Goal: Task Accomplishment & Management: Manage account settings

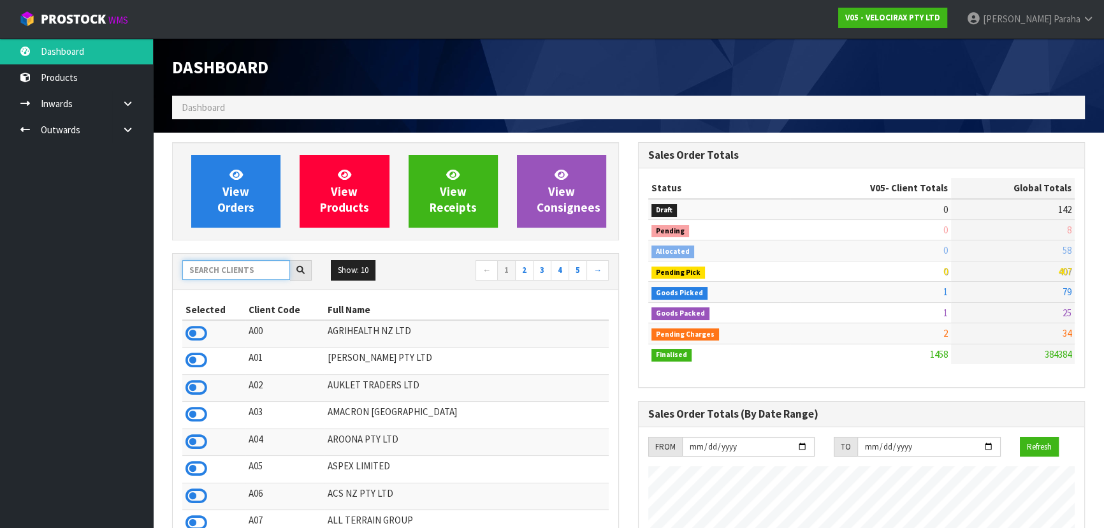
click at [217, 271] on input "text" at bounding box center [236, 270] width 108 height 20
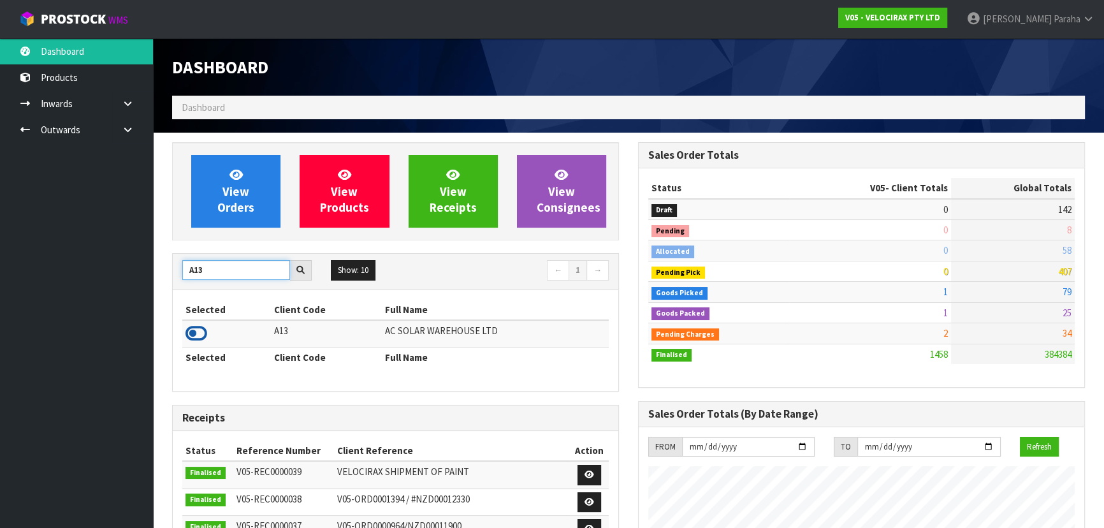
type input "A13"
drag, startPoint x: 203, startPoint y: 338, endPoint x: 206, endPoint y: 277, distance: 61.2
click at [204, 338] on icon at bounding box center [196, 333] width 22 height 19
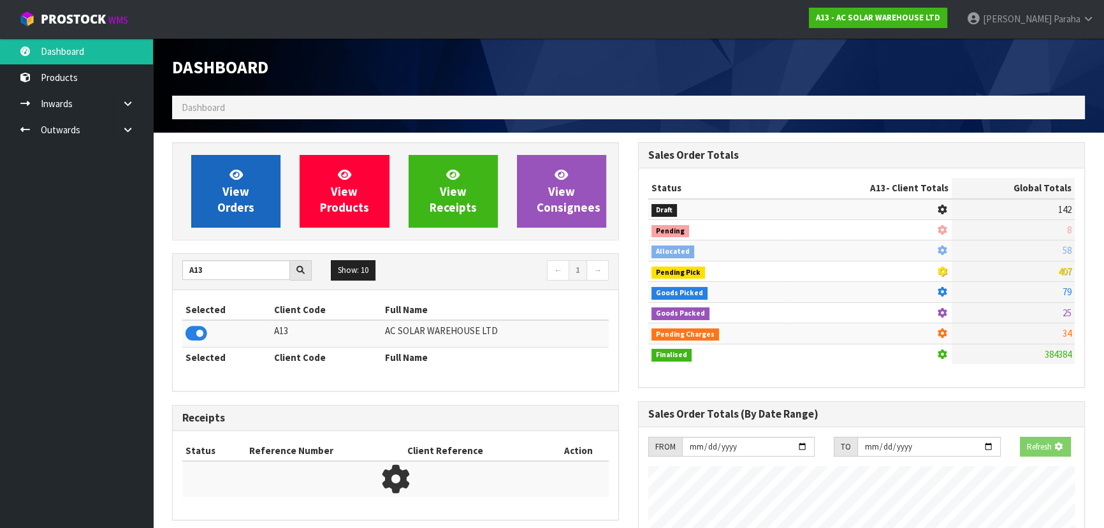
scroll to position [793, 465]
click at [219, 205] on span "View Orders" at bounding box center [235, 191] width 37 height 48
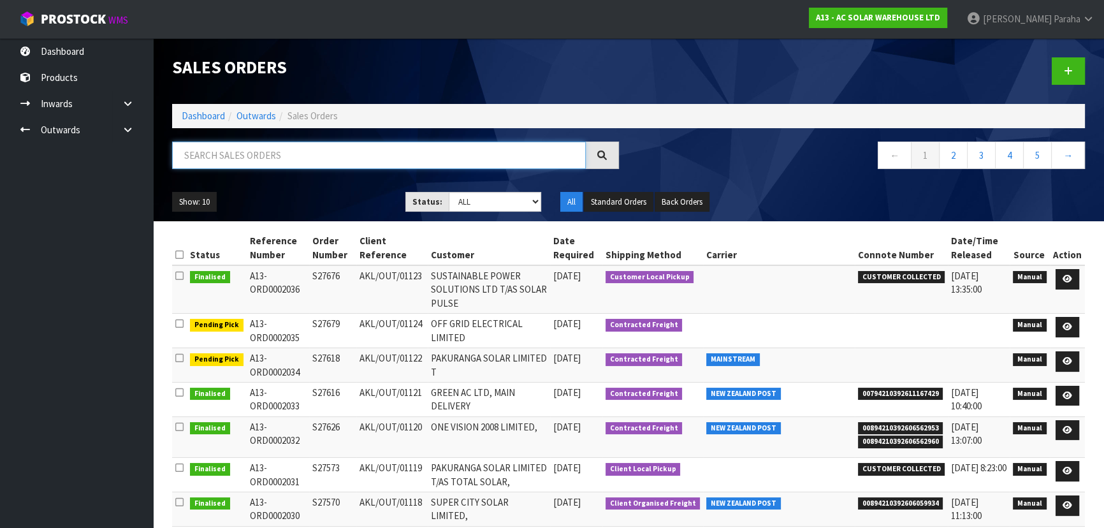
click at [222, 147] on input "text" at bounding box center [378, 154] width 413 height 27
click at [1070, 361] on icon at bounding box center [1067, 361] width 10 height 8
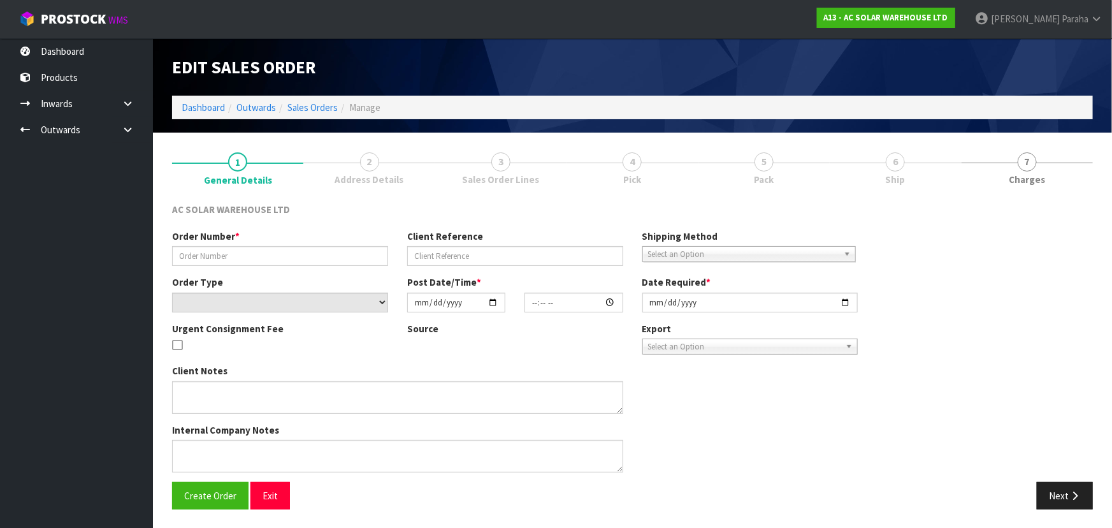
type input "S27618"
type input "AKL/OUT/01122"
select select "number:0"
type input "2025-10-06"
type input "11:30:00.000"
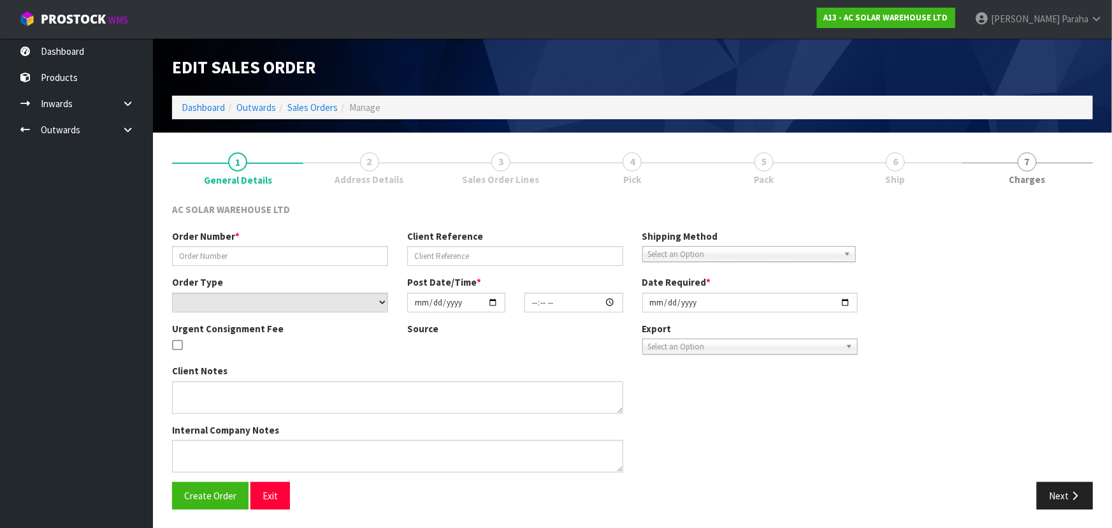
type input "2025-10-06"
type textarea "SEND WITH MAINSTREAM"
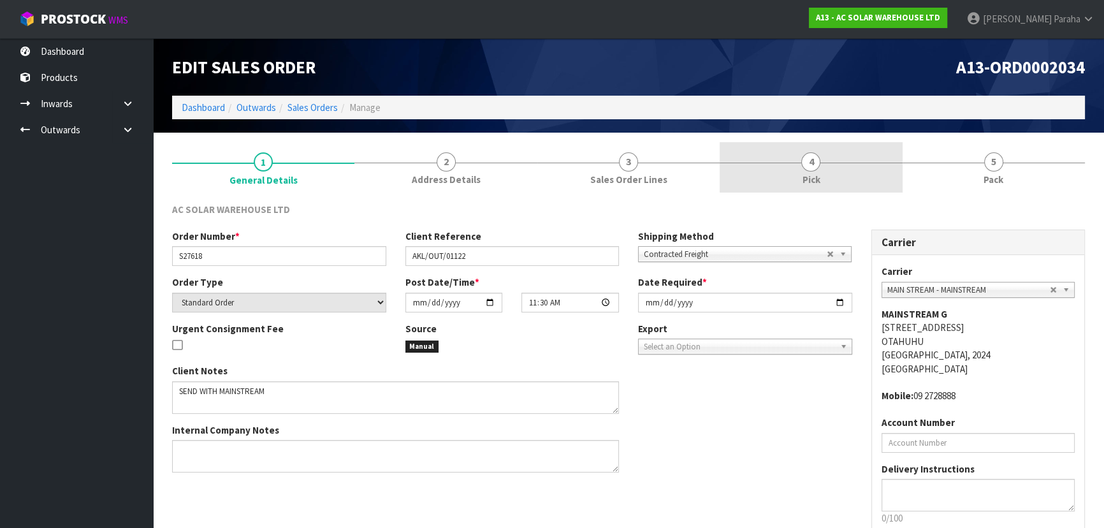
click at [800, 162] on link "4 Pick" at bounding box center [810, 167] width 182 height 50
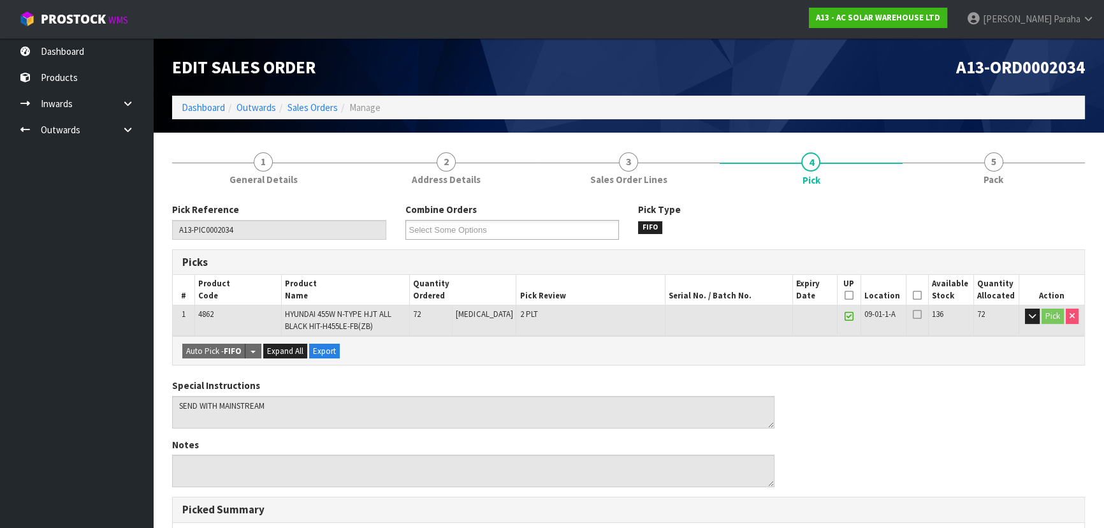
click at [912, 296] on icon at bounding box center [916, 295] width 9 height 1
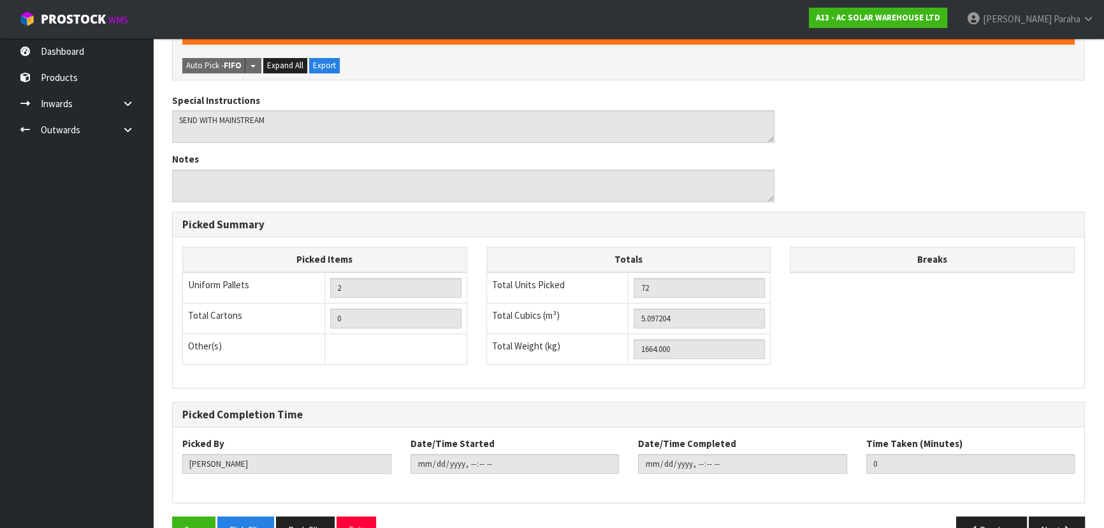
scroll to position [364, 0]
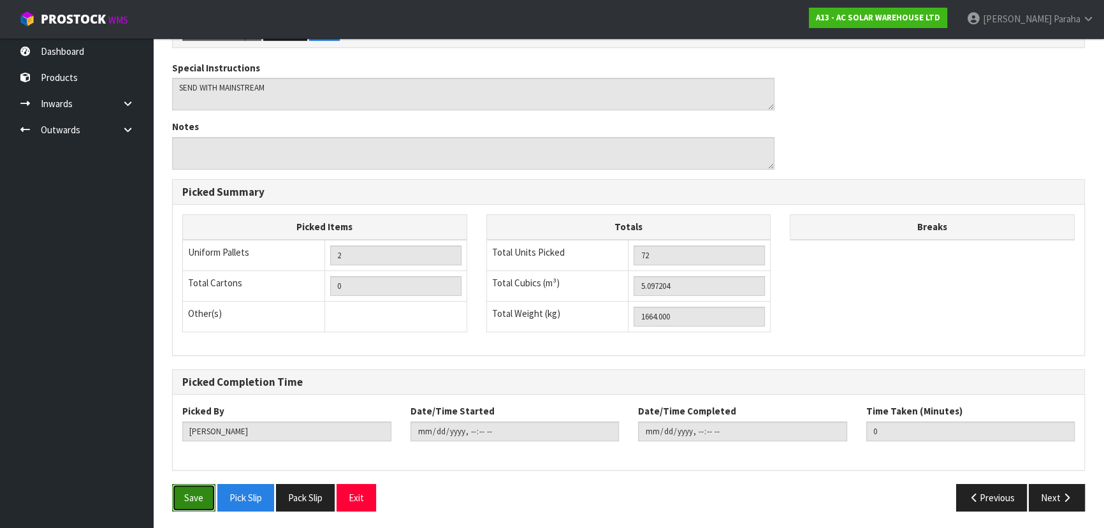
click at [186, 492] on button "Save" at bounding box center [193, 497] width 43 height 27
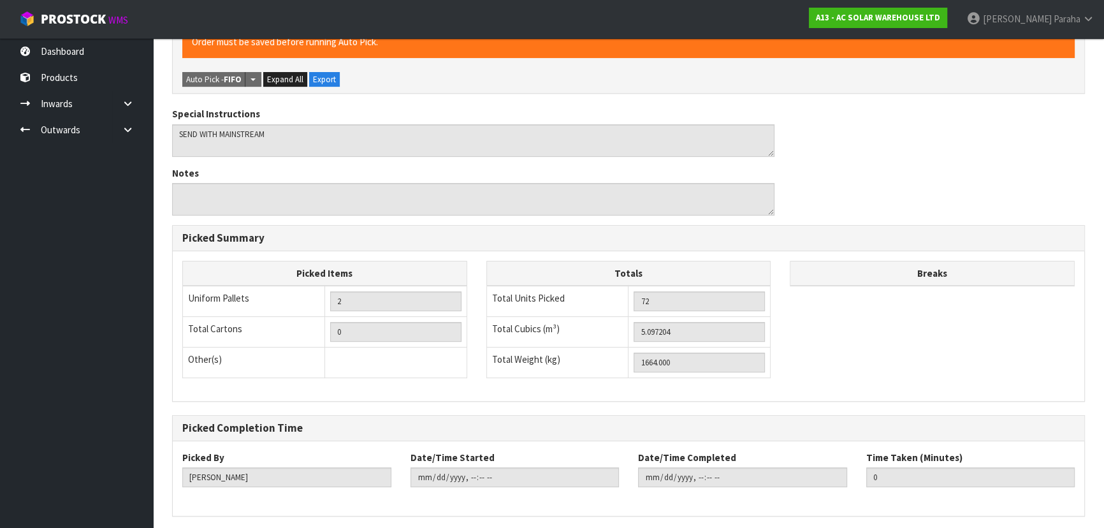
scroll to position [0, 0]
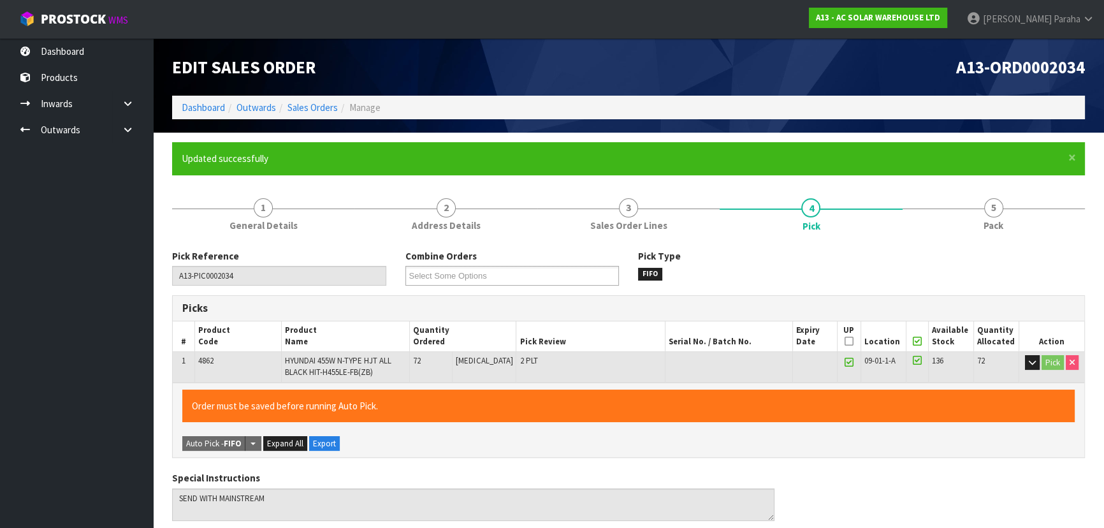
type input "Polly Paraha"
type input "2025-10-07T07:58:11"
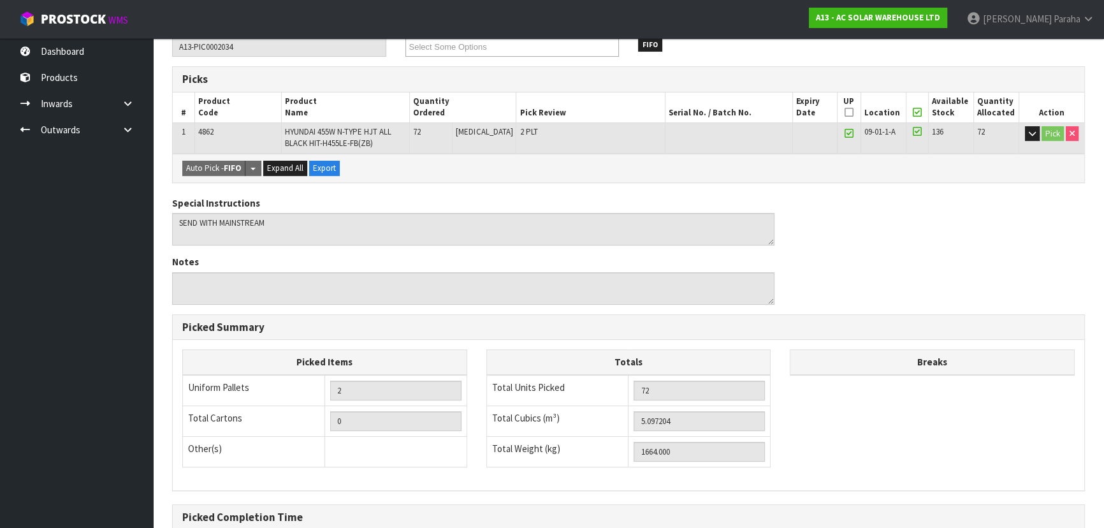
scroll to position [231, 0]
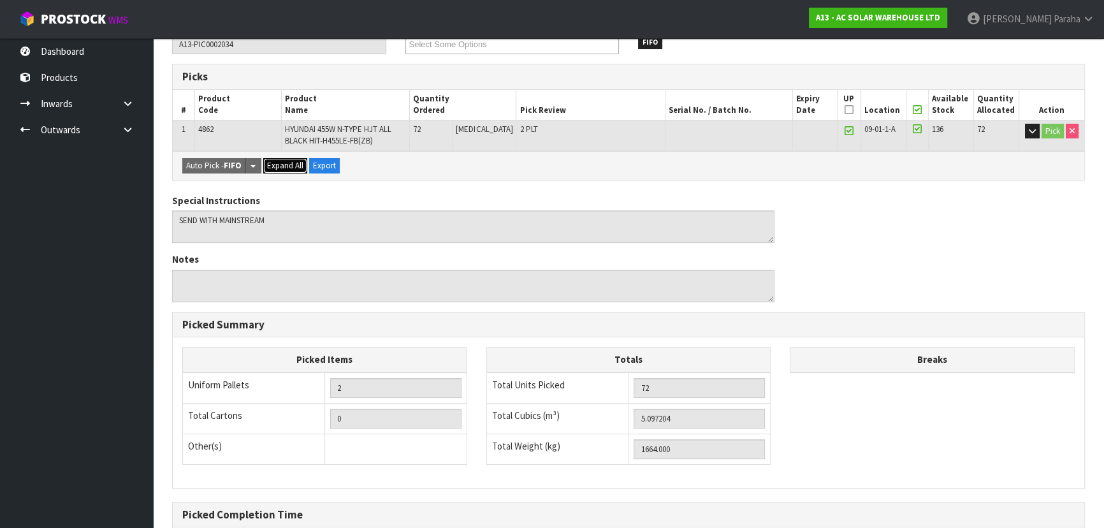
click at [288, 161] on span "Expand All" at bounding box center [285, 165] width 36 height 11
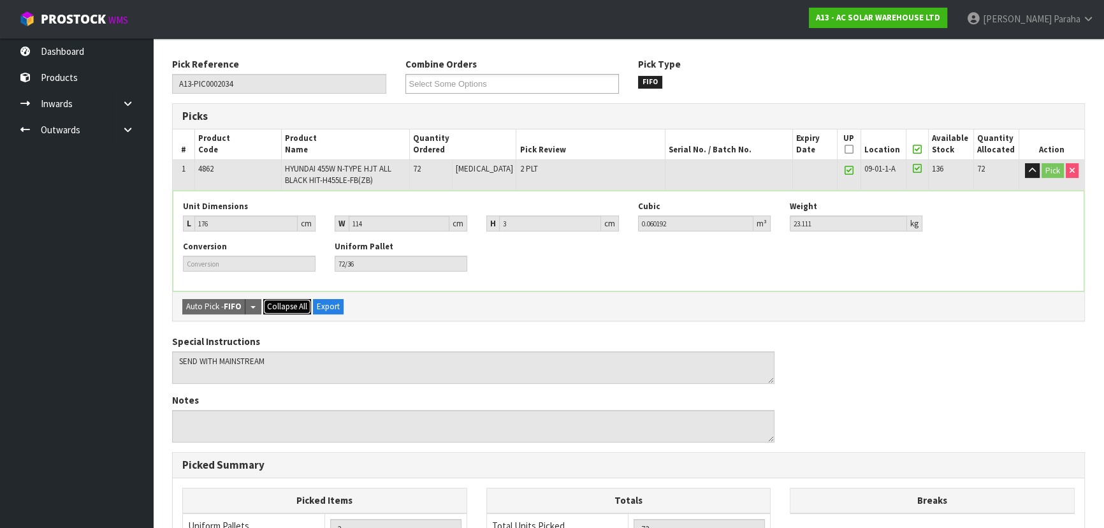
scroll to position [173, 0]
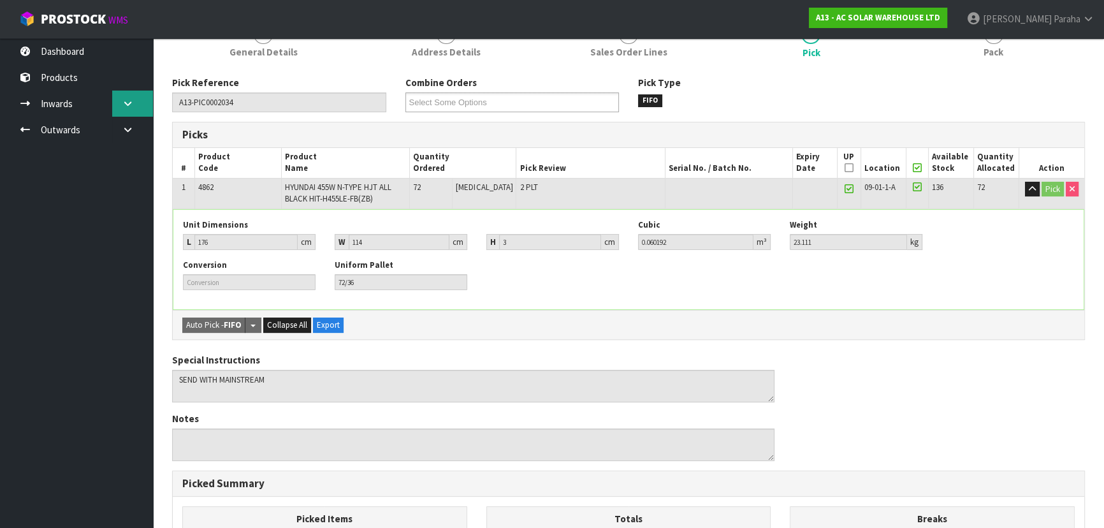
click at [122, 104] on icon at bounding box center [128, 104] width 12 height 10
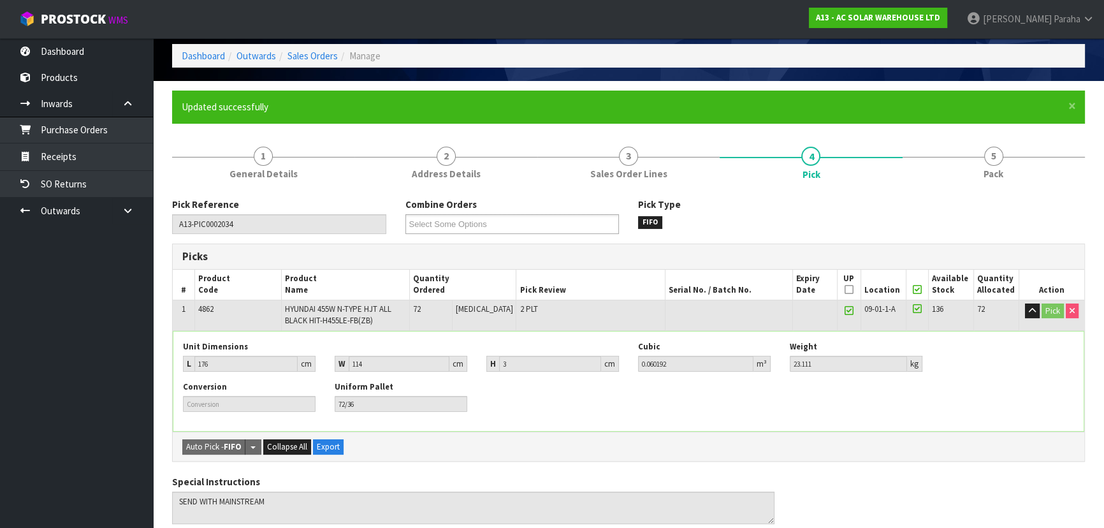
scroll to position [0, 0]
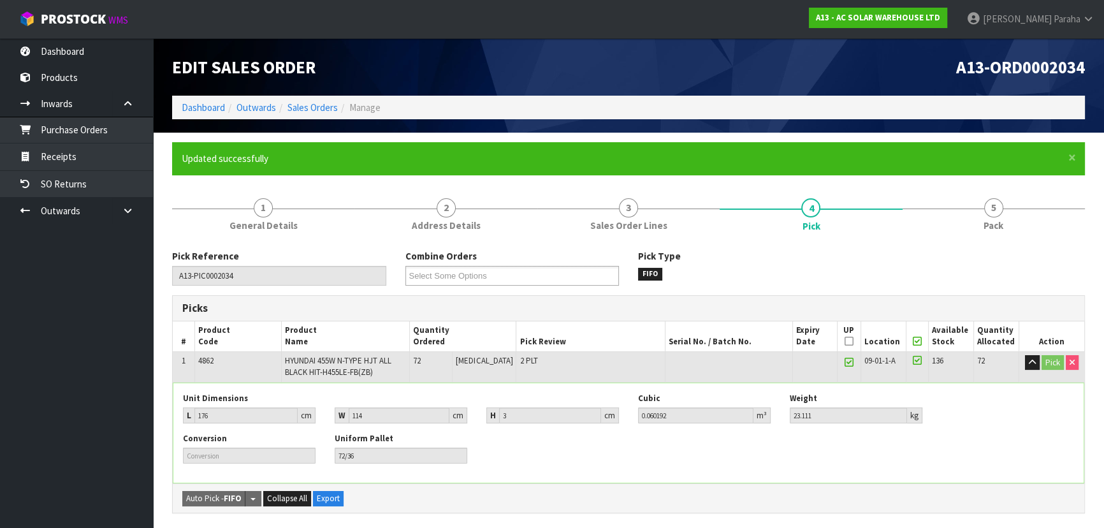
click at [846, 268] on div "Pick Type FIFO" at bounding box center [744, 264] width 233 height 31
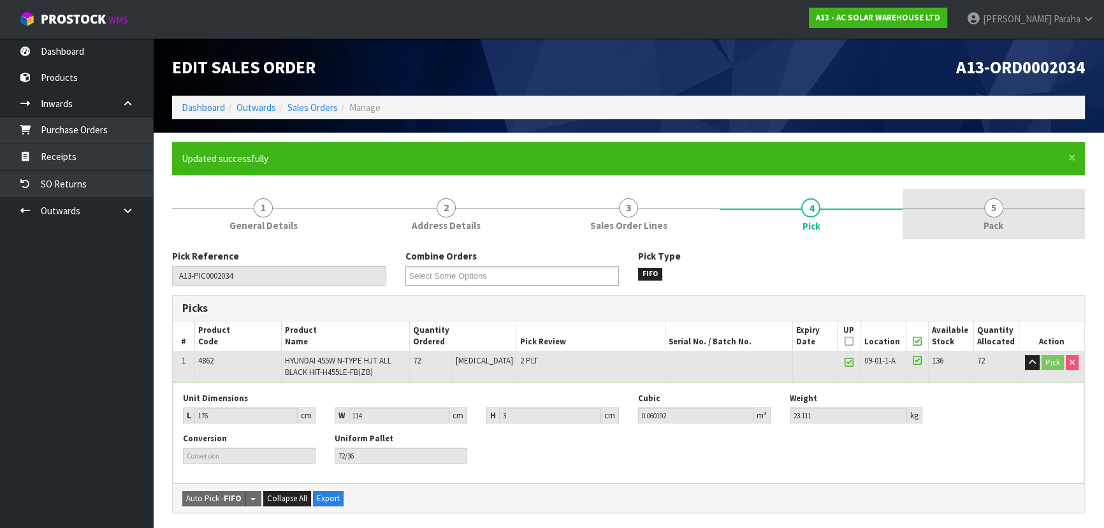
click at [981, 206] on link "5 Pack" at bounding box center [993, 214] width 182 height 50
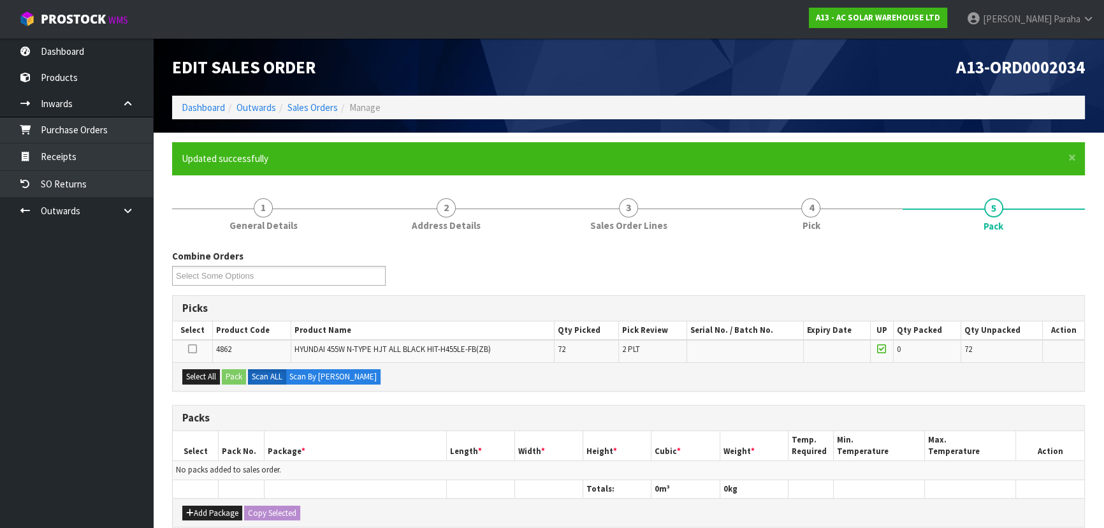
scroll to position [233, 0]
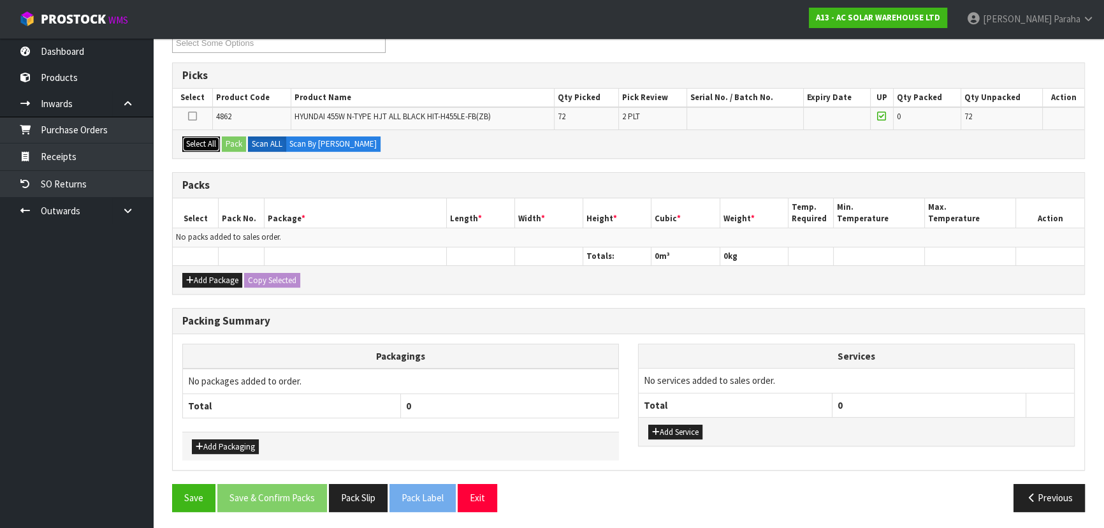
drag, startPoint x: 192, startPoint y: 143, endPoint x: 218, endPoint y: 140, distance: 26.2
click at [194, 143] on button "Select All" at bounding box center [201, 143] width 38 height 15
click at [234, 136] on button "Pack" at bounding box center [234, 143] width 24 height 15
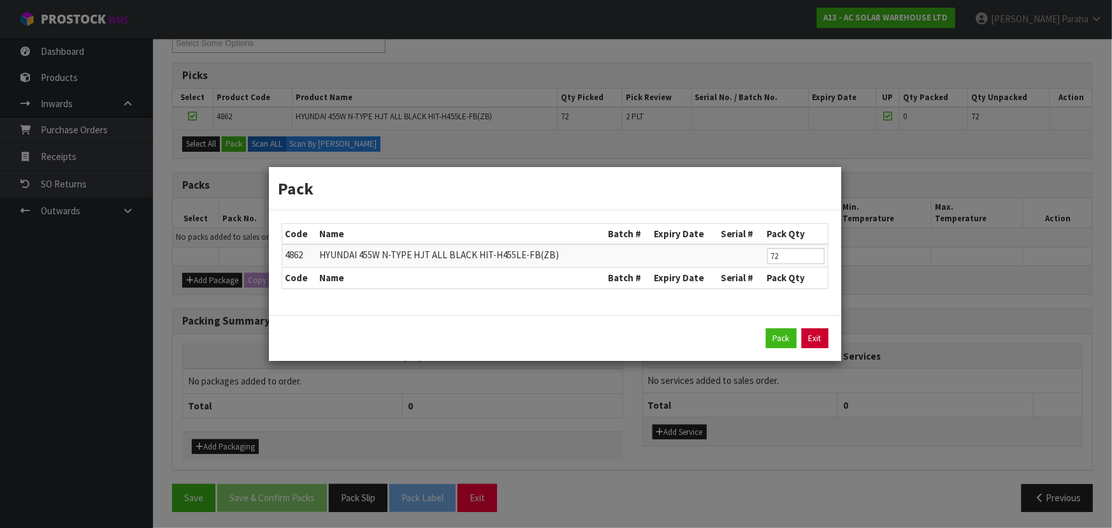
click at [817, 340] on link "Exit" at bounding box center [815, 338] width 27 height 20
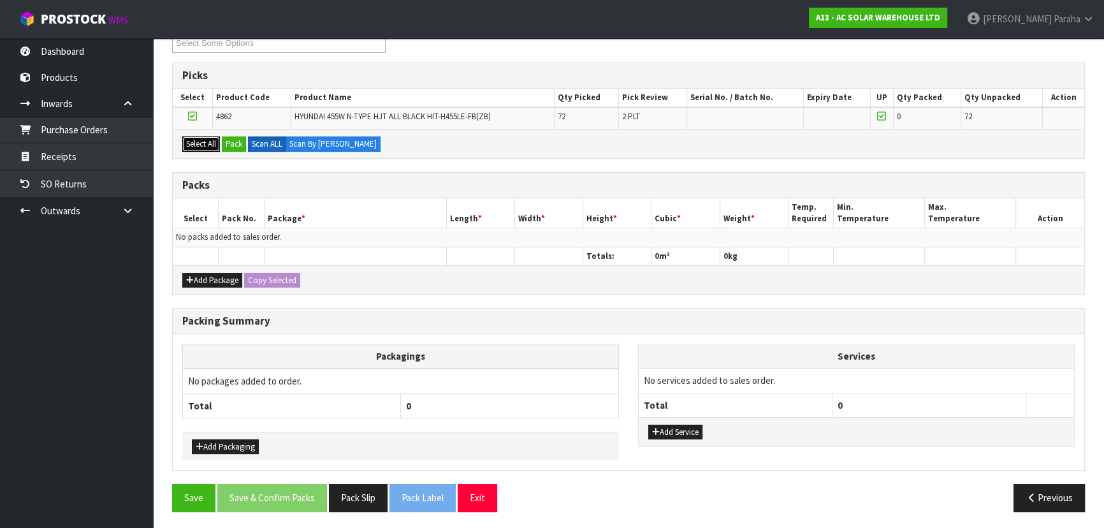
drag, startPoint x: 194, startPoint y: 143, endPoint x: 208, endPoint y: 142, distance: 13.4
click at [194, 143] on button "Select All" at bounding box center [201, 143] width 38 height 15
click at [241, 145] on button "Pack" at bounding box center [234, 143] width 24 height 15
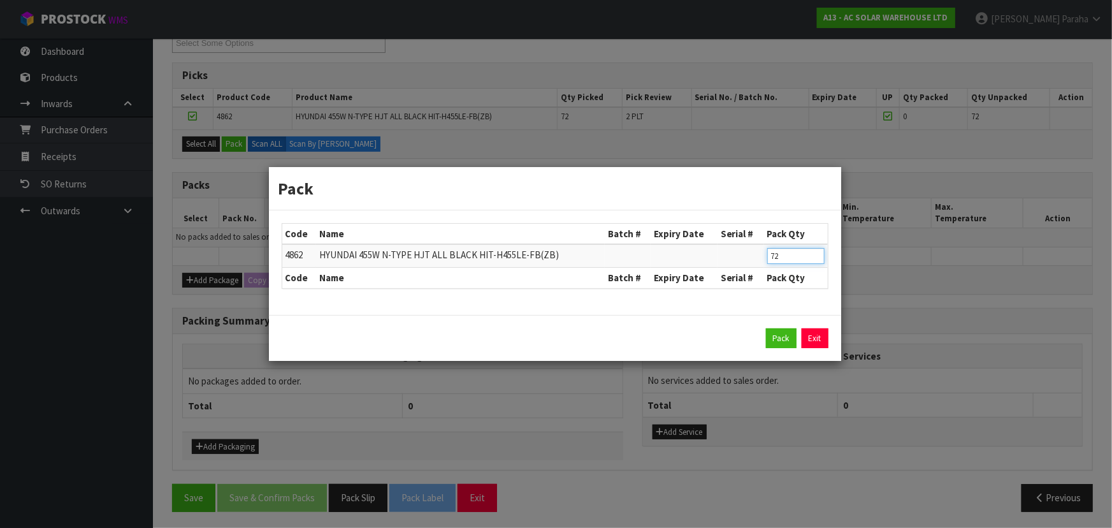
drag, startPoint x: 775, startPoint y: 254, endPoint x: 727, endPoint y: 248, distance: 48.2
click at [727, 248] on tr "4862 HYUNDAI 455W N-TYPE HJT ALL BLACK HIT-H455LE-FB(ZB) 72" at bounding box center [554, 256] width 545 height 24
type input "63"
click at [779, 334] on button "Pack" at bounding box center [781, 338] width 31 height 20
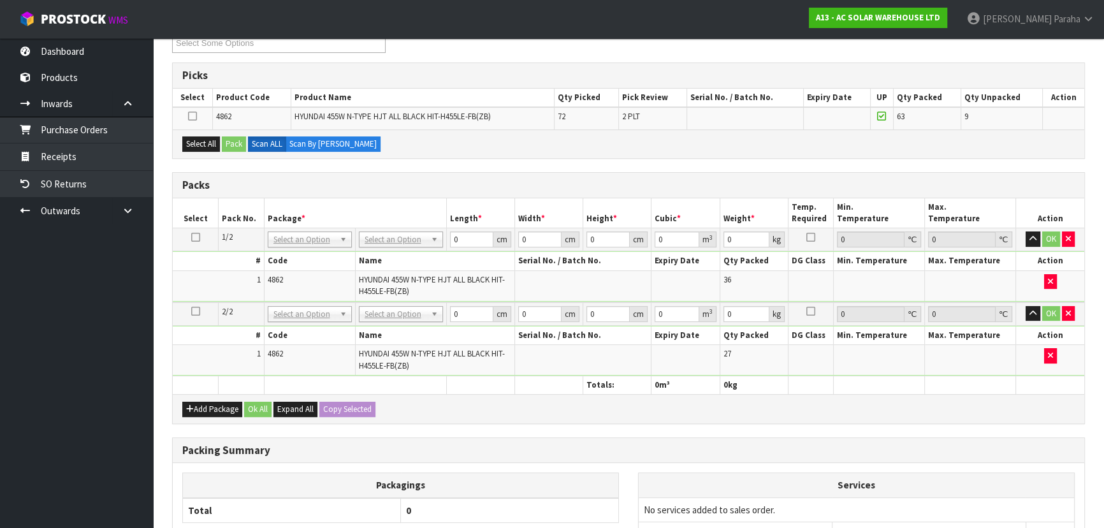
click at [193, 116] on icon at bounding box center [192, 116] width 9 height 1
click at [0, 0] on input "checkbox" at bounding box center [0, 0] width 0 height 0
click at [195, 311] on icon at bounding box center [195, 311] width 9 height 1
click at [234, 136] on button "Pack" at bounding box center [234, 143] width 24 height 15
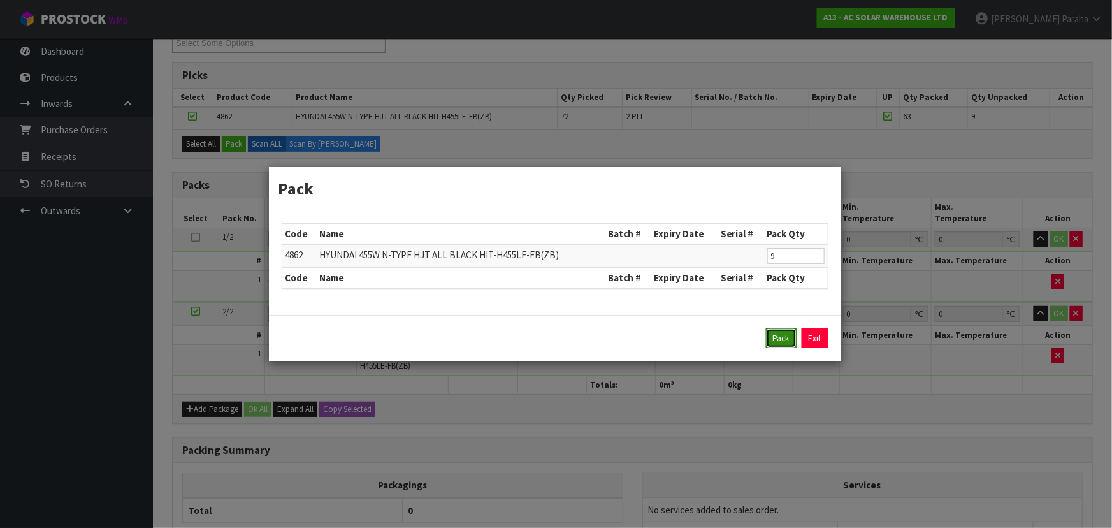
click at [786, 340] on button "Pack" at bounding box center [781, 338] width 31 height 20
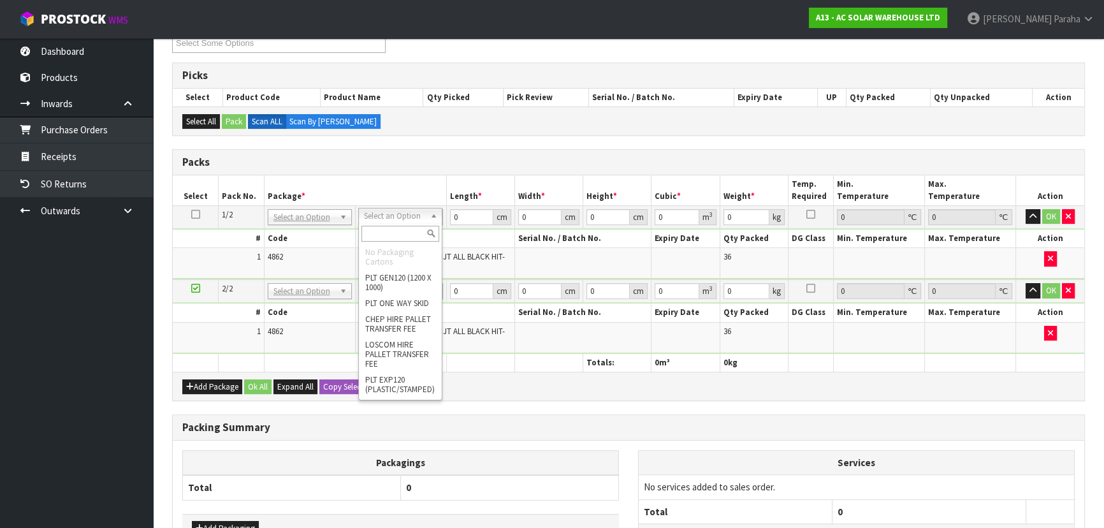
click at [396, 231] on input "text" at bounding box center [400, 234] width 78 height 16
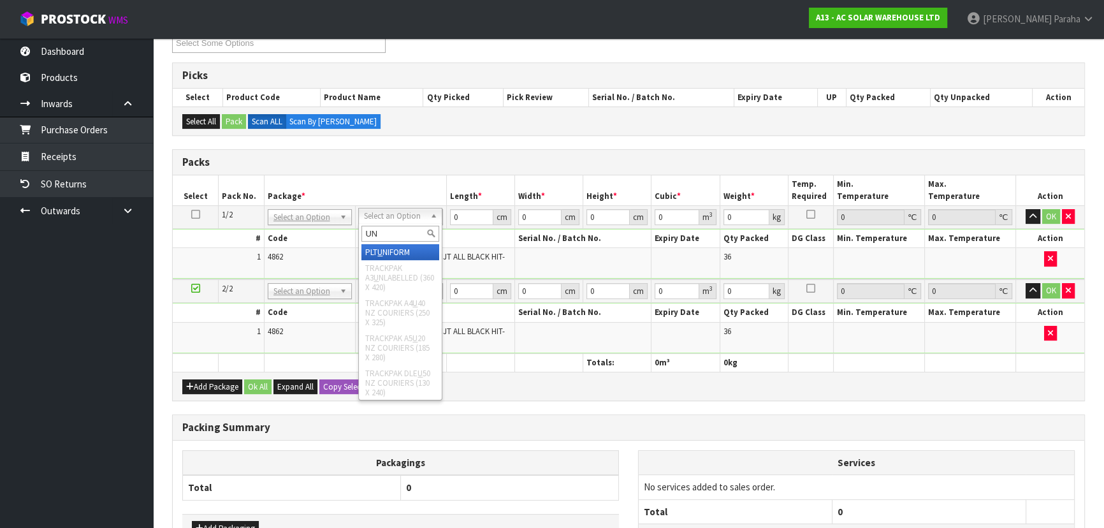
type input "UNI"
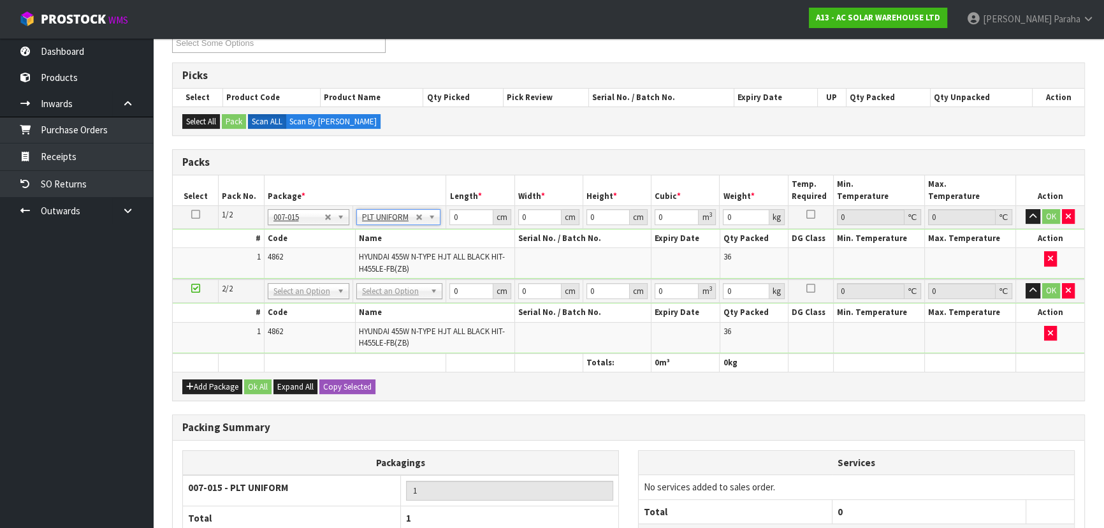
type input "832"
click at [473, 220] on input "0" at bounding box center [470, 217] width 43 height 16
type input "180"
type input "113"
type input "1"
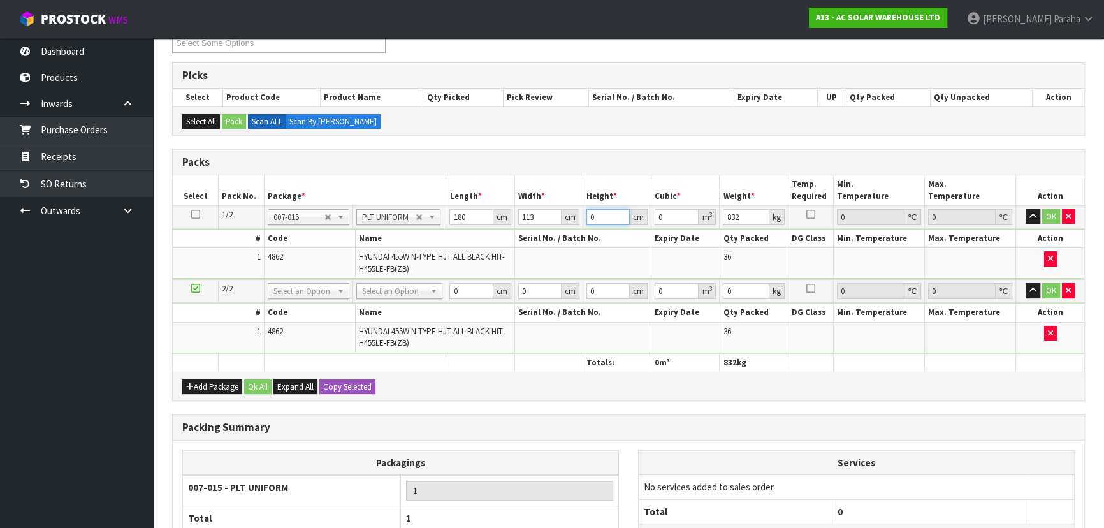
type input "0.02034"
type input "12"
type input "0.24408"
type input "126"
type input "2.56284"
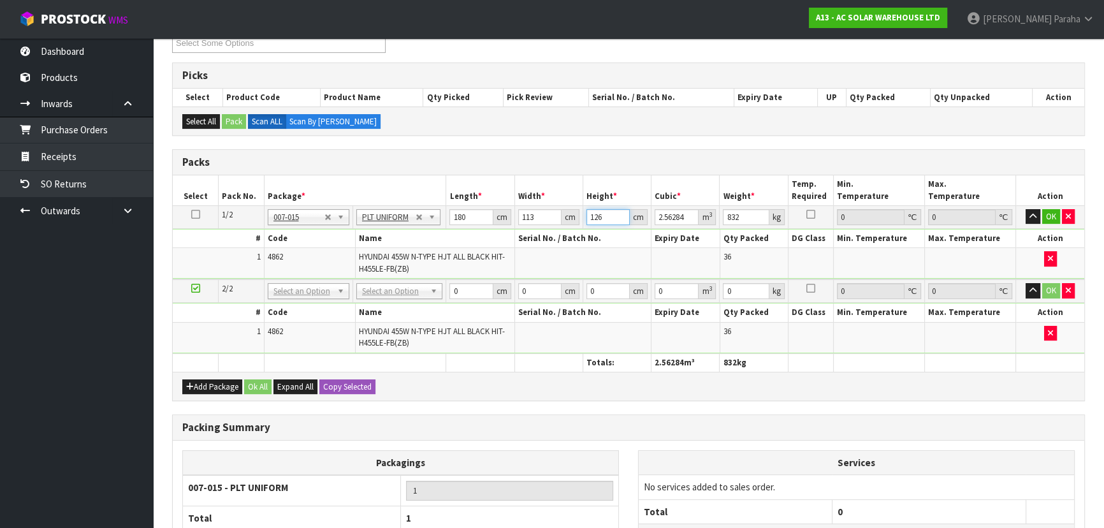
type input "126"
type input "836"
click at [189, 217] on td at bounding box center [196, 216] width 46 height 23
click at [191, 216] on td at bounding box center [196, 216] width 46 height 23
click at [192, 214] on icon at bounding box center [195, 214] width 9 height 1
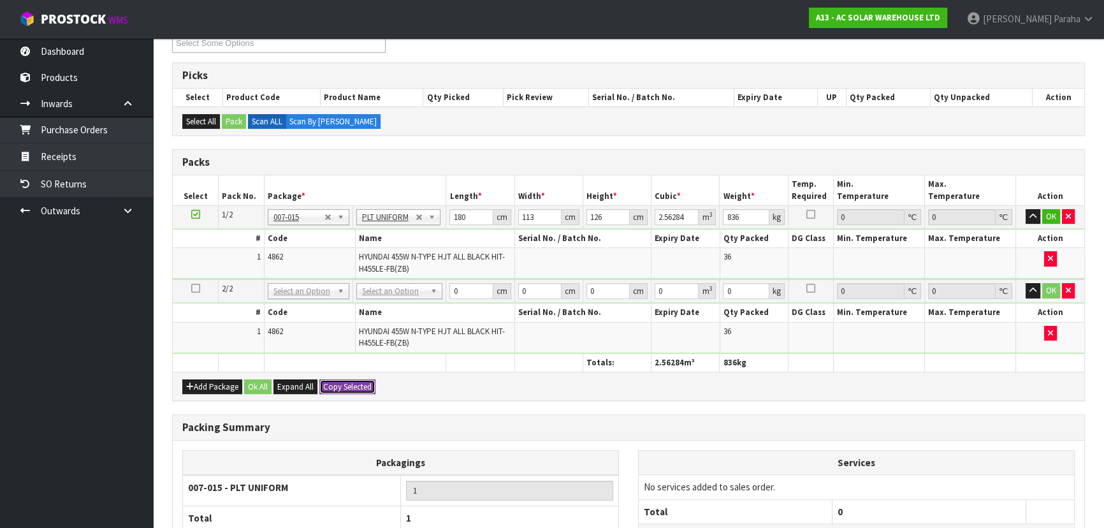
click at [359, 382] on button "Copy Selected" at bounding box center [347, 386] width 56 height 15
click at [359, 382] on button "Confirm Copy Selected" at bounding box center [361, 386] width 84 height 15
type input "180"
type input "113"
type input "126"
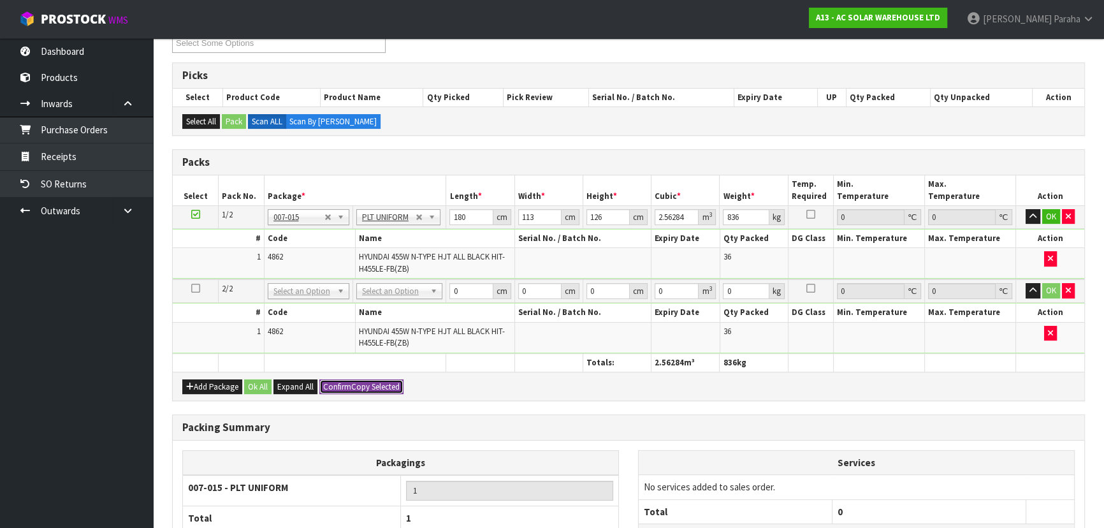
type input "2.56284"
type input "836"
type input "2"
click at [256, 389] on button "Ok All" at bounding box center [257, 386] width 27 height 15
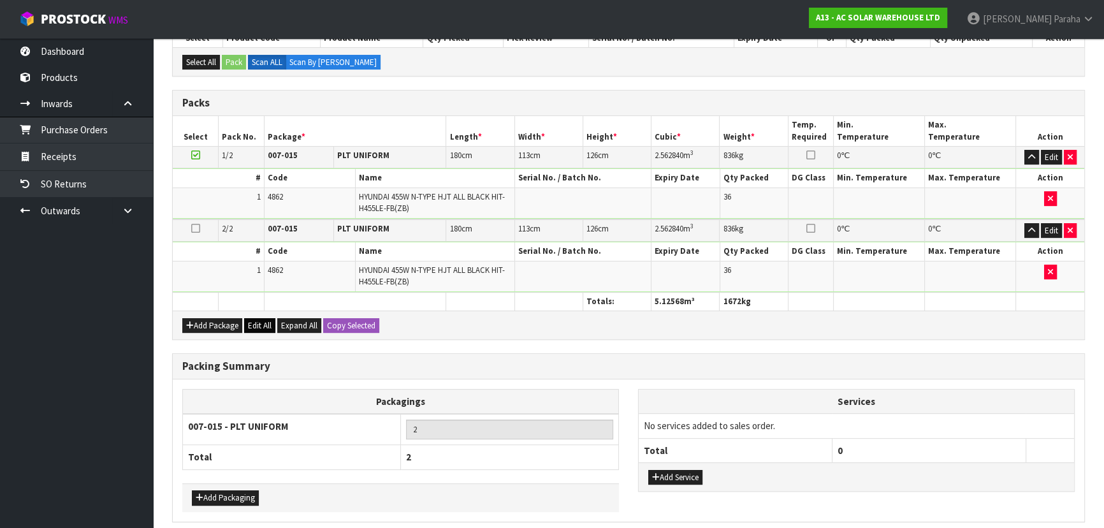
scroll to position [342, 0]
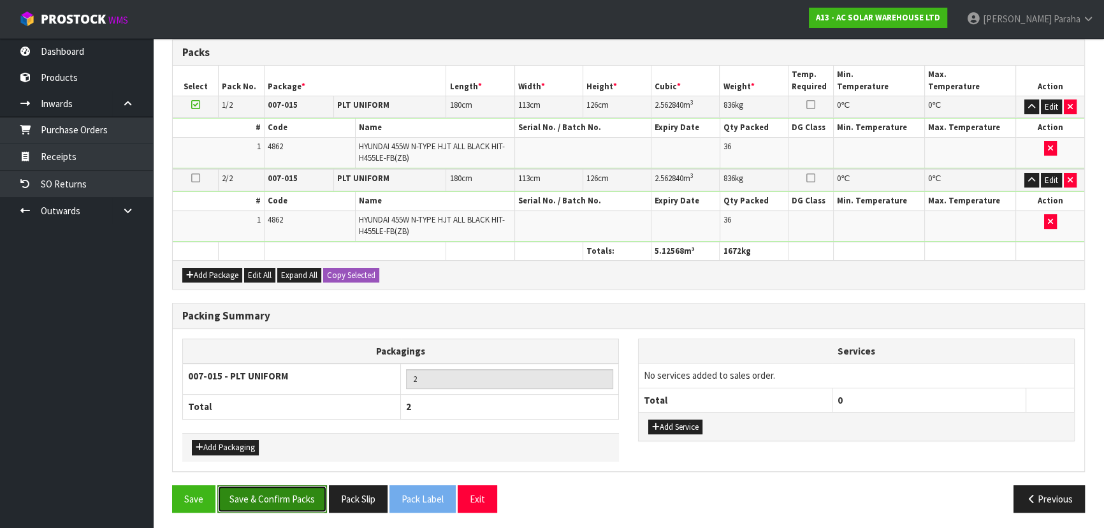
click at [305, 488] on button "Save & Confirm Packs" at bounding box center [272, 498] width 110 height 27
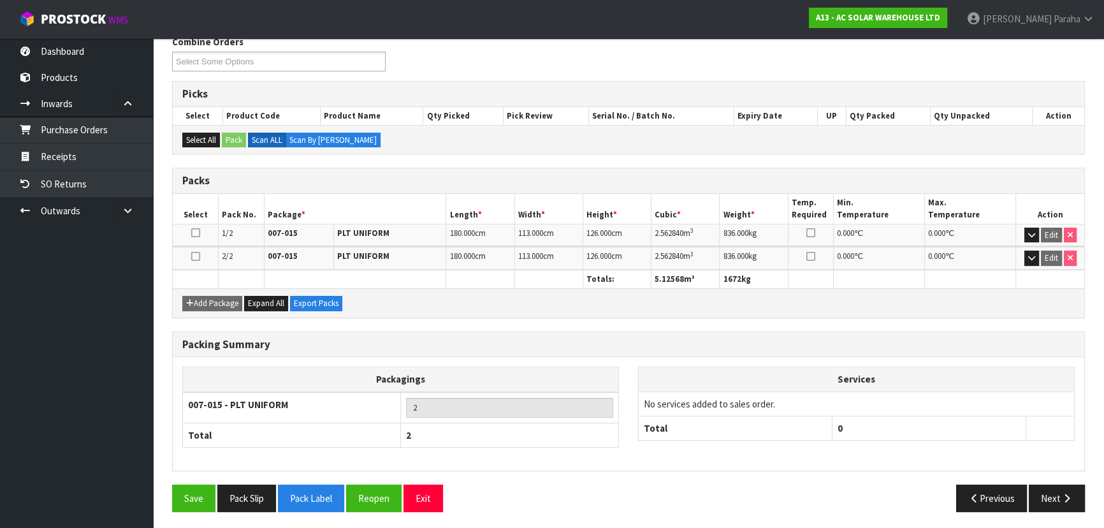
scroll to position [215, 0]
click at [1070, 494] on icon "button" at bounding box center [1066, 498] width 12 height 10
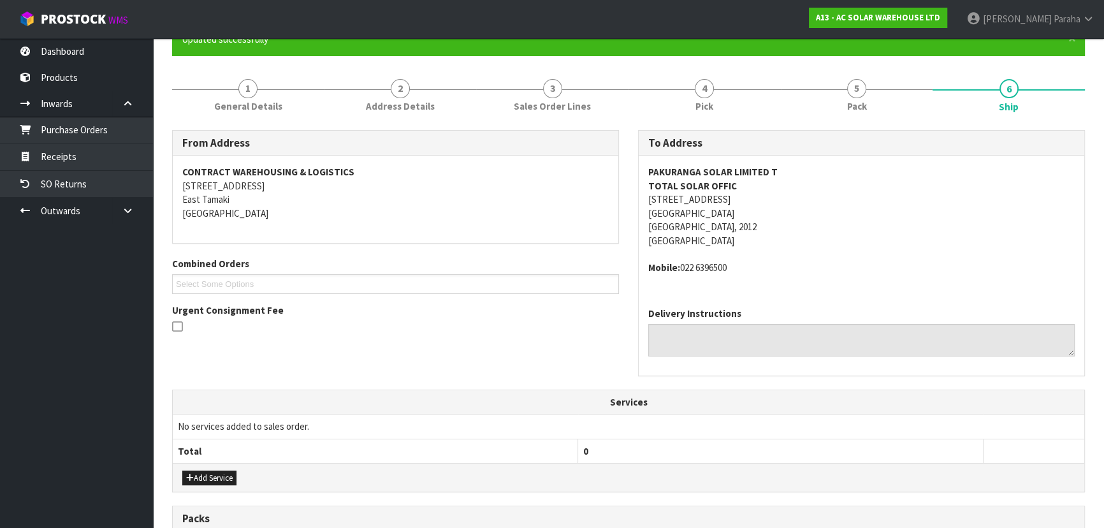
scroll to position [0, 0]
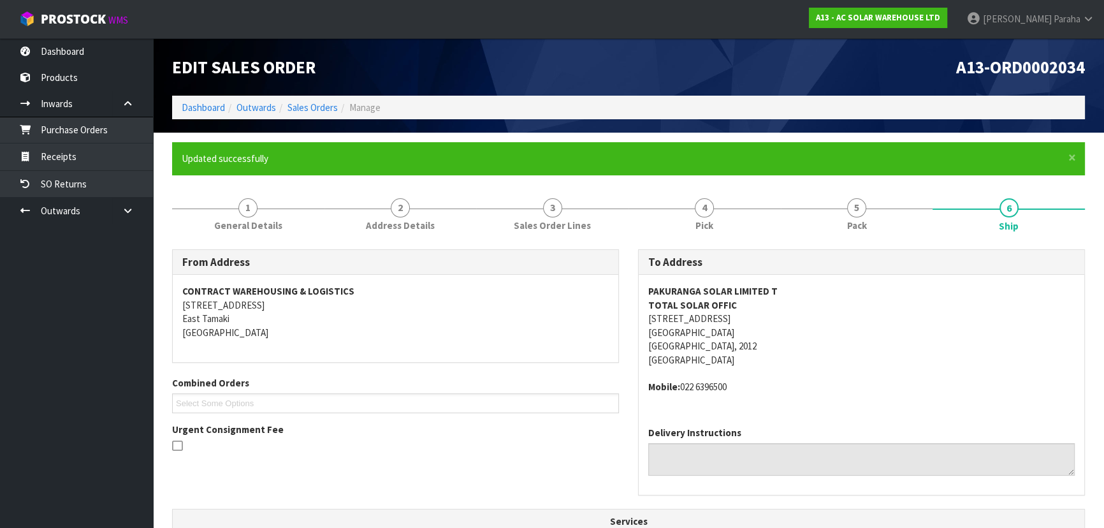
click at [736, 292] on strong "PAKURANGA SOLAR LIMITED T" at bounding box center [712, 291] width 129 height 12
copy strong "PAKURANGA SOLAR LIMITED T"
click at [726, 323] on address "PAKURANGA SOLAR LIMITED T TOTAL SOLAR OFFIC 18 FIELDING CRESCENT FARM COVE Farm…" at bounding box center [861, 325] width 426 height 82
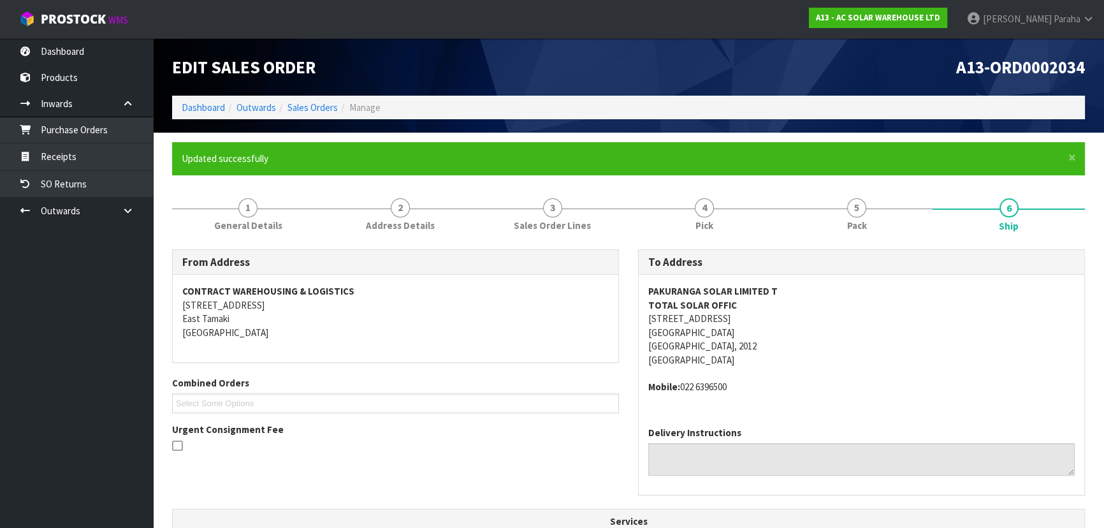
click at [726, 321] on address "PAKURANGA SOLAR LIMITED T TOTAL SOLAR OFFIC 18 FIELDING CRESCENT FARM COVE Farm…" at bounding box center [861, 325] width 426 height 82
copy address "18 FIELDING CRESCENT"
click at [697, 290] on strong "PAKURANGA SOLAR LIMITED T" at bounding box center [712, 291] width 129 height 12
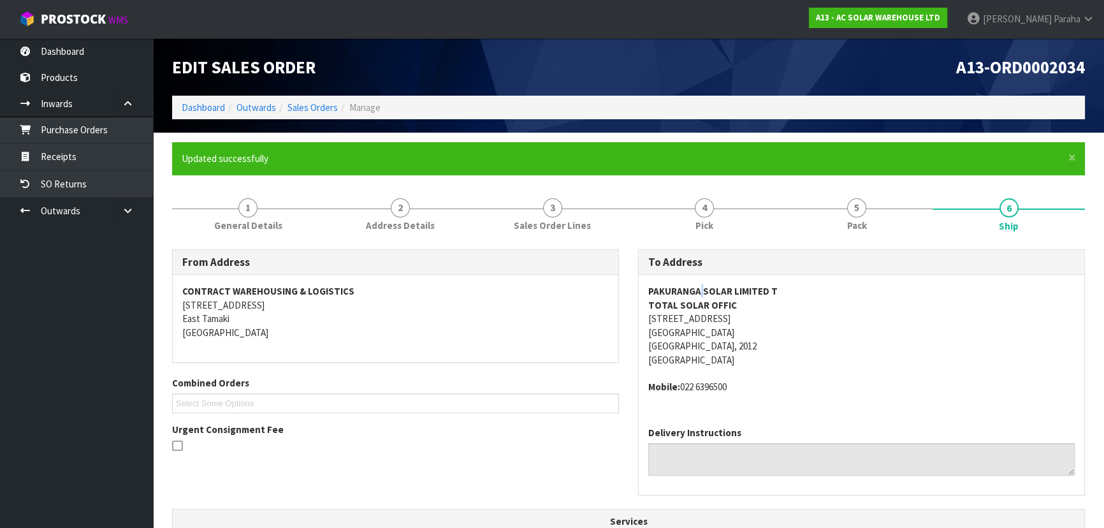
click at [697, 290] on strong "PAKURANGA SOLAR LIMITED T" at bounding box center [712, 291] width 129 height 12
copy strong "PAKURANGA SOLAR LIMITED T"
click at [719, 384] on address "Mobile: 022 6396500" at bounding box center [861, 386] width 426 height 13
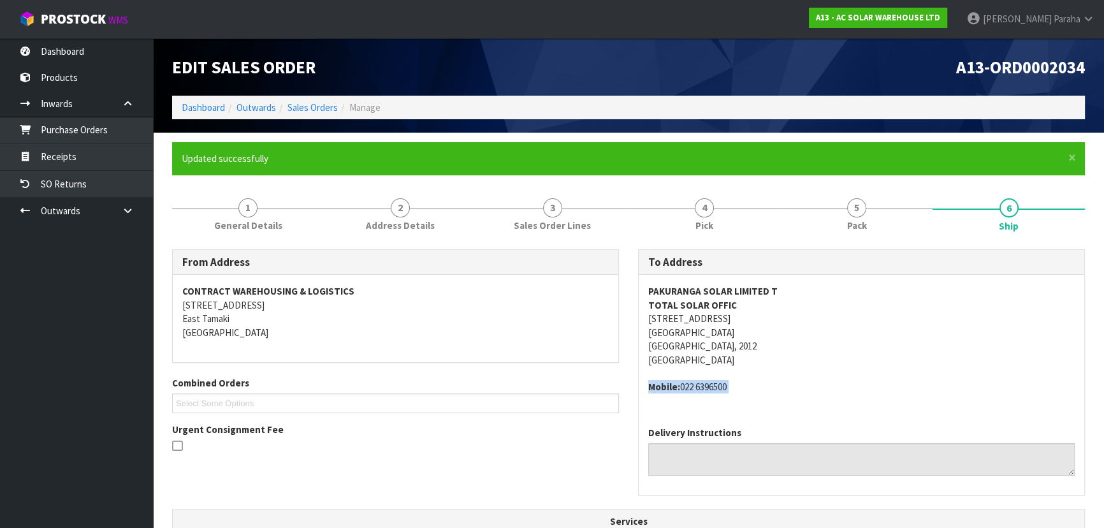
click at [718, 384] on address "Mobile: 022 6396500" at bounding box center [861, 386] width 426 height 13
drag, startPoint x: 733, startPoint y: 387, endPoint x: 681, endPoint y: 382, distance: 52.5
click at [681, 382] on address "Mobile: 022 6396500" at bounding box center [861, 386] width 426 height 13
copy address "022 6396500"
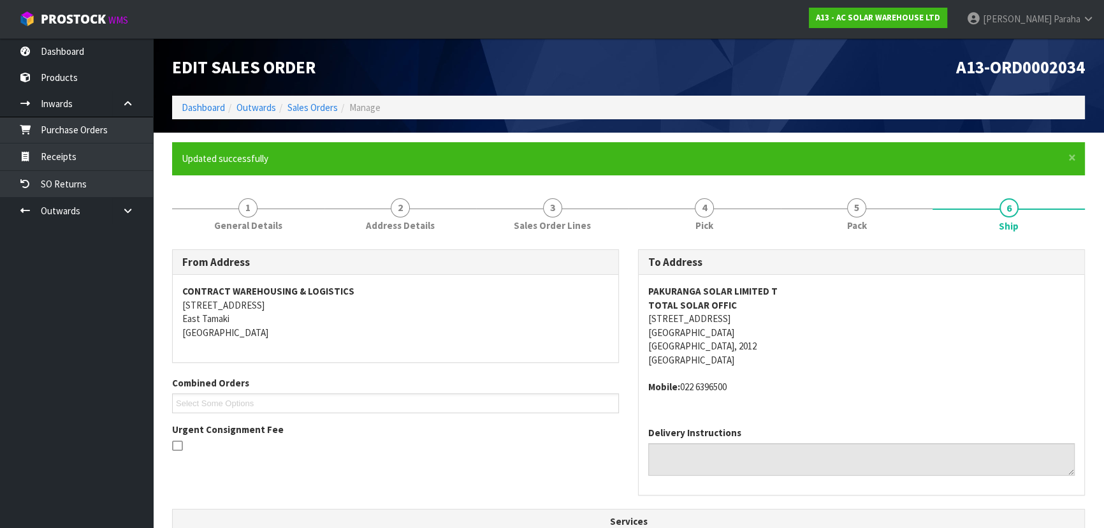
click at [691, 306] on strong "TOTAL SOLAR OFFIC" at bounding box center [692, 305] width 89 height 12
click at [691, 305] on strong "TOTAL SOLAR OFFIC" at bounding box center [692, 305] width 89 height 12
copy strong "TOTAL SOLAR OFFIC"
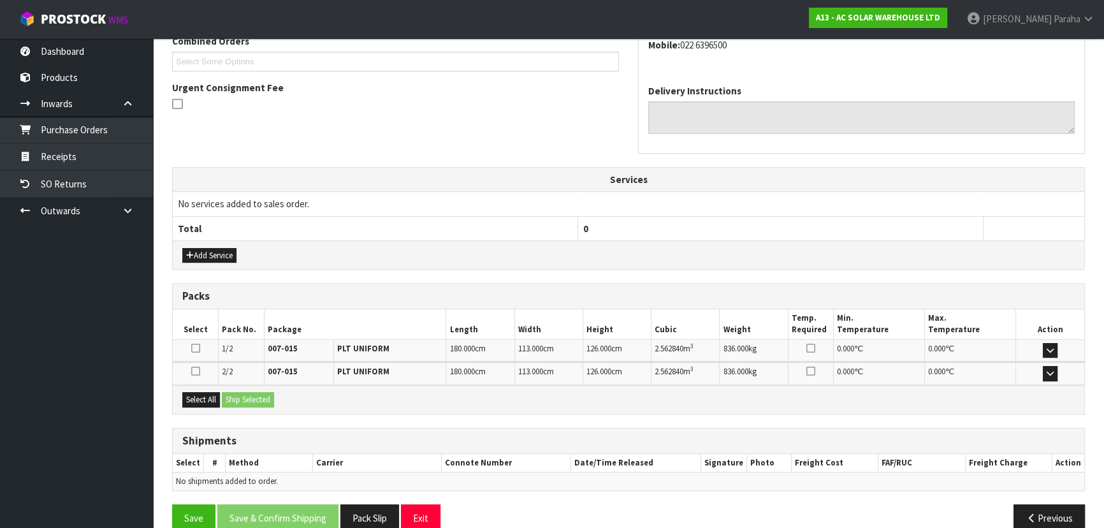
scroll to position [362, 0]
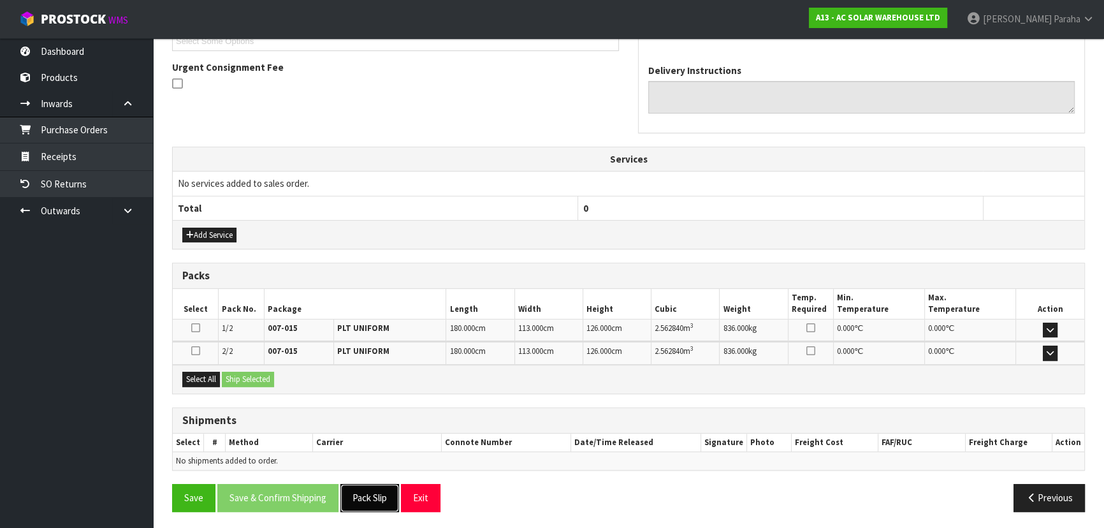
click at [385, 495] on button "Pack Slip" at bounding box center [369, 497] width 59 height 27
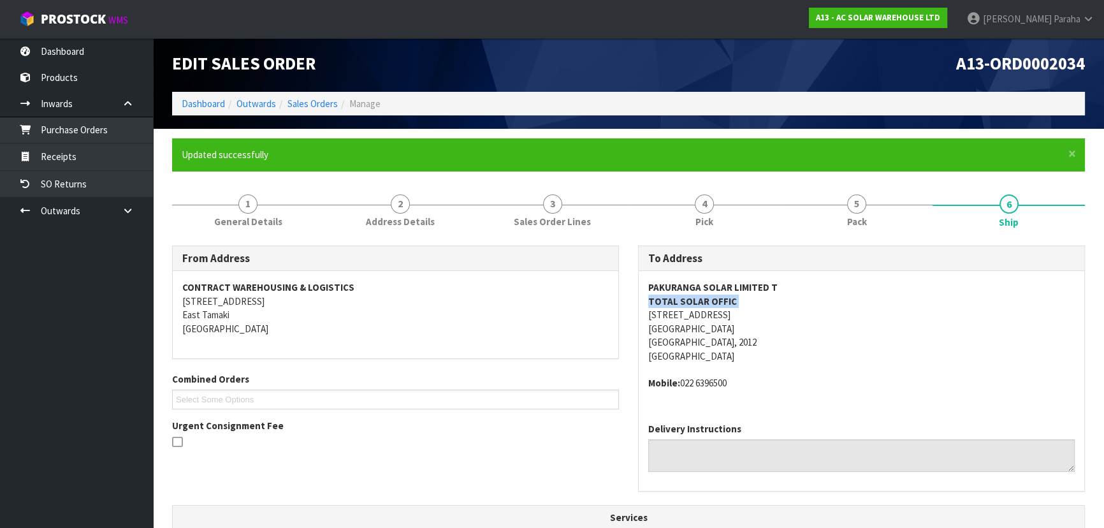
scroll to position [0, 0]
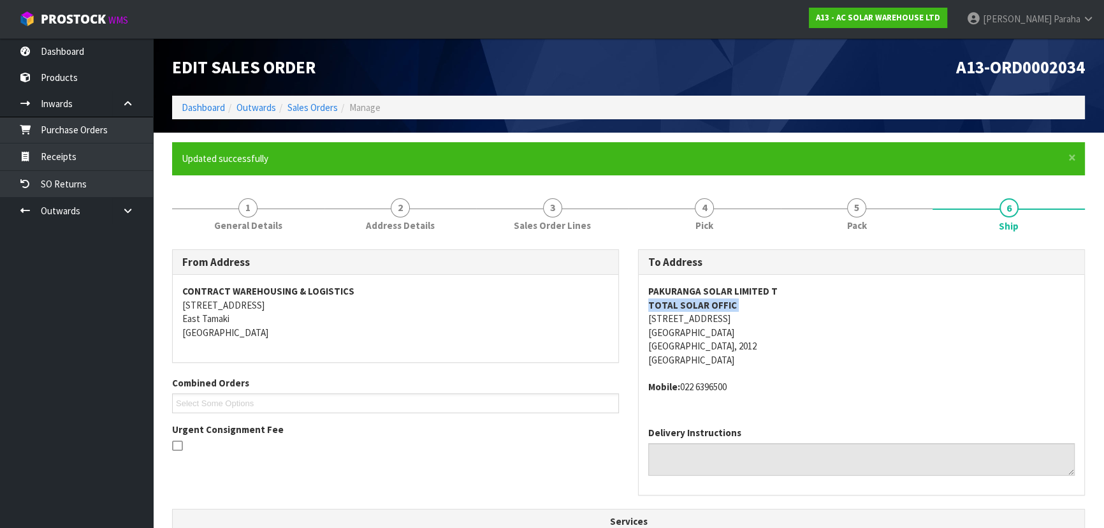
copy strong "TOTAL SOLAR OFFIC"
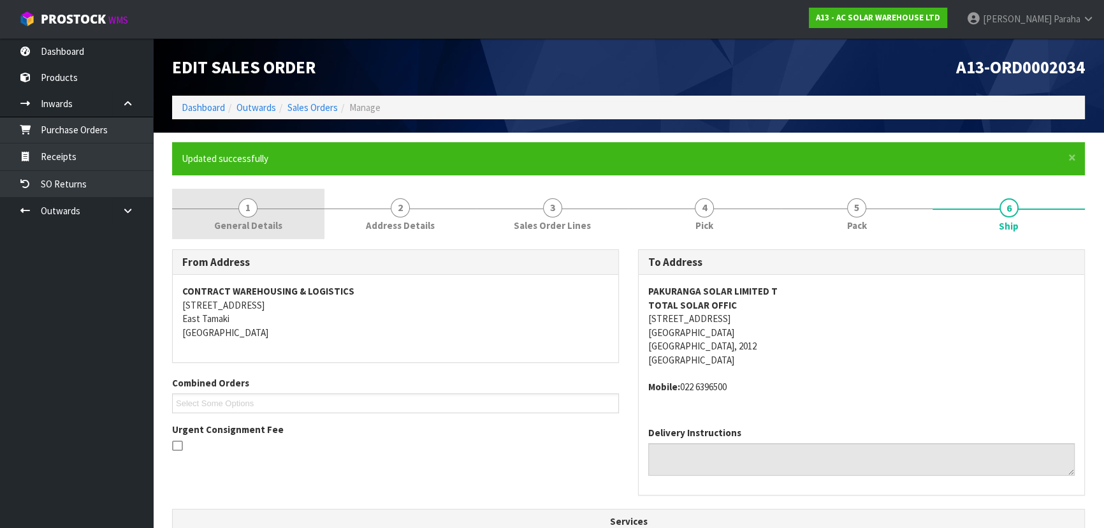
click at [245, 207] on span "1" at bounding box center [247, 207] width 19 height 19
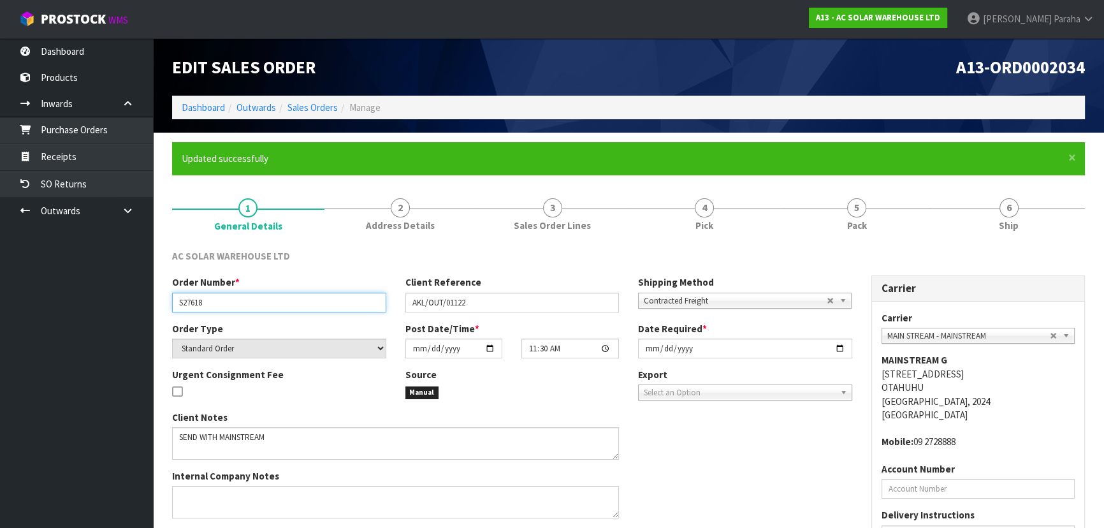
click at [196, 302] on input "S27618" at bounding box center [279, 302] width 214 height 20
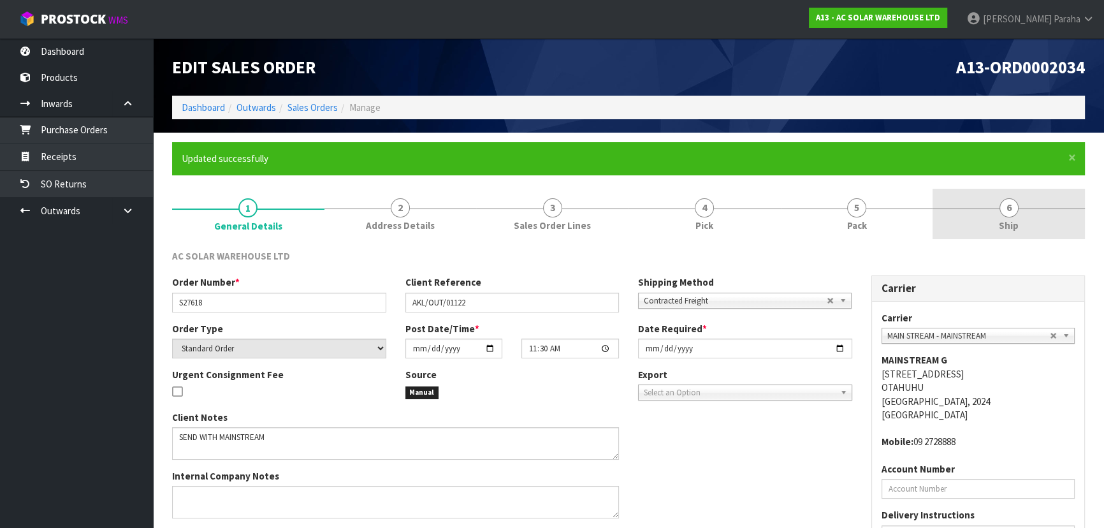
click at [1003, 212] on span "6" at bounding box center [1008, 207] width 19 height 19
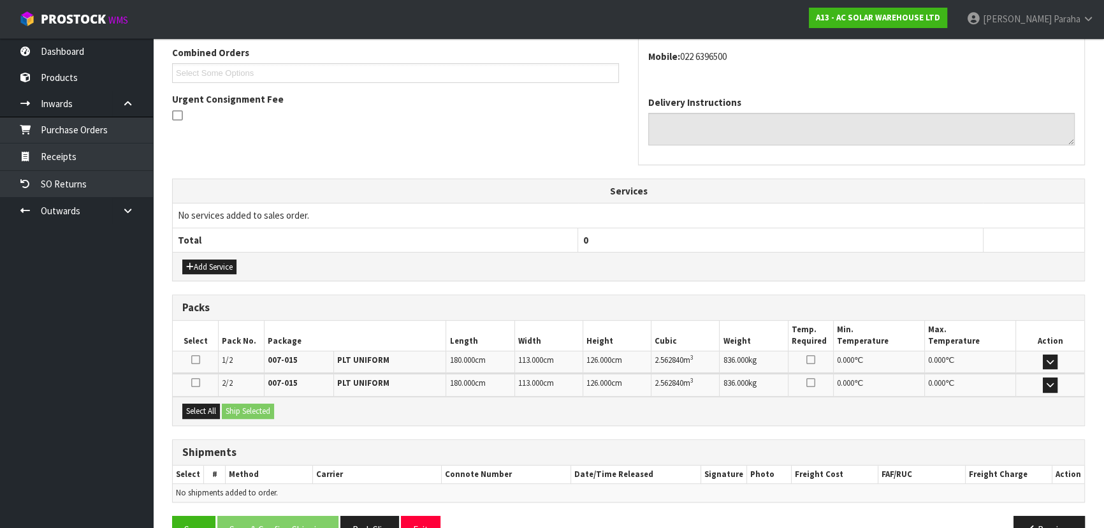
scroll to position [362, 0]
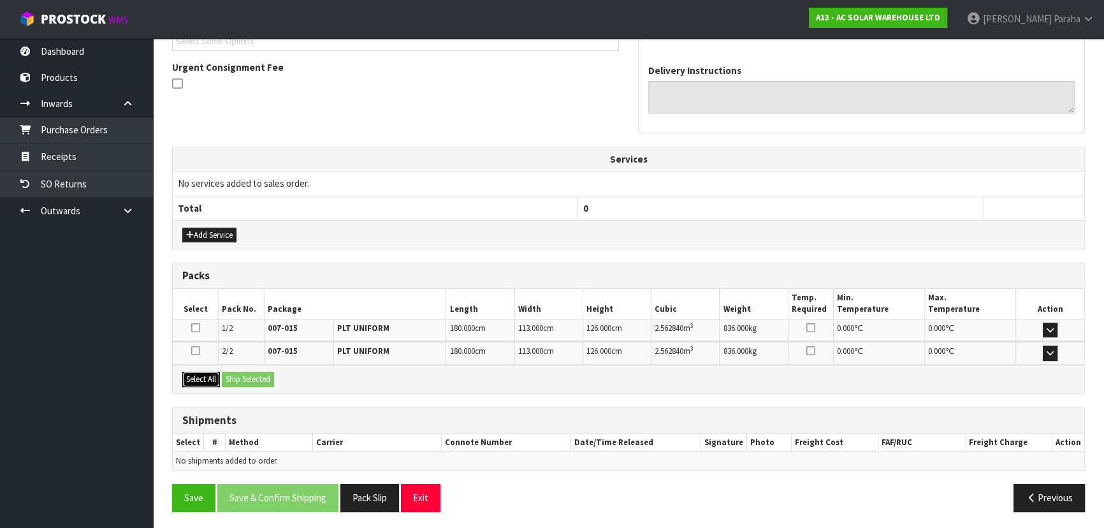
click at [210, 380] on button "Select All" at bounding box center [201, 378] width 38 height 15
click at [234, 381] on button "Ship Selected" at bounding box center [248, 378] width 52 height 15
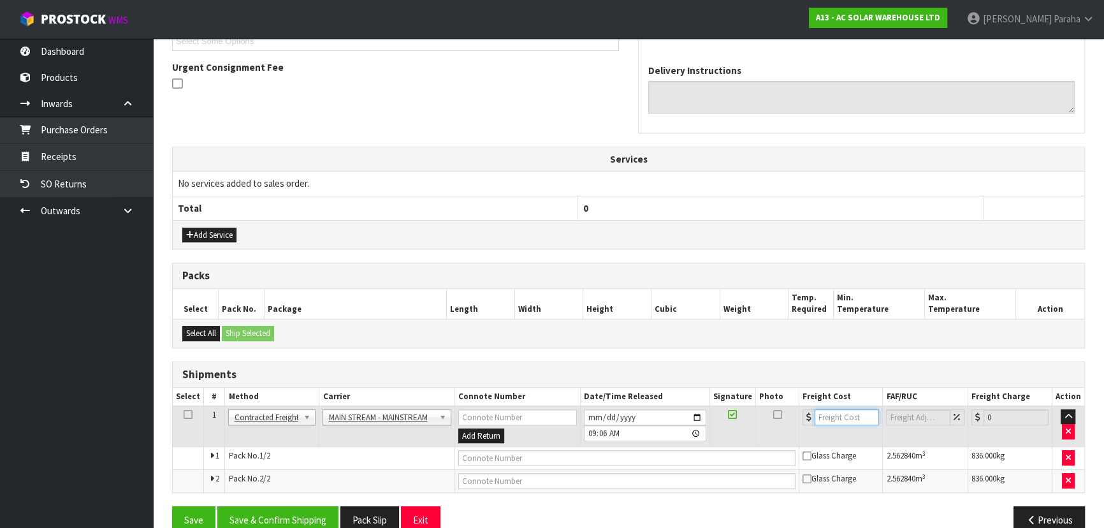
click at [840, 412] on input "number" at bounding box center [846, 417] width 64 height 16
type input "102.60"
click at [642, 457] on input "text" at bounding box center [626, 458] width 337 height 16
paste input "CWL7731069"
type input "CWL7731069"
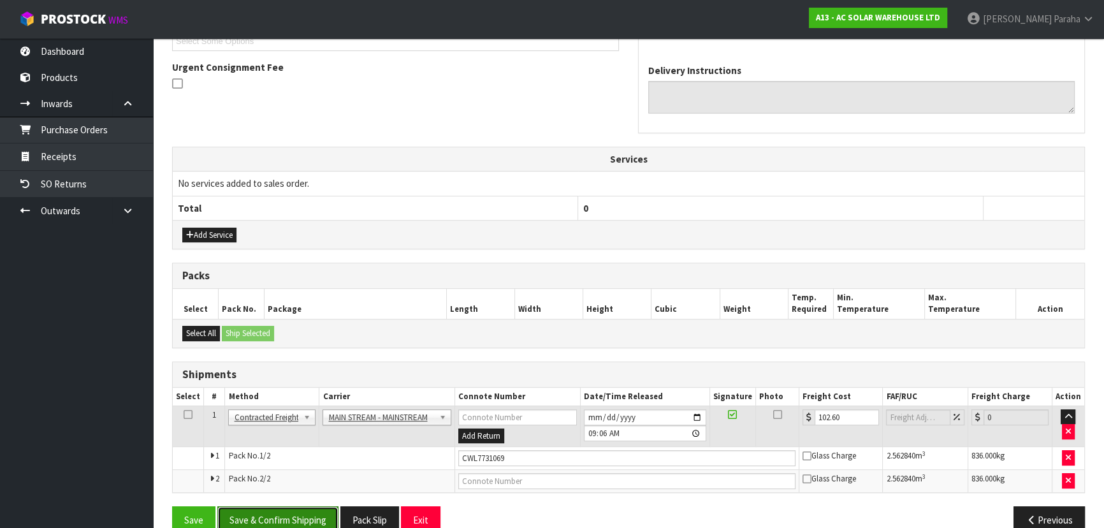
click at [318, 515] on button "Save & Confirm Shipping" at bounding box center [277, 519] width 121 height 27
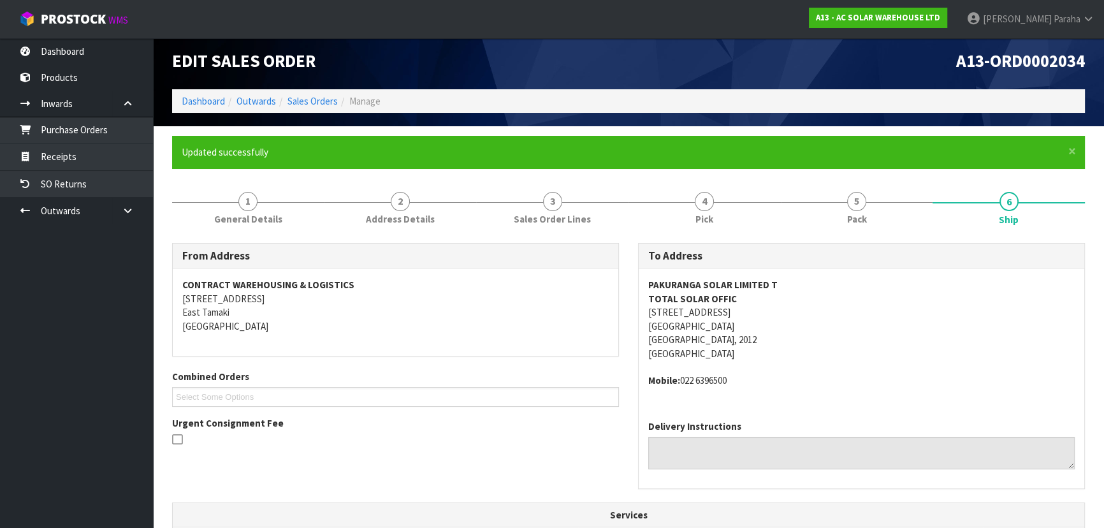
scroll to position [0, 0]
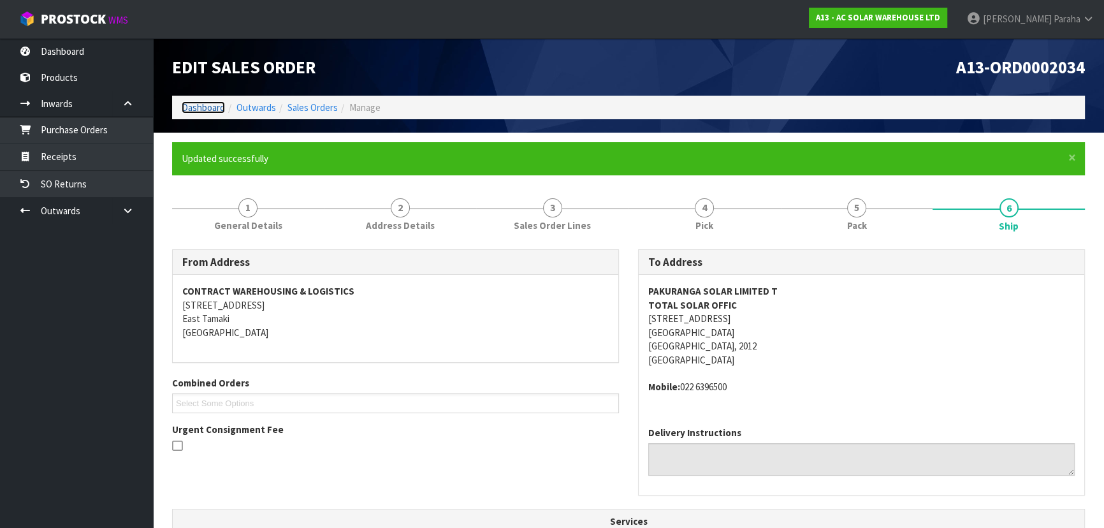
click at [208, 108] on link "Dashboard" at bounding box center [203, 107] width 43 height 12
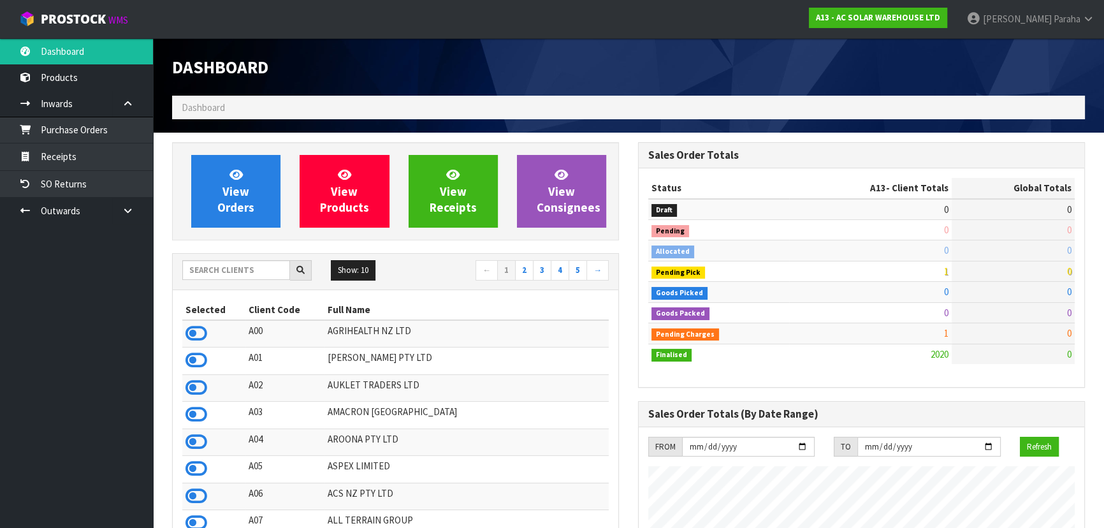
scroll to position [936, 465]
click at [208, 108] on span "Dashboard" at bounding box center [203, 107] width 43 height 12
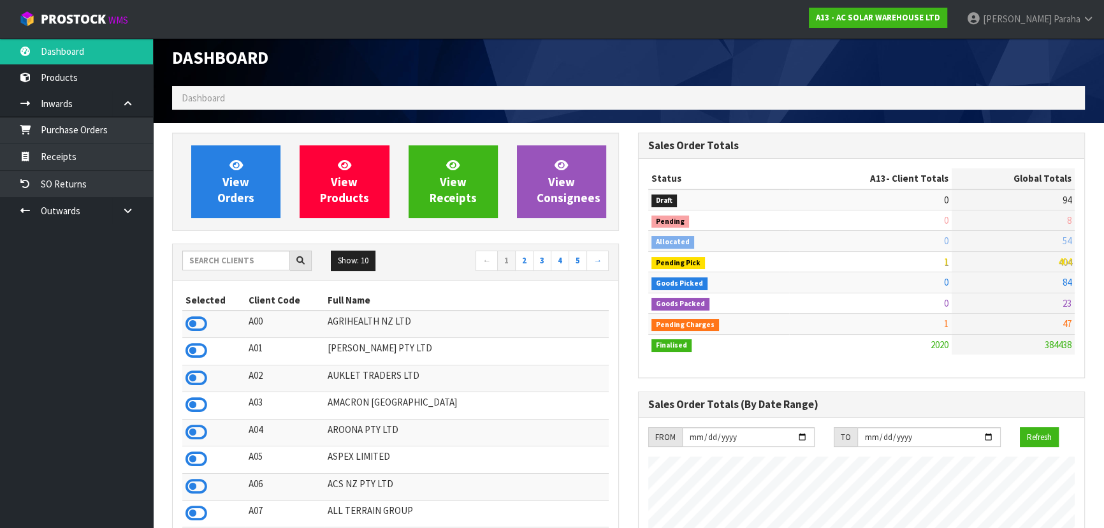
scroll to position [0, 0]
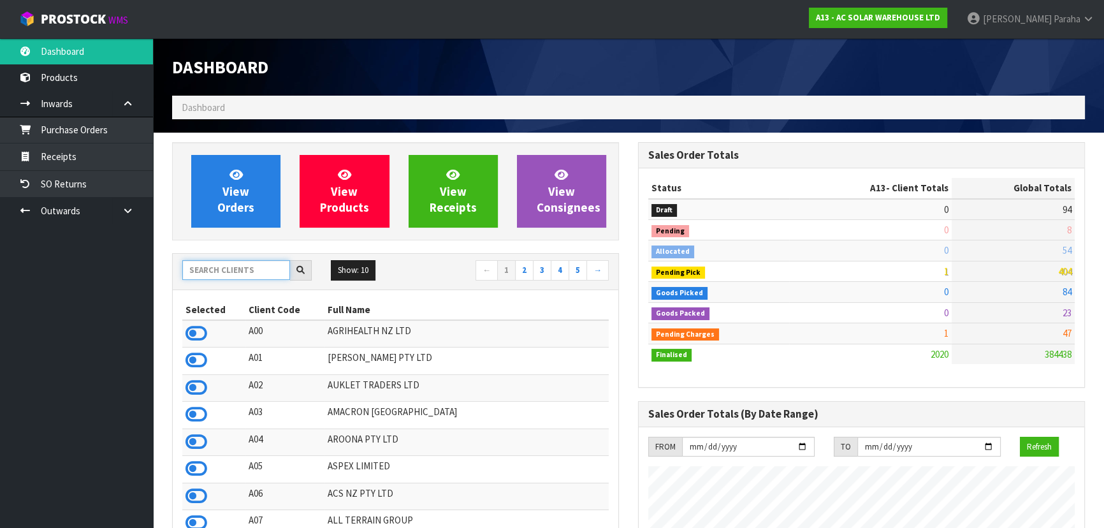
click at [261, 275] on input "text" at bounding box center [236, 270] width 108 height 20
click at [227, 270] on input "text" at bounding box center [236, 270] width 108 height 20
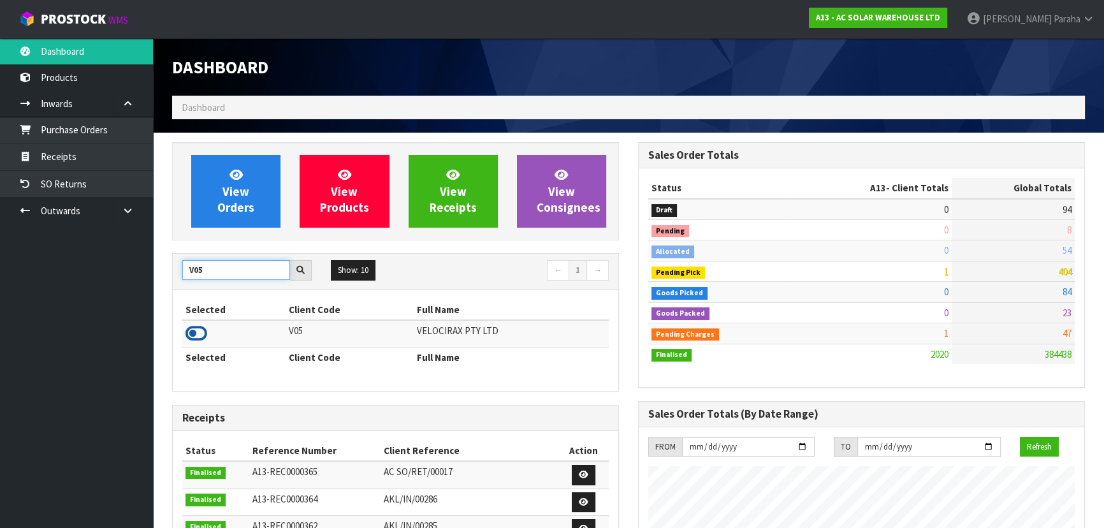
type input "V05"
click at [205, 336] on icon at bounding box center [196, 333] width 22 height 19
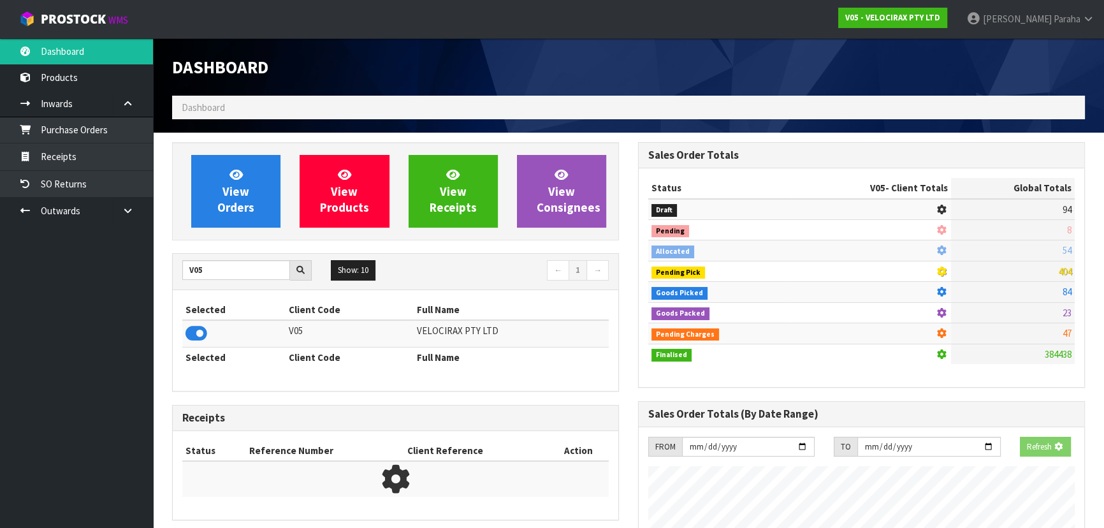
scroll to position [636341, 636668]
click at [233, 215] on link "View Orders" at bounding box center [235, 191] width 89 height 73
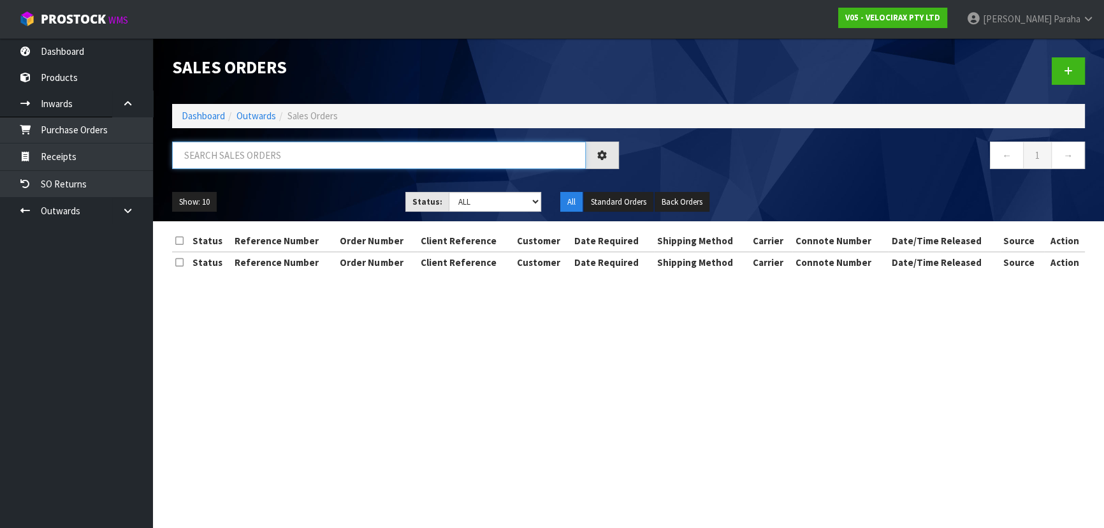
click at [237, 159] on input "text" at bounding box center [378, 154] width 413 height 27
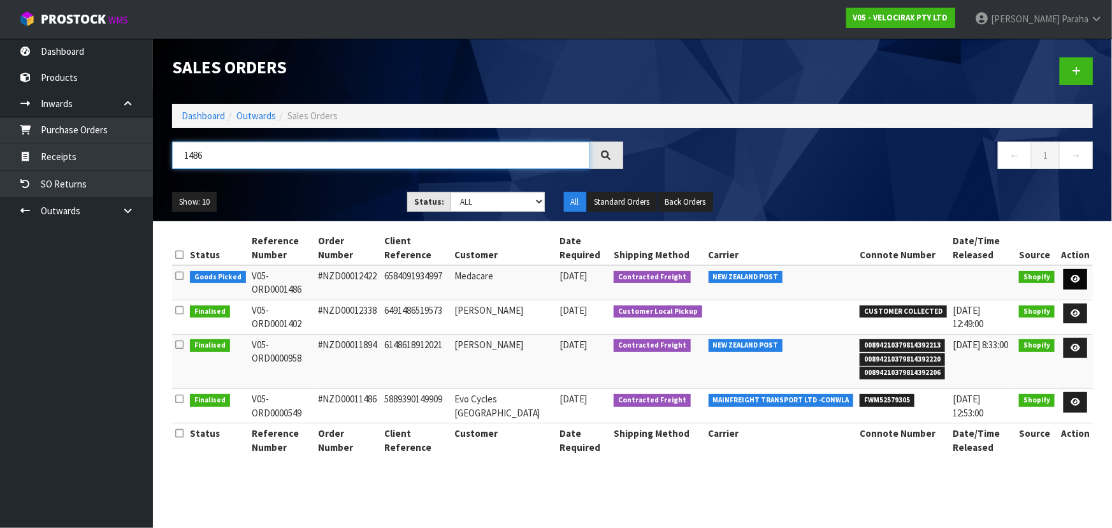
type input "1486"
click at [1076, 280] on icon at bounding box center [1075, 279] width 10 height 8
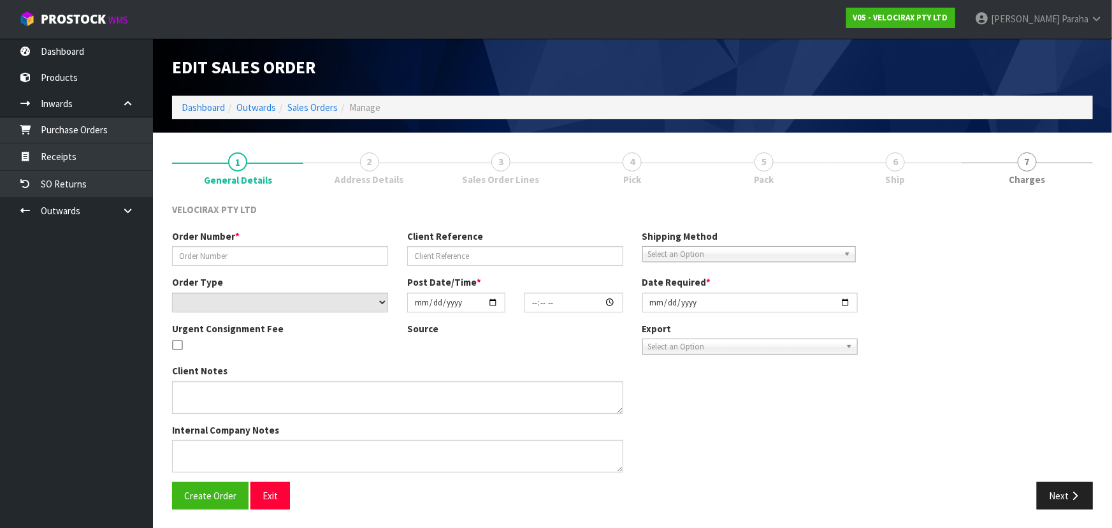
type input "#NZD00012422"
type input "6584091934997"
select select "number:0"
type input "2025-10-03"
type input "18:38:09.000"
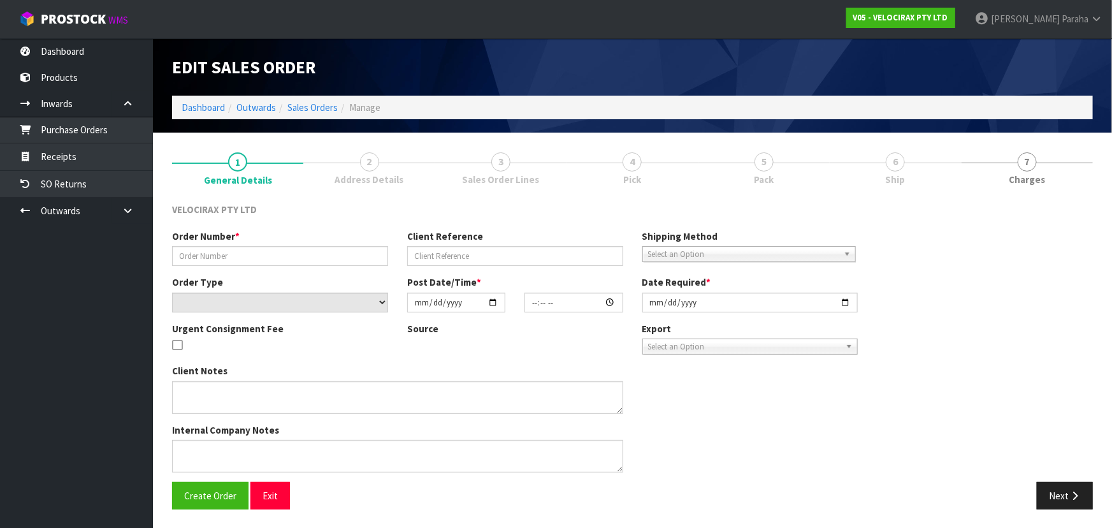
type input "2025-10-06"
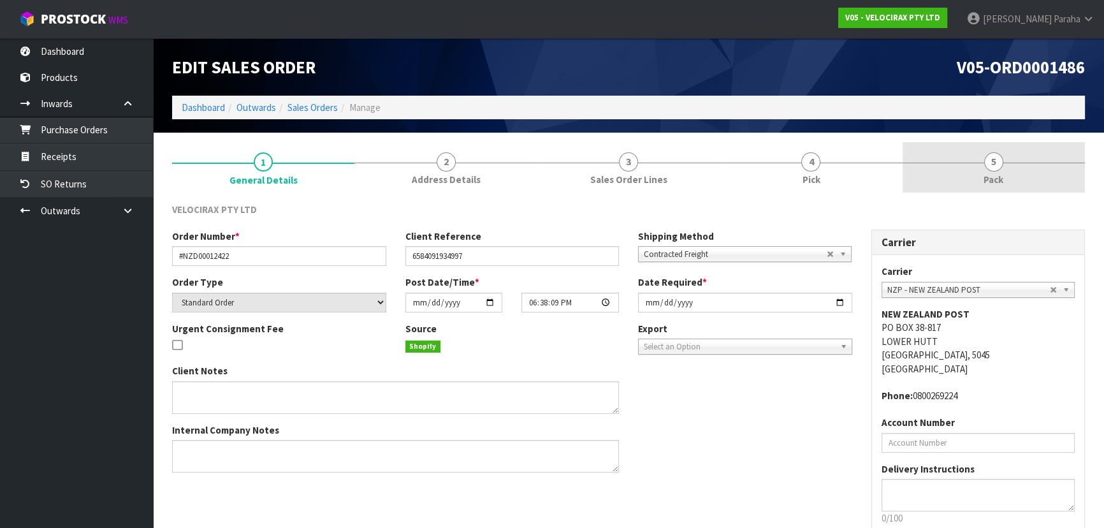
click at [1000, 166] on span "5" at bounding box center [993, 161] width 19 height 19
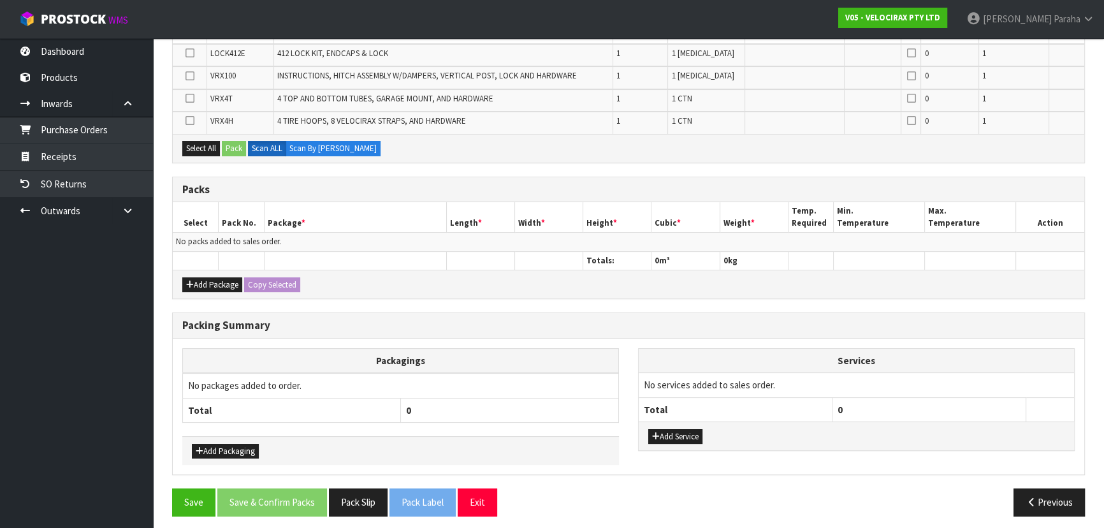
scroll to position [254, 0]
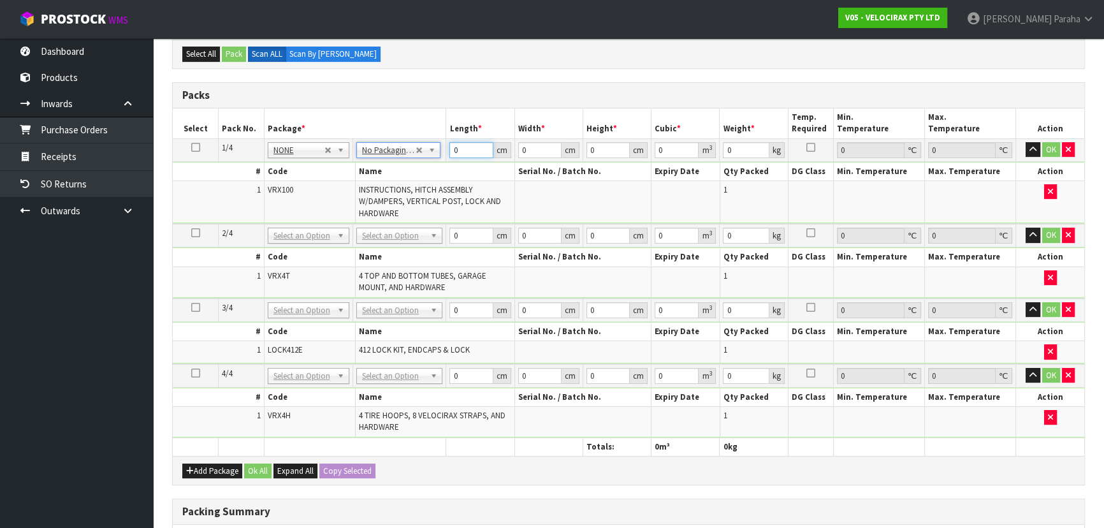
click at [469, 149] on input "0" at bounding box center [470, 150] width 43 height 16
type input "149"
type input "1"
type input "31"
type input "1"
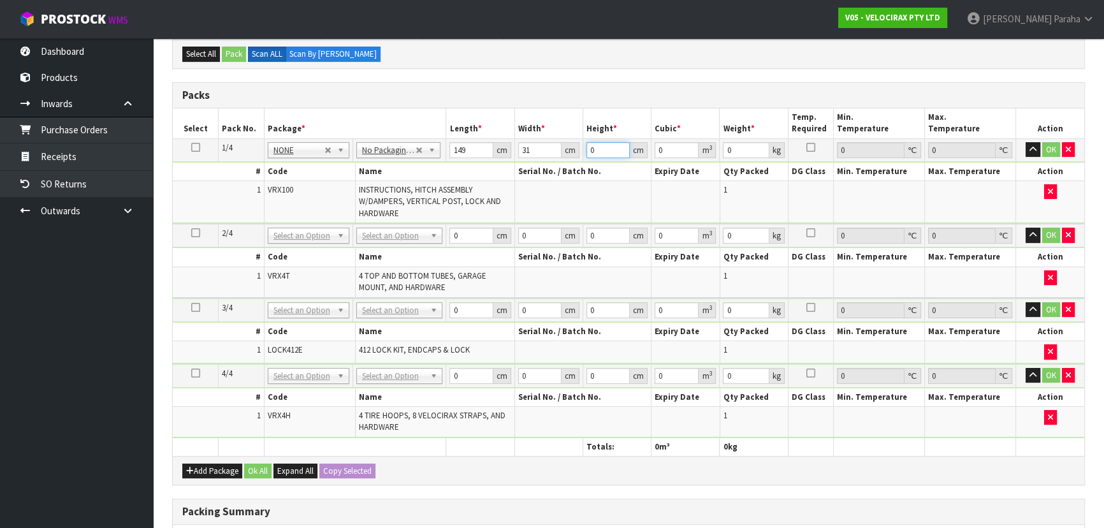
type input "0.004619"
type input "17"
type input "0.078523"
type input "17"
type input "24"
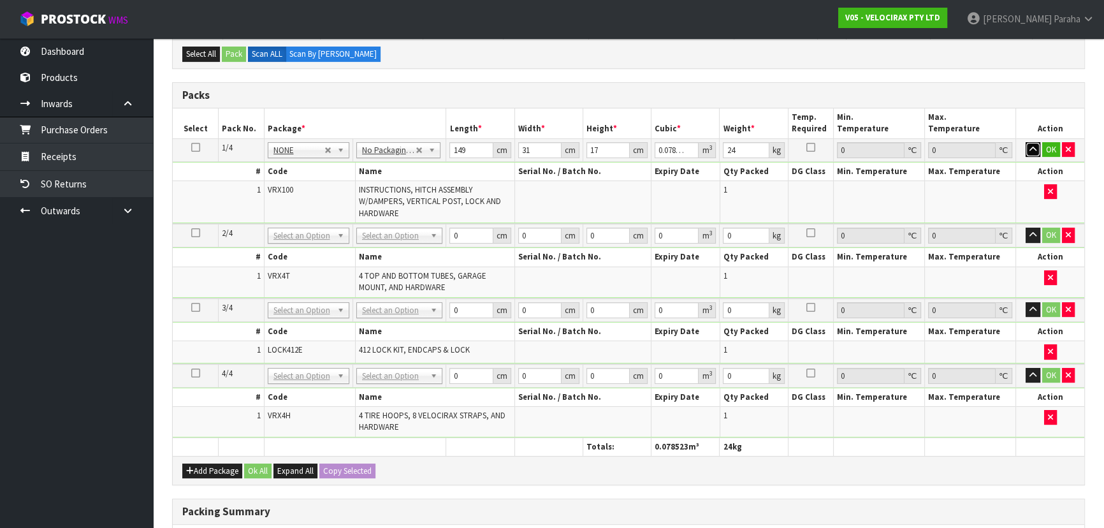
click at [1025, 142] on button "button" at bounding box center [1032, 149] width 15 height 15
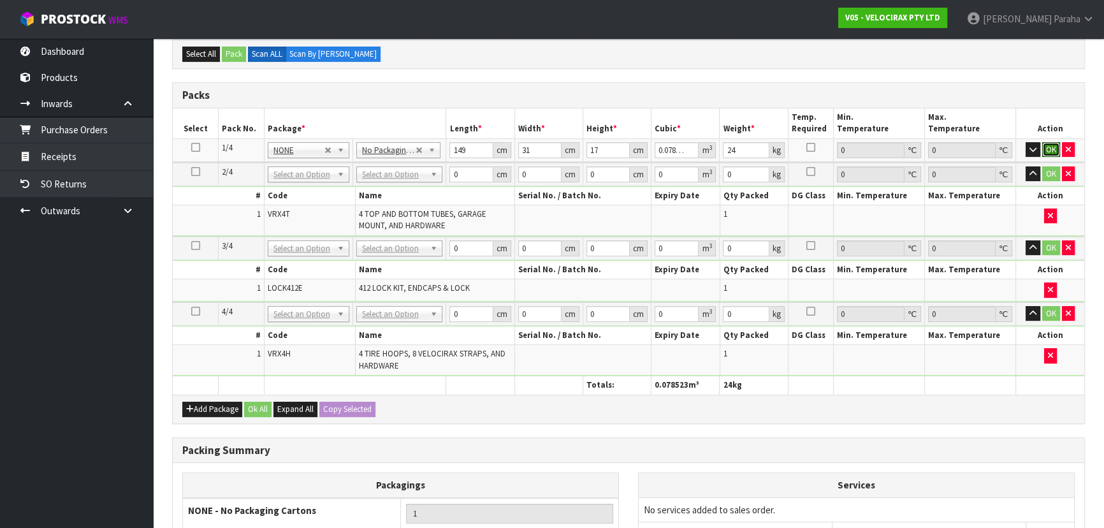
click button "OK" at bounding box center [1051, 149] width 18 height 15
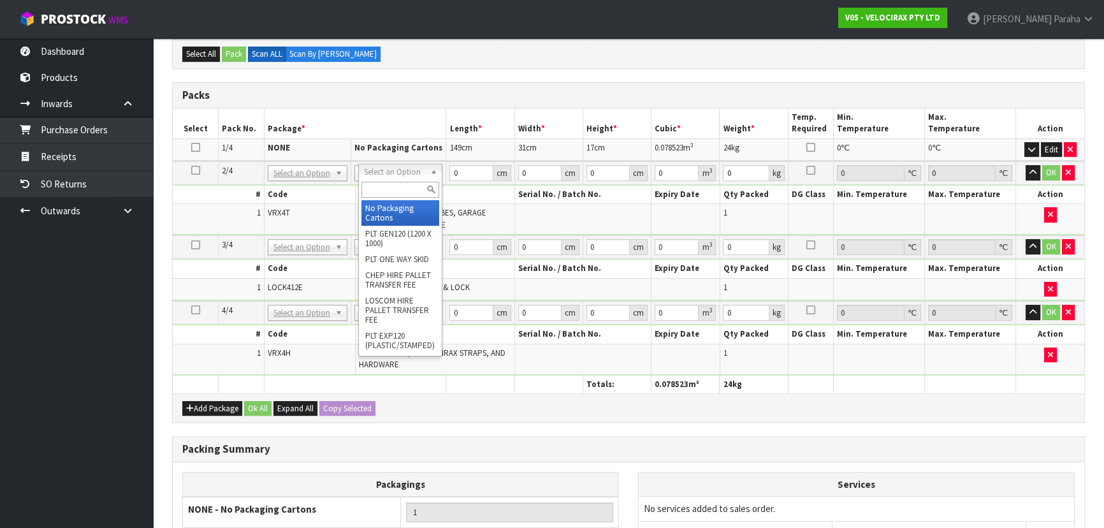
drag, startPoint x: 421, startPoint y: 208, endPoint x: 444, endPoint y: 191, distance: 28.8
type input "2"
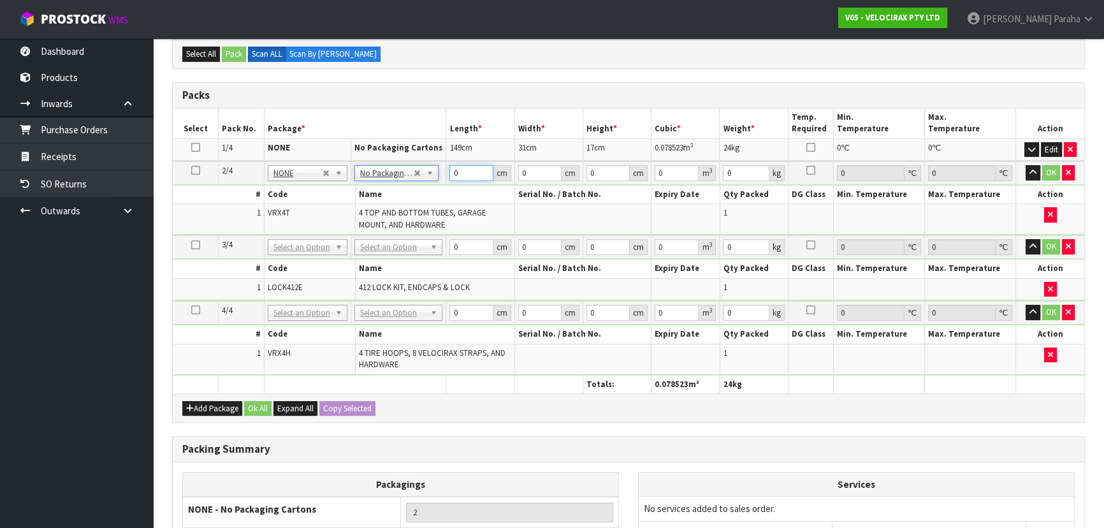
click at [473, 169] on input "0" at bounding box center [470, 173] width 43 height 16
type input "120"
type input "16"
type input "1"
type input "0.00192"
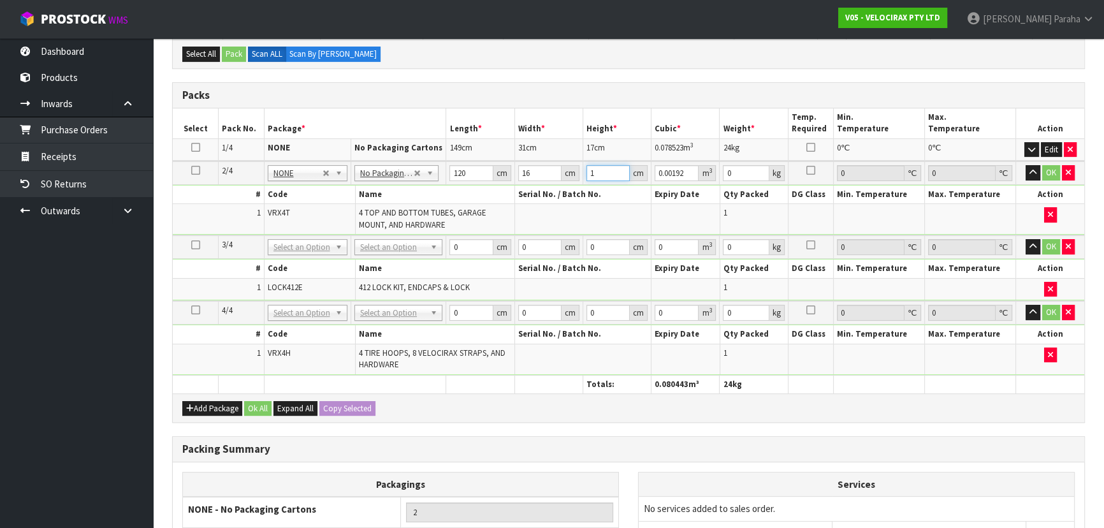
type input "14"
type input "0.02688"
type input "1"
type input "0.00192"
type input "15"
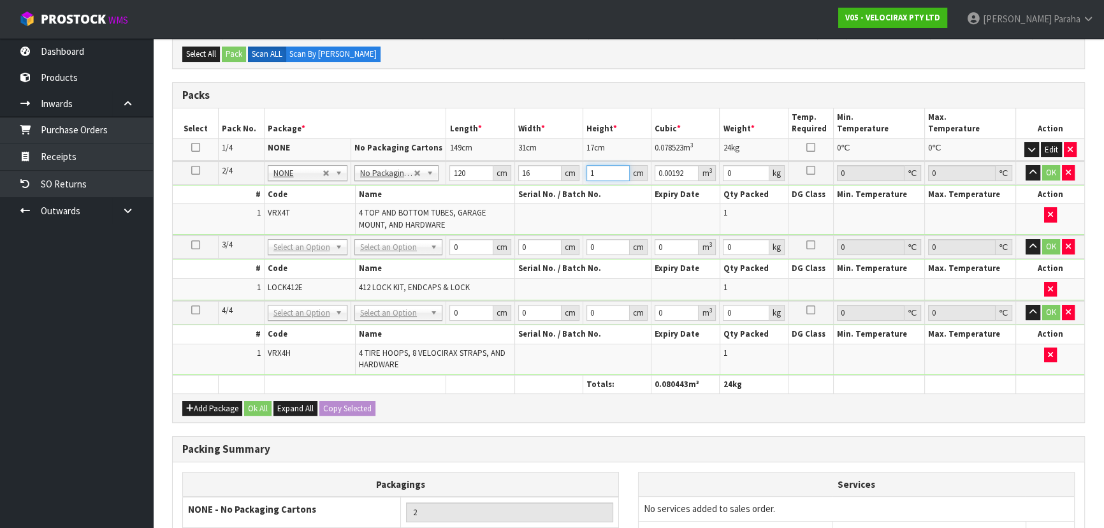
type input "0.0288"
type input "15"
type input "10"
click at [1025, 165] on button "button" at bounding box center [1032, 172] width 15 height 15
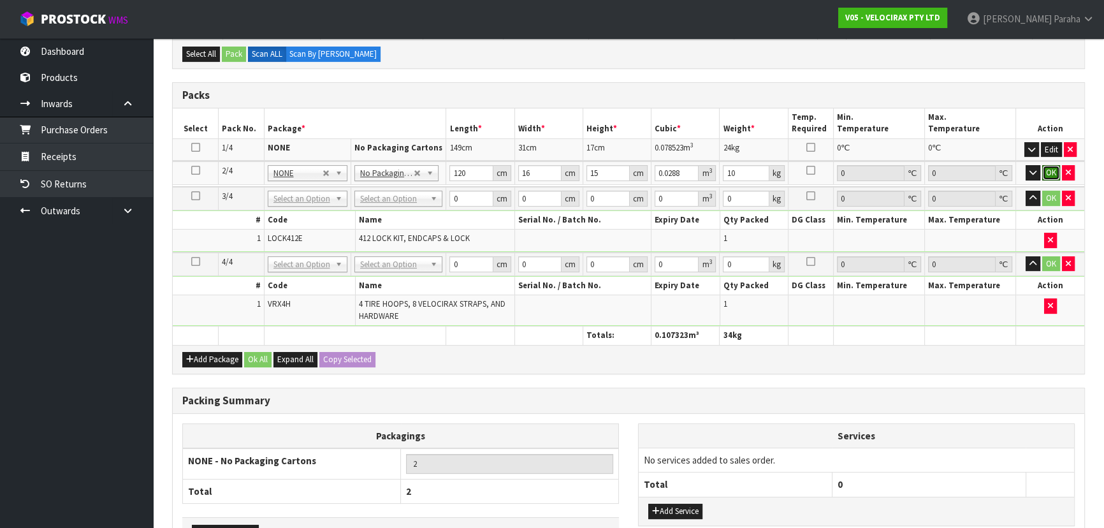
click button "OK" at bounding box center [1051, 172] width 18 height 15
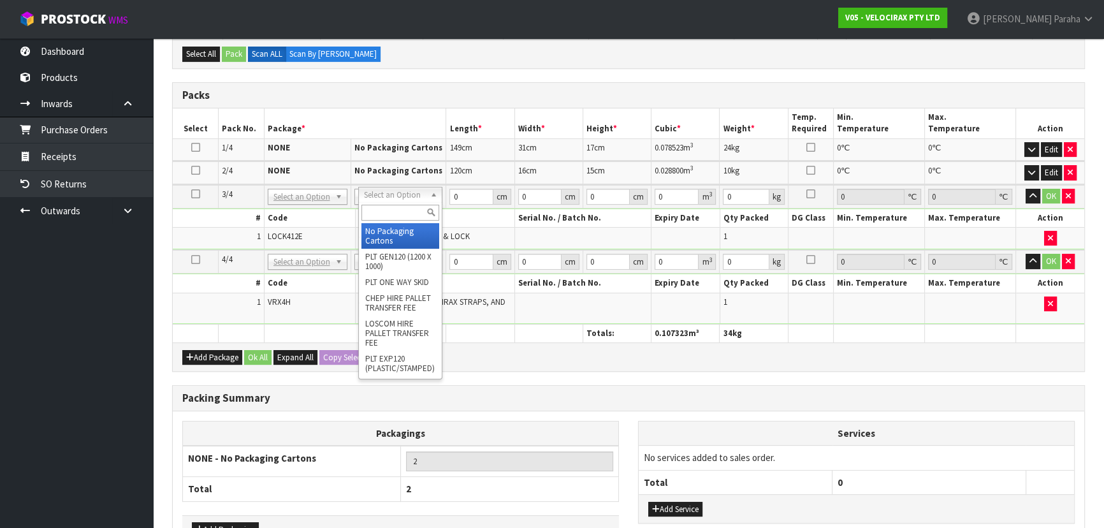
type input "3"
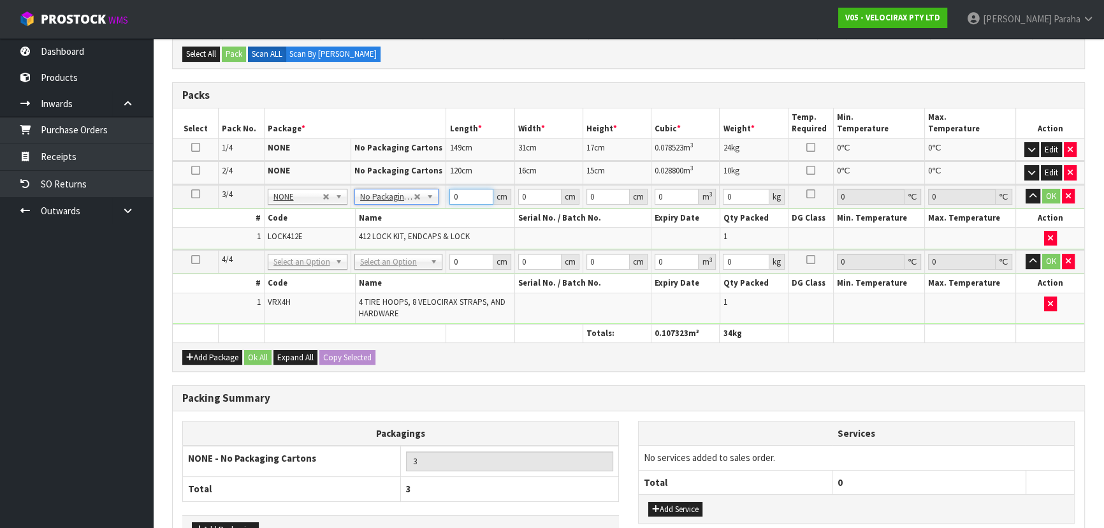
click at [463, 190] on input "0" at bounding box center [470, 197] width 43 height 16
type input "134"
type input "7"
type input "0.006566"
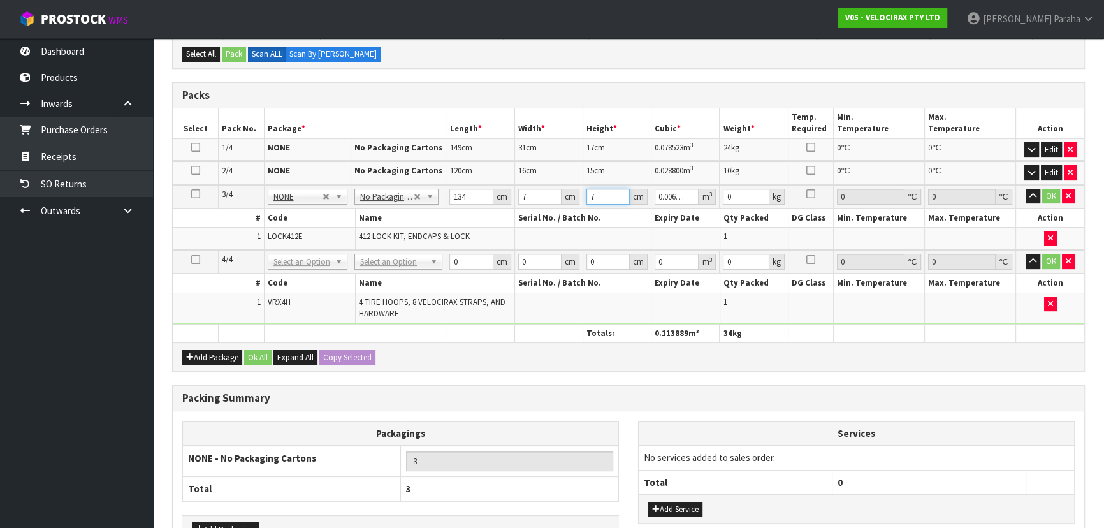
type input "7"
type input "2"
click at [1025, 189] on button "button" at bounding box center [1032, 196] width 15 height 15
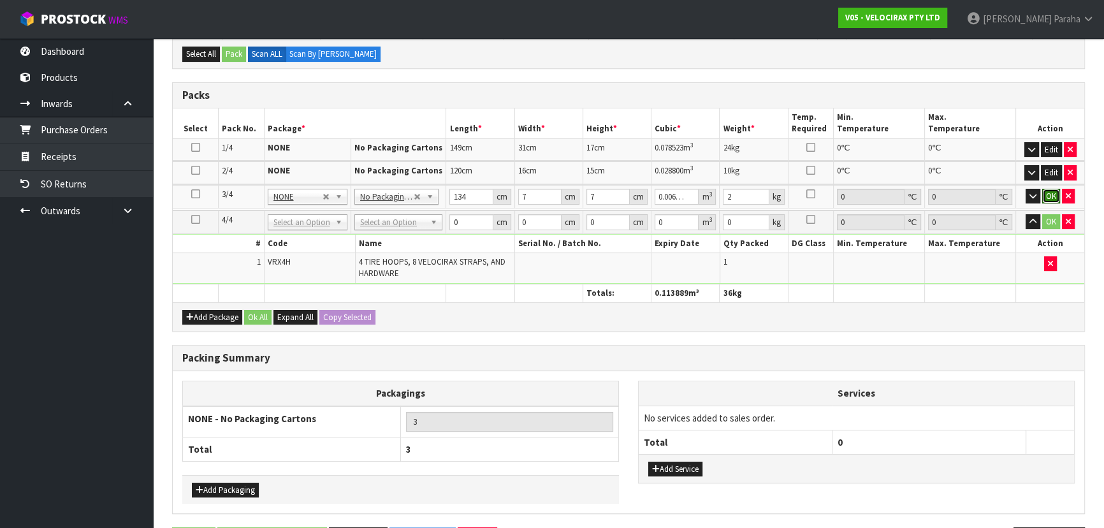
click button "OK" at bounding box center [1051, 196] width 18 height 15
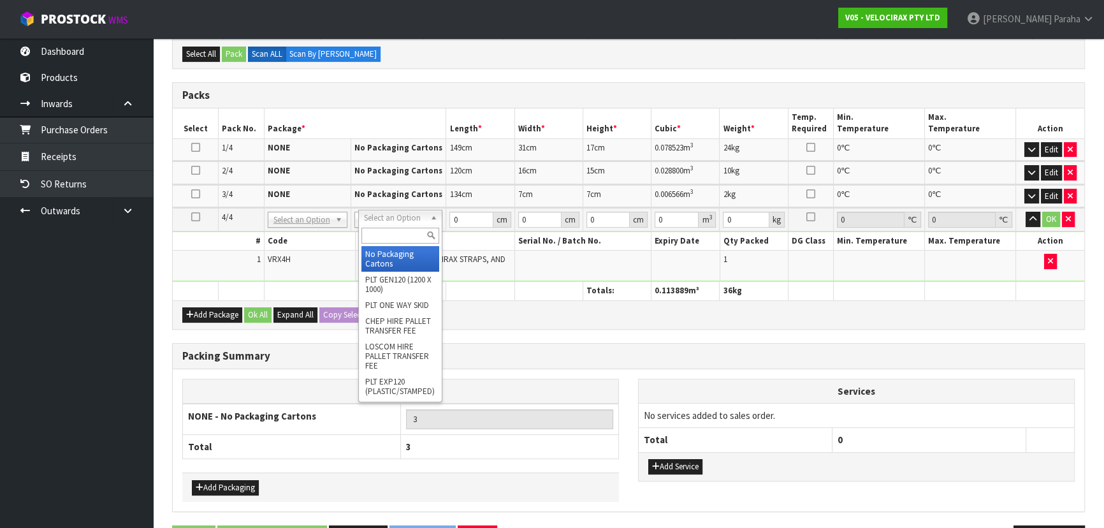
type input "4"
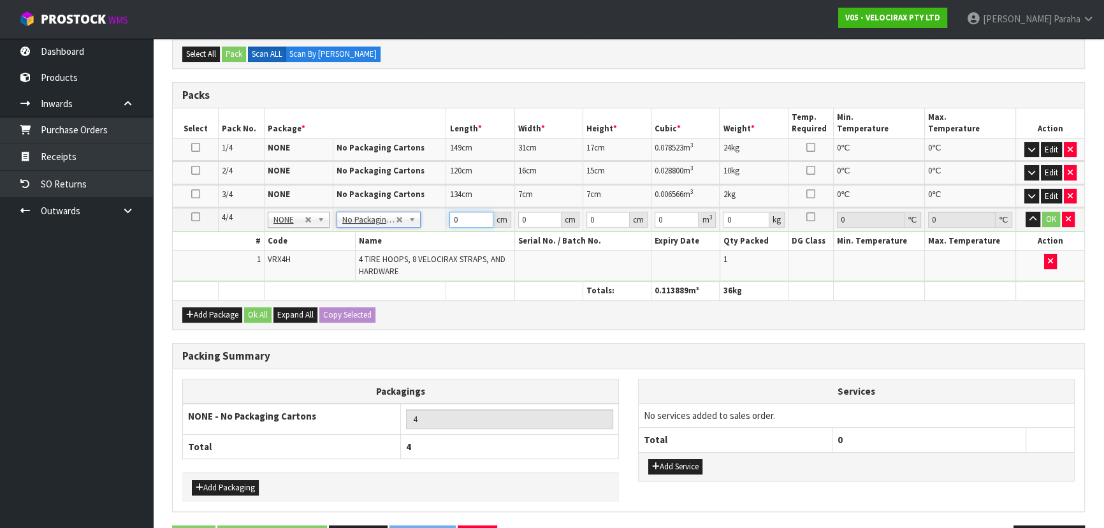
click at [471, 221] on input "0" at bounding box center [470, 220] width 43 height 16
type input "69"
type input "33"
type input "2"
type input "0.004554"
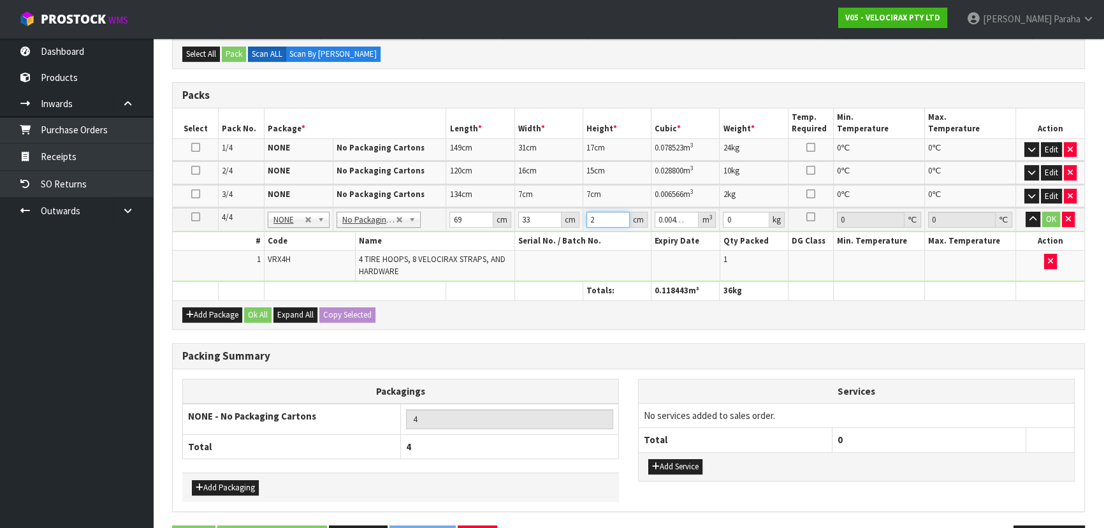
type input "21"
type input "0.047817"
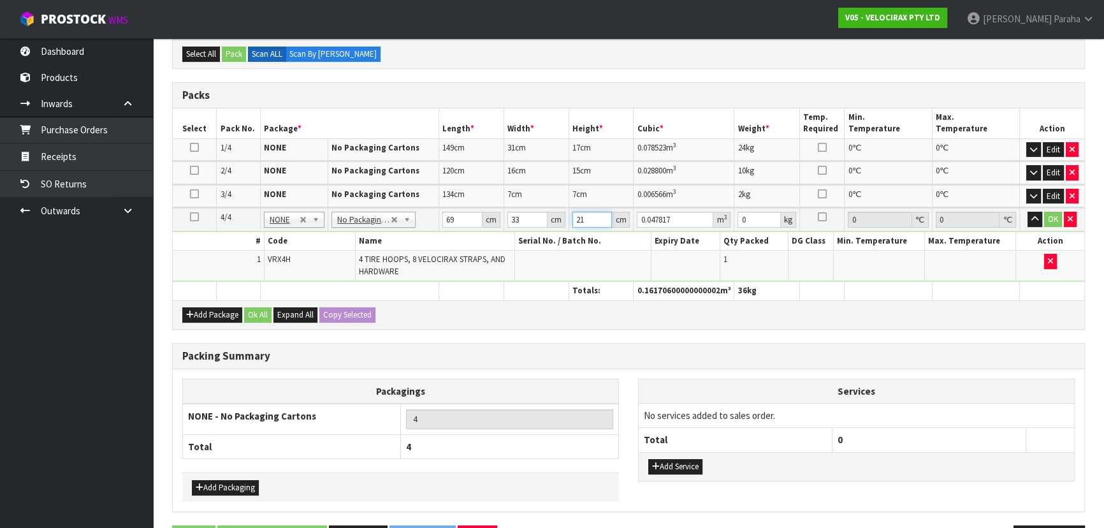
type input "21"
type input "13"
click at [1027, 212] on button "button" at bounding box center [1034, 219] width 15 height 15
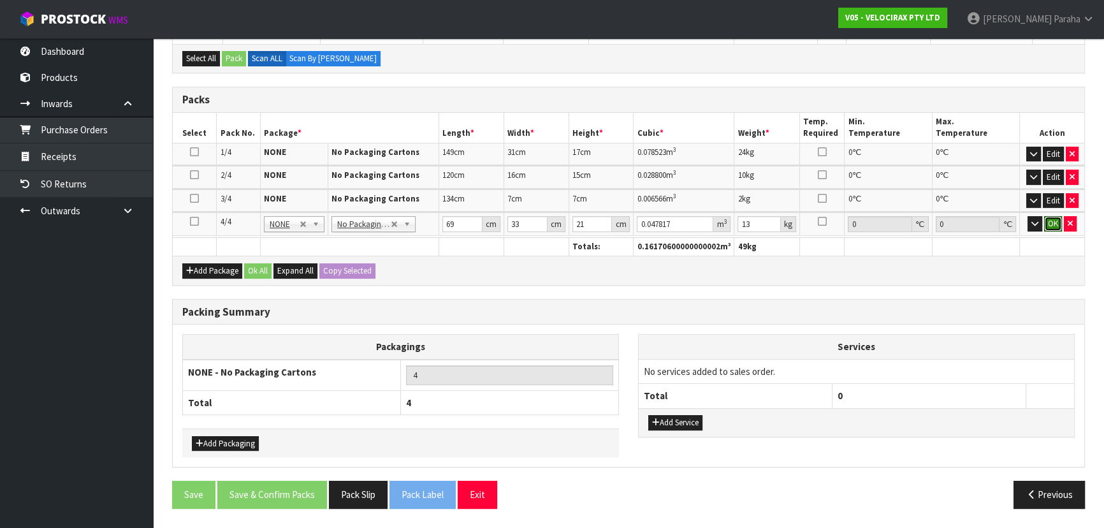
click button "OK" at bounding box center [1053, 223] width 18 height 15
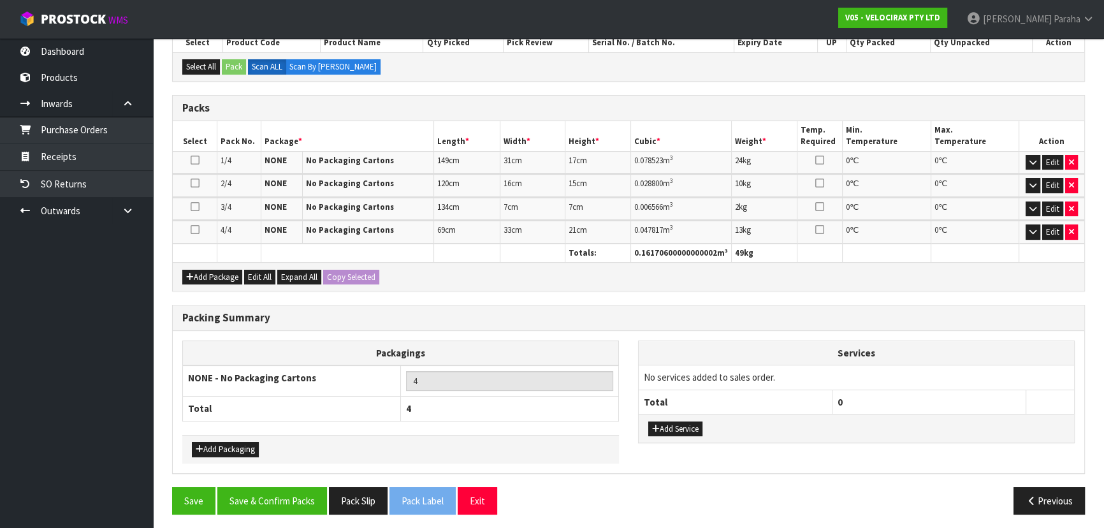
scroll to position [243, 0]
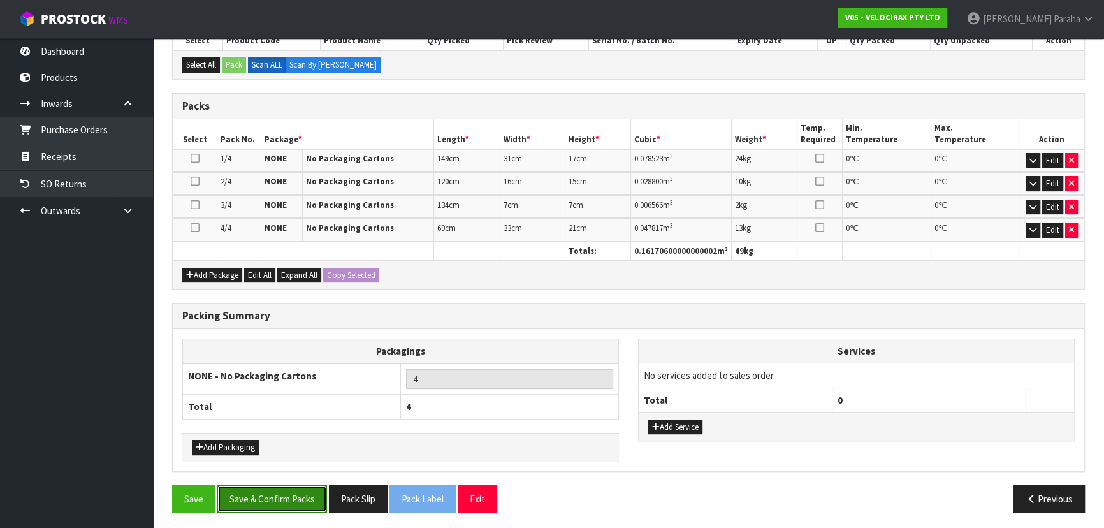
click at [274, 505] on button "Save & Confirm Packs" at bounding box center [272, 498] width 110 height 27
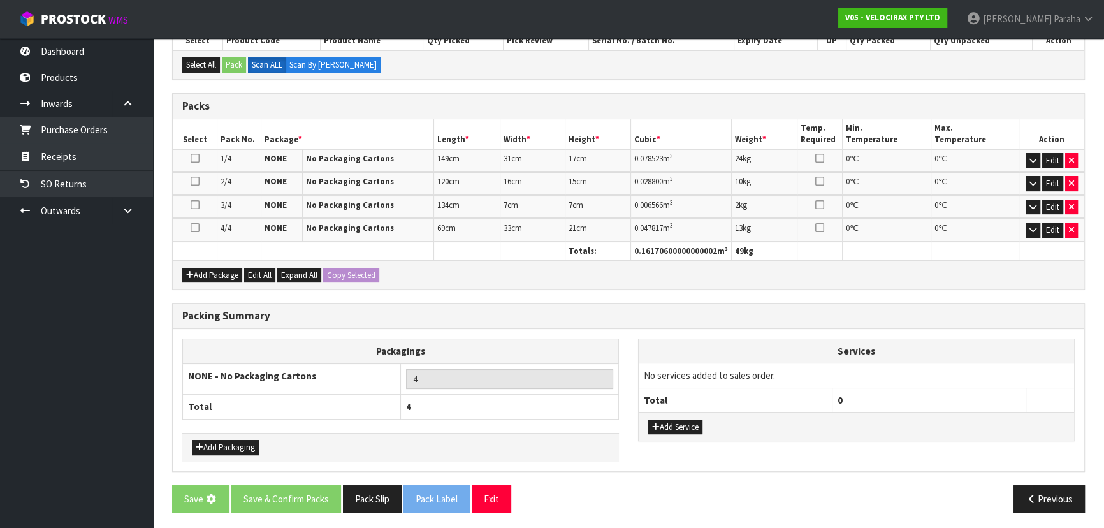
scroll to position [0, 0]
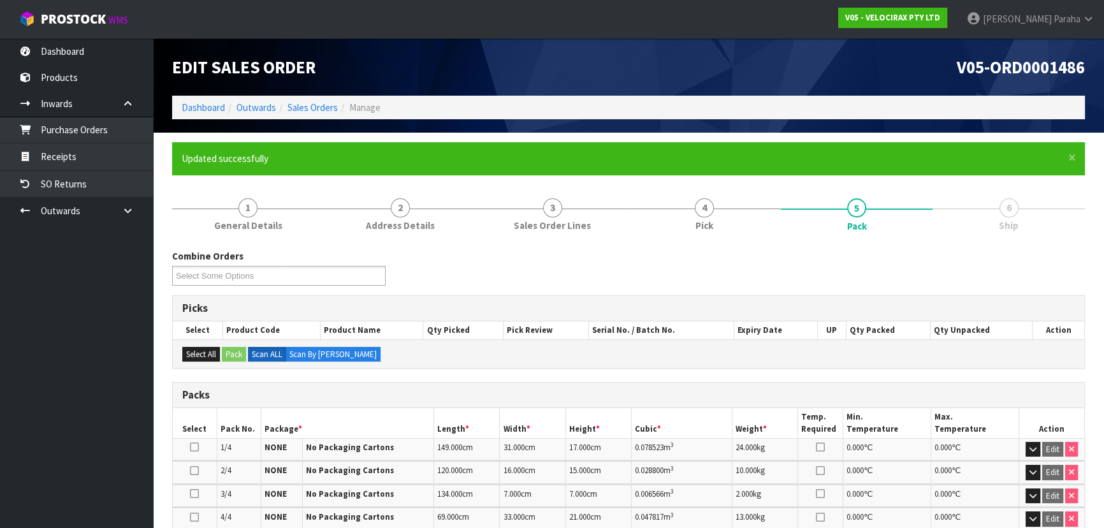
click at [949, 264] on div "Combine Orders V05-ORD0001486 V05-ORD0001490 V05-ORD0001491 Select Some Options" at bounding box center [627, 272] width 931 height 46
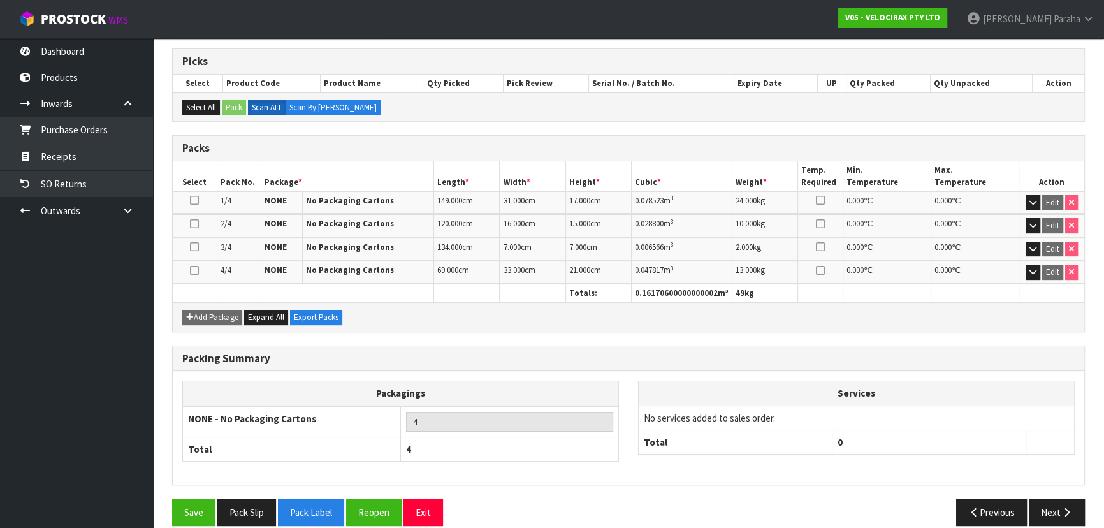
scroll to position [261, 0]
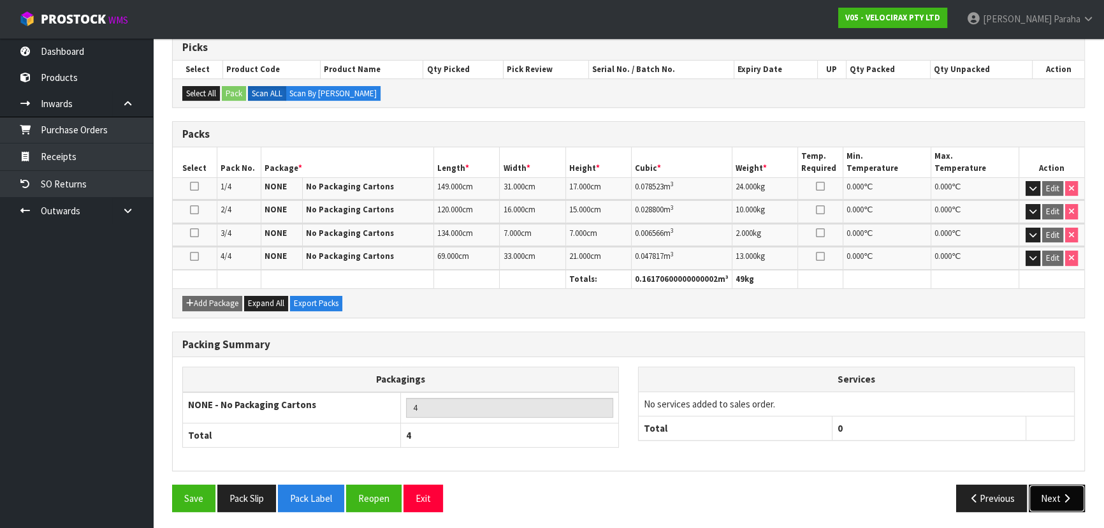
click at [1059, 491] on button "Next" at bounding box center [1056, 497] width 56 height 27
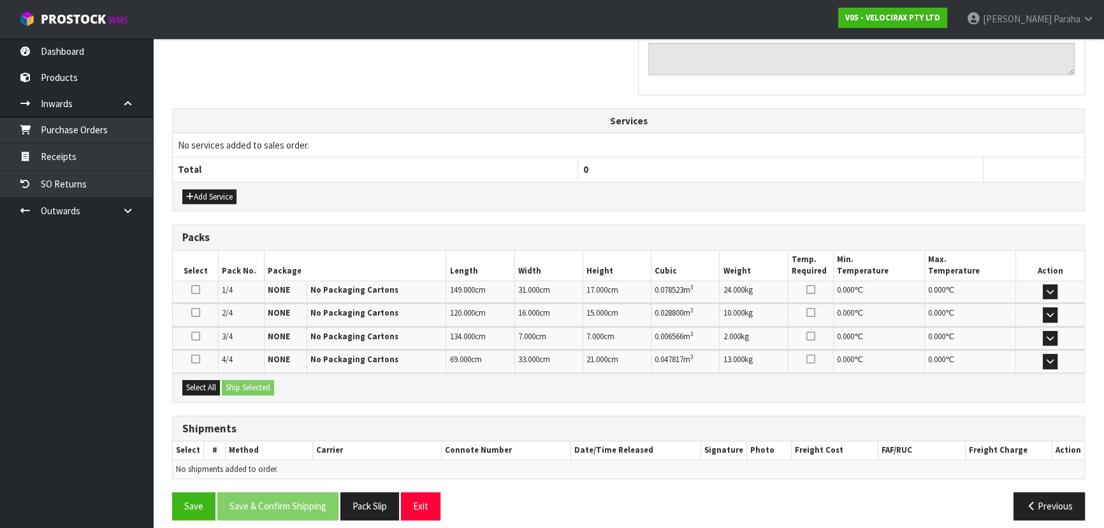
scroll to position [435, 0]
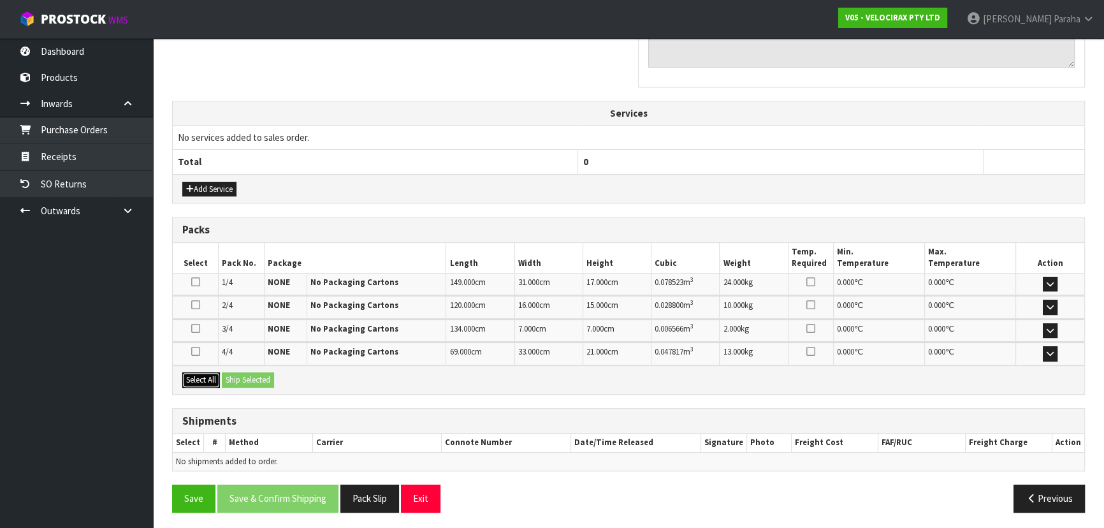
drag, startPoint x: 205, startPoint y: 382, endPoint x: 233, endPoint y: 376, distance: 29.4
click at [208, 380] on button "Select All" at bounding box center [201, 379] width 38 height 15
click at [248, 374] on button "Ship Selected" at bounding box center [248, 379] width 52 height 15
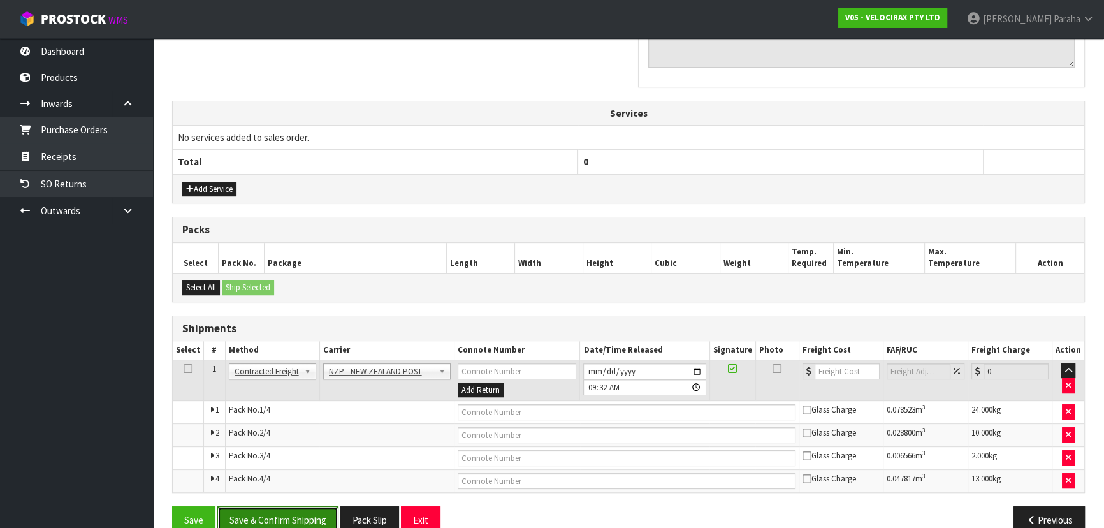
click at [311, 518] on button "Save & Confirm Shipping" at bounding box center [277, 519] width 121 height 27
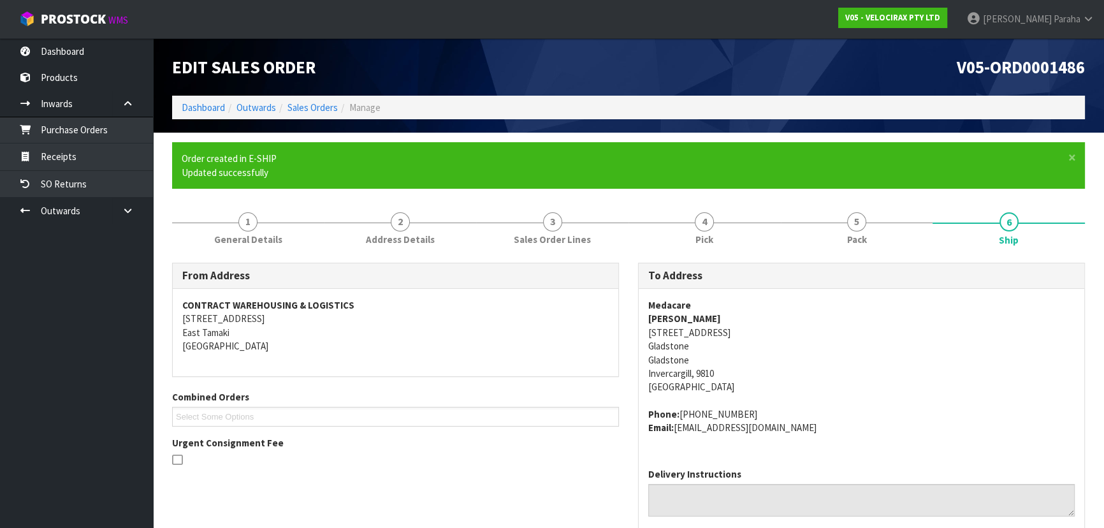
click at [669, 333] on address "Medacare Lee Cameron 96 Grey Street Gladstone Gladstone Invercargill, 9810 New …" at bounding box center [861, 346] width 426 height 96
copy address "96 Grey Street"
click at [679, 305] on strong "Medacare" at bounding box center [669, 305] width 43 height 12
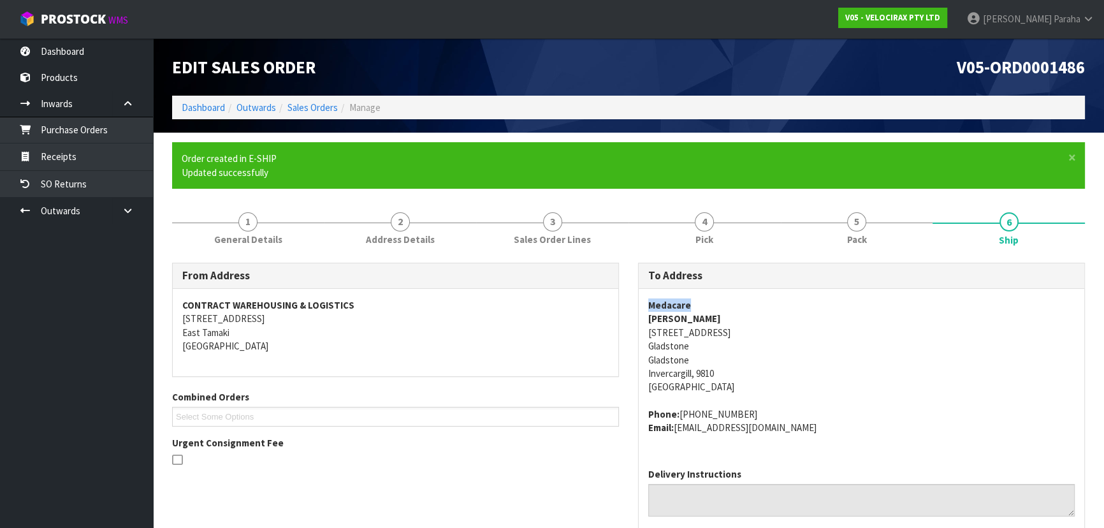
click at [680, 305] on strong "Medacare" at bounding box center [669, 305] width 43 height 12
copy strong "Medacare"
click at [684, 329] on address "Medacare Lee Cameron 96 Grey Street Gladstone Gladstone Invercargill, 9810 New …" at bounding box center [861, 346] width 426 height 96
click at [686, 329] on address "Medacare Lee Cameron 96 Grey Street Gladstone Gladstone Invercargill, 9810 New …" at bounding box center [861, 346] width 426 height 96
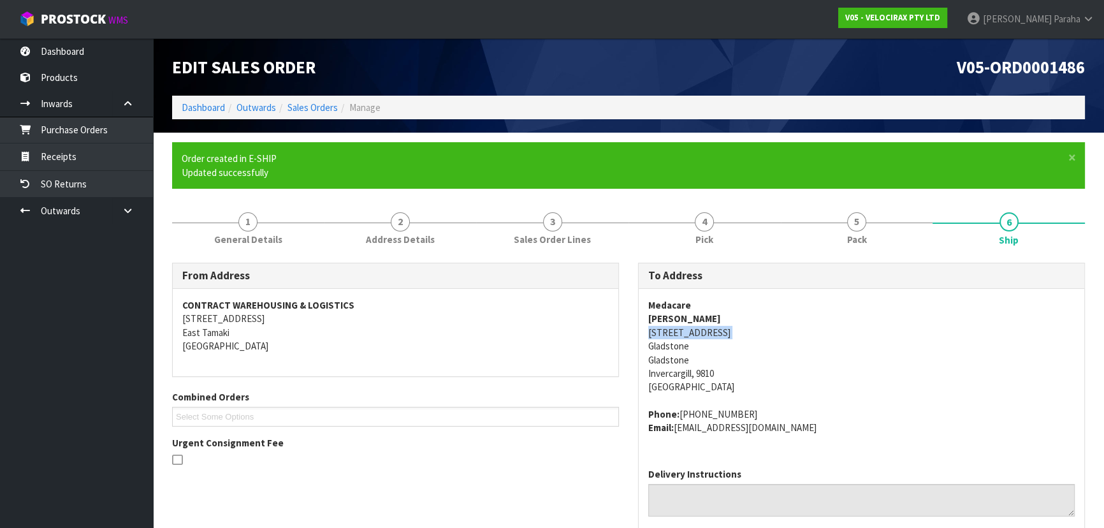
copy address "96 Grey Street"
click at [731, 412] on address "Phone: +64272170132 Email: medacare19@gmail.com" at bounding box center [861, 420] width 426 height 27
drag, startPoint x: 736, startPoint y: 410, endPoint x: 679, endPoint y: 421, distance: 57.7
click at [679, 421] on address "Phone: +64272170132 Email: medacare19@gmail.com" at bounding box center [861, 420] width 426 height 27
click at [720, 412] on address "Phone: +64272170132 Email: medacare19@gmail.com" at bounding box center [861, 420] width 426 height 27
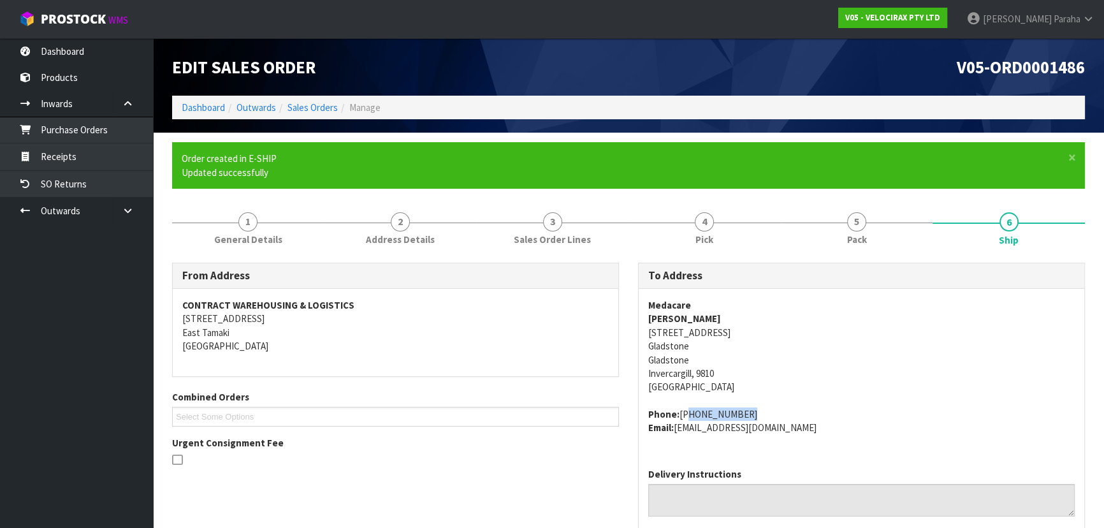
drag, startPoint x: 735, startPoint y: 413, endPoint x: 682, endPoint y: 414, distance: 52.9
click at [682, 414] on address "Phone: +64272170132 Email: medacare19@gmail.com" at bounding box center [861, 420] width 426 height 27
copy address "+64272170132"
click at [667, 322] on strong "Lee Cameron" at bounding box center [684, 318] width 73 height 12
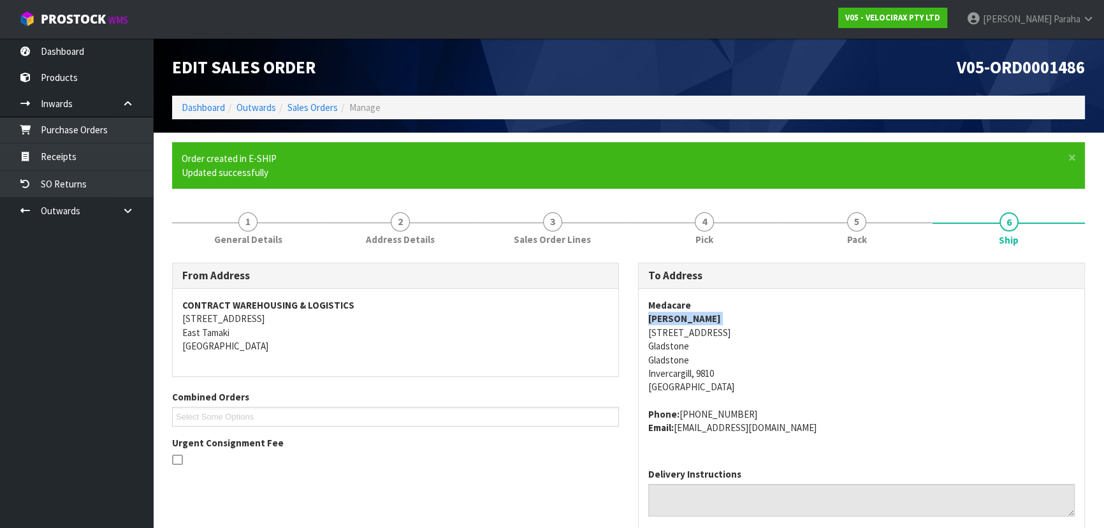
click at [667, 322] on strong "Lee Cameron" at bounding box center [684, 318] width 73 height 12
click at [778, 422] on address "Phone: +64272170132 Email: medacare19@gmail.com" at bounding box center [861, 420] width 426 height 27
drag, startPoint x: 779, startPoint y: 422, endPoint x: 678, endPoint y: 438, distance: 101.8
click at [678, 438] on div "Medacare Lee Cameron 96 Grey Street Gladstone Gladstone Invercargill, 9810 New …" at bounding box center [860, 373] width 445 height 169
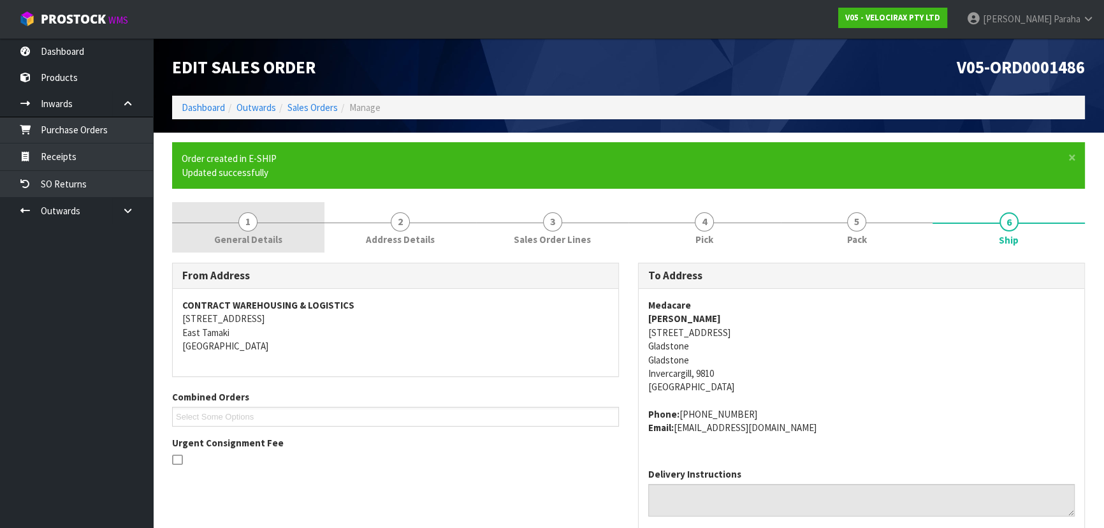
click at [258, 229] on link "1 General Details" at bounding box center [248, 227] width 152 height 50
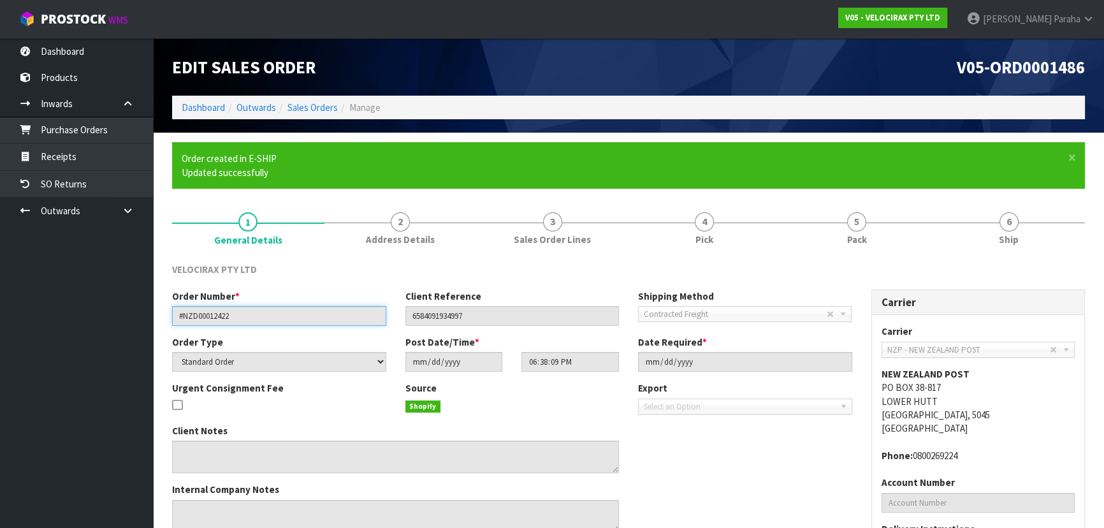
click at [217, 317] on input "#NZD00012422" at bounding box center [279, 316] width 214 height 20
click at [220, 316] on input "#NZD00012422" at bounding box center [279, 316] width 214 height 20
click at [220, 315] on input "#NZD00012422" at bounding box center [279, 316] width 214 height 20
click at [219, 315] on input "#NZD00012422" at bounding box center [279, 316] width 214 height 20
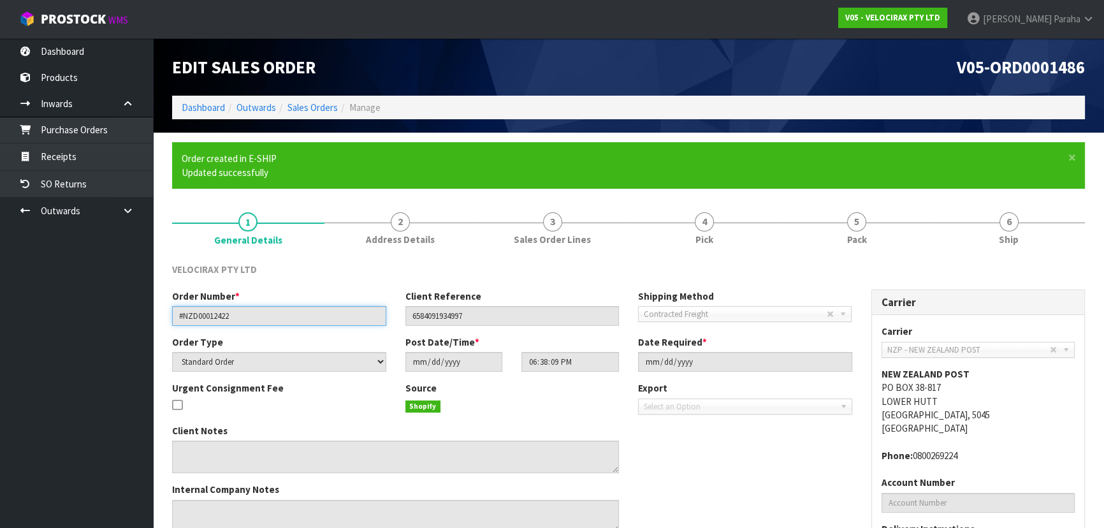
click at [219, 315] on input "#NZD00012422" at bounding box center [279, 316] width 214 height 20
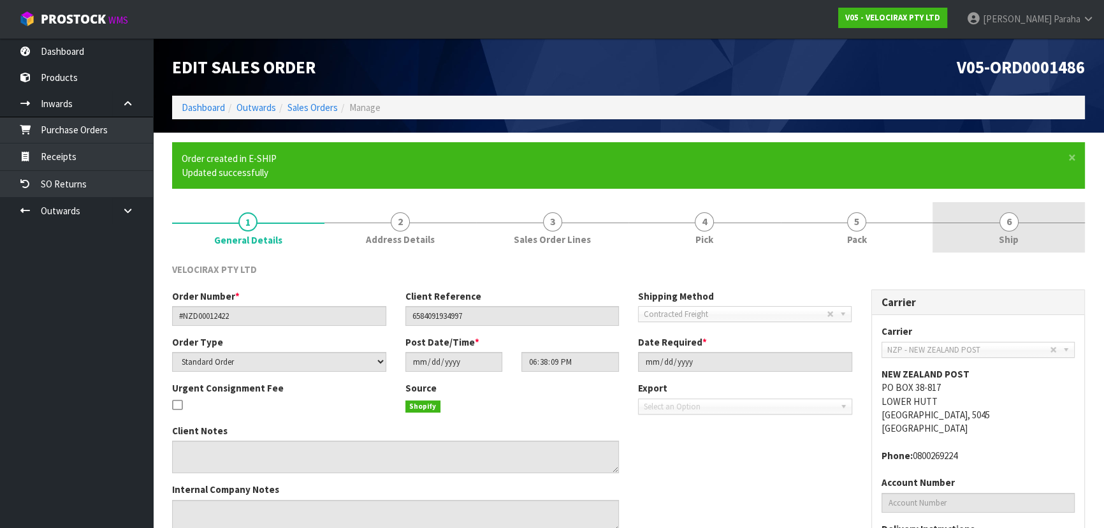
click at [1007, 214] on span "6" at bounding box center [1008, 221] width 19 height 19
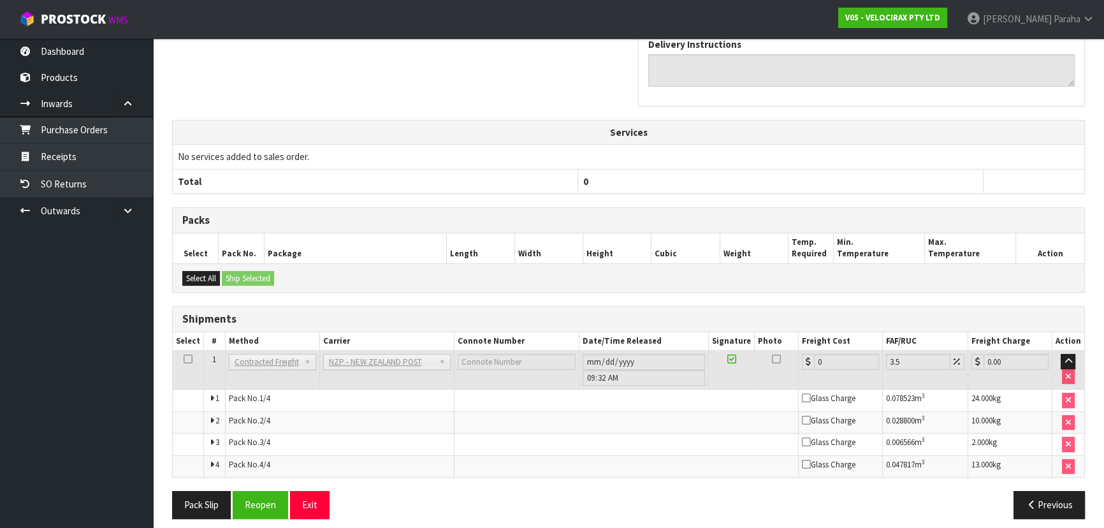
scroll to position [436, 0]
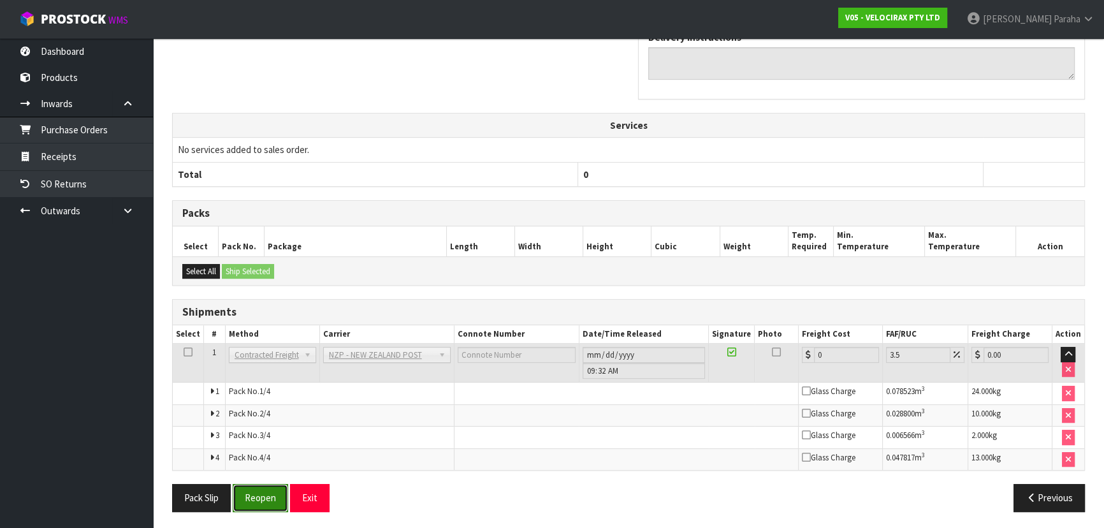
click at [261, 497] on button "Reopen" at bounding box center [260, 497] width 55 height 27
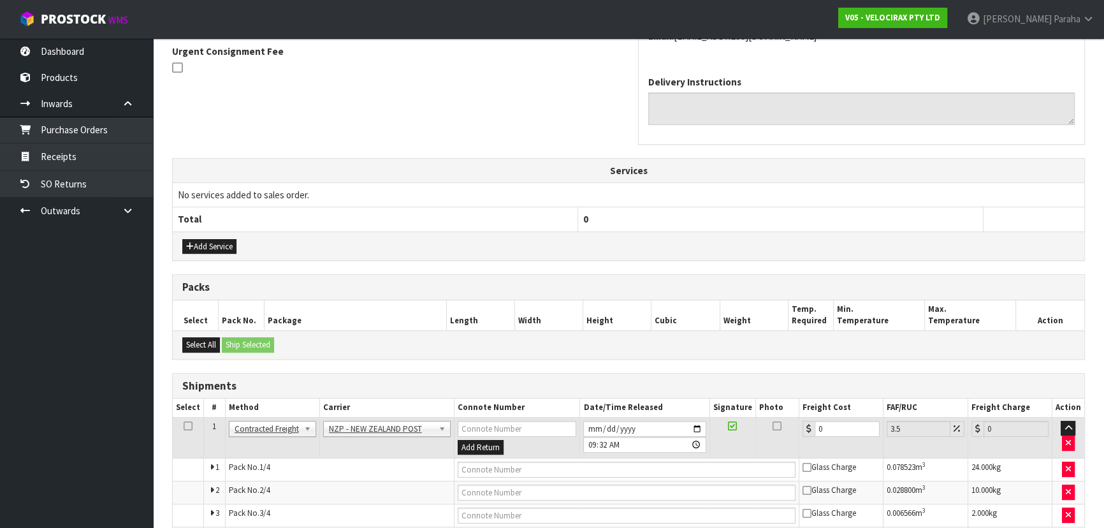
scroll to position [457, 0]
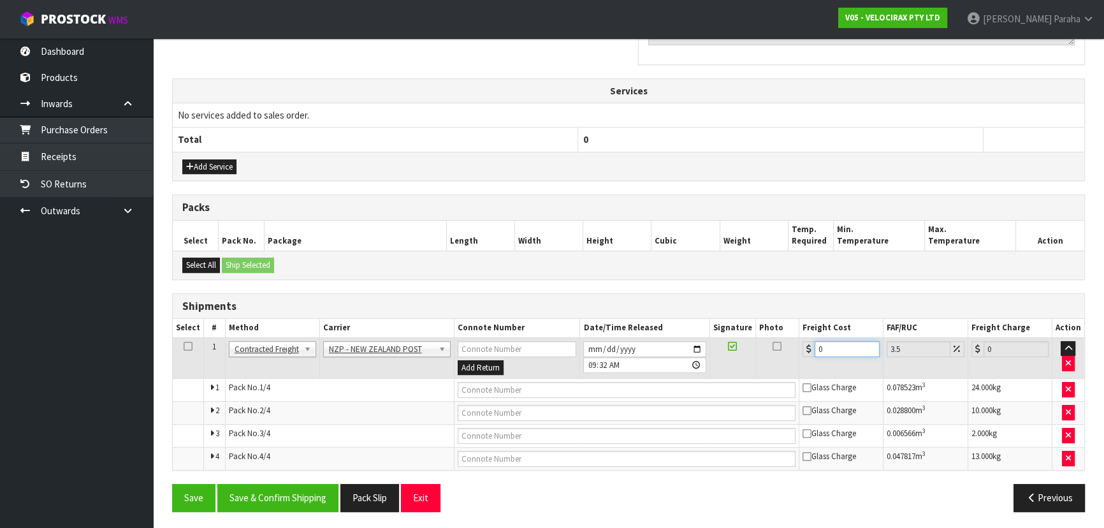
click at [828, 345] on input "0" at bounding box center [846, 349] width 65 height 16
type input "7"
type input "7.24"
type input "74"
type input "76.59"
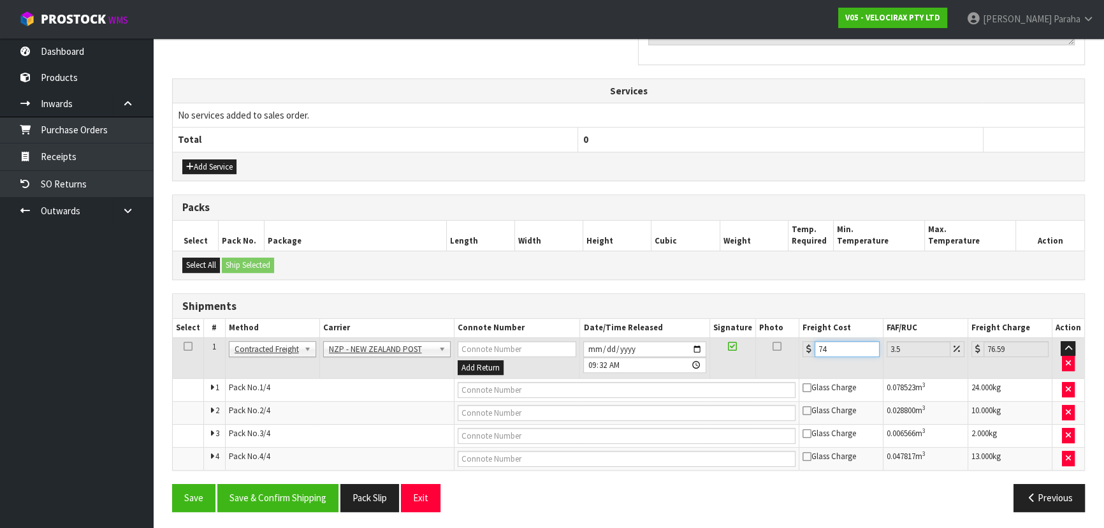
type input "74.7"
type input "77.31"
type input "74.78"
type input "77.4"
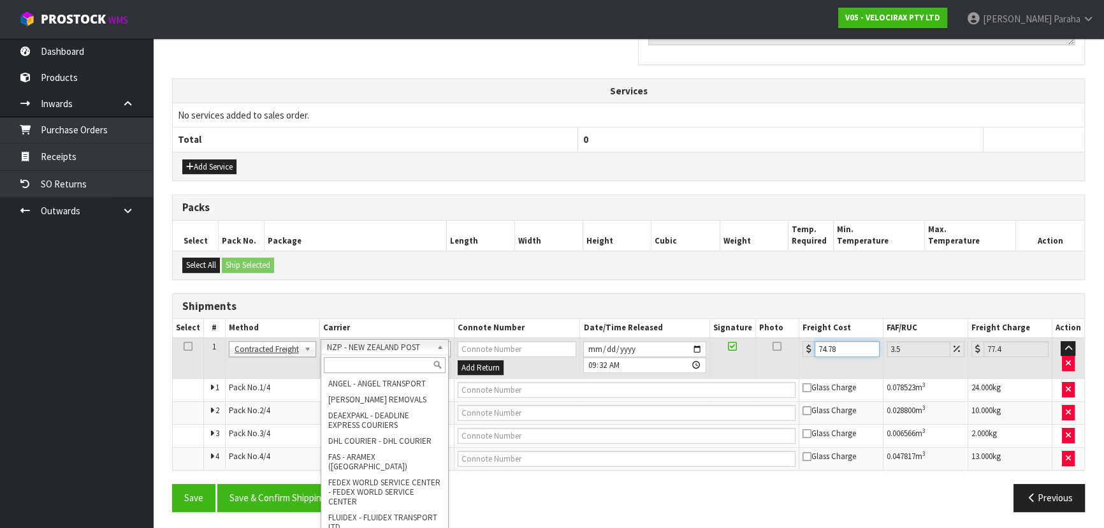
type input "74.78"
click at [395, 363] on input "text" at bounding box center [385, 365] width 122 height 16
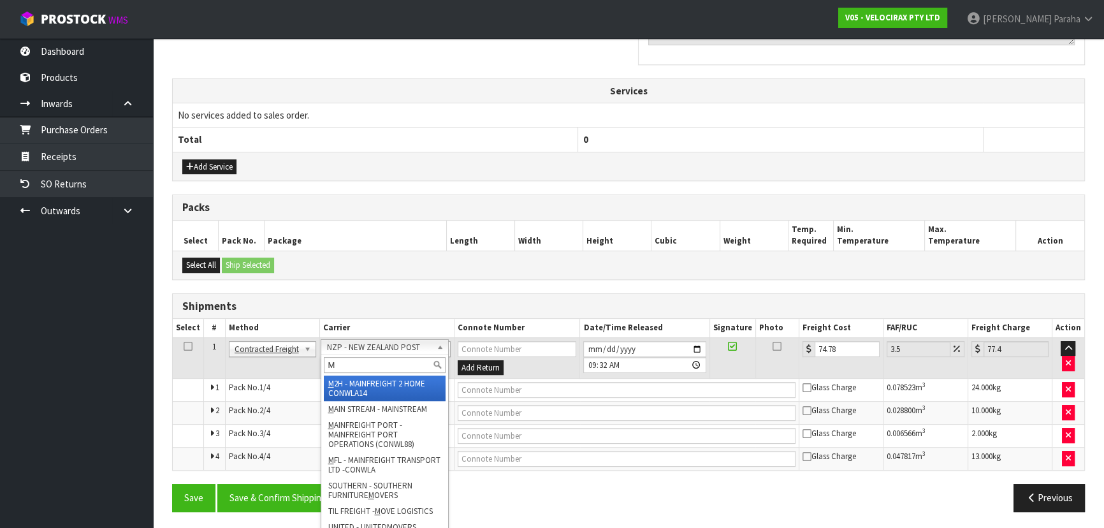
type input "MF"
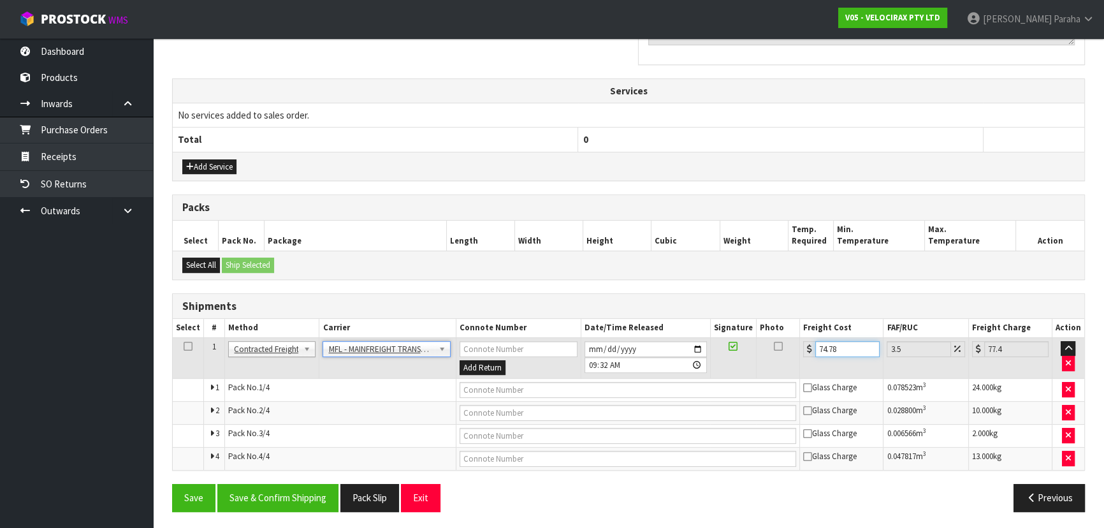
drag, startPoint x: 849, startPoint y: 346, endPoint x: 815, endPoint y: 353, distance: 35.1
click at [815, 353] on input "74.78" at bounding box center [847, 349] width 64 height 16
type input "0"
click at [831, 346] on input "number" at bounding box center [847, 349] width 64 height 16
type input "6"
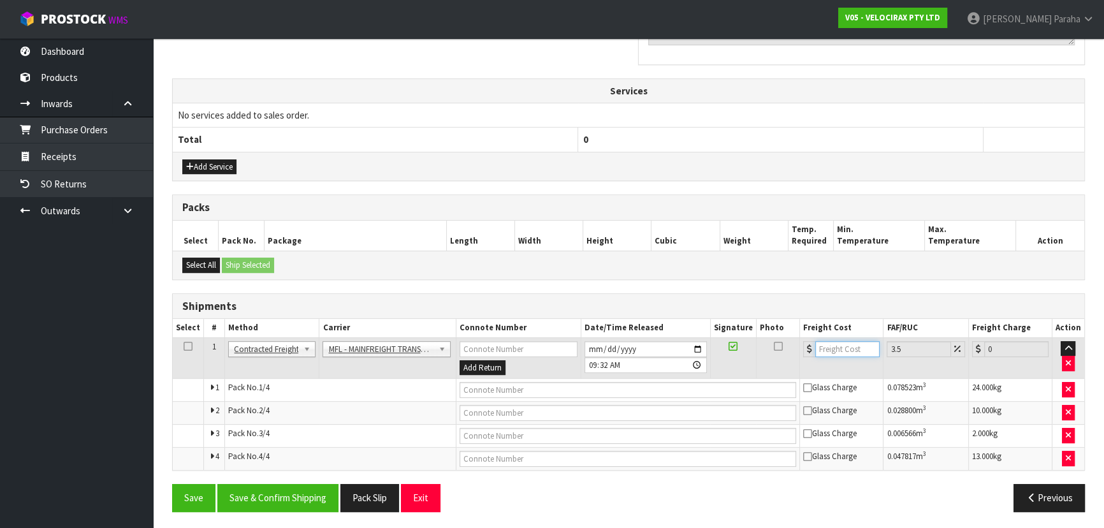
type input "6.21"
type input "61"
type input "63.13"
type input "61.00"
click at [528, 385] on input "text" at bounding box center [627, 390] width 337 height 16
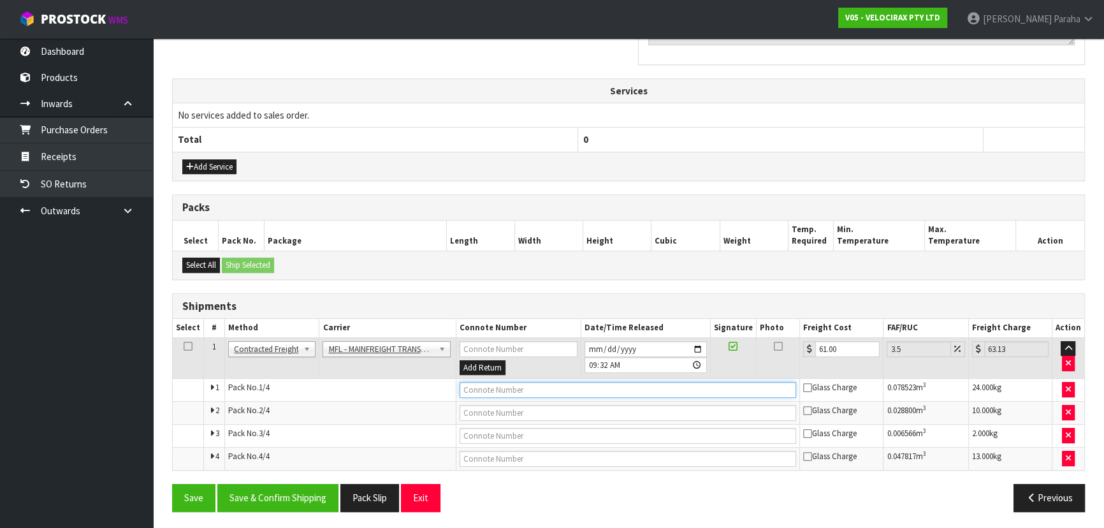
paste input "FWM58983822"
type input "FWM58983822"
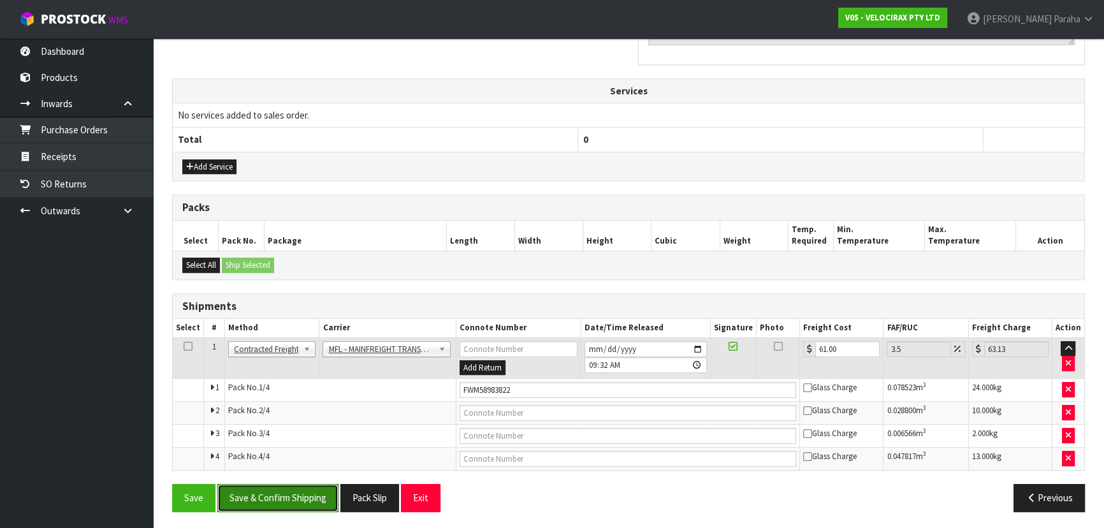
click at [299, 501] on button "Save & Confirm Shipping" at bounding box center [277, 497] width 121 height 27
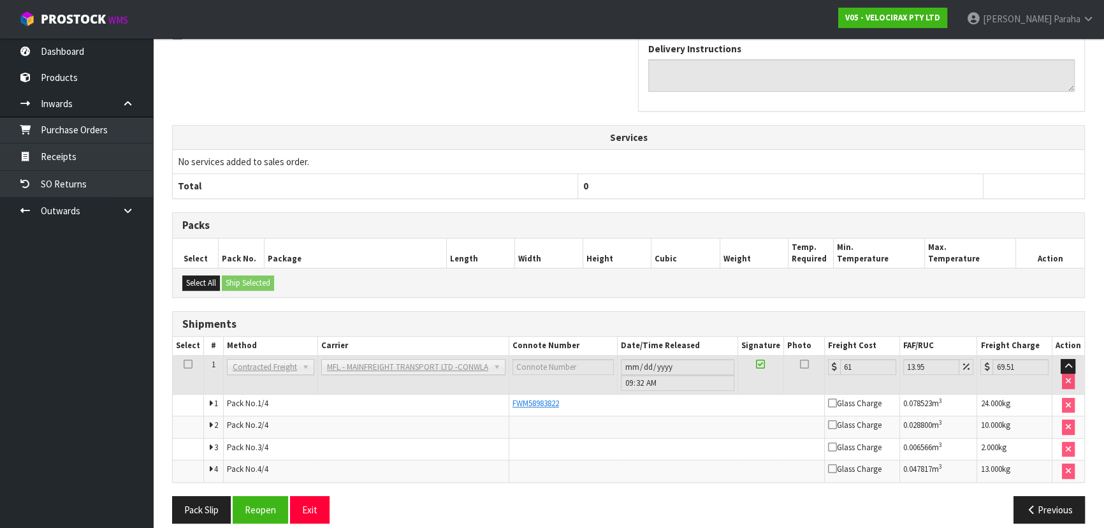
scroll to position [422, 0]
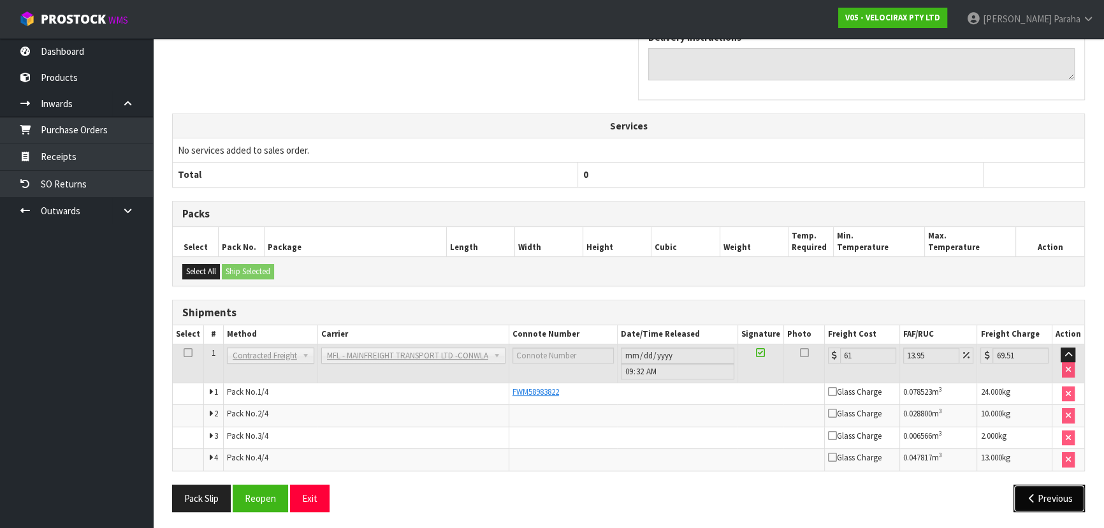
click at [1022, 493] on button "Previous" at bounding box center [1048, 497] width 71 height 27
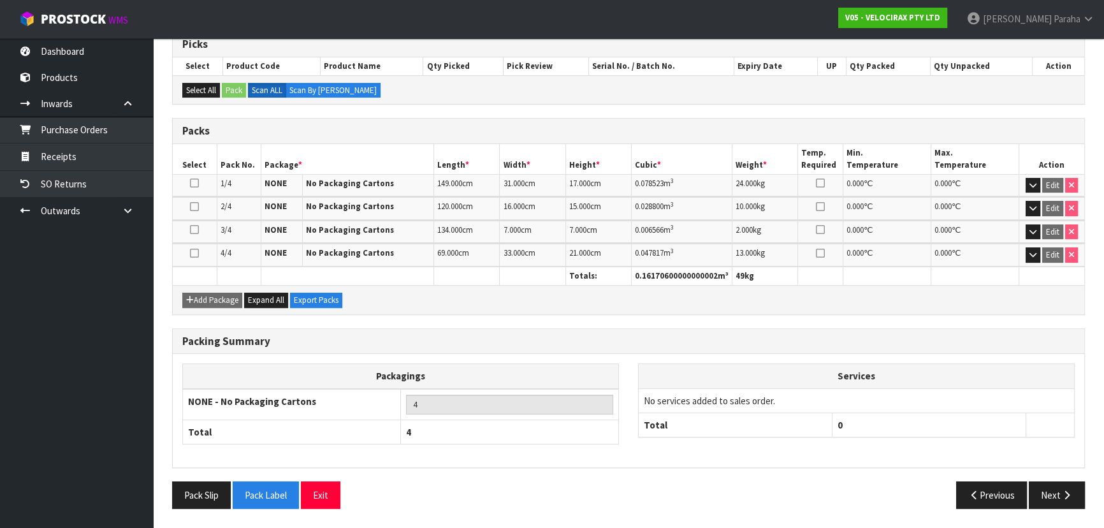
scroll to position [261, 0]
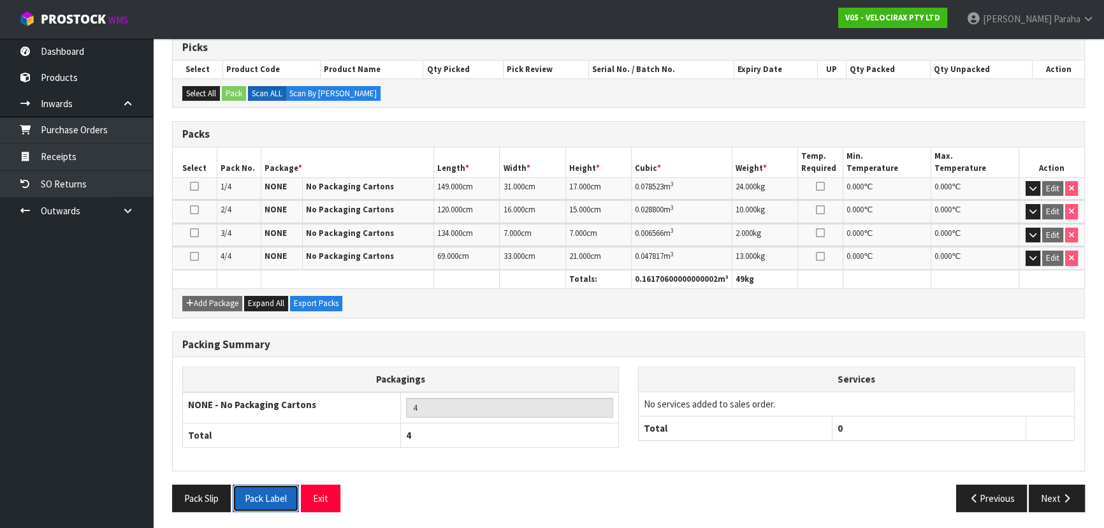
click at [271, 501] on button "Pack Label" at bounding box center [266, 497] width 66 height 27
click at [1067, 496] on icon "button" at bounding box center [1066, 498] width 12 height 10
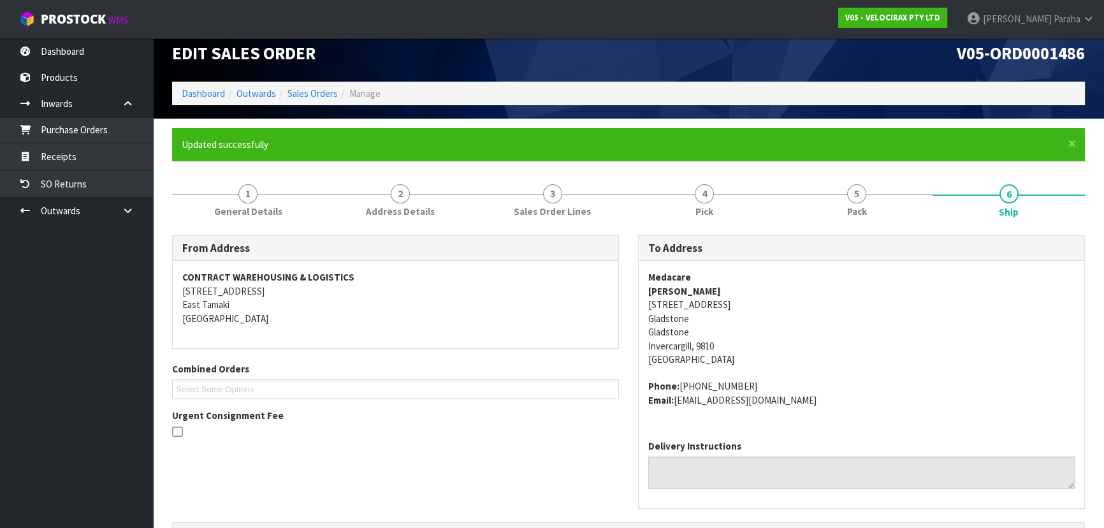
scroll to position [0, 0]
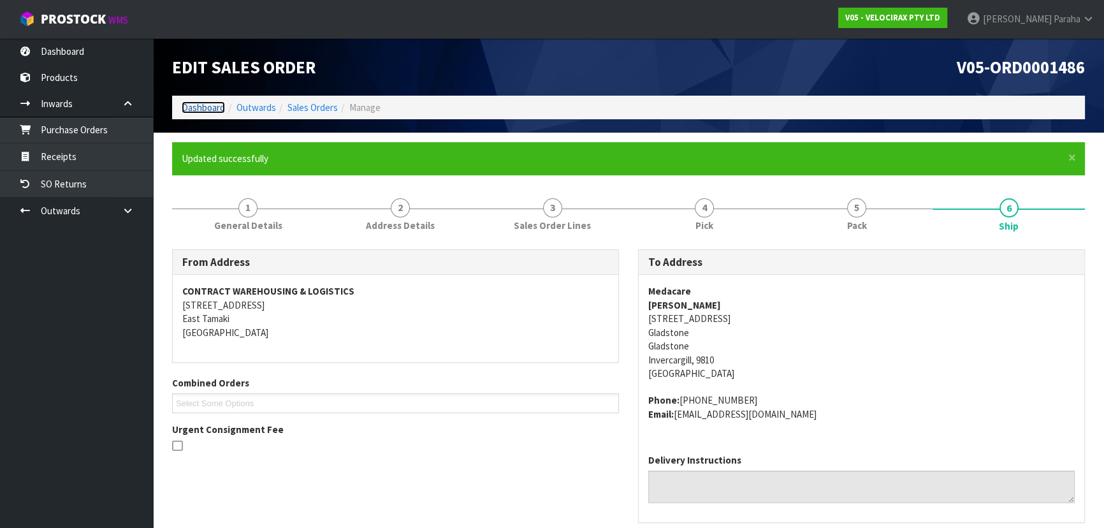
click at [188, 108] on link "Dashboard" at bounding box center [203, 107] width 43 height 12
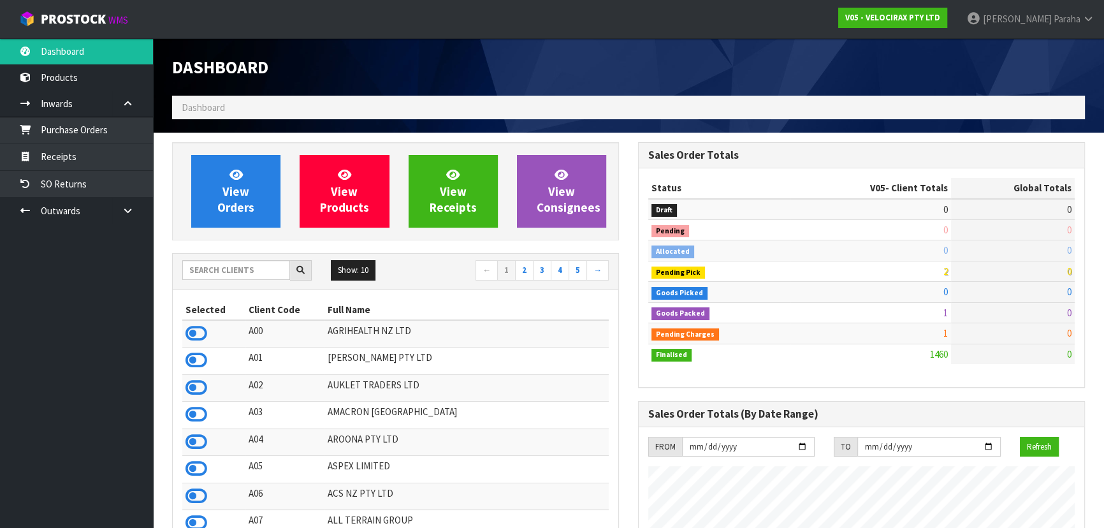
scroll to position [991, 465]
click at [220, 264] on input "text" at bounding box center [236, 270] width 108 height 20
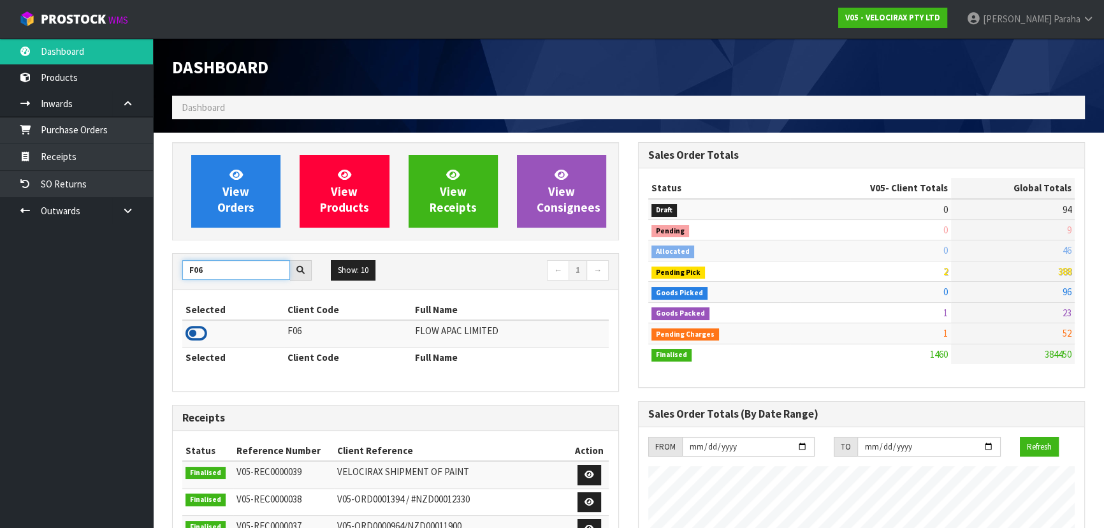
type input "F06"
click at [199, 329] on icon at bounding box center [196, 333] width 22 height 19
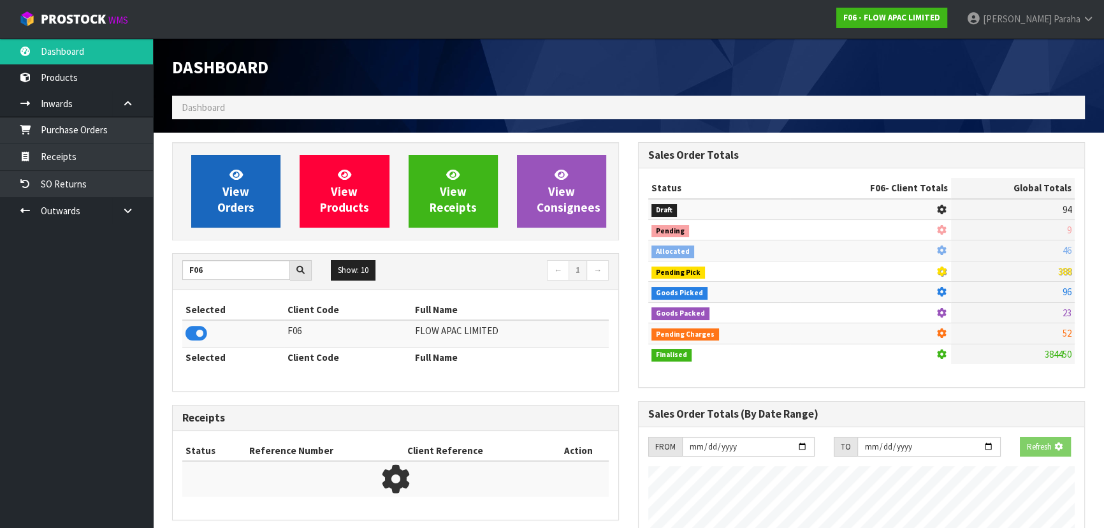
scroll to position [793, 465]
click at [264, 186] on link "View Orders" at bounding box center [235, 191] width 89 height 73
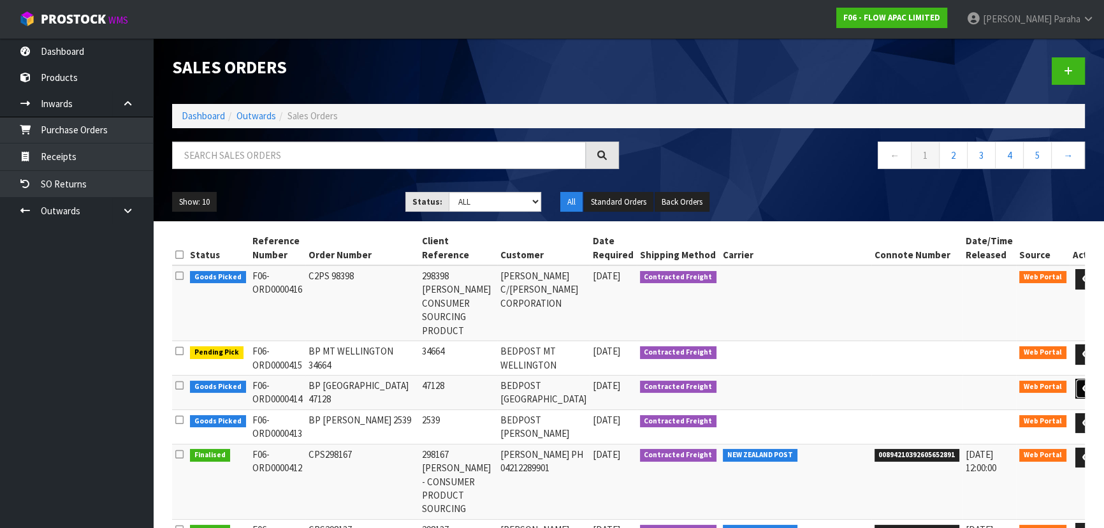
click at [1082, 387] on icon at bounding box center [1087, 388] width 10 height 8
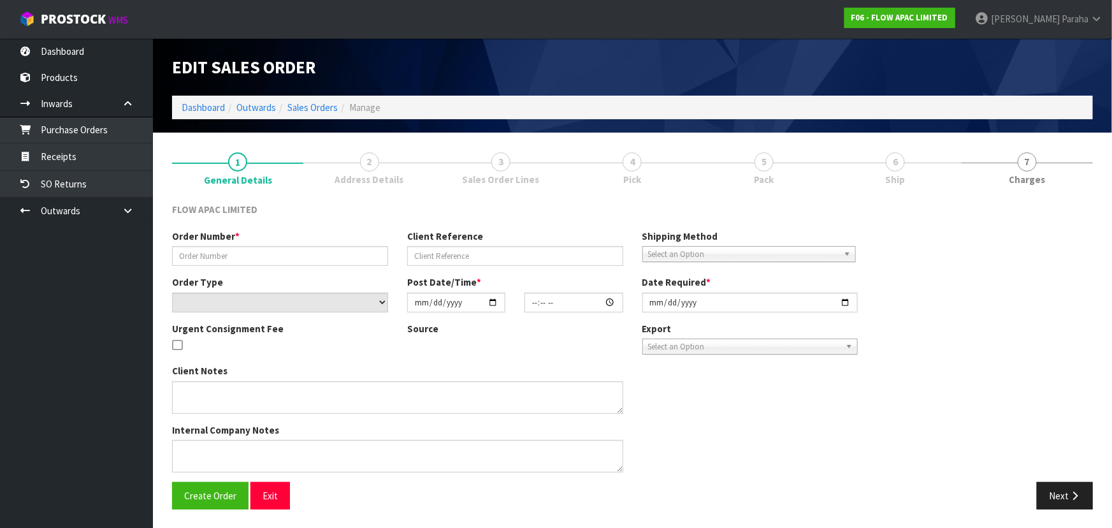
type input "BP WELLINGTON 47128"
type input "47128"
select select "number:0"
type input "2025-10-04"
type input "23:51:00.000"
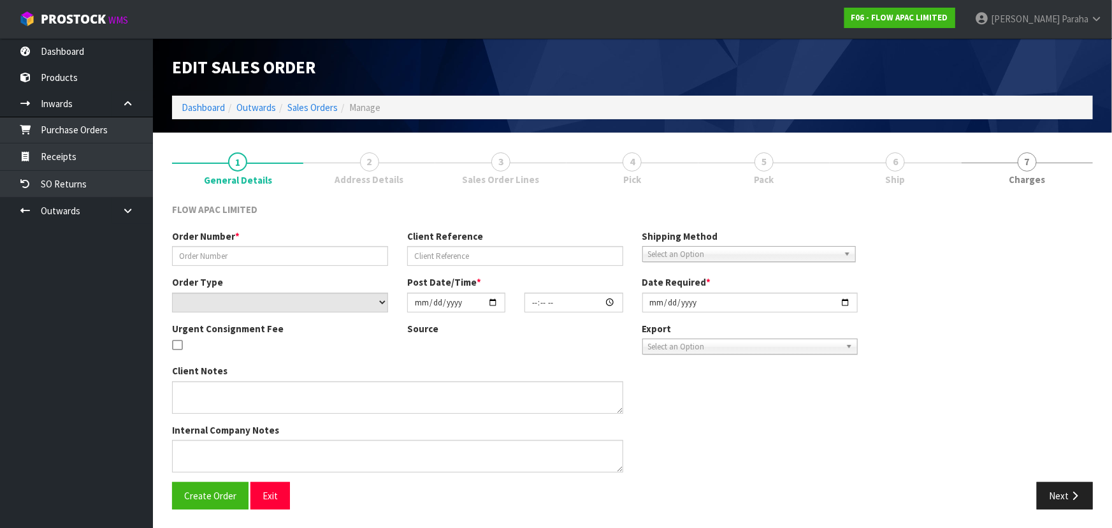
type input "2025-10-06"
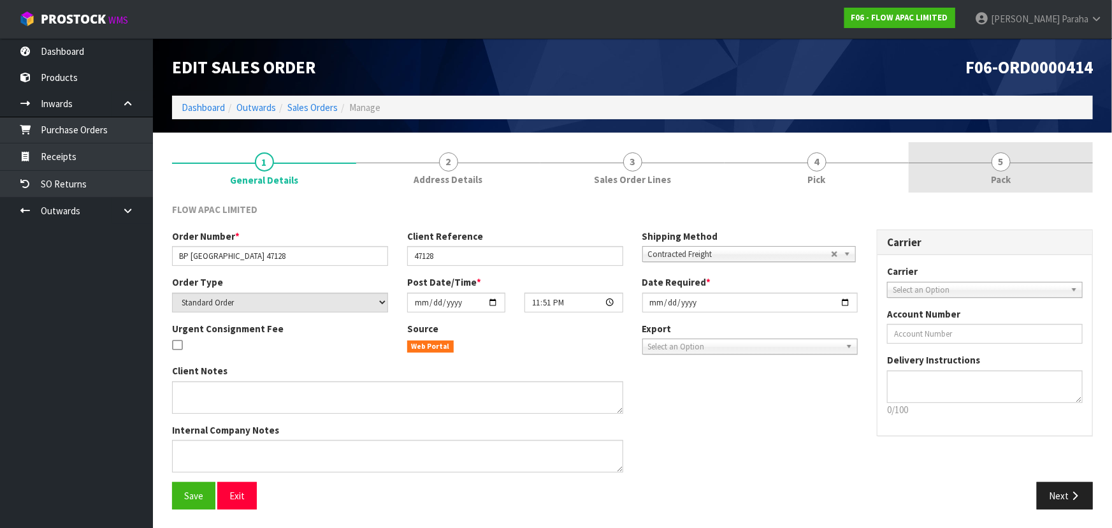
click at [992, 163] on span "5" at bounding box center [1000, 161] width 19 height 19
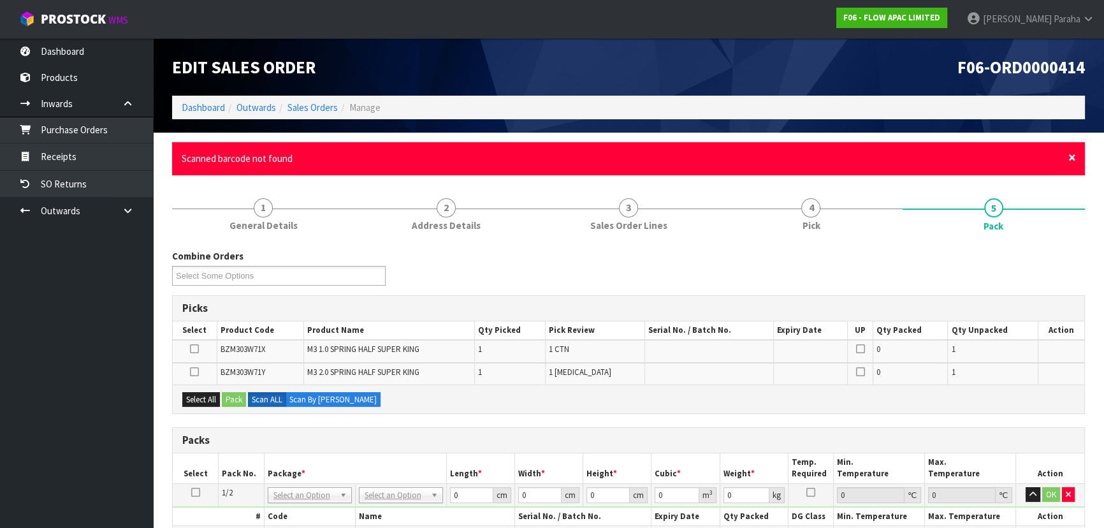
click at [1070, 157] on span "×" at bounding box center [1072, 157] width 8 height 18
click at [1073, 156] on span "×" at bounding box center [1072, 157] width 8 height 18
click at [1072, 155] on span "×" at bounding box center [1072, 157] width 8 height 18
click at [1072, 154] on span "×" at bounding box center [1072, 157] width 8 height 18
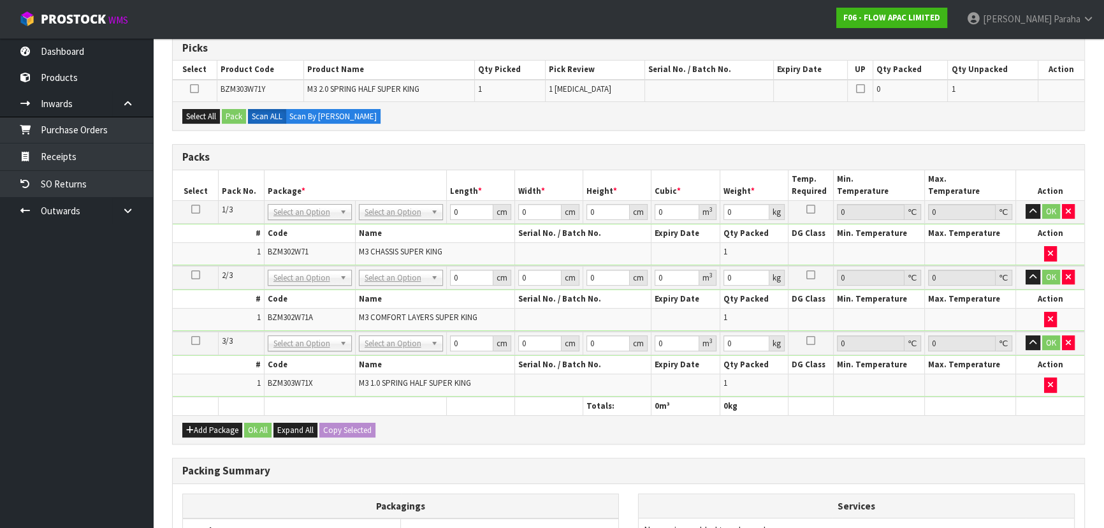
scroll to position [231, 0]
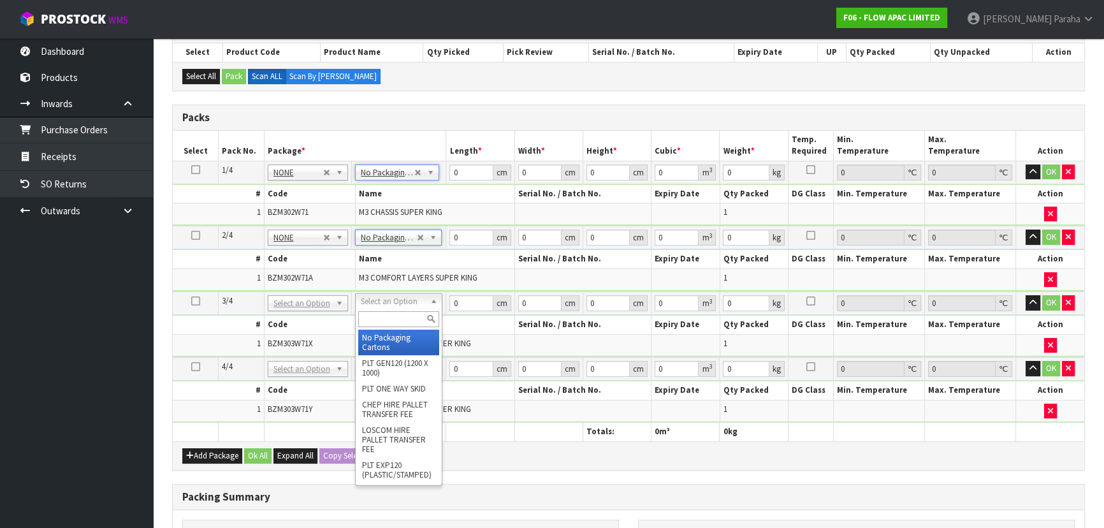
drag, startPoint x: 396, startPoint y: 338, endPoint x: 403, endPoint y: 349, distance: 12.9
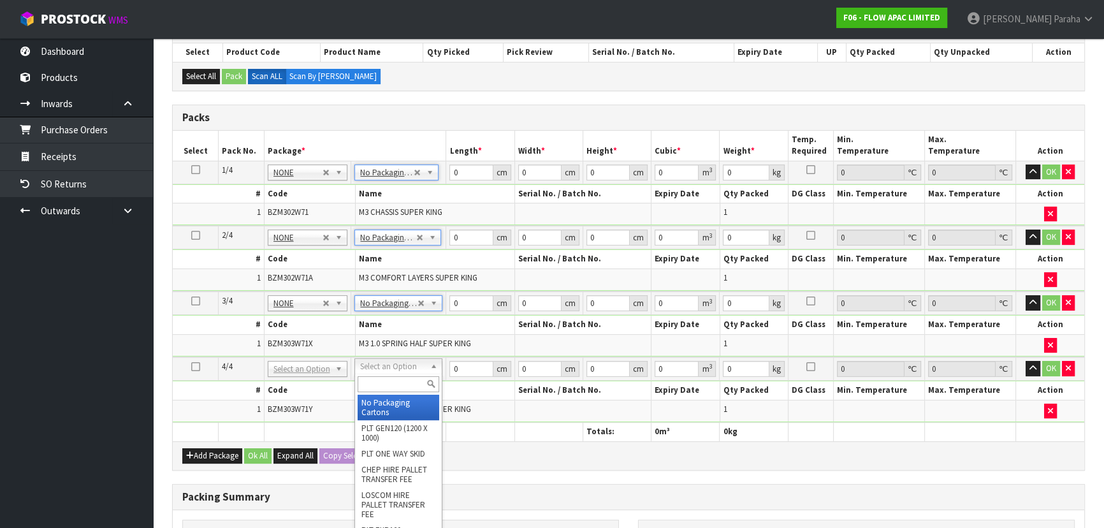
type input "4"
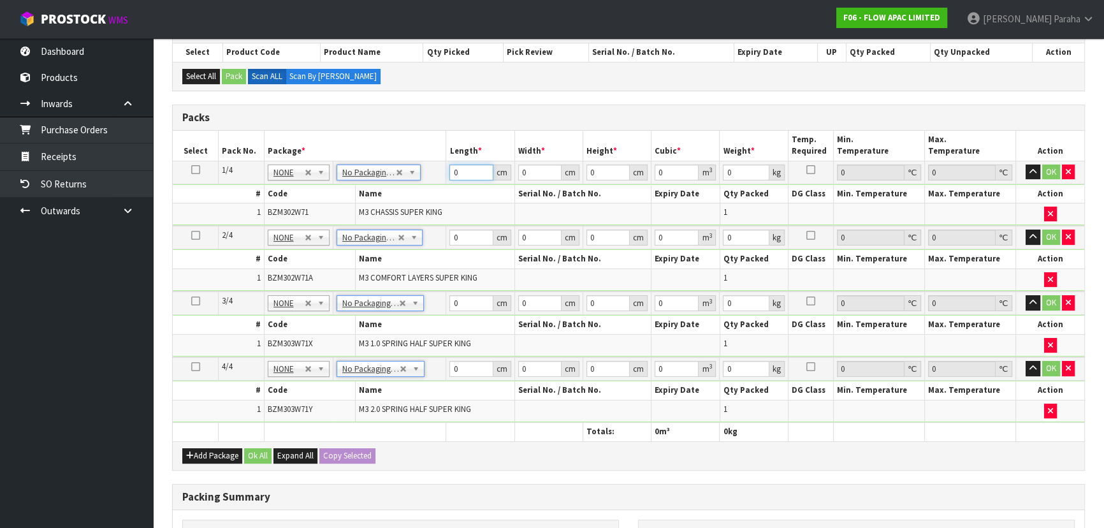
click at [462, 170] on input "0" at bounding box center [470, 172] width 43 height 16
type input "133"
type input "40"
type input "3"
type input "0.01596"
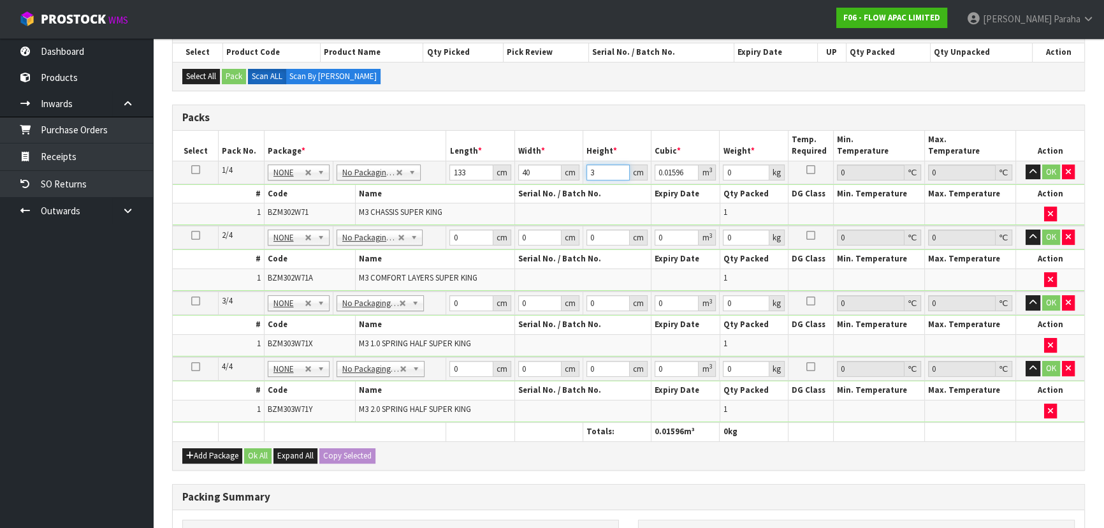
type input "39"
type input "0.20748"
type input "39"
type input "21"
click at [1025, 164] on button "button" at bounding box center [1032, 171] width 15 height 15
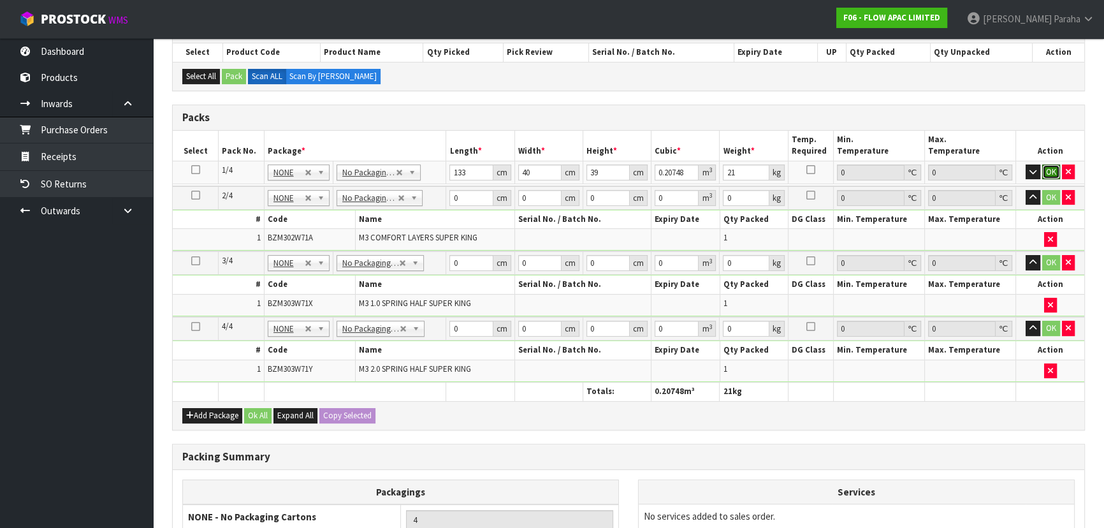
click button "OK" at bounding box center [1051, 171] width 18 height 15
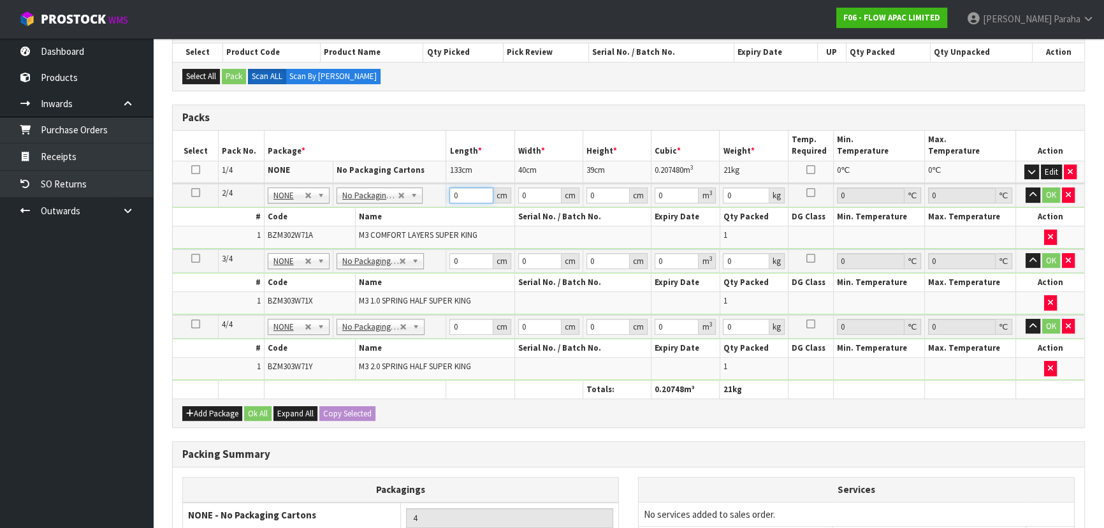
click at [470, 191] on input "0" at bounding box center [470, 195] width 43 height 16
type input "108"
type input "40"
type input "3"
type input "0.01296"
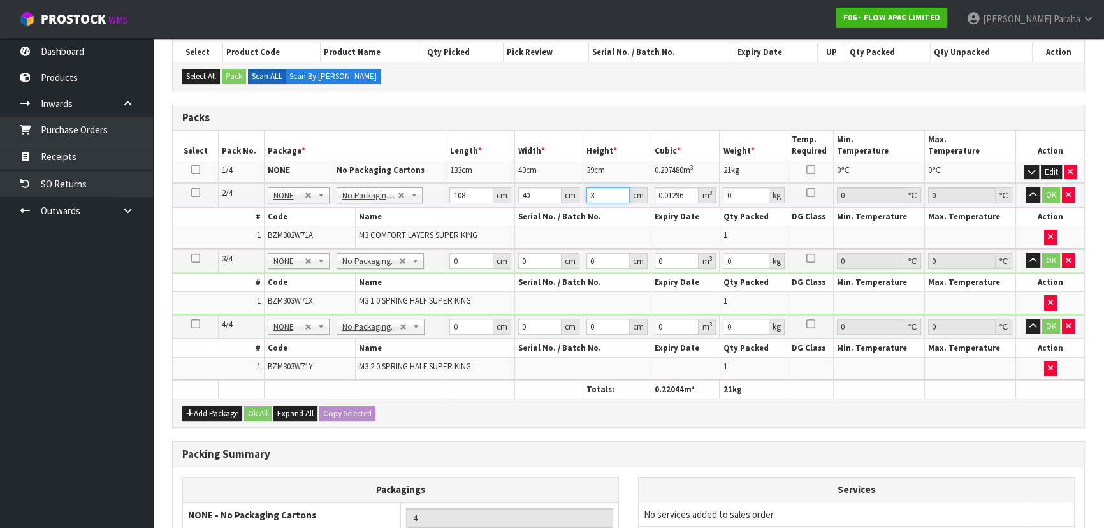
type input "39"
type input "0.16848"
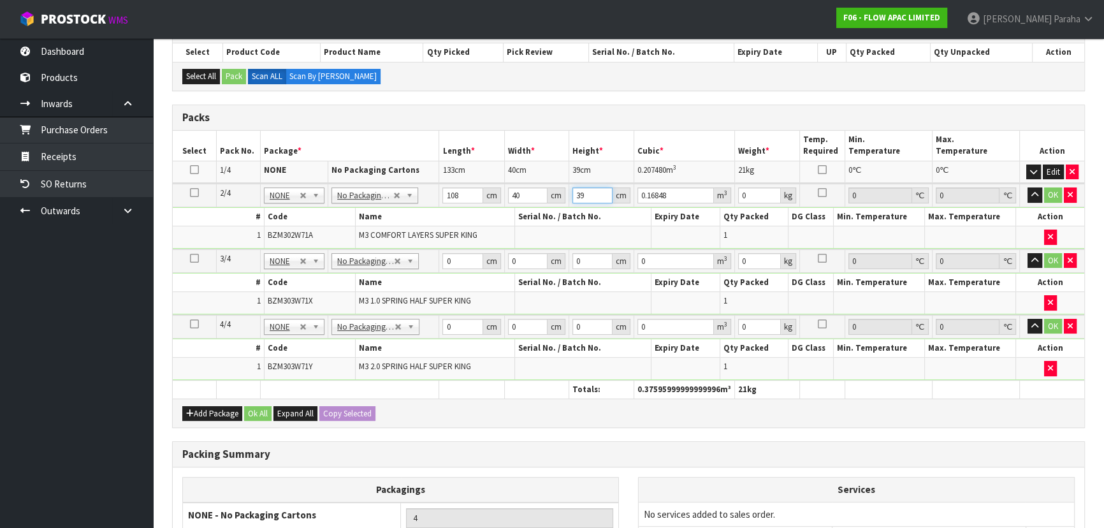
type input "39"
type input "23"
click at [1027, 187] on button "button" at bounding box center [1034, 194] width 15 height 15
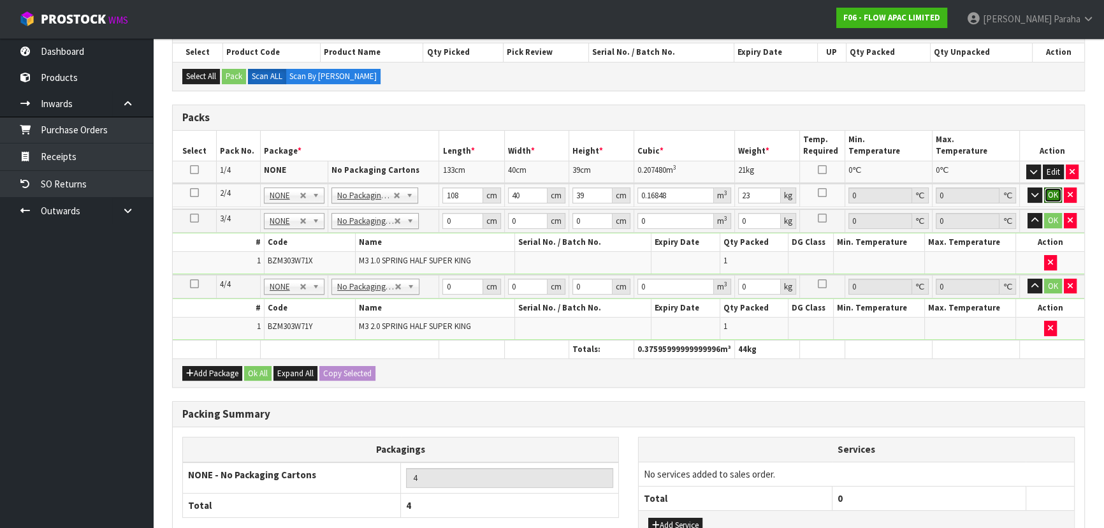
click button "OK" at bounding box center [1053, 194] width 18 height 15
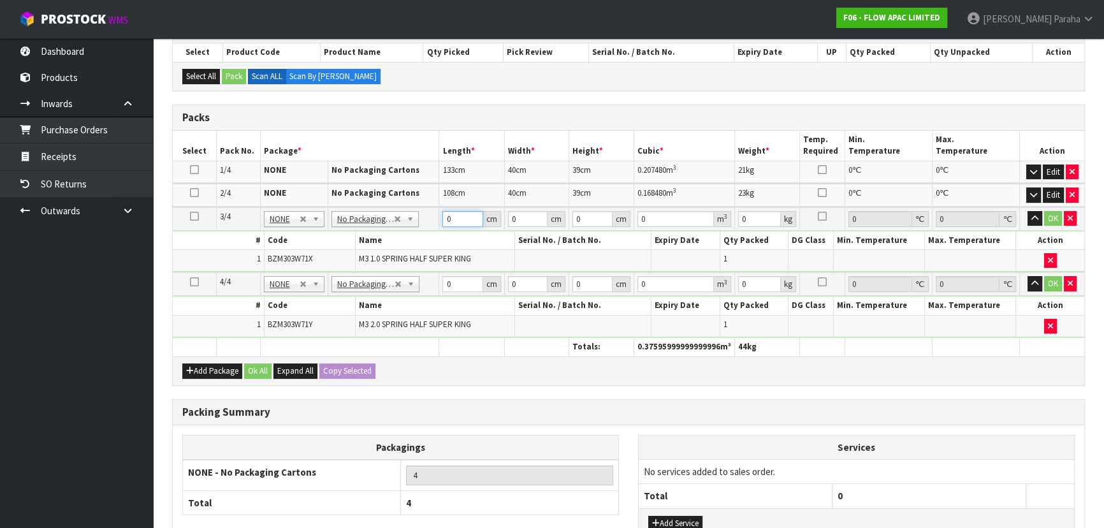
click at [456, 215] on input "0" at bounding box center [462, 219] width 40 height 16
type input "91"
type input "27"
type input "2"
type input "0.004914"
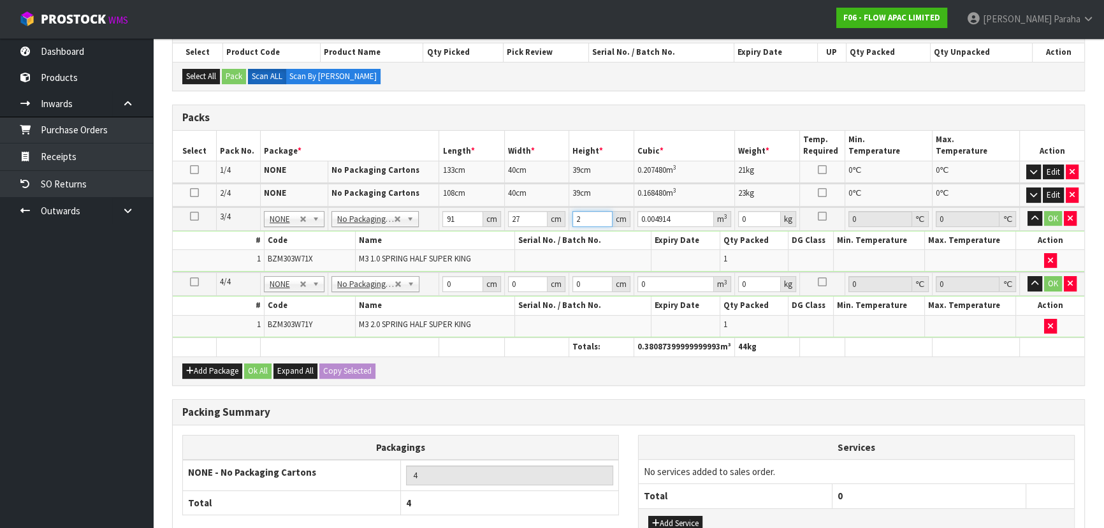
type input "27"
type input "0.066339"
type input "27"
type input "16"
click at [1027, 211] on button "button" at bounding box center [1034, 218] width 15 height 15
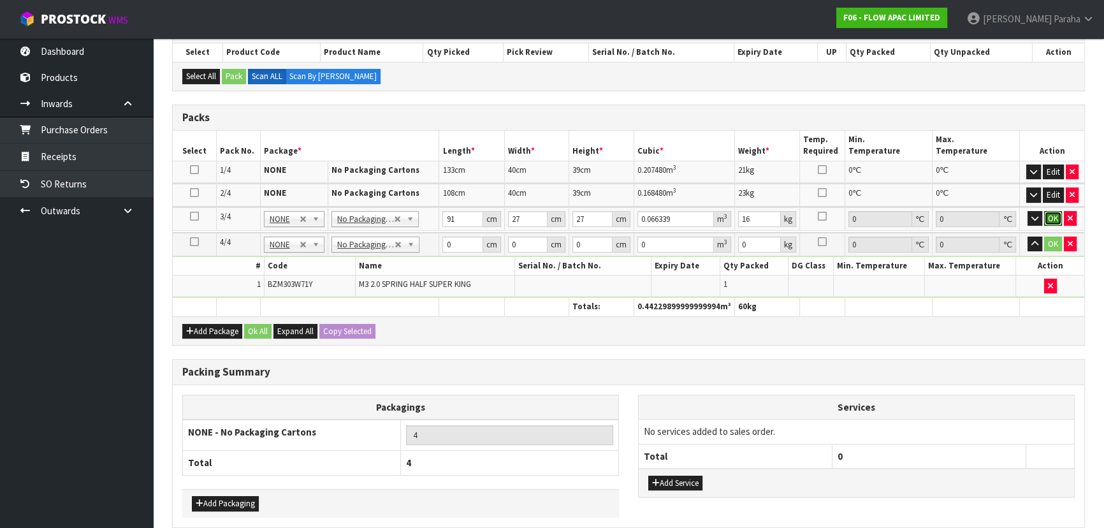
click button "OK" at bounding box center [1053, 218] width 18 height 15
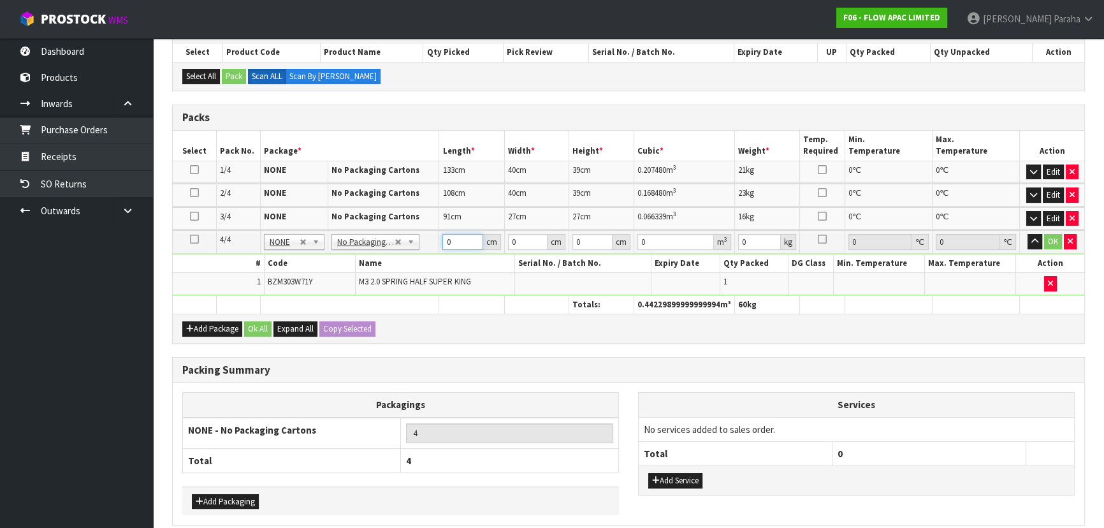
click at [458, 243] on input "0" at bounding box center [462, 242] width 40 height 16
type input "91"
type input "27"
type input "2"
type input "0.004914"
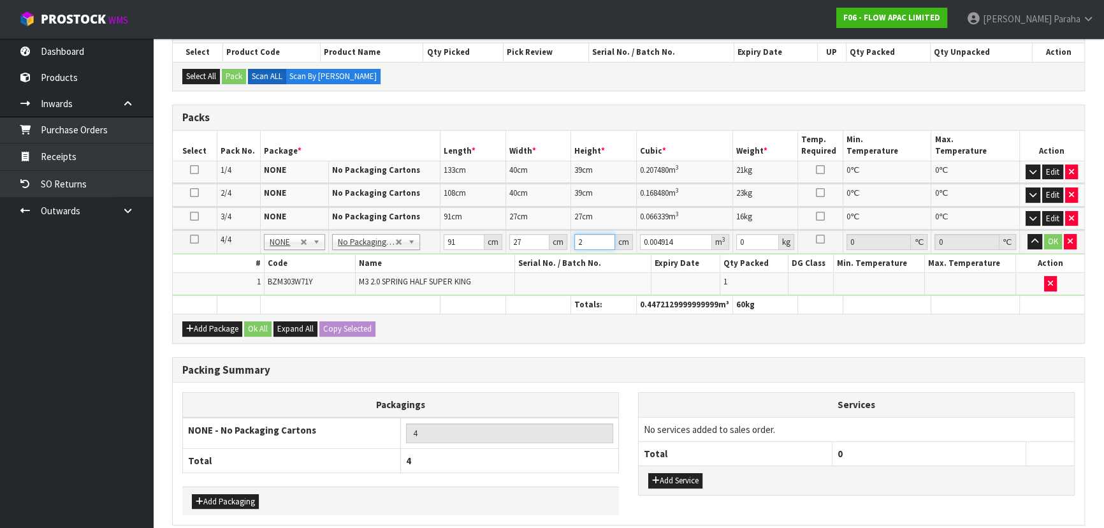
type input "27"
type input "0.066339"
type input "27"
type input "14"
click at [1027, 234] on button "button" at bounding box center [1034, 241] width 15 height 15
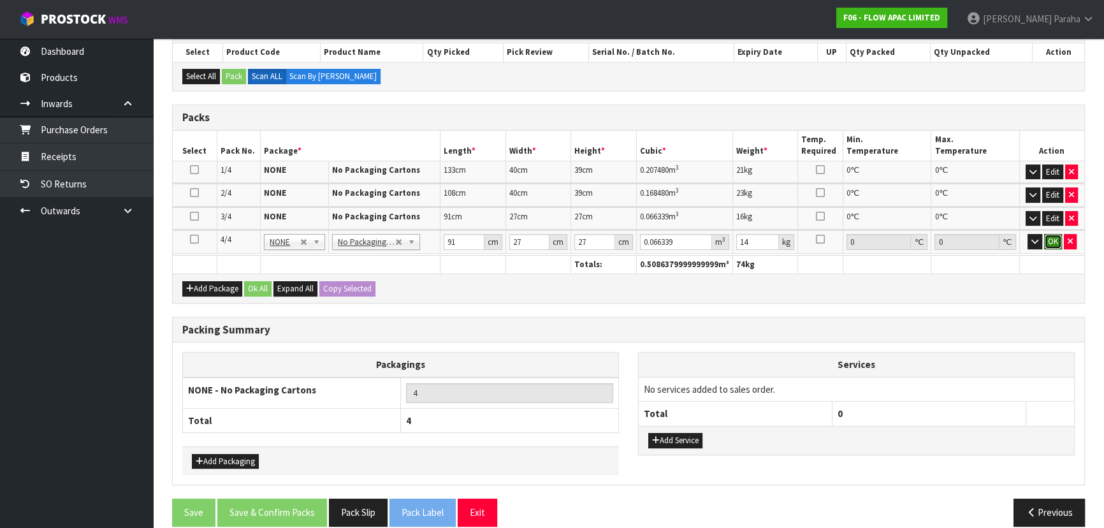
click button "OK" at bounding box center [1053, 241] width 18 height 15
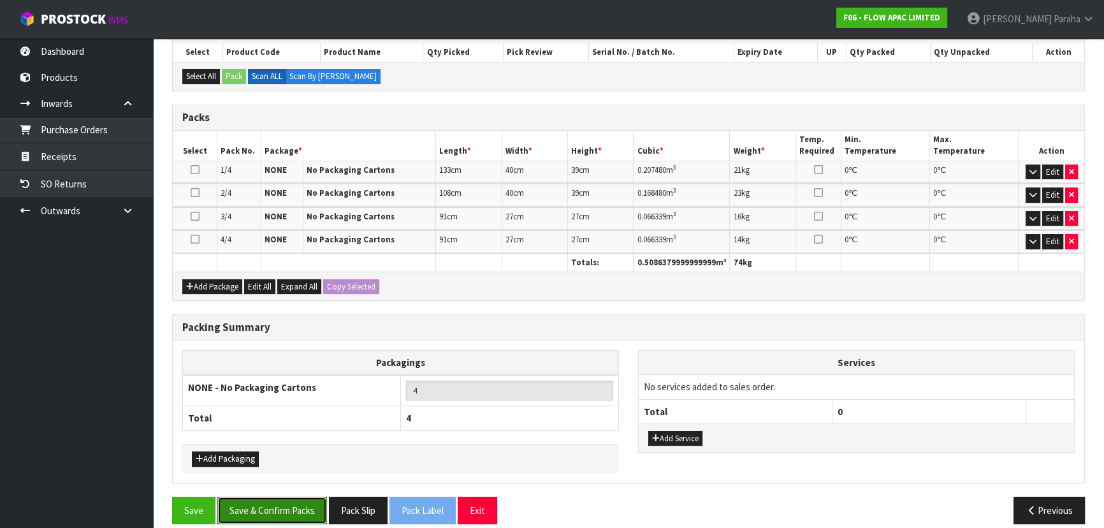
click at [294, 518] on button "Save & Confirm Packs" at bounding box center [272, 509] width 110 height 27
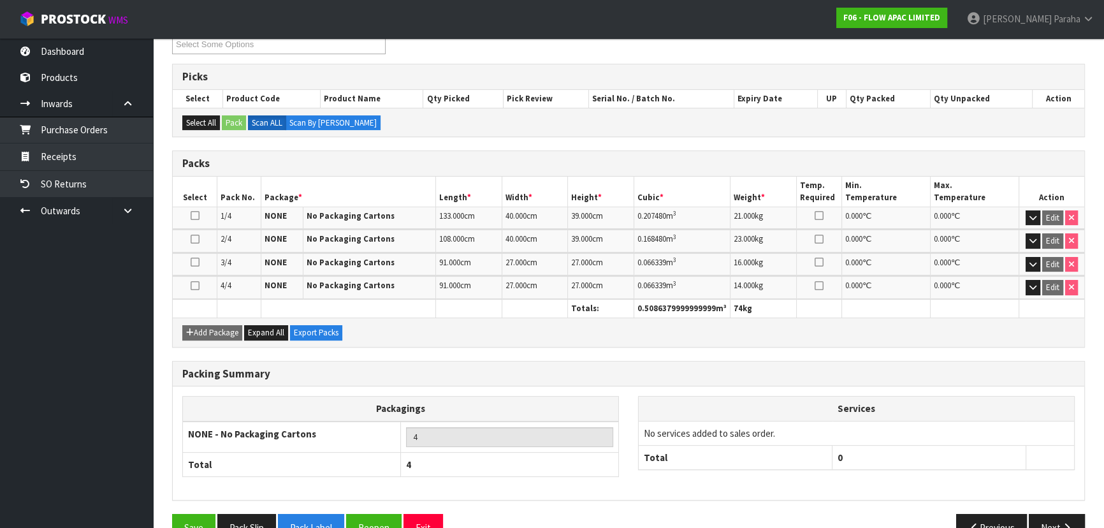
scroll to position [261, 0]
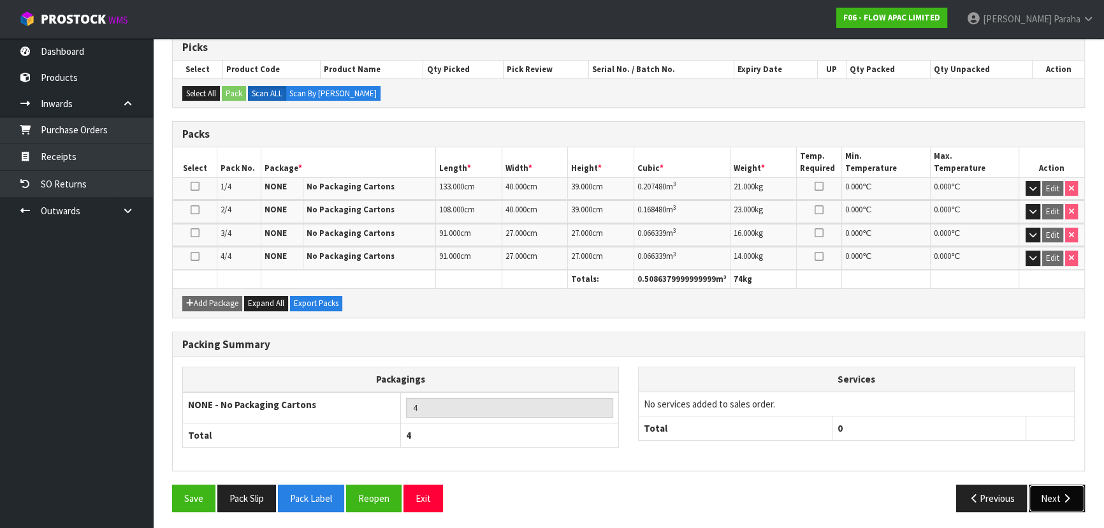
click at [1059, 489] on button "Next" at bounding box center [1056, 497] width 56 height 27
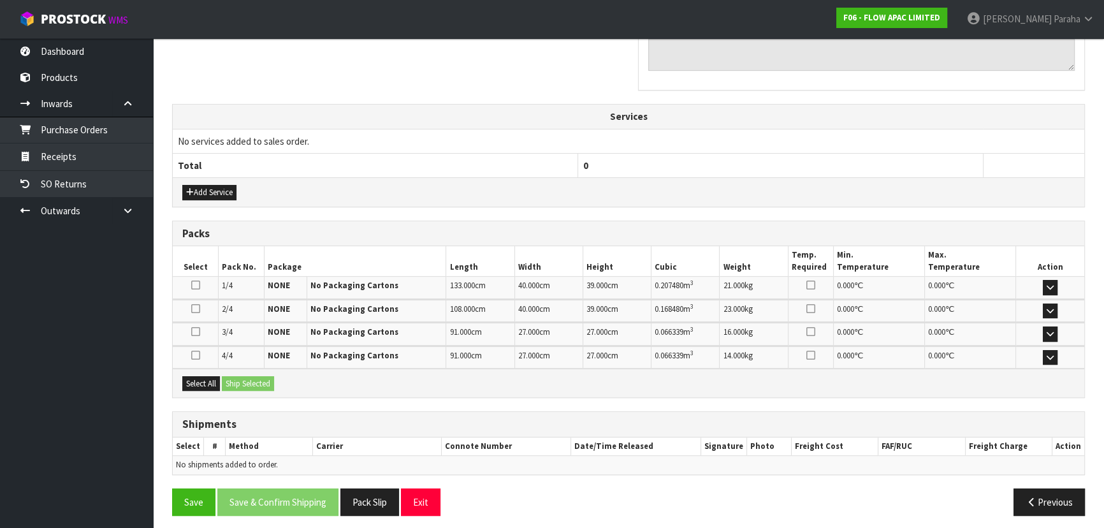
scroll to position [422, 0]
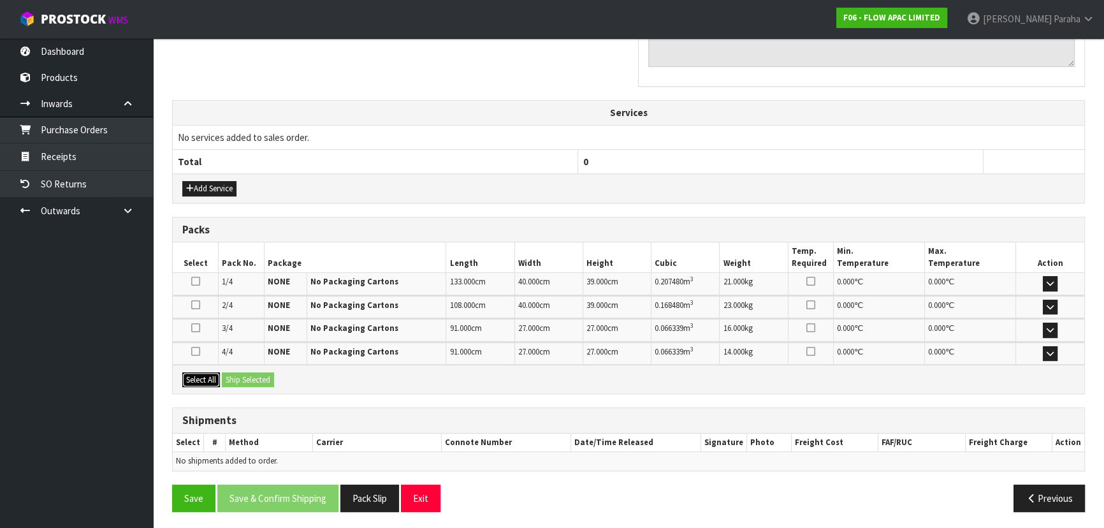
click at [205, 373] on button "Select All" at bounding box center [201, 379] width 38 height 15
click at [245, 377] on button "Ship Selected" at bounding box center [248, 379] width 52 height 15
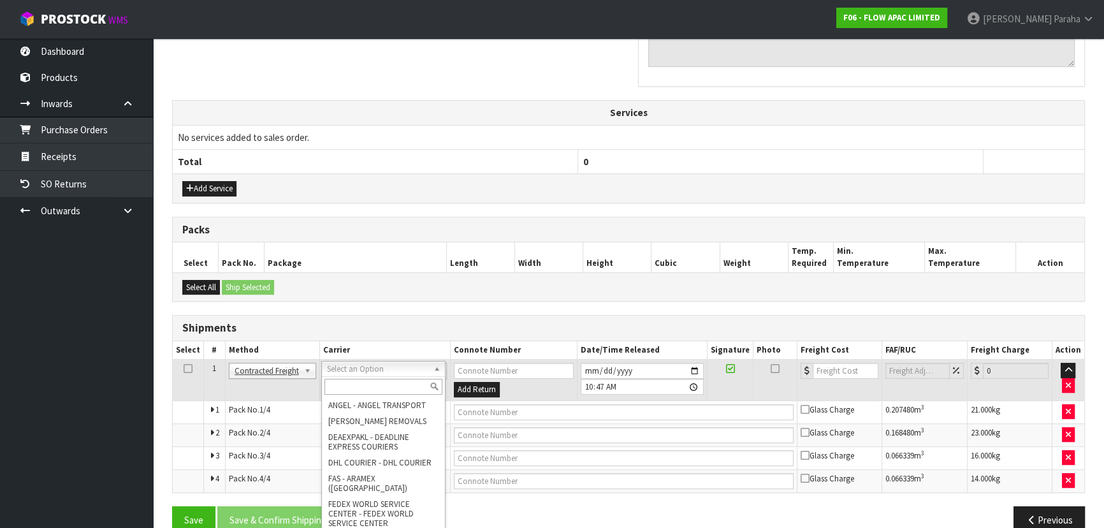
click at [354, 386] on input "text" at bounding box center [383, 386] width 118 height 16
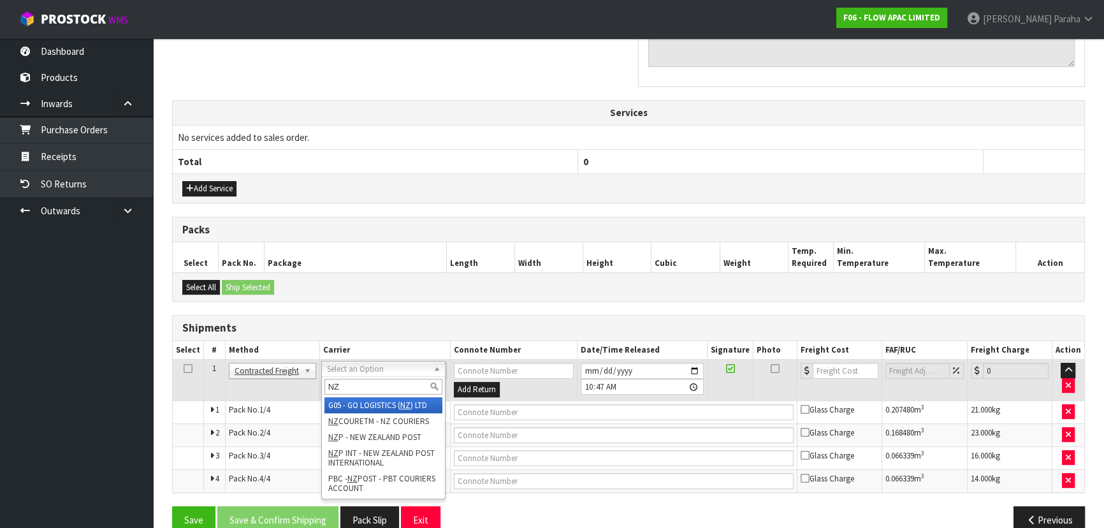
type input "NZP"
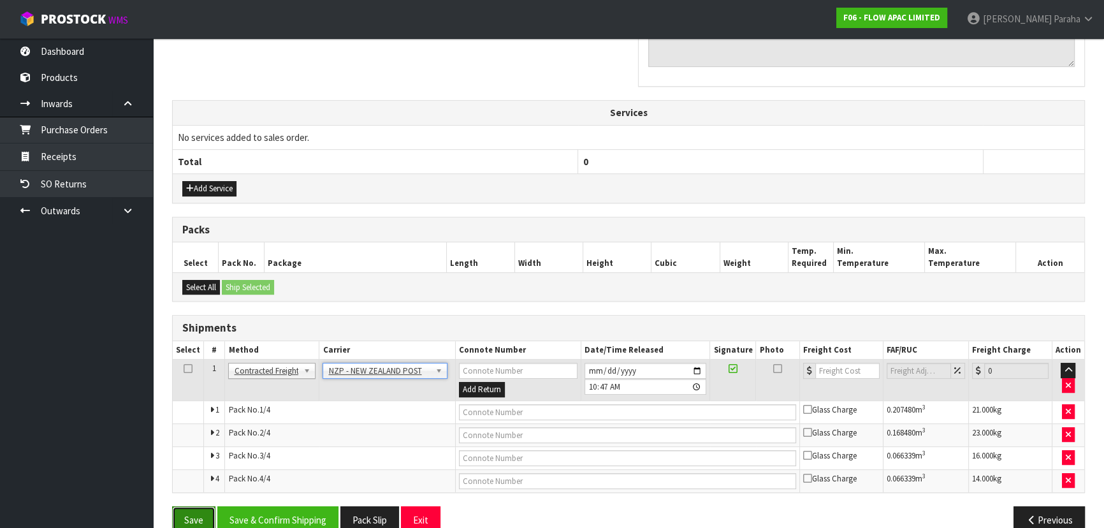
click at [191, 516] on button "Save" at bounding box center [193, 519] width 43 height 27
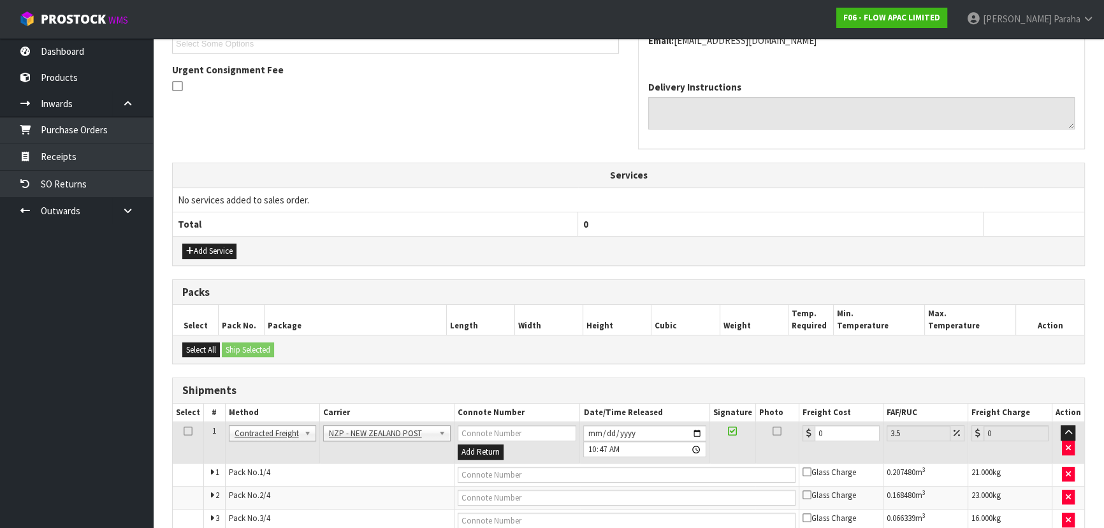
scroll to position [444, 0]
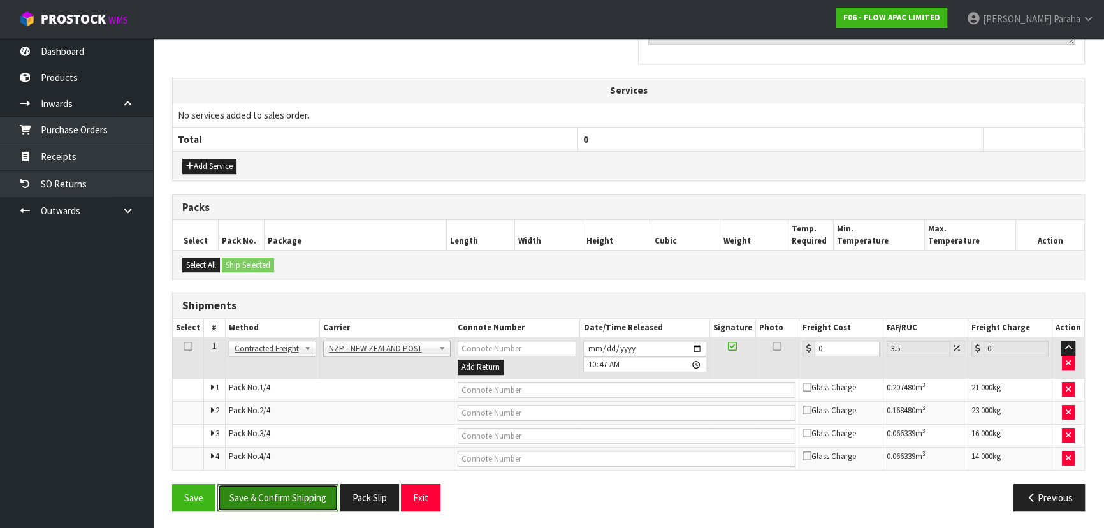
click at [305, 501] on button "Save & Confirm Shipping" at bounding box center [277, 497] width 121 height 27
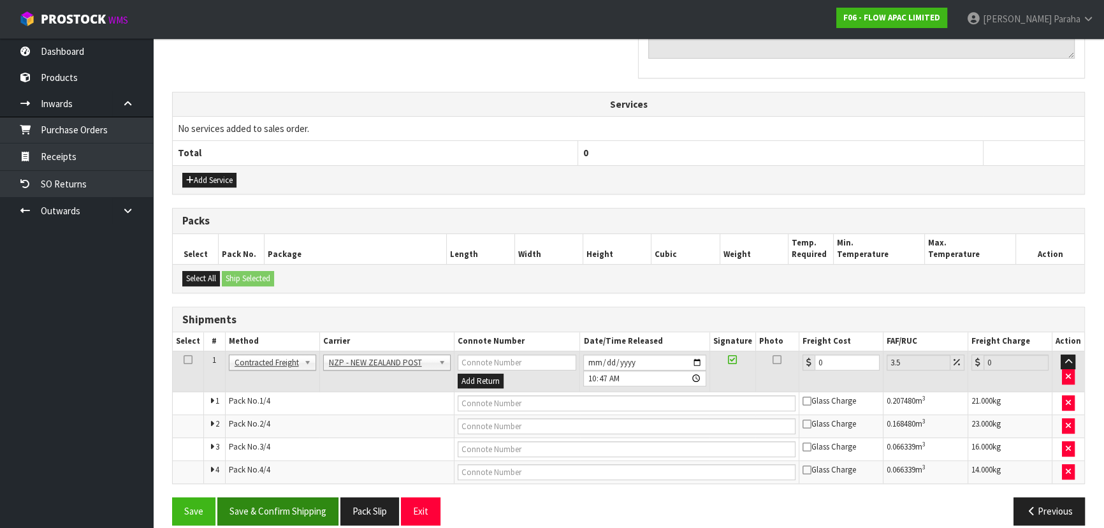
scroll to position [0, 0]
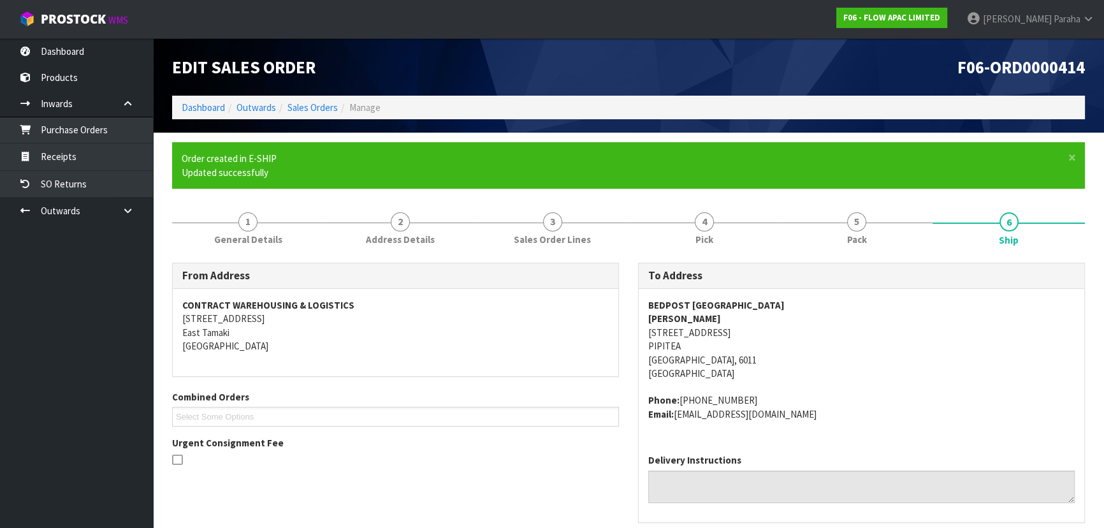
click at [720, 306] on strong "BEDPOST WELLINGTON" at bounding box center [716, 305] width 136 height 12
click at [721, 305] on strong "BEDPOST WELLINGTON" at bounding box center [716, 305] width 136 height 12
click at [697, 331] on address "BEDPOST WELLINGTON TIM CHAI 240 THORNDON QUAY PIPITEA WELLINGTON, 6011 New Zeal…" at bounding box center [861, 339] width 426 height 82
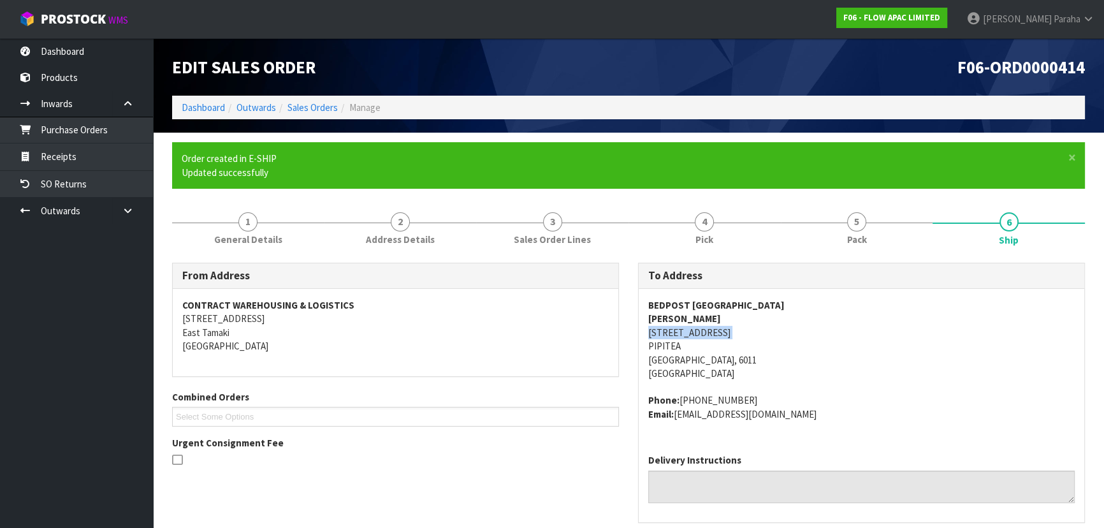
click at [698, 331] on address "BEDPOST WELLINGTON TIM CHAI 240 THORNDON QUAY PIPITEA WELLINGTON, 6011 New Zeal…" at bounding box center [861, 339] width 426 height 82
drag, startPoint x: 738, startPoint y: 397, endPoint x: 677, endPoint y: 401, distance: 60.6
click at [677, 401] on address "Phone: (04) 473-5303 Email: bedpostwellington@xtra.co.nz" at bounding box center [861, 406] width 426 height 27
click at [674, 318] on strong "TIM CHAI" at bounding box center [684, 318] width 73 height 12
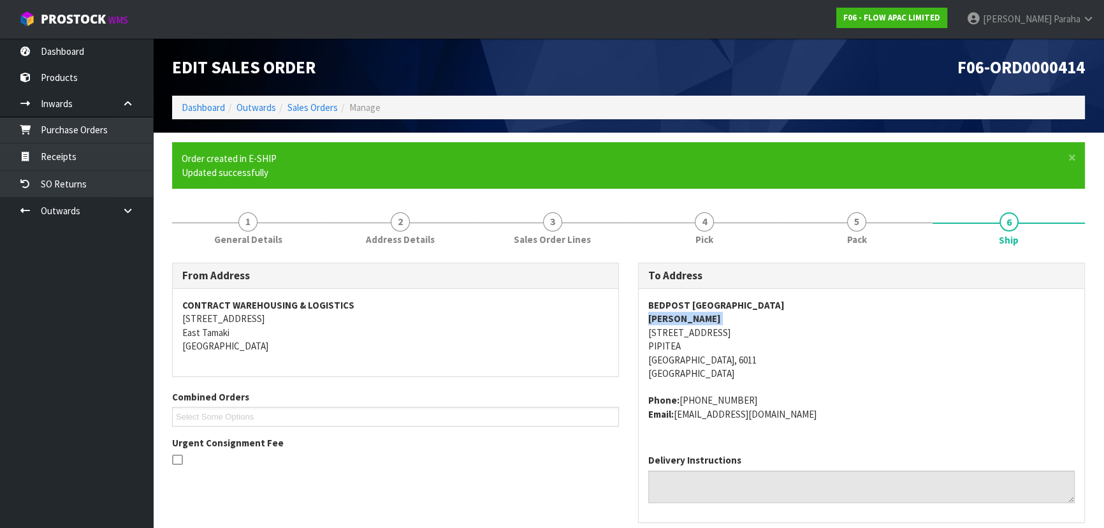
click at [674, 318] on strong "TIM CHAI" at bounding box center [684, 318] width 73 height 12
drag, startPoint x: 805, startPoint y: 412, endPoint x: 675, endPoint y: 418, distance: 129.5
click at [675, 418] on address "Phone: (04) 473-5303 Email: bedpostwellington@xtra.co.nz" at bounding box center [861, 406] width 426 height 27
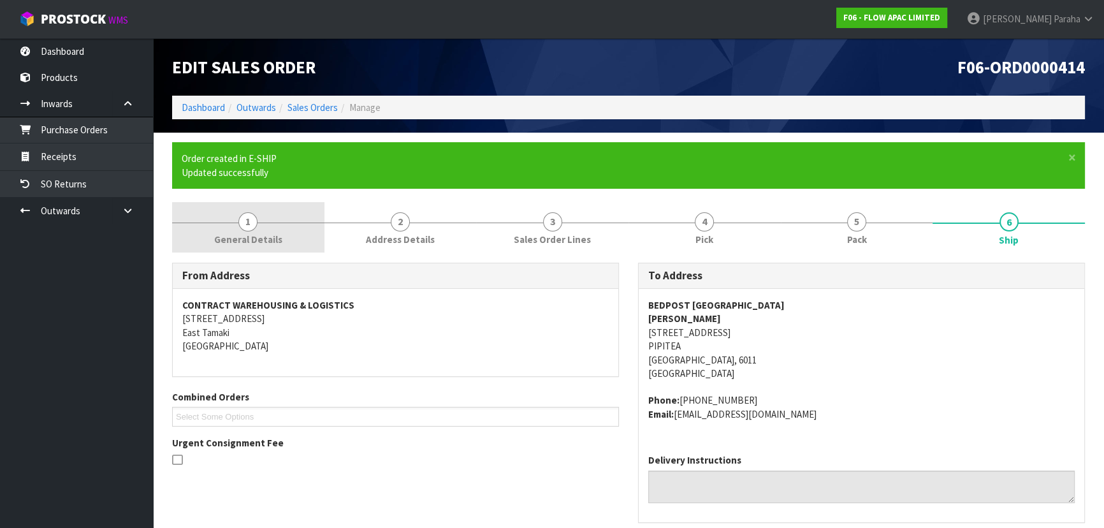
click at [248, 223] on span "1" at bounding box center [247, 221] width 19 height 19
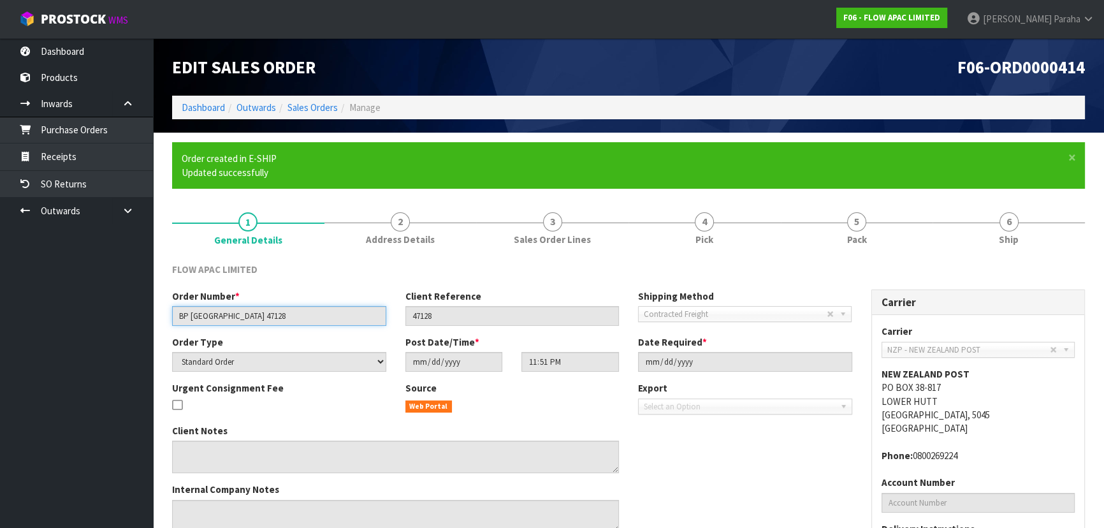
click at [206, 319] on input "BP WELLINGTON 47128" at bounding box center [279, 316] width 214 height 20
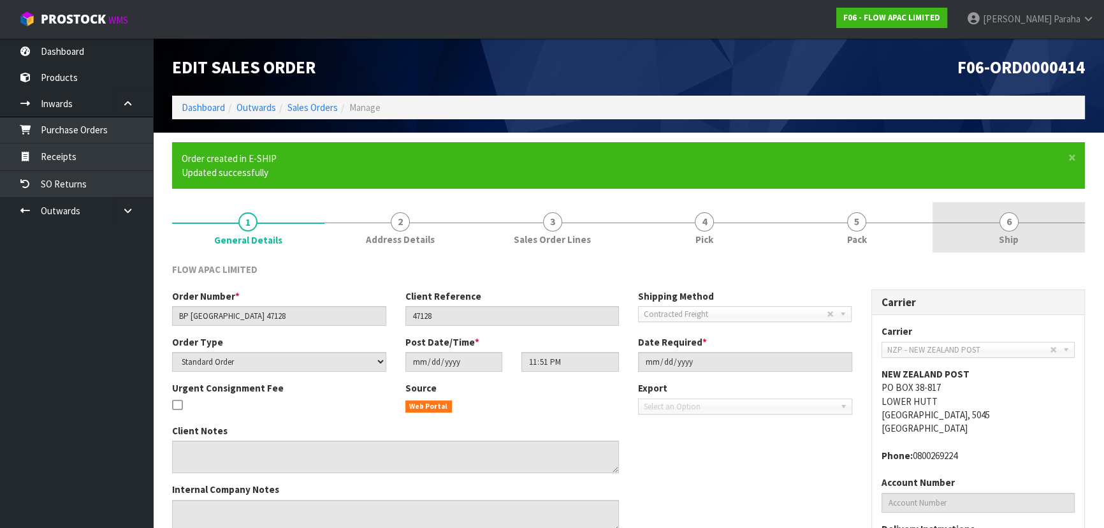
click at [1013, 224] on span "6" at bounding box center [1008, 221] width 19 height 19
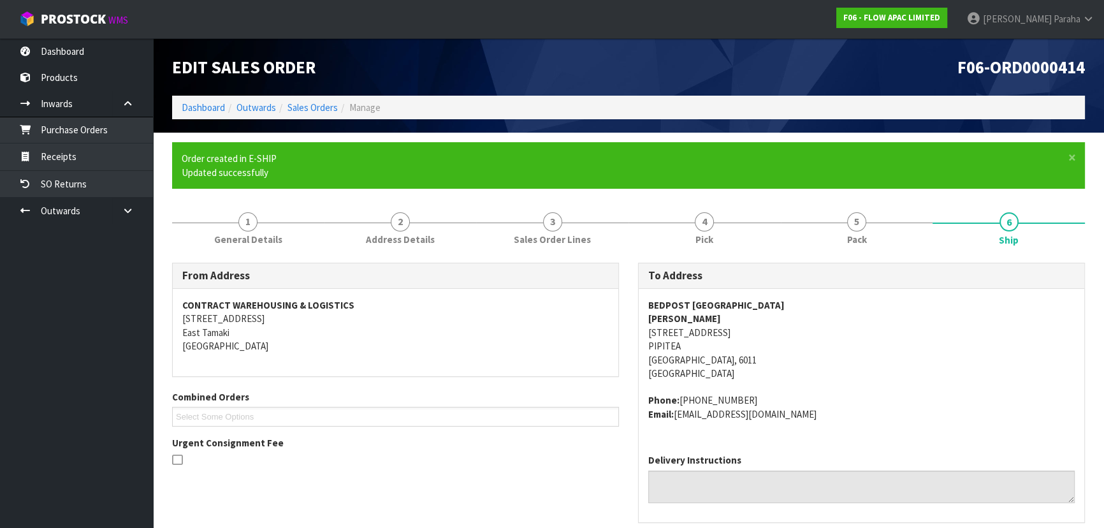
drag, startPoint x: 735, startPoint y: 399, endPoint x: 680, endPoint y: 403, distance: 54.9
click at [680, 403] on address "Phone: (04) 473-5303 Email: bedpostwellington@xtra.co.nz" at bounding box center [861, 406] width 426 height 27
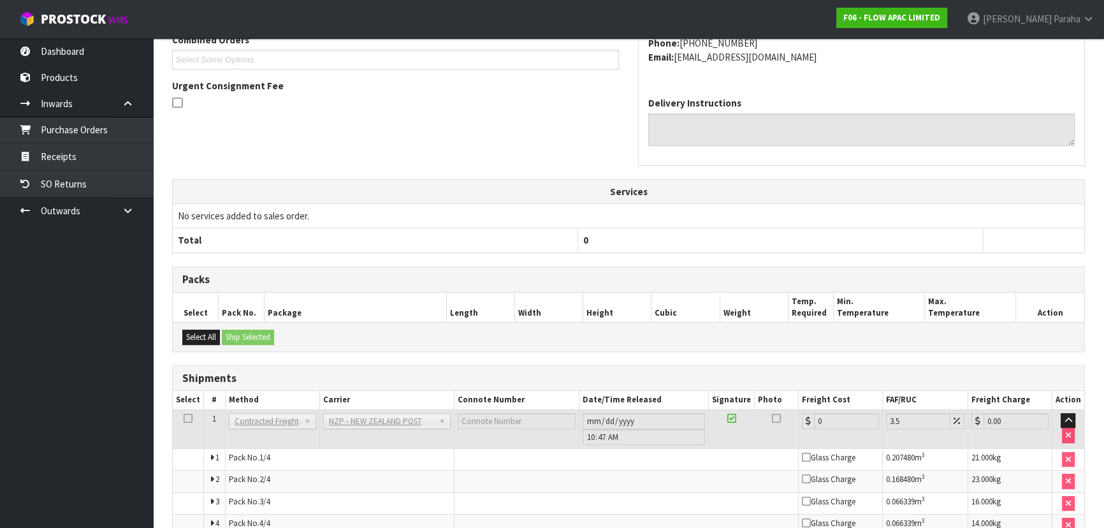
scroll to position [422, 0]
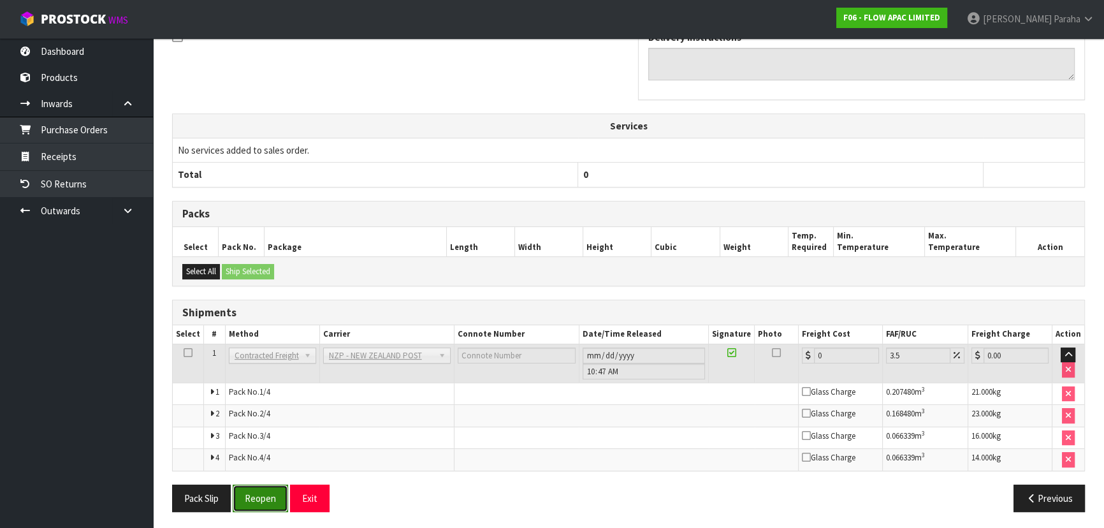
click at [266, 503] on button "Reopen" at bounding box center [260, 497] width 55 height 27
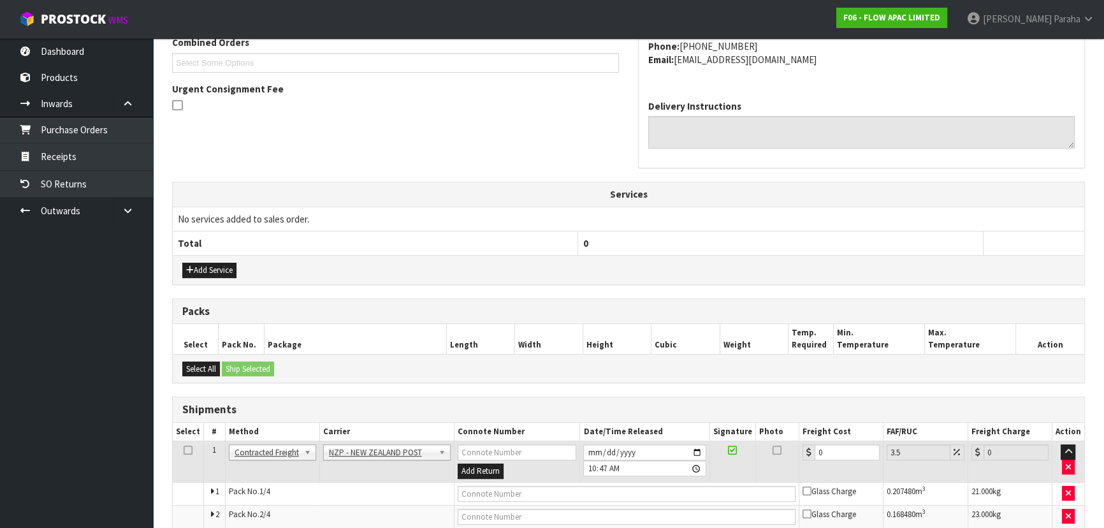
scroll to position [444, 0]
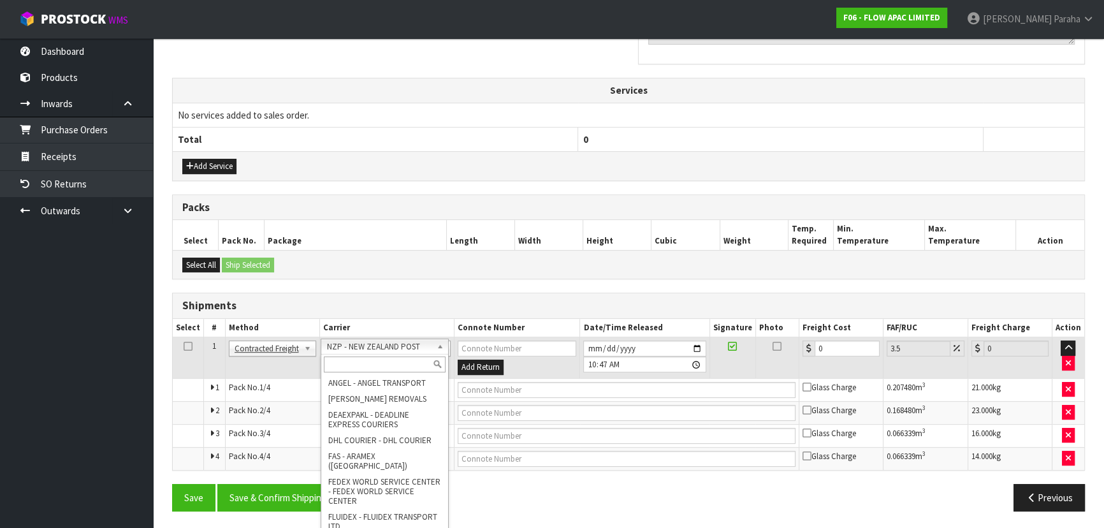
click at [395, 362] on input "text" at bounding box center [385, 364] width 122 height 16
type input "N"
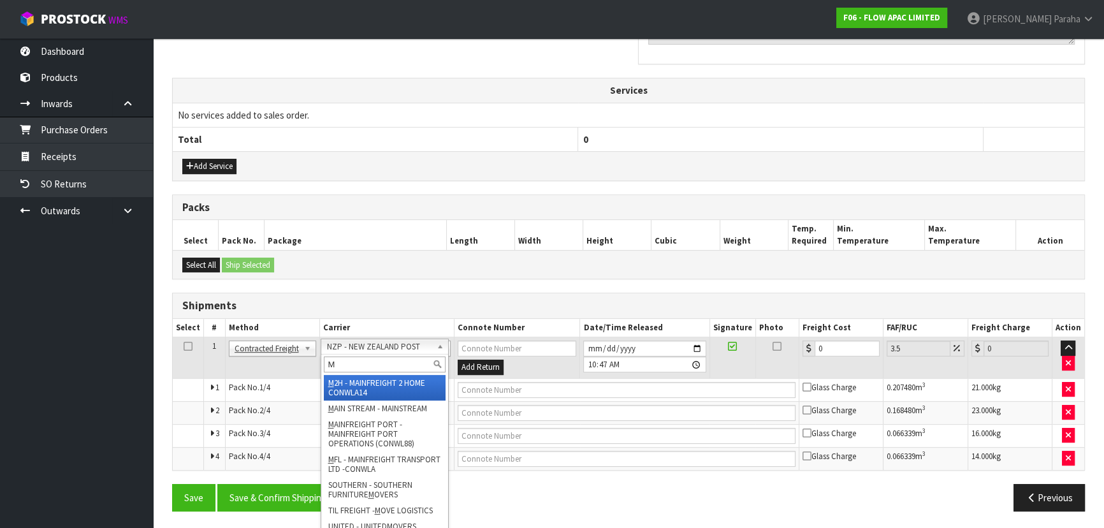
type input "MF"
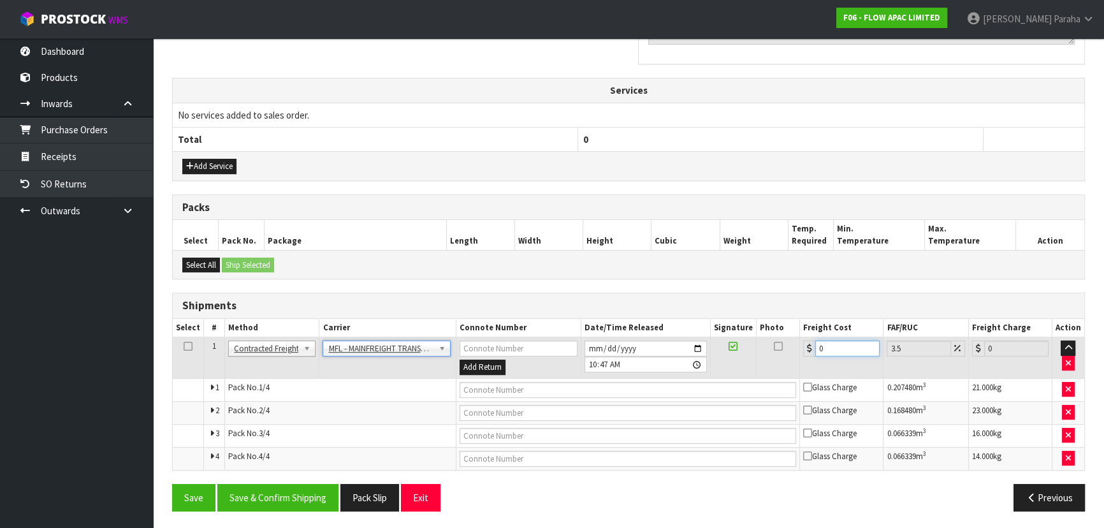
click at [837, 345] on input "0" at bounding box center [847, 348] width 64 height 16
type input "4"
type input "4.14"
type input "48"
type input "49.68"
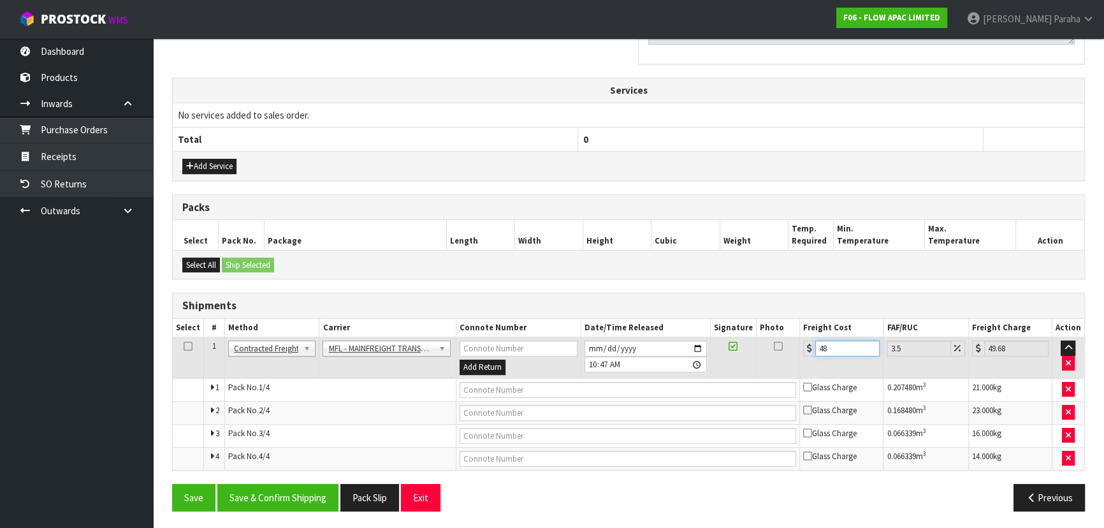
type input "48.5"
type input "50.2"
type input "48.55"
type input "50.25"
type input "48.55"
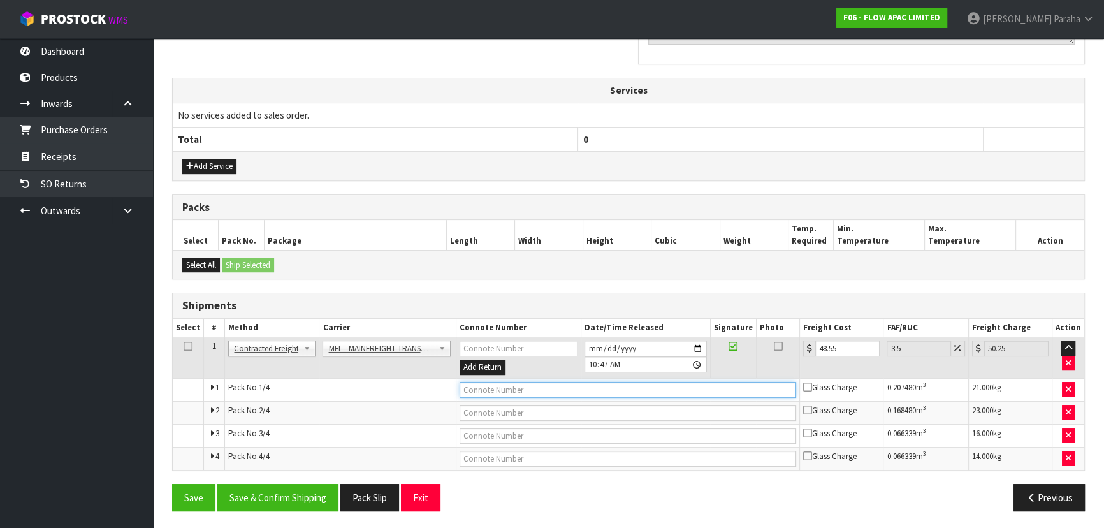
click at [595, 389] on input "text" at bounding box center [627, 390] width 337 height 16
paste input "FWM58986437"
type input "FWM58986437"
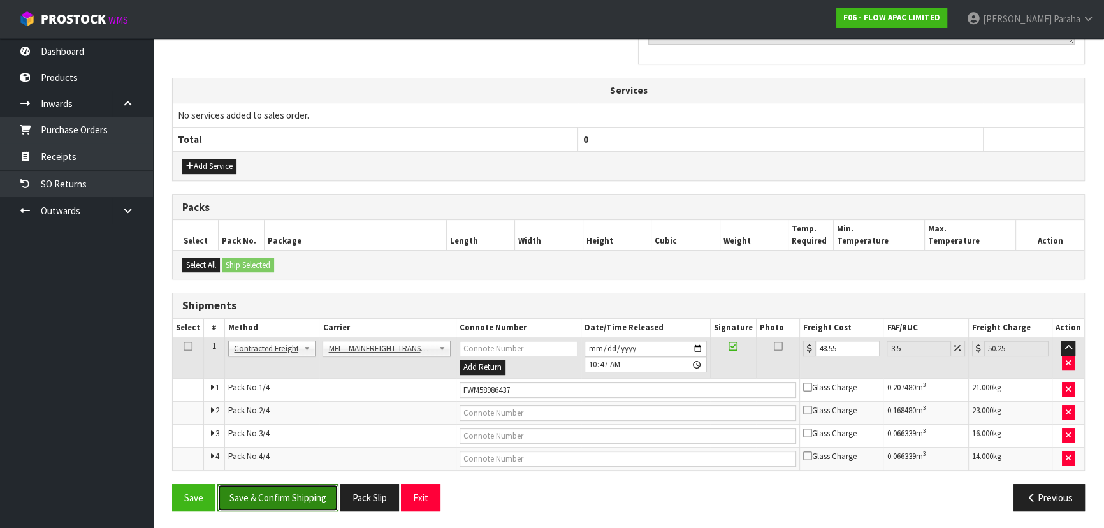
click at [303, 496] on button "Save & Confirm Shipping" at bounding box center [277, 497] width 121 height 27
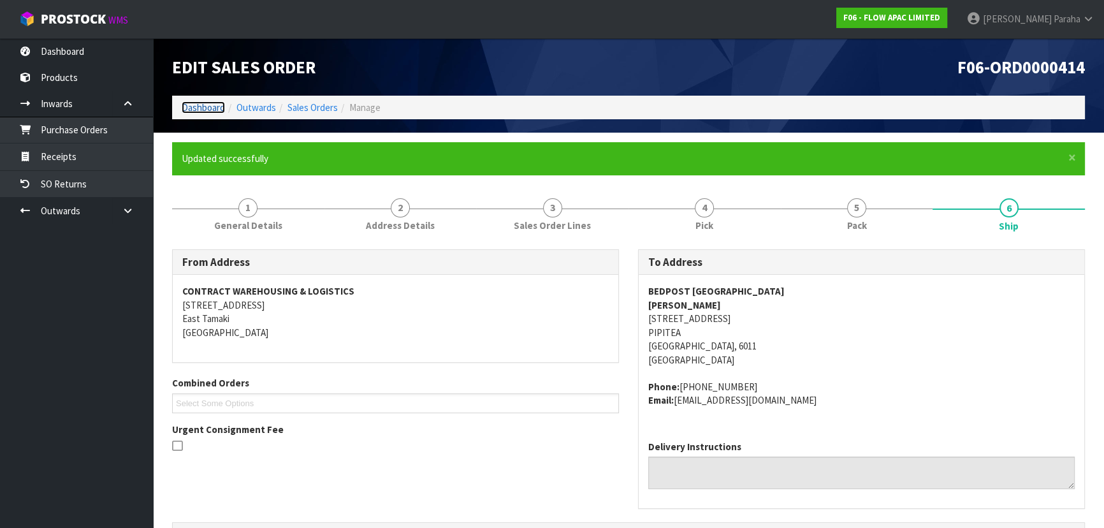
click at [217, 108] on link "Dashboard" at bounding box center [203, 107] width 43 height 12
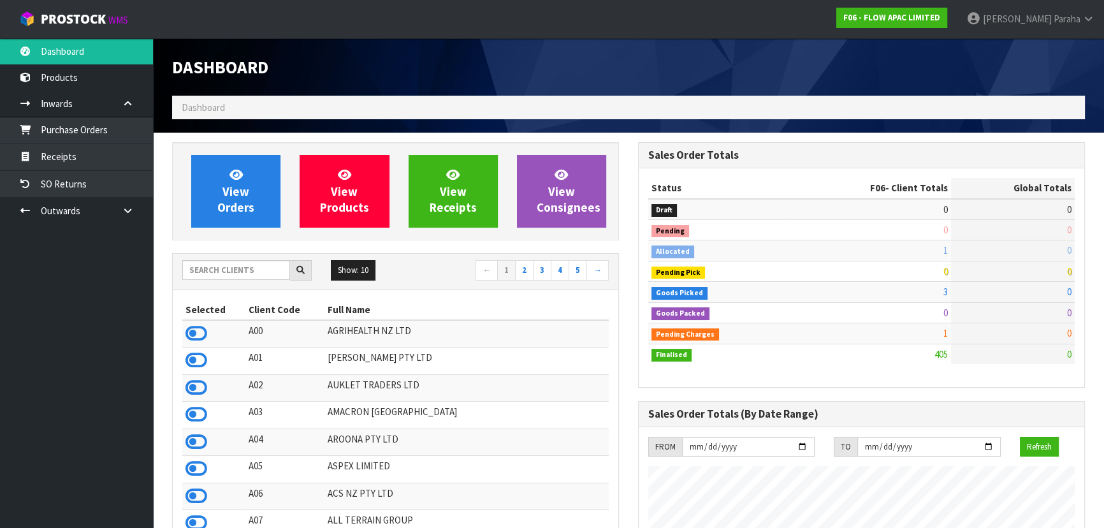
scroll to position [963, 465]
click at [259, 271] on input "text" at bounding box center [236, 270] width 108 height 20
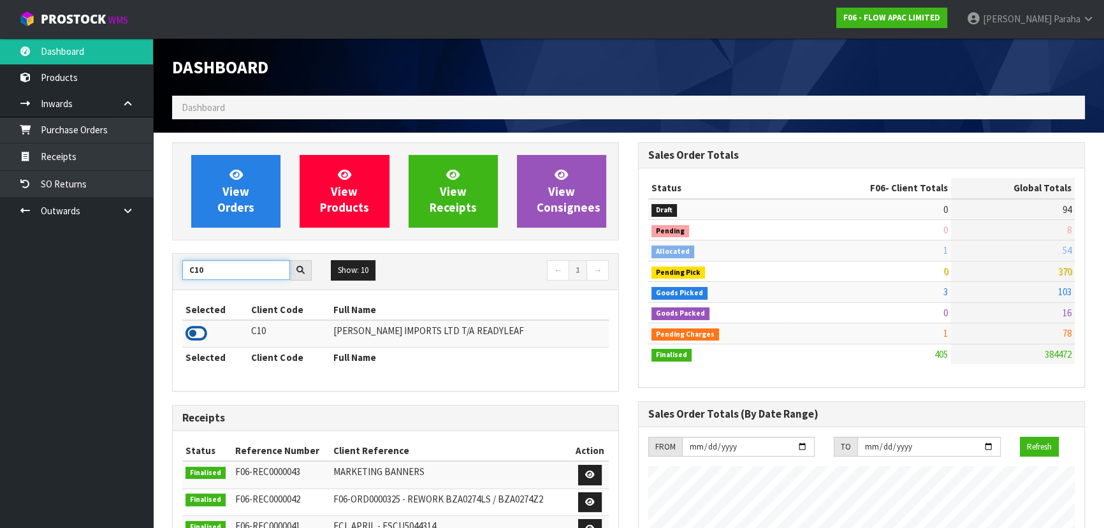
type input "C10"
click at [206, 332] on icon at bounding box center [196, 333] width 22 height 19
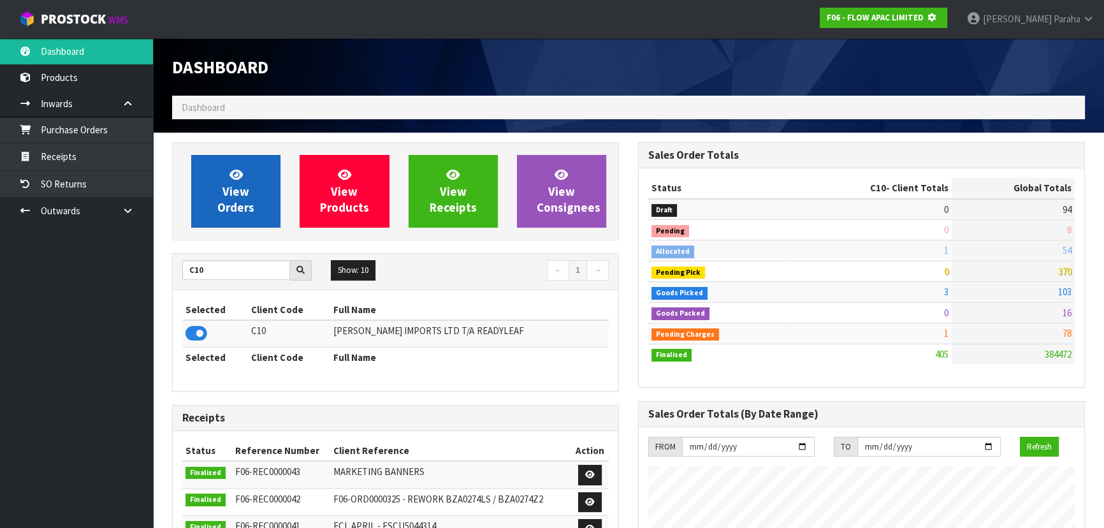
scroll to position [636341, 636668]
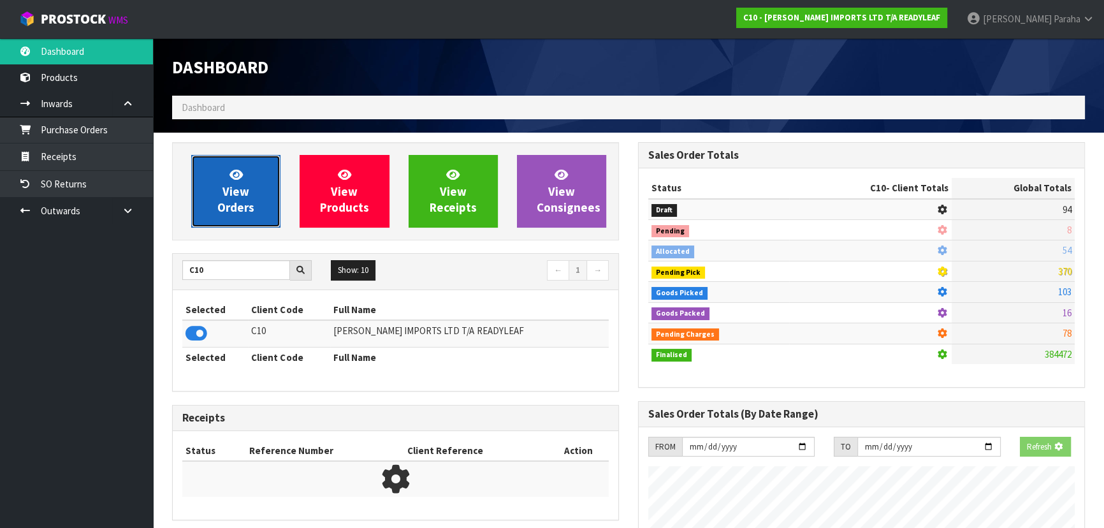
click at [224, 195] on span "View Orders" at bounding box center [235, 191] width 37 height 48
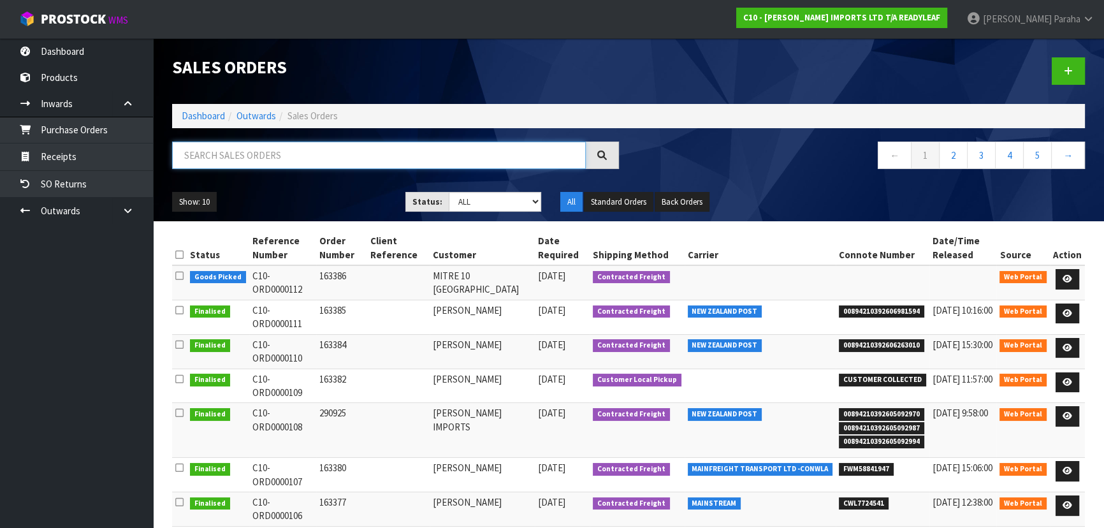
click at [226, 154] on input "text" at bounding box center [378, 154] width 413 height 27
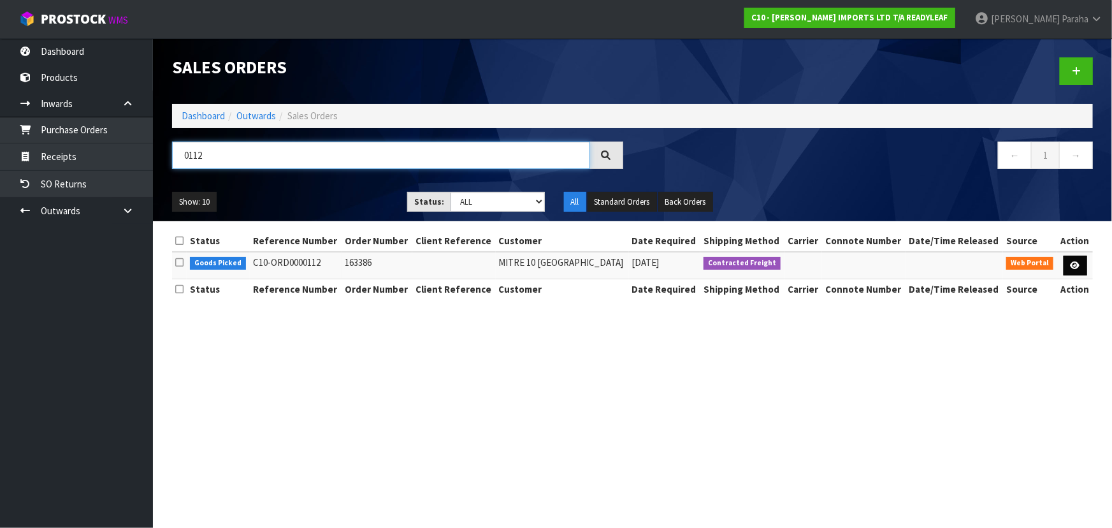
type input "0112"
click at [1076, 261] on icon at bounding box center [1075, 265] width 10 height 8
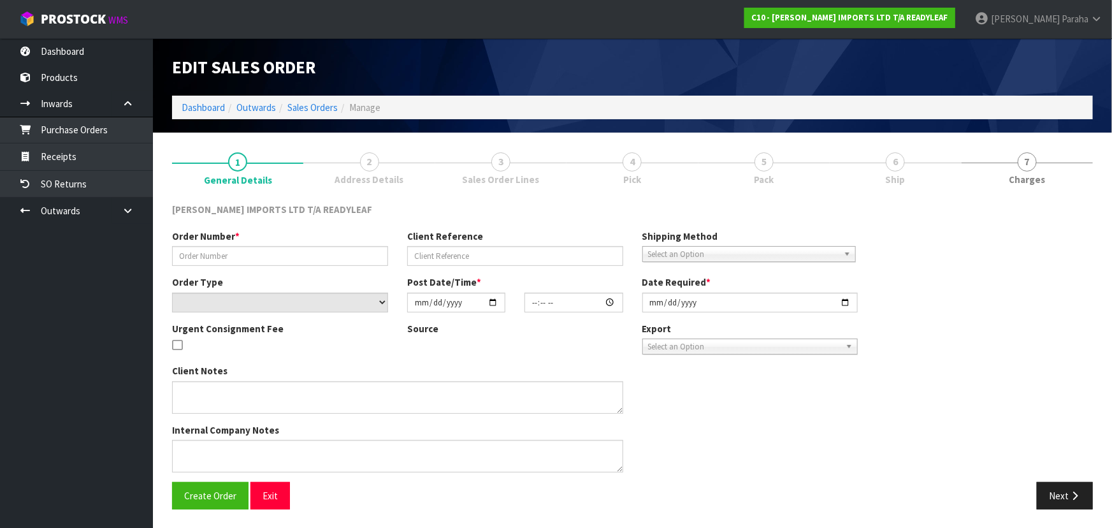
type input "163386"
select select "number:0"
type input "2025-10-04"
type input "21:15:00.000"
type input "2025-10-06"
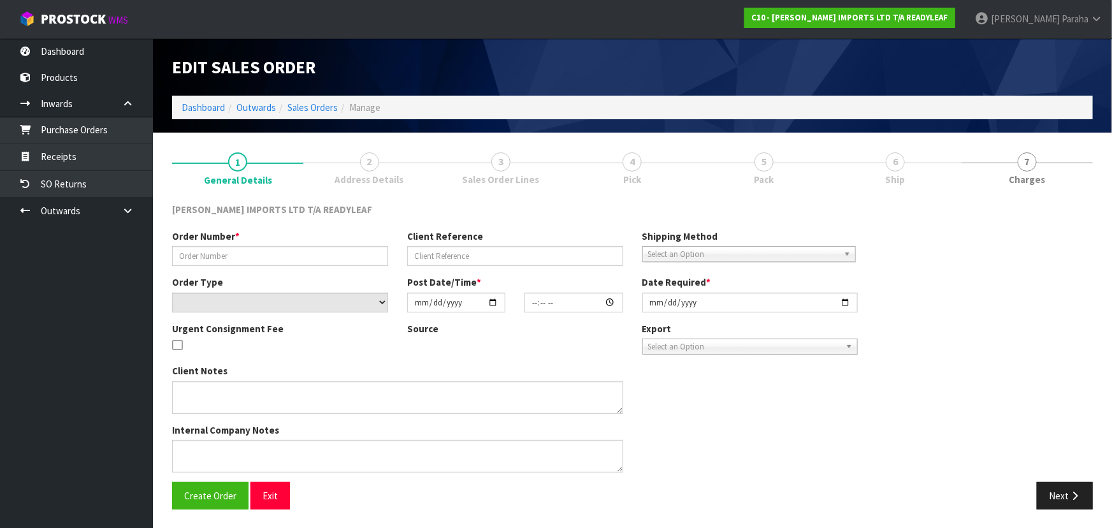
type textarea "PLEASE DELIVER CHEAPEST WAY POSSIBLE."
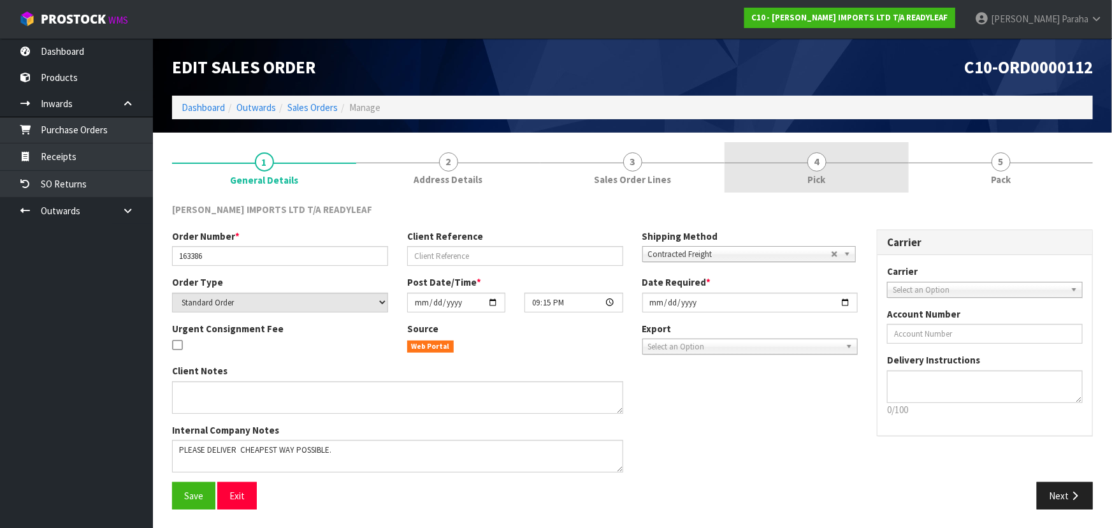
click at [824, 161] on span "4" at bounding box center [816, 161] width 19 height 19
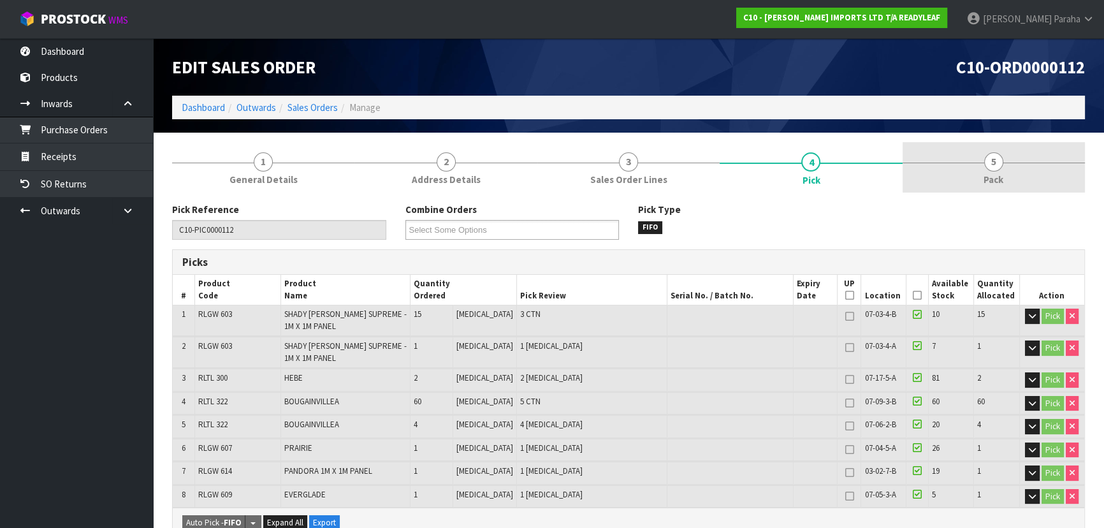
click at [985, 165] on span "5" at bounding box center [993, 161] width 19 height 19
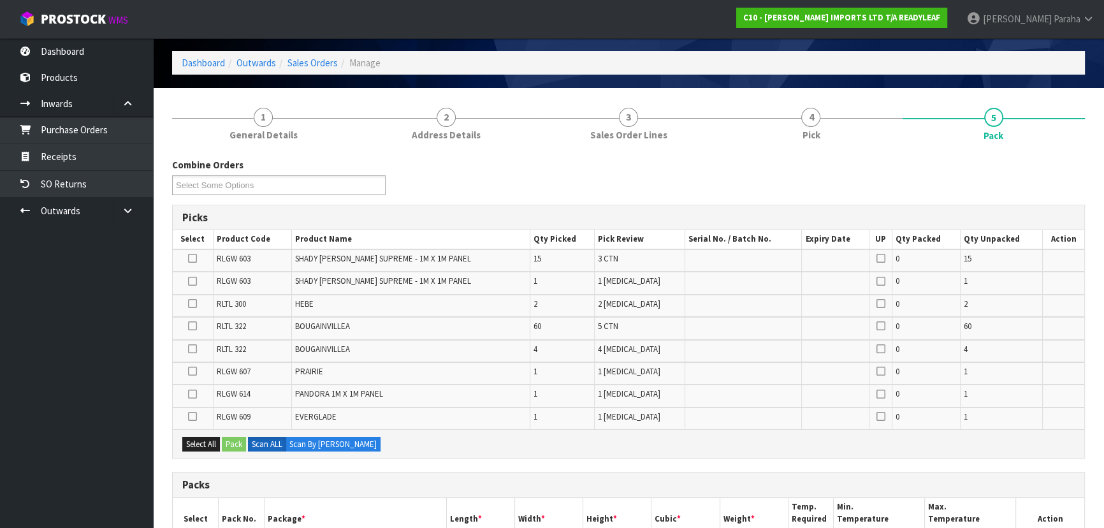
scroll to position [57, 0]
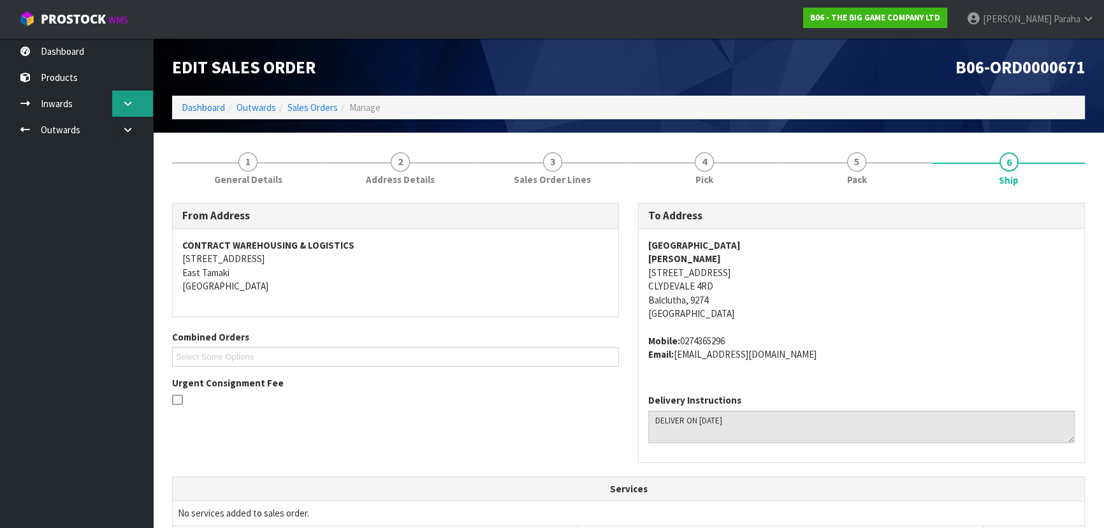
click at [124, 99] on icon at bounding box center [128, 104] width 12 height 10
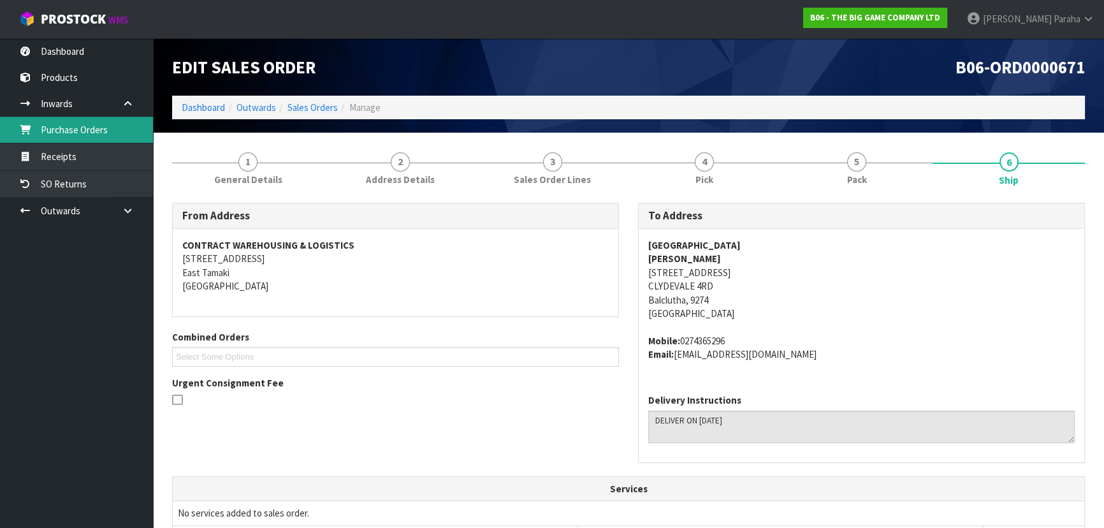
click at [96, 135] on link "Purchase Orders" at bounding box center [76, 130] width 153 height 26
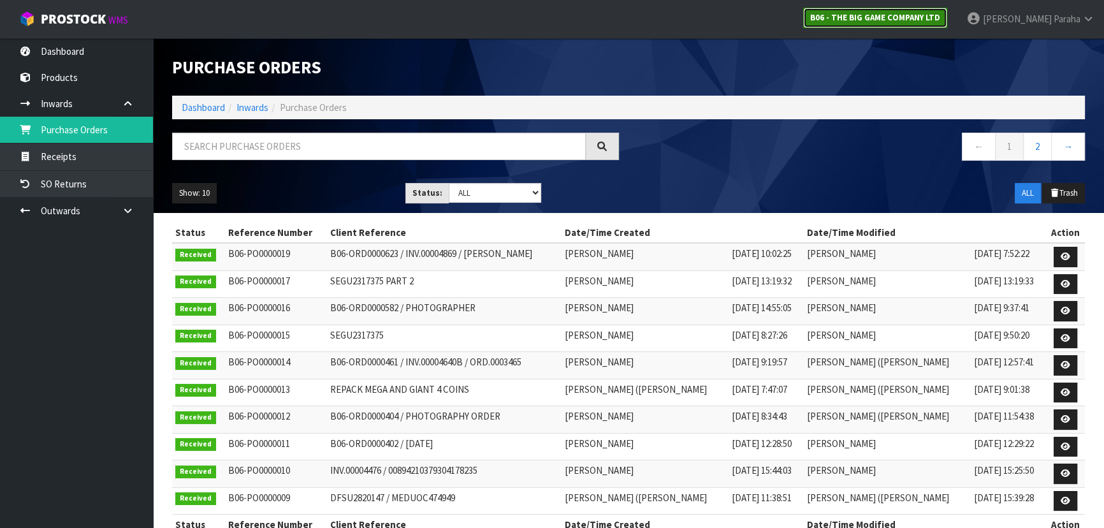
click at [892, 20] on strong "B06 - THE BIG GAME COMPANY LTD" at bounding box center [875, 17] width 130 height 11
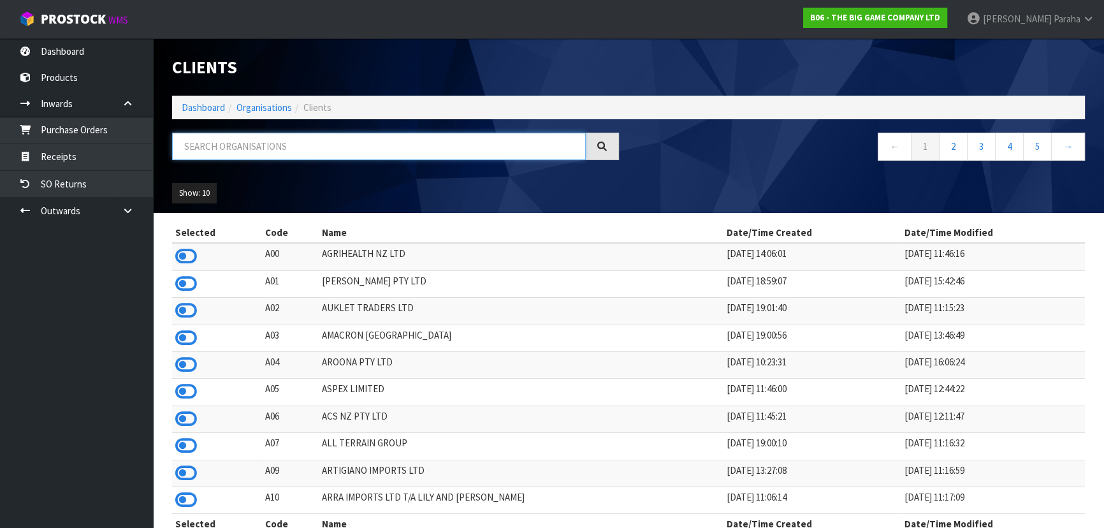
click at [277, 144] on input "text" at bounding box center [378, 146] width 413 height 27
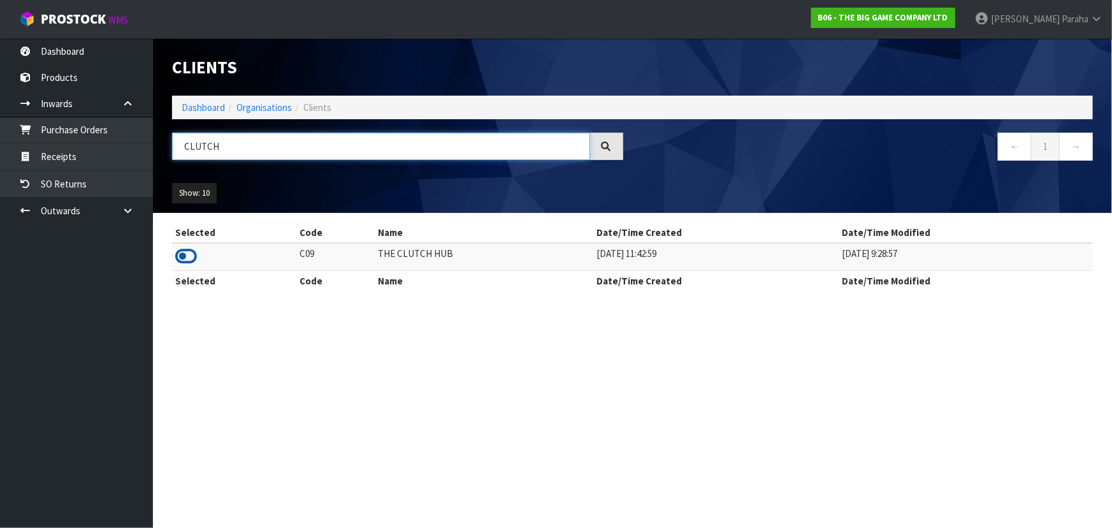
type input "CLUTCH"
click at [191, 256] on icon at bounding box center [186, 256] width 22 height 19
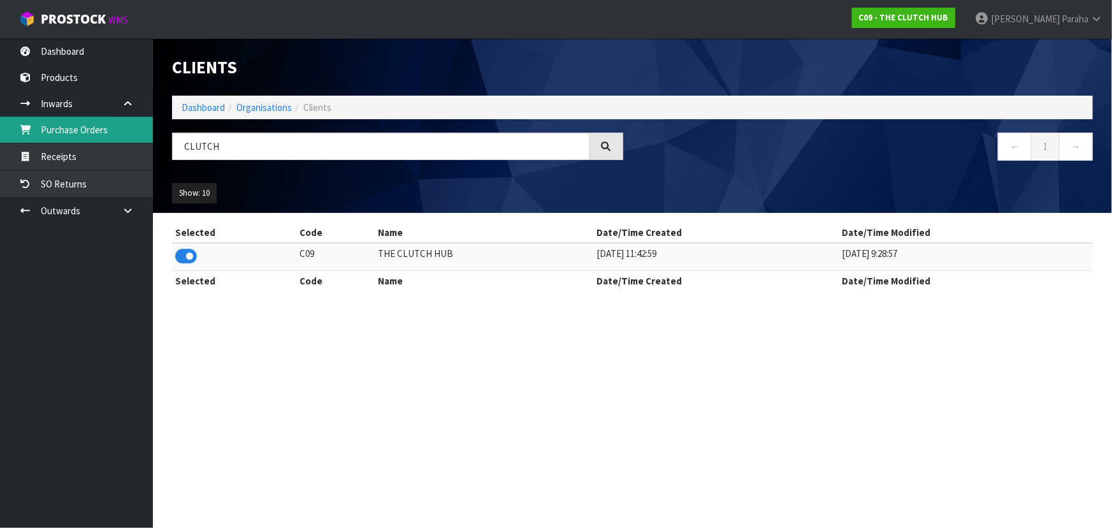
click at [108, 123] on link "Purchase Orders" at bounding box center [76, 130] width 153 height 26
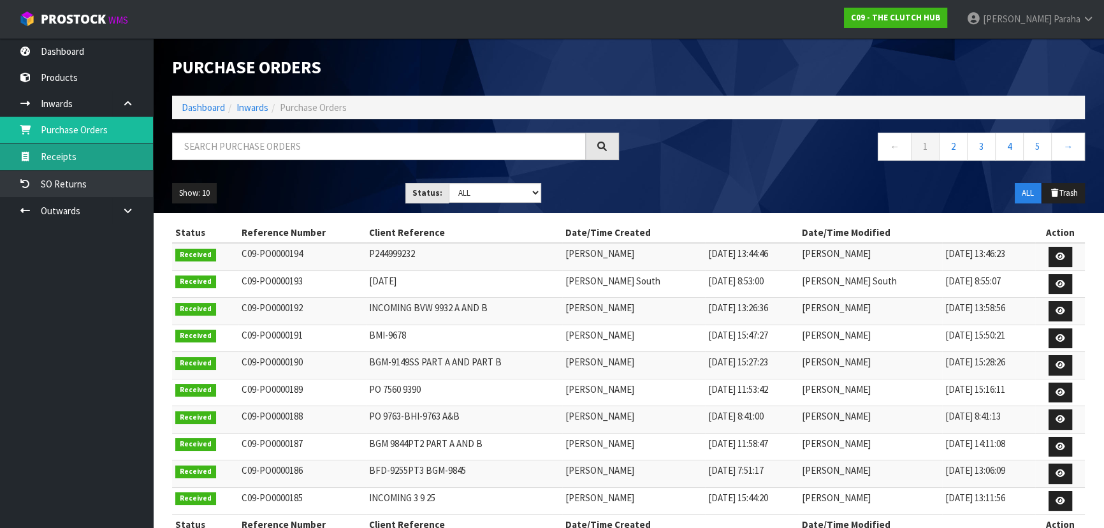
click at [99, 160] on link "Receipts" at bounding box center [76, 156] width 153 height 26
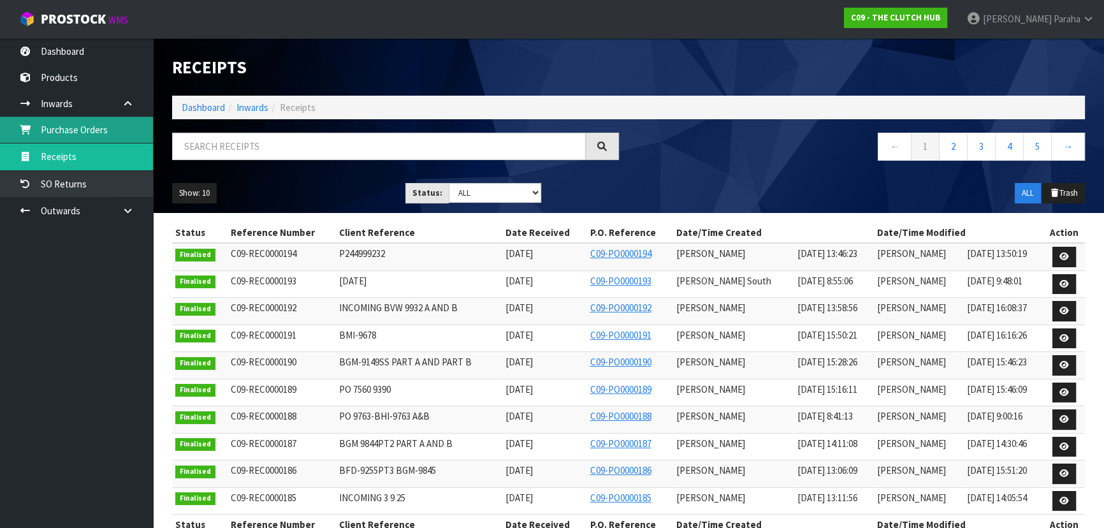
click at [66, 129] on link "Purchase Orders" at bounding box center [76, 130] width 153 height 26
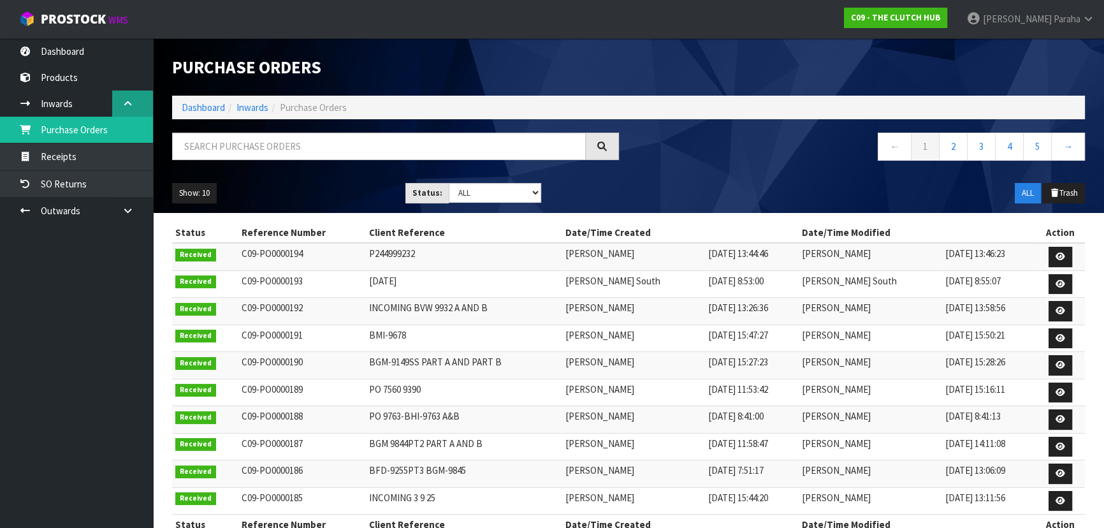
click at [115, 104] on link at bounding box center [132, 103] width 41 height 26
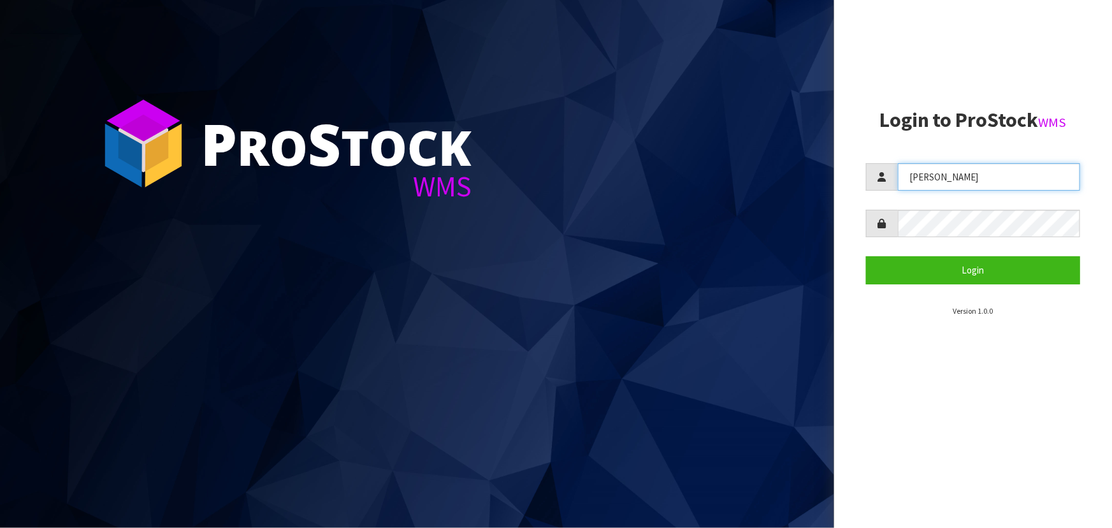
drag, startPoint x: 970, startPoint y: 176, endPoint x: 885, endPoint y: 182, distance: 85.6
click at [885, 182] on div "ZACKARY" at bounding box center [973, 176] width 214 height 27
type input "POLLY"
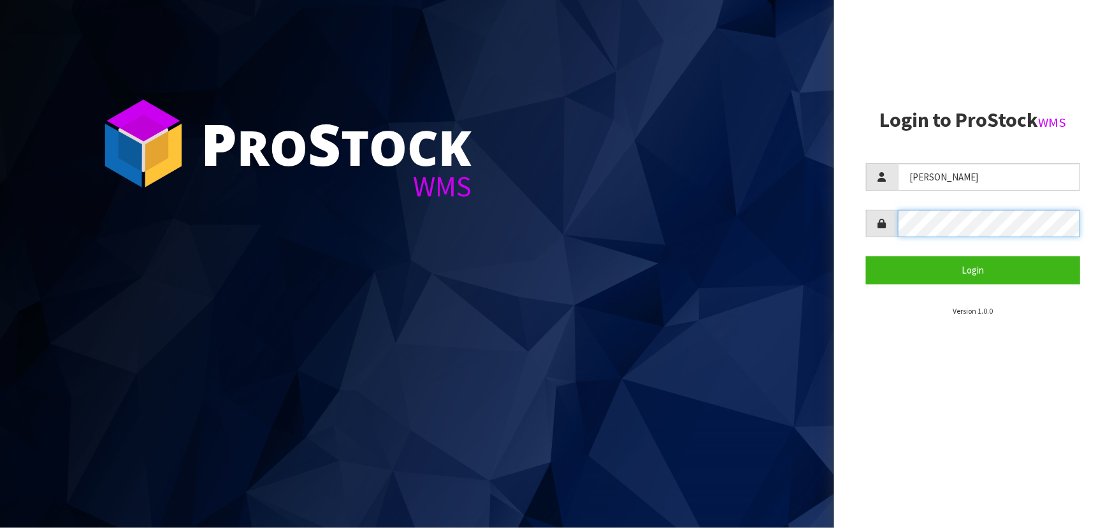
click at [869, 222] on div at bounding box center [973, 223] width 214 height 27
click at [866, 256] on button "Login" at bounding box center [973, 269] width 214 height 27
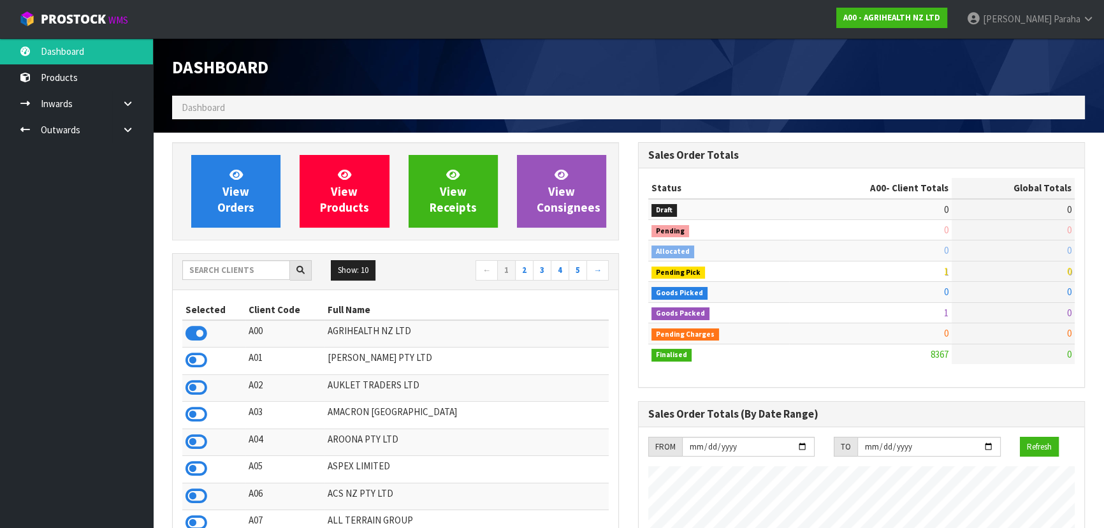
scroll to position [963, 465]
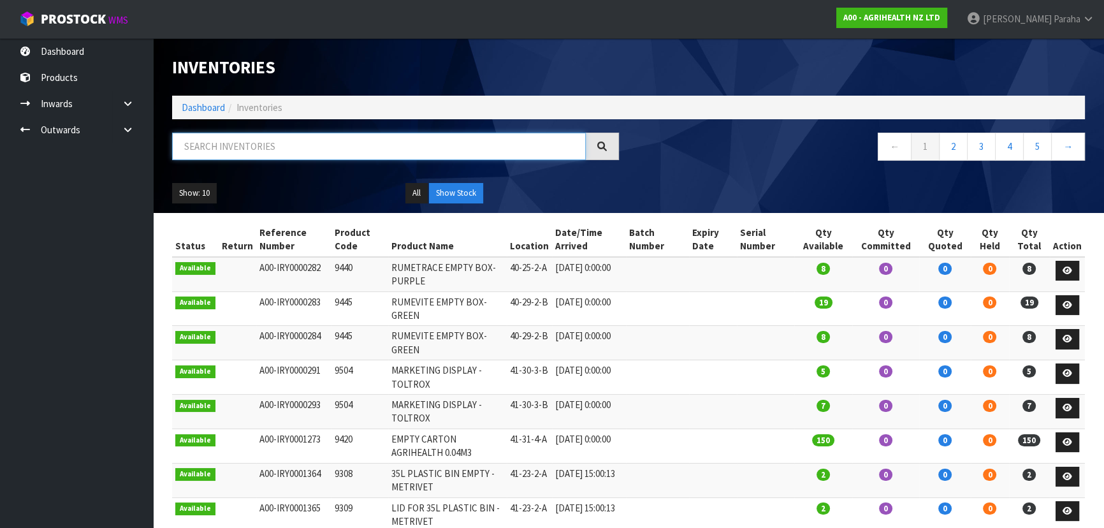
click at [231, 142] on input "text" at bounding box center [378, 146] width 413 height 27
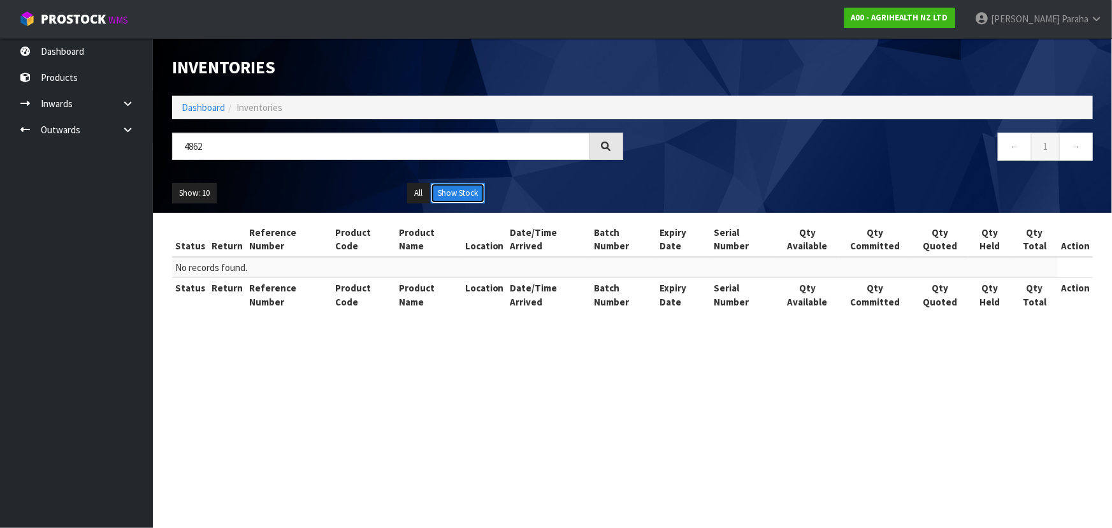
click at [478, 191] on button "Show Stock" at bounding box center [458, 193] width 54 height 20
click at [413, 191] on button "All" at bounding box center [418, 193] width 22 height 20
drag, startPoint x: 212, startPoint y: 145, endPoint x: 143, endPoint y: 155, distance: 69.5
click at [143, 155] on body "Toggle navigation ProStock WMS A00 - AGRIHEALTH NZ LTD Polly Paraha Logout Dash…" at bounding box center [556, 264] width 1112 height 528
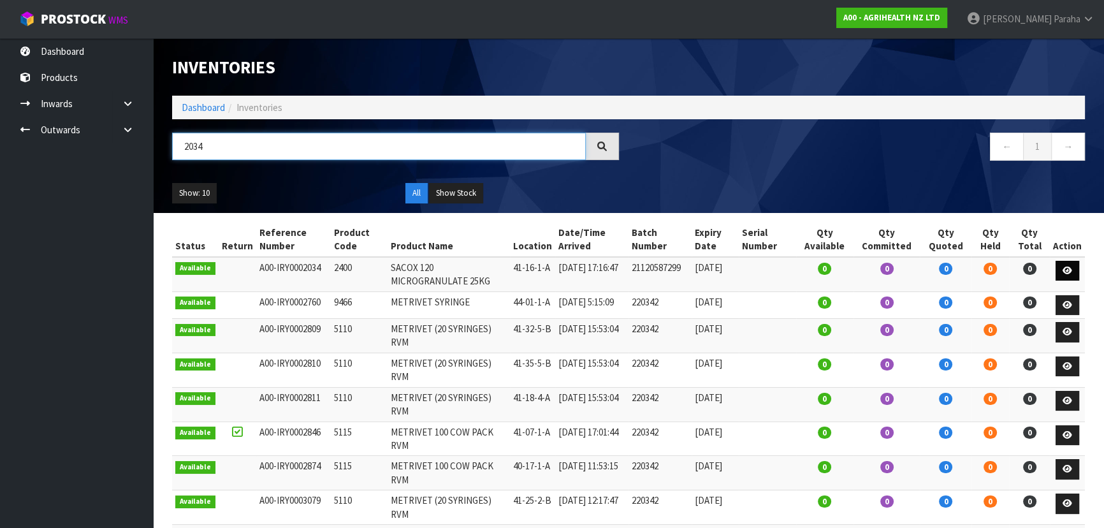
type input "2034"
click at [1074, 273] on link at bounding box center [1067, 271] width 24 height 20
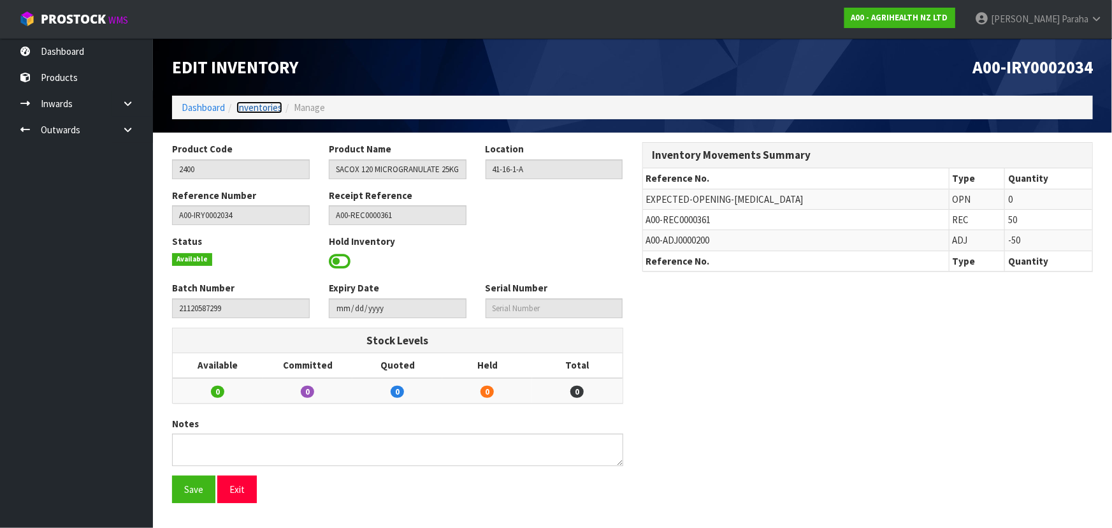
click at [255, 104] on link "Inventories" at bounding box center [259, 107] width 46 height 12
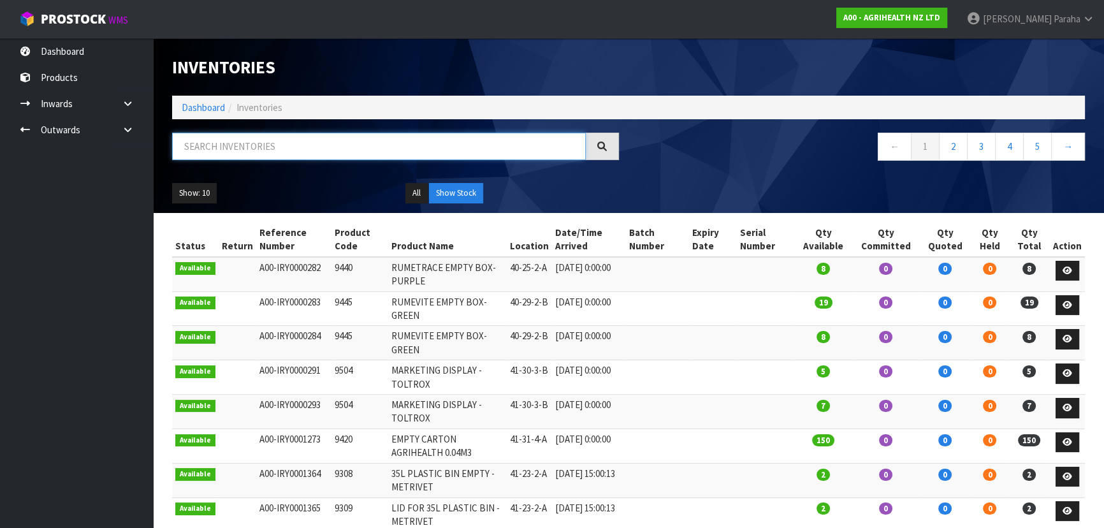
click at [270, 150] on input "text" at bounding box center [378, 146] width 413 height 27
click at [412, 196] on button "All" at bounding box center [416, 193] width 22 height 20
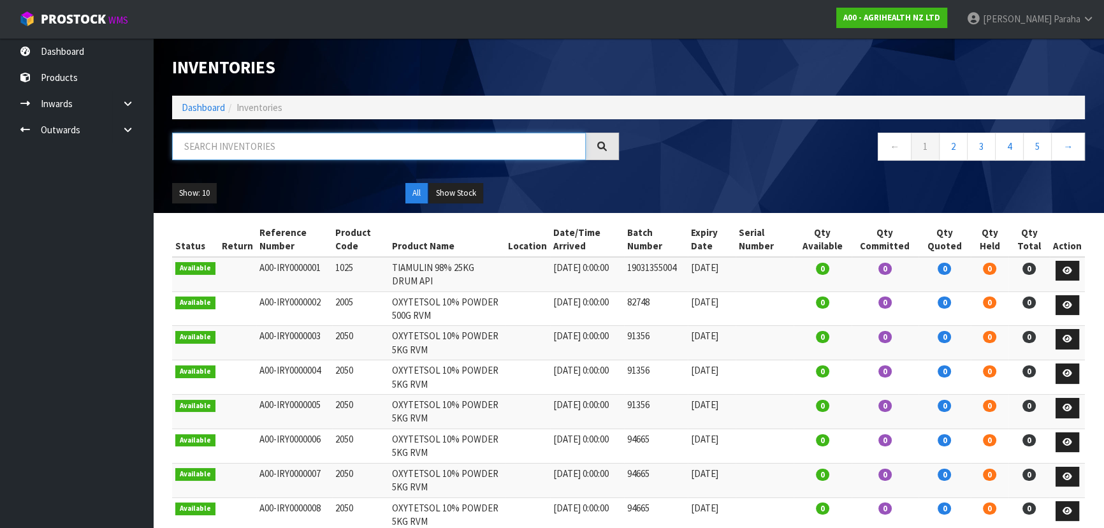
click at [285, 140] on input "text" at bounding box center [378, 146] width 413 height 27
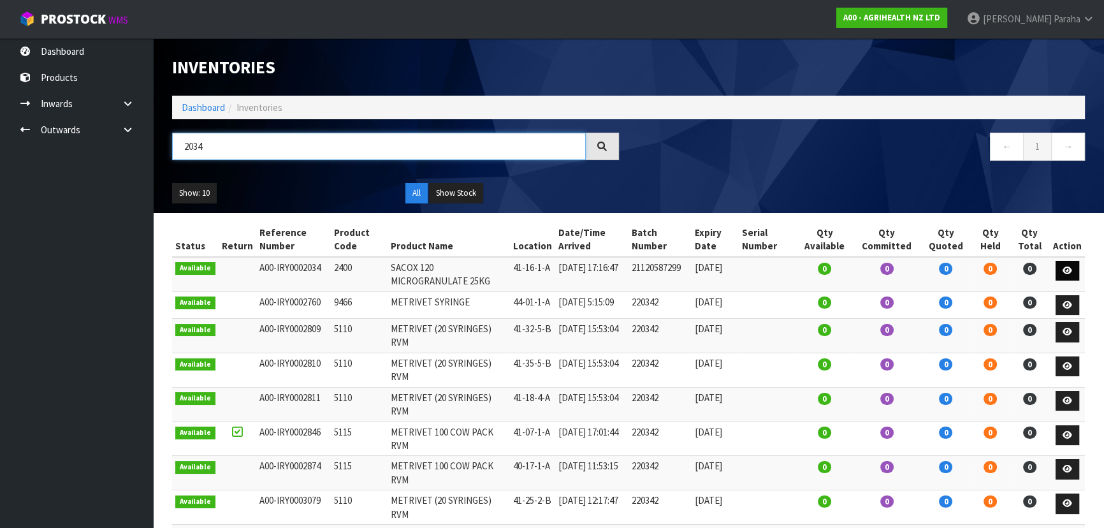
type input "2034"
click at [1074, 268] on link at bounding box center [1067, 271] width 24 height 20
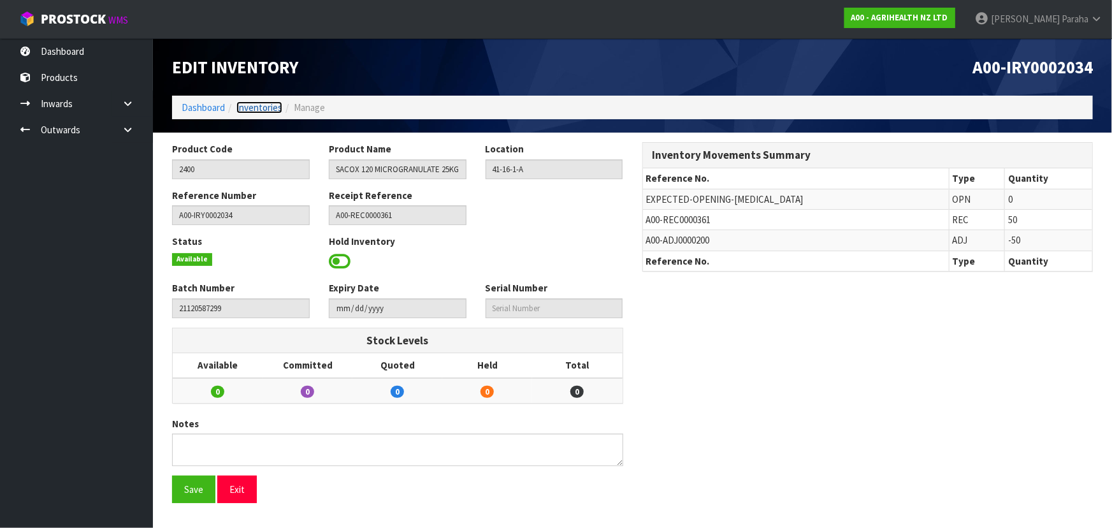
click at [258, 105] on link "Inventories" at bounding box center [259, 107] width 46 height 12
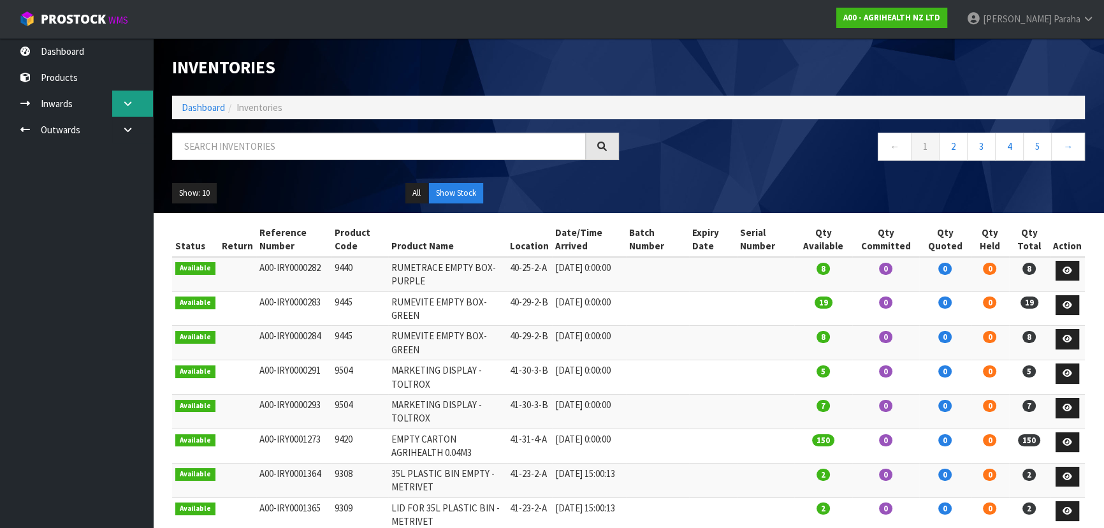
click at [140, 99] on link at bounding box center [132, 103] width 41 height 26
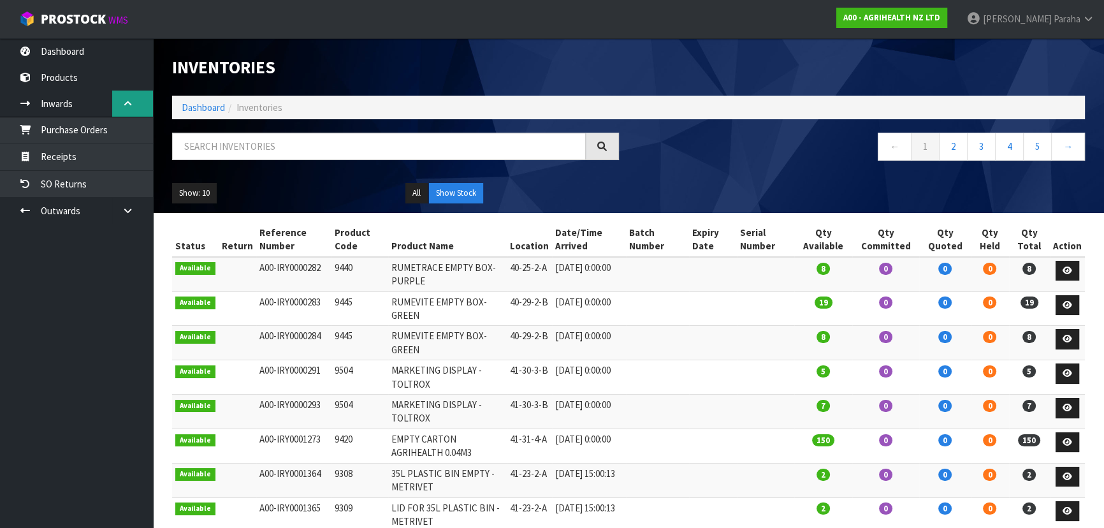
click at [140, 97] on link at bounding box center [132, 103] width 41 height 26
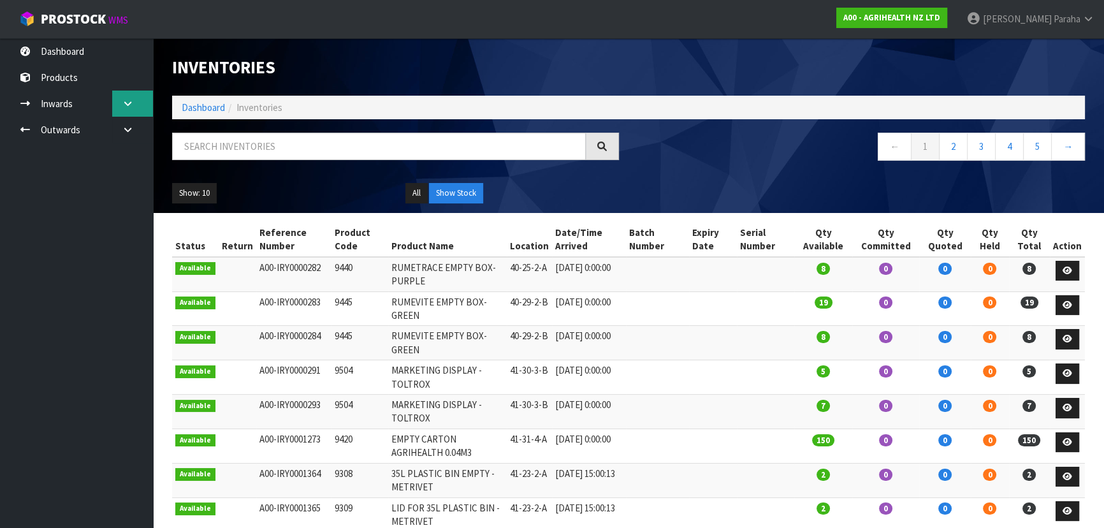
click at [121, 105] on link at bounding box center [132, 103] width 41 height 26
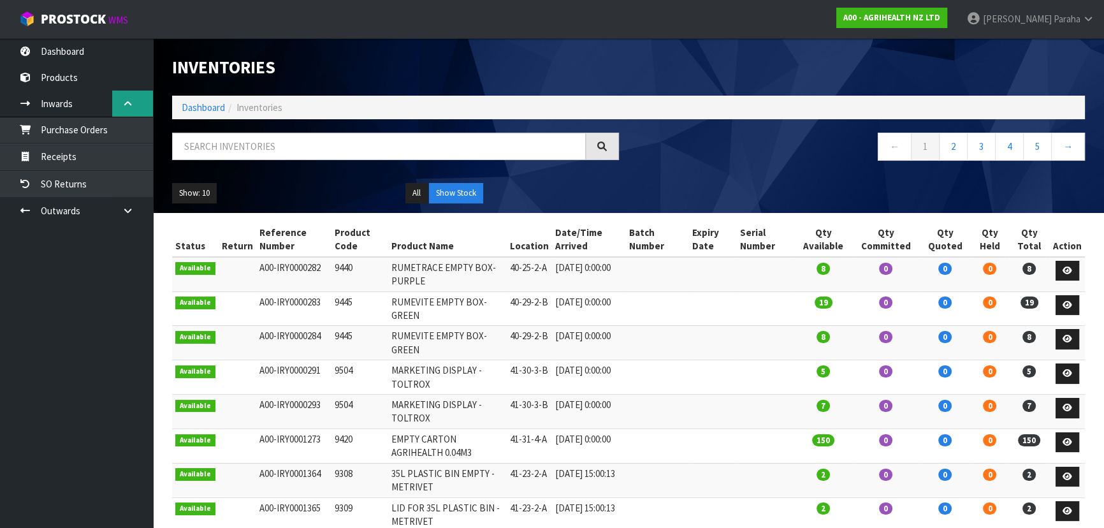
click at [122, 105] on icon at bounding box center [128, 104] width 12 height 10
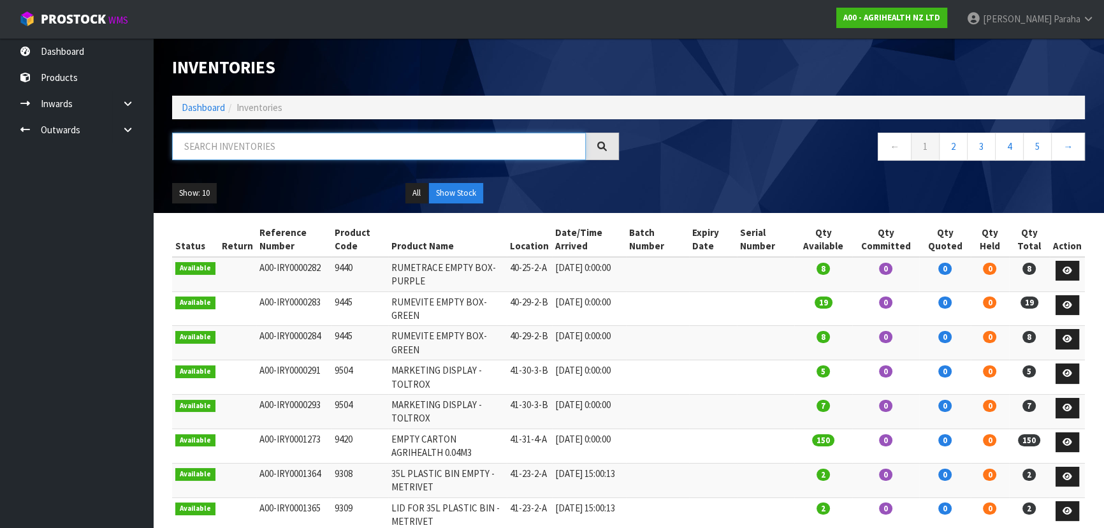
click at [277, 148] on input "text" at bounding box center [378, 146] width 413 height 27
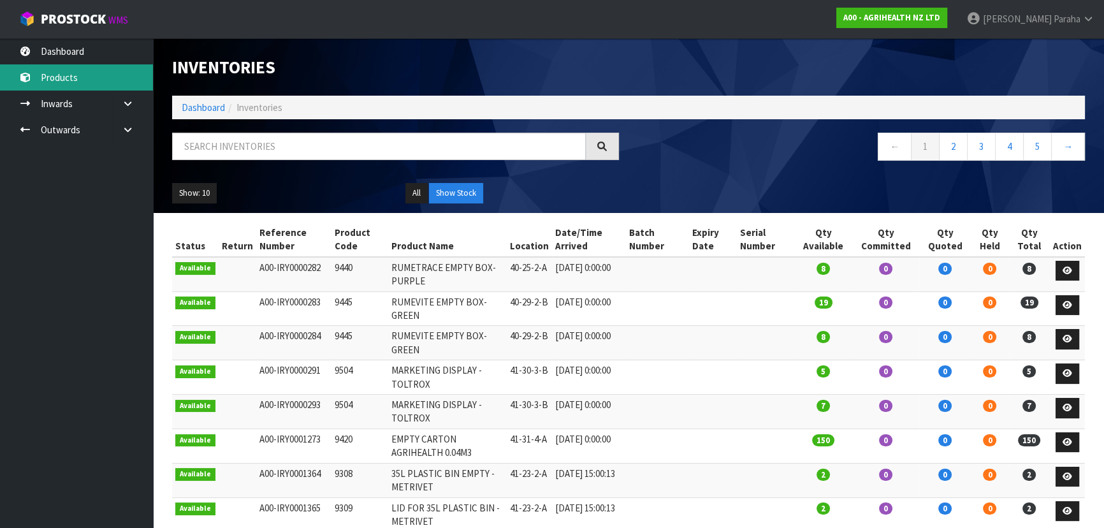
click at [70, 84] on link "Products" at bounding box center [76, 77] width 153 height 26
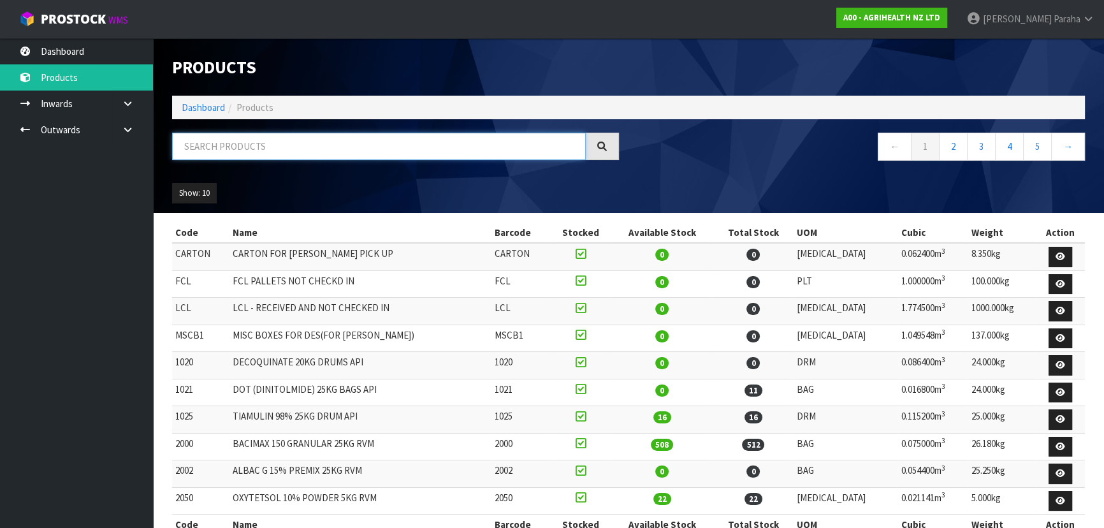
click at [272, 157] on input "text" at bounding box center [378, 146] width 413 height 27
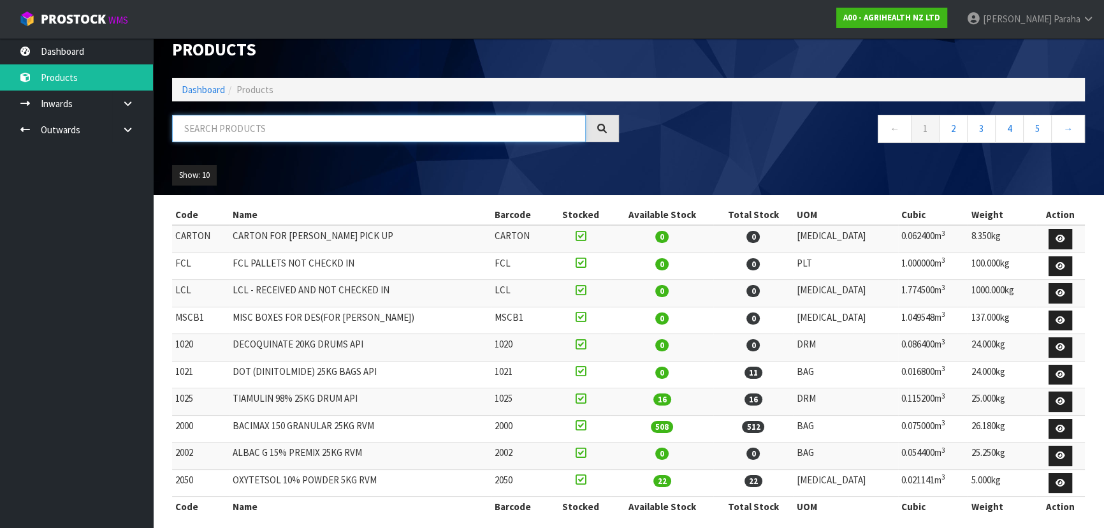
scroll to position [27, 0]
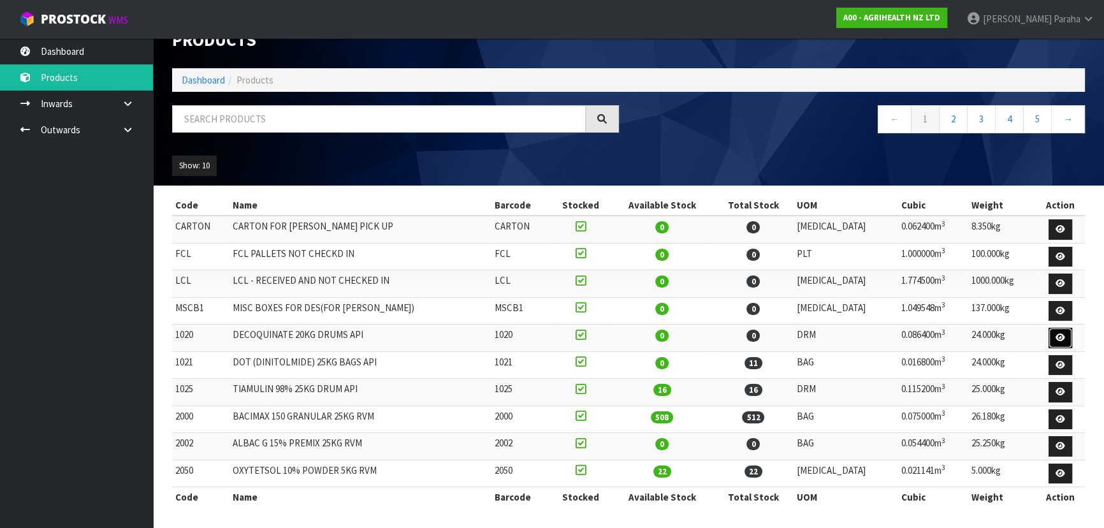
click at [1058, 340] on icon at bounding box center [1060, 337] width 10 height 8
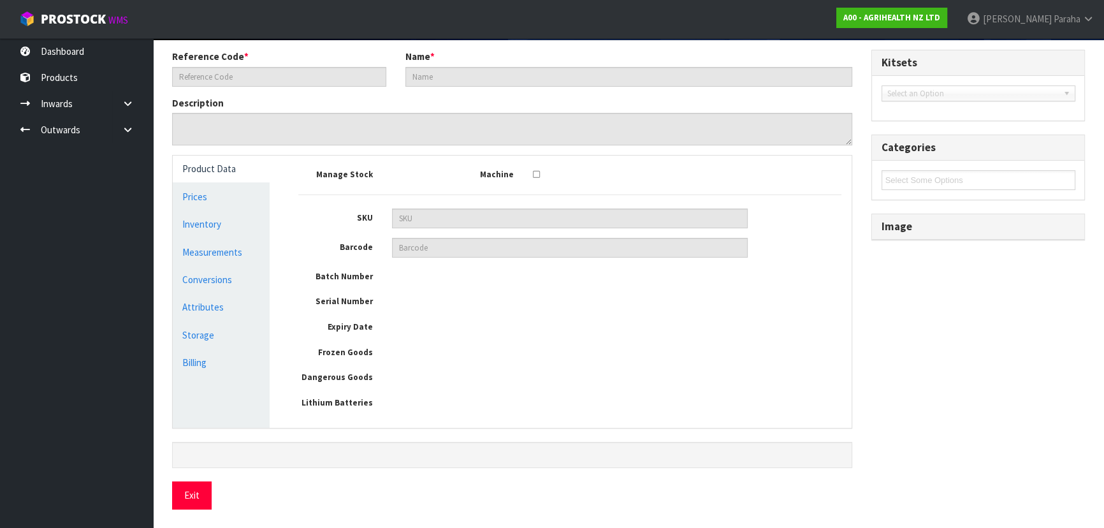
type input "1020"
type input "DECOQUINATE 20KG DRUMS API"
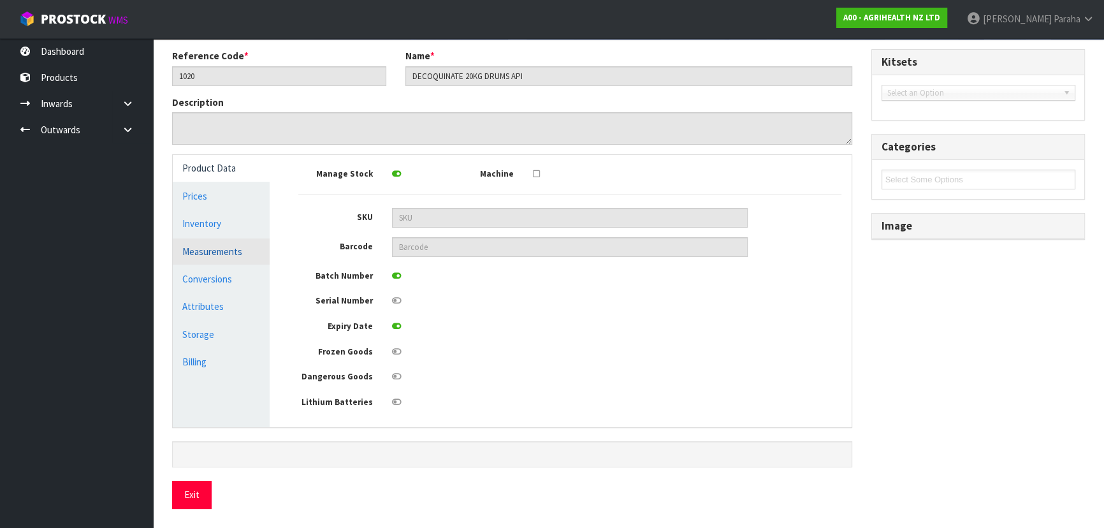
click at [219, 247] on link "Measurements" at bounding box center [221, 251] width 97 height 26
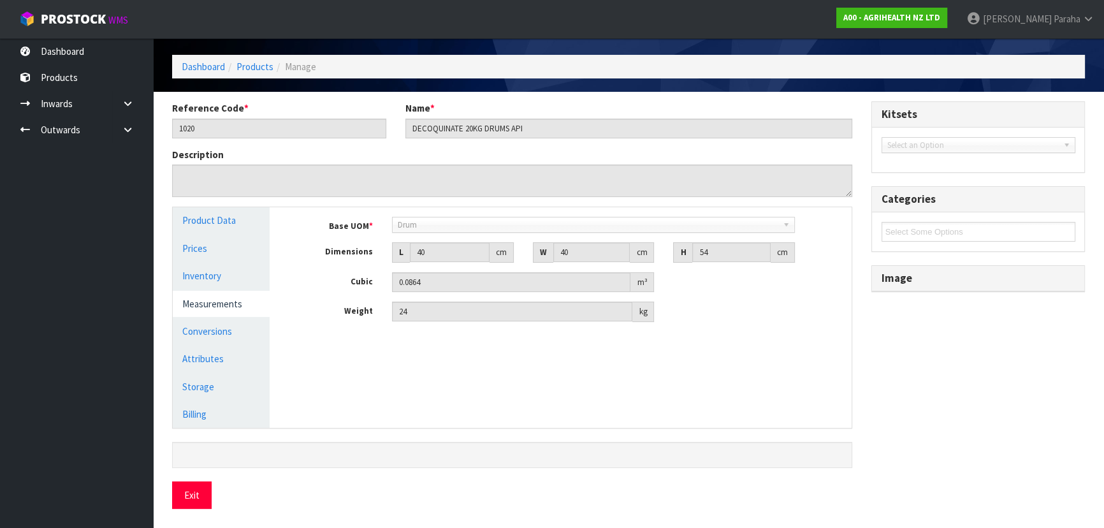
scroll to position [40, 0]
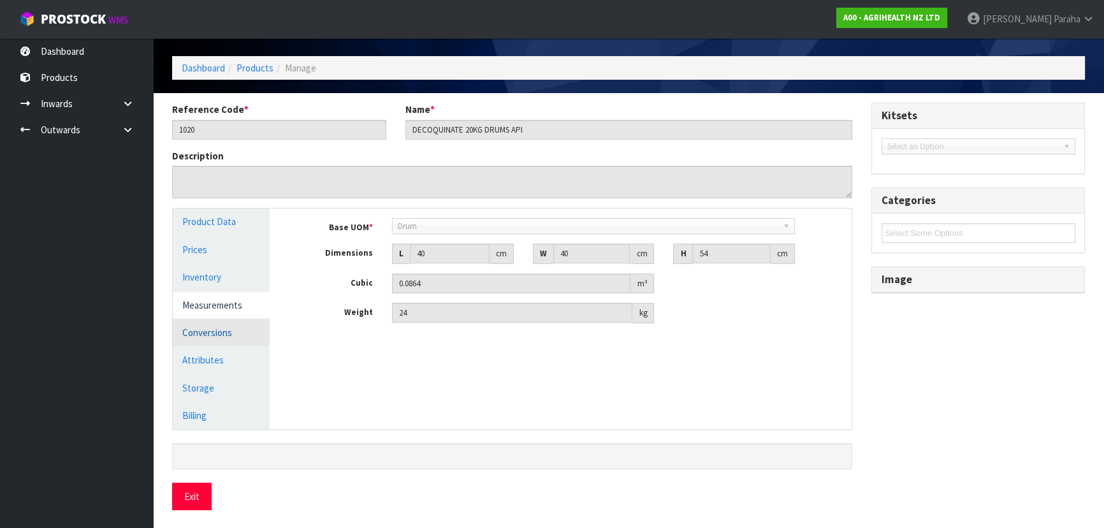
click at [224, 338] on link "Conversions" at bounding box center [221, 332] width 97 height 26
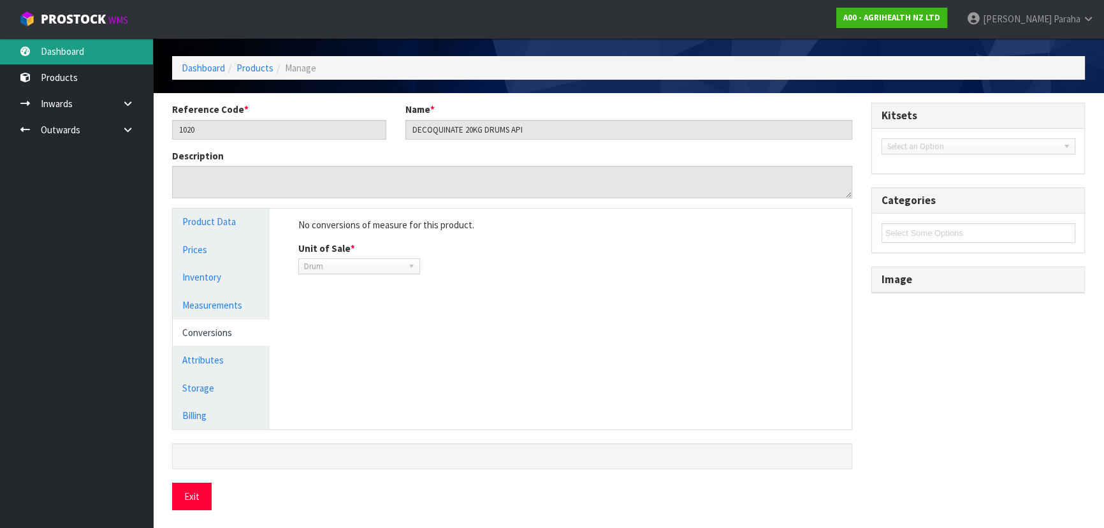
click at [57, 40] on link "Dashboard" at bounding box center [76, 51] width 153 height 26
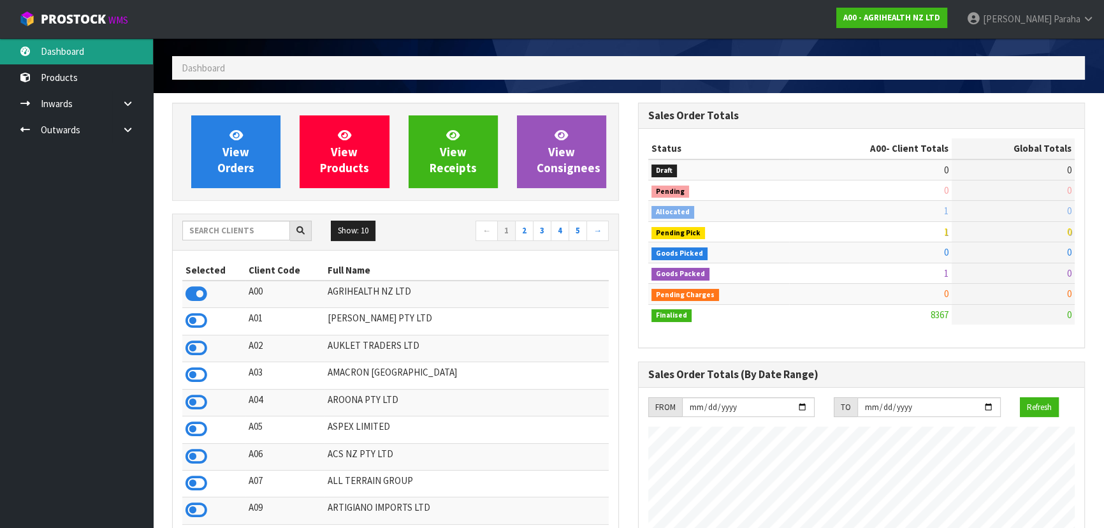
scroll to position [963, 465]
click at [295, 108] on div "View Orders View Products View Receipts View Consignees" at bounding box center [395, 152] width 447 height 98
click at [210, 232] on input "text" at bounding box center [236, 230] width 108 height 20
click at [212, 233] on input "text" at bounding box center [236, 230] width 108 height 20
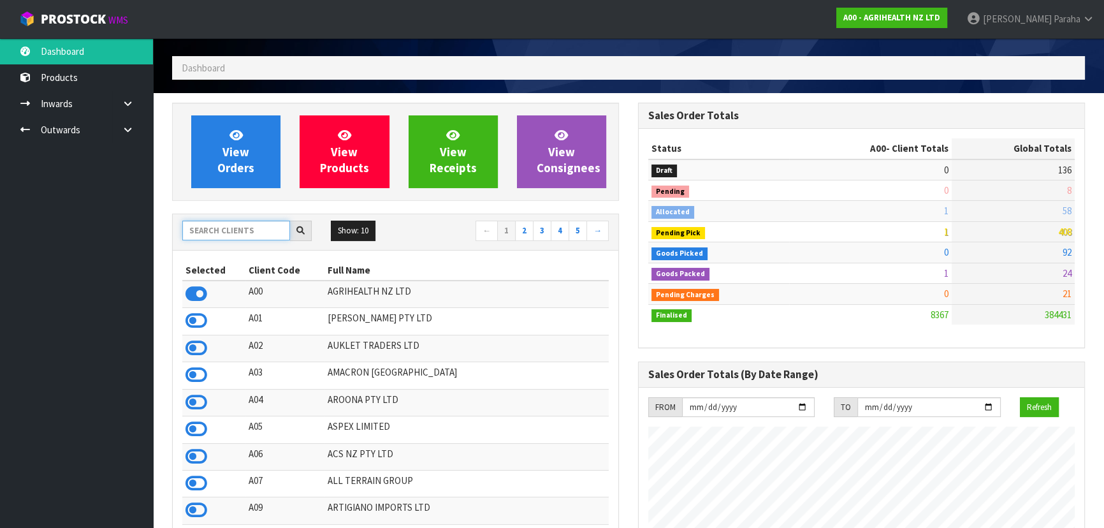
click at [238, 232] on input "text" at bounding box center [236, 230] width 108 height 20
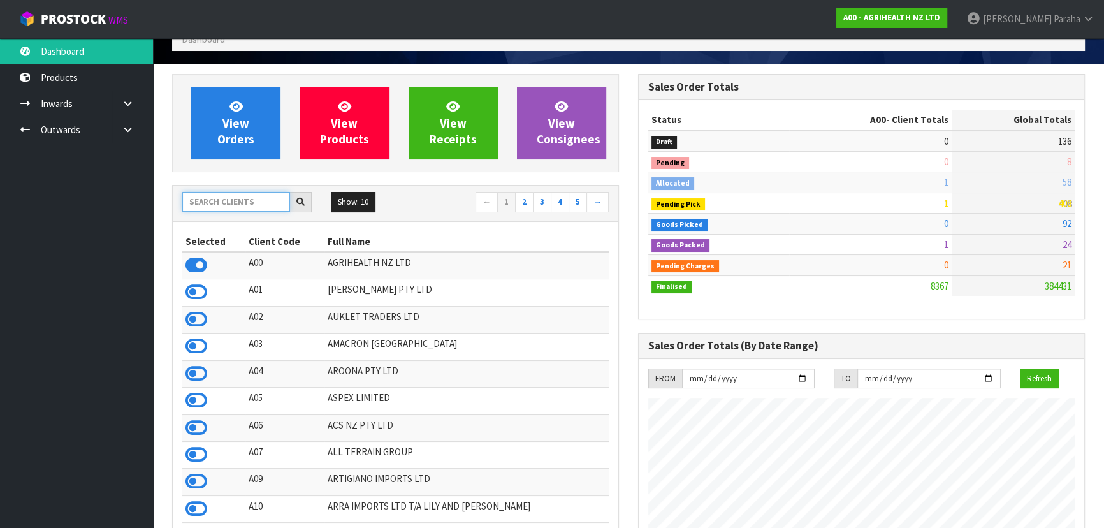
scroll to position [173, 0]
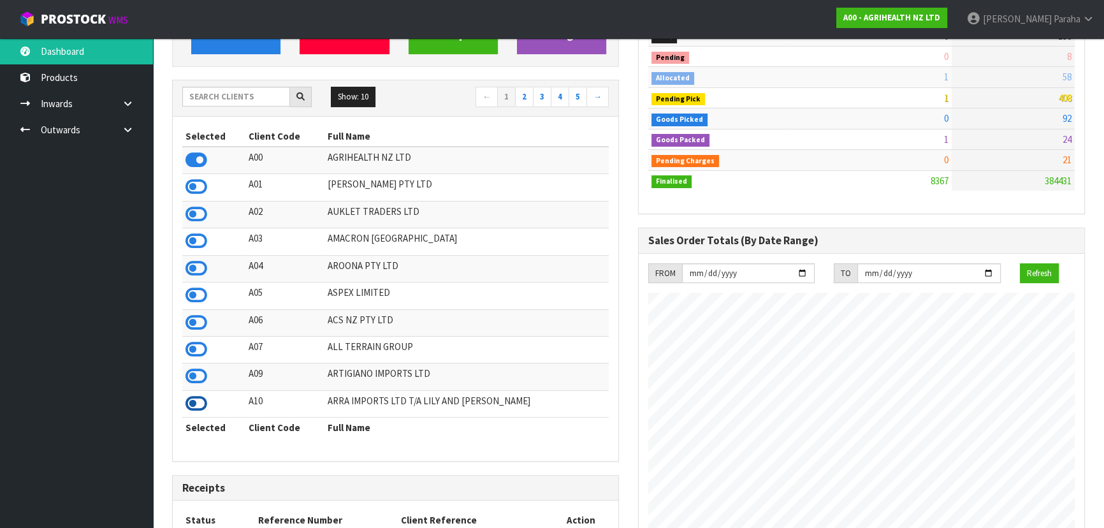
click at [199, 410] on icon at bounding box center [196, 403] width 22 height 19
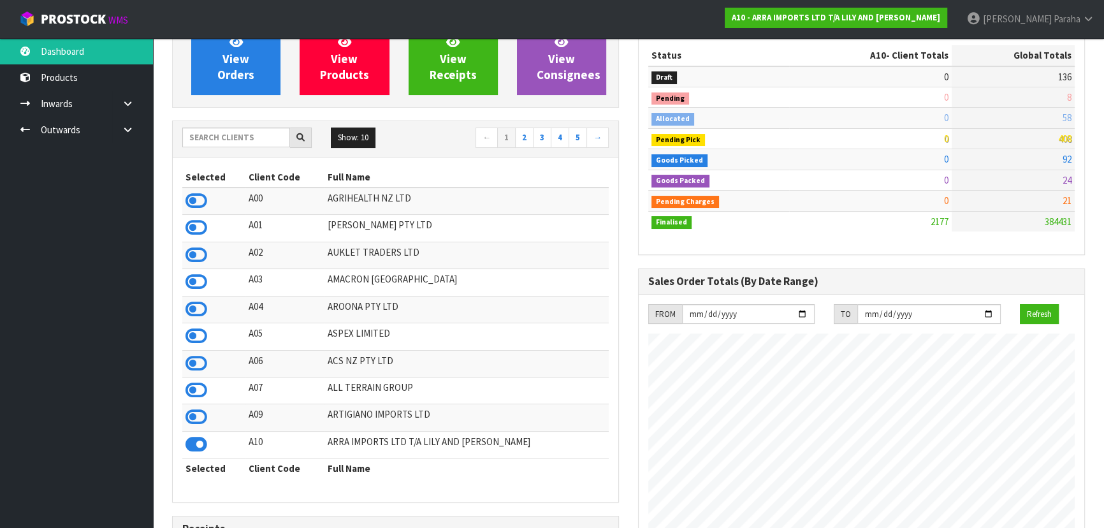
scroll to position [57, 0]
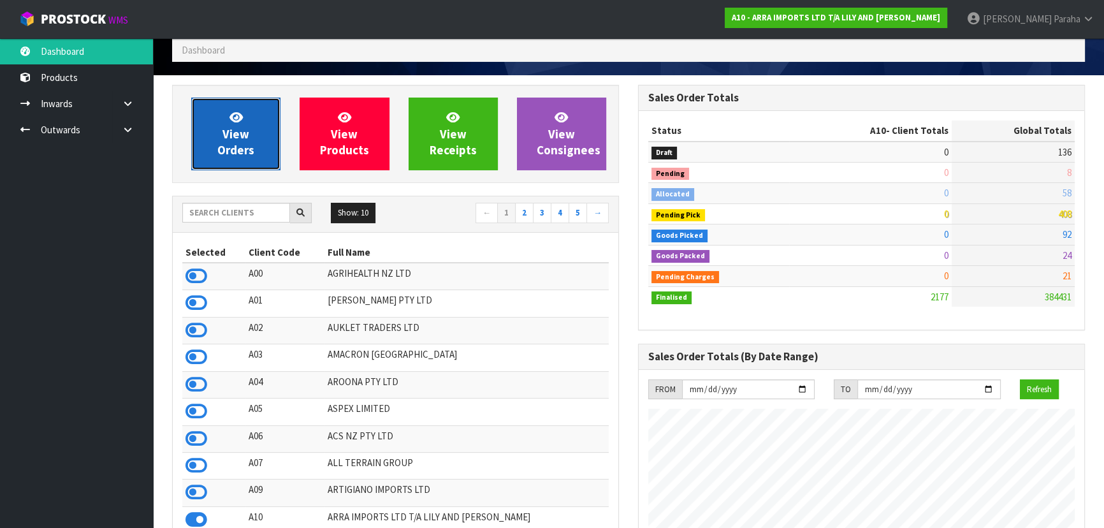
click at [248, 104] on link "View Orders" at bounding box center [235, 133] width 89 height 73
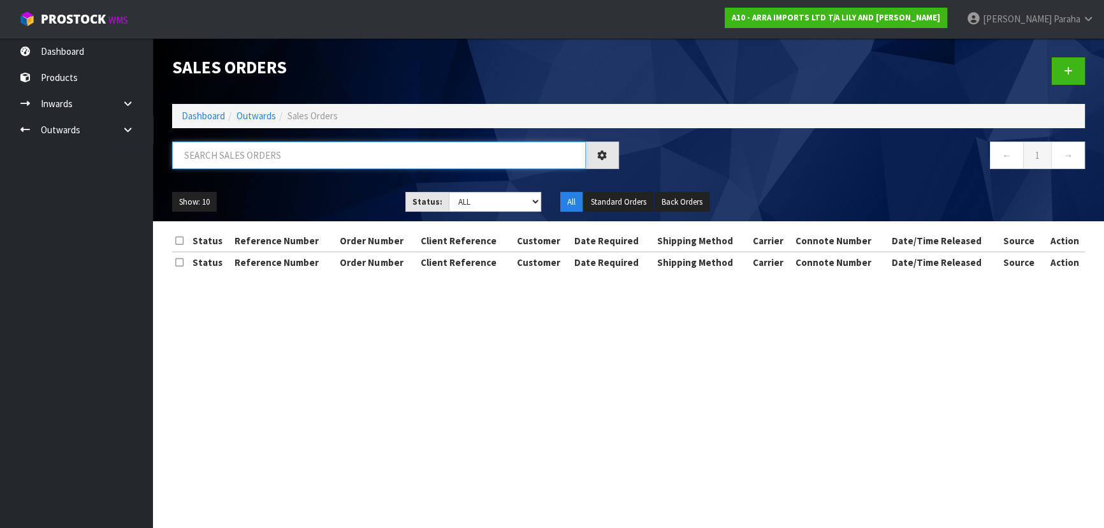
click at [248, 156] on input "text" at bounding box center [378, 154] width 413 height 27
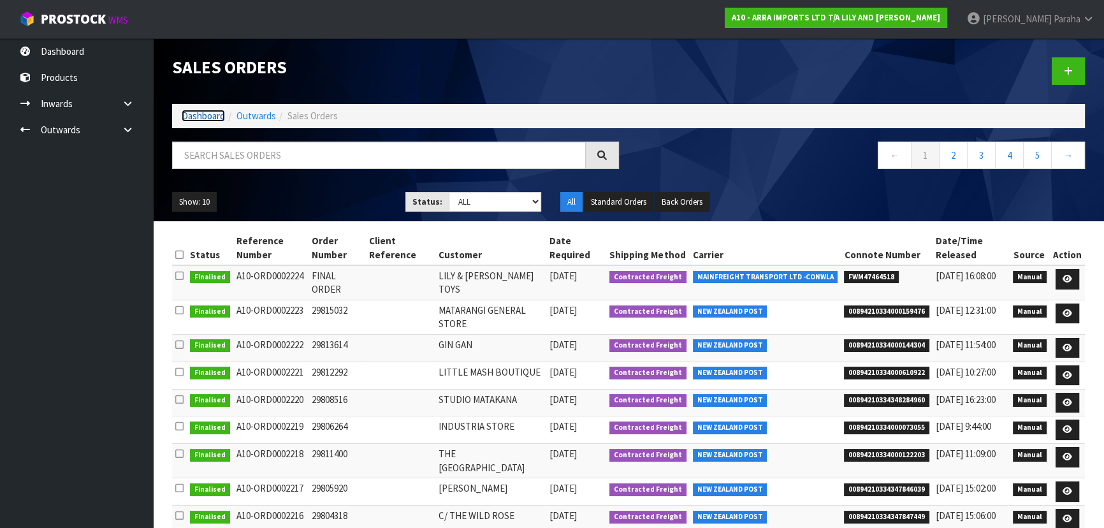
click at [213, 118] on link "Dashboard" at bounding box center [203, 116] width 43 height 12
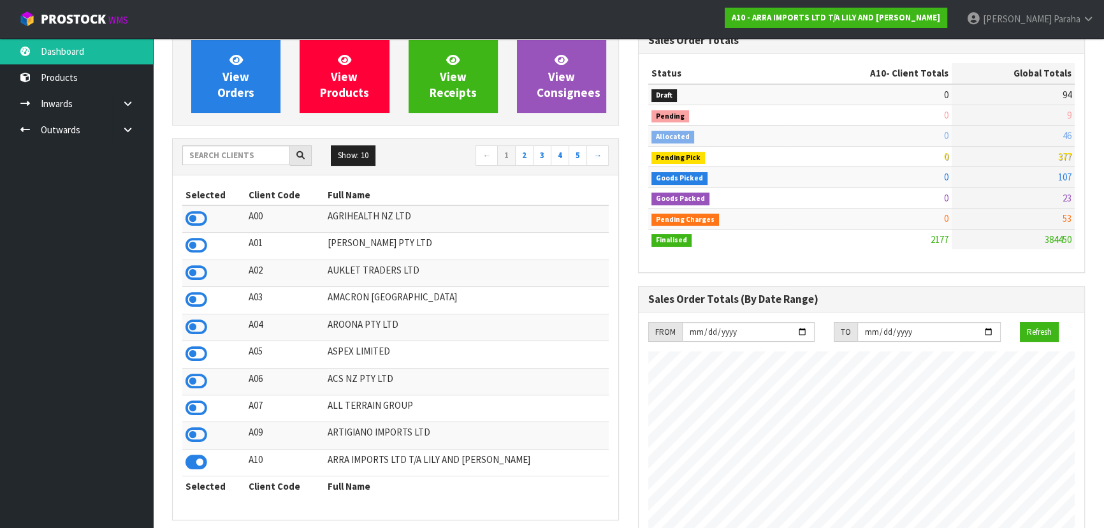
scroll to position [231, 0]
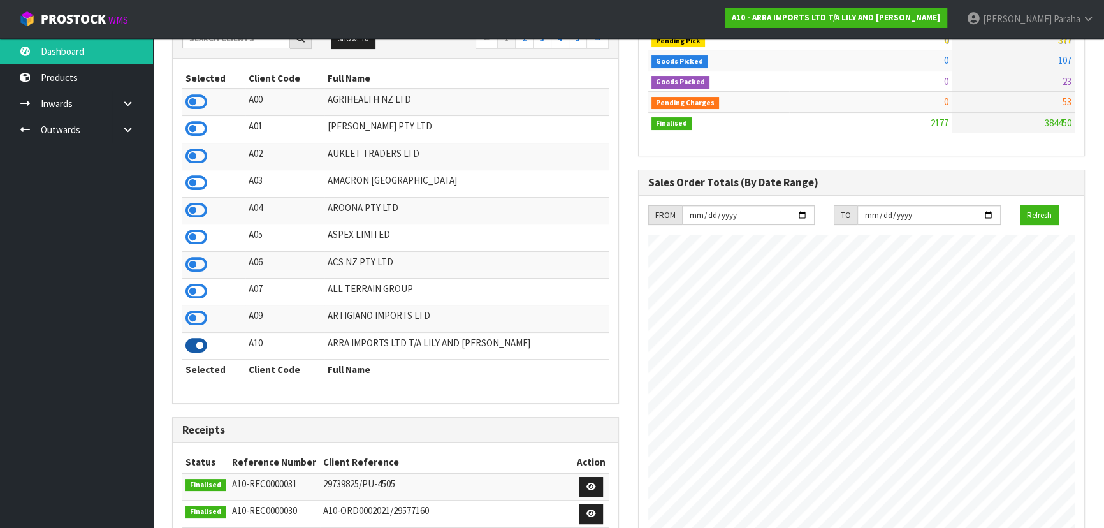
click at [191, 352] on icon at bounding box center [196, 345] width 22 height 19
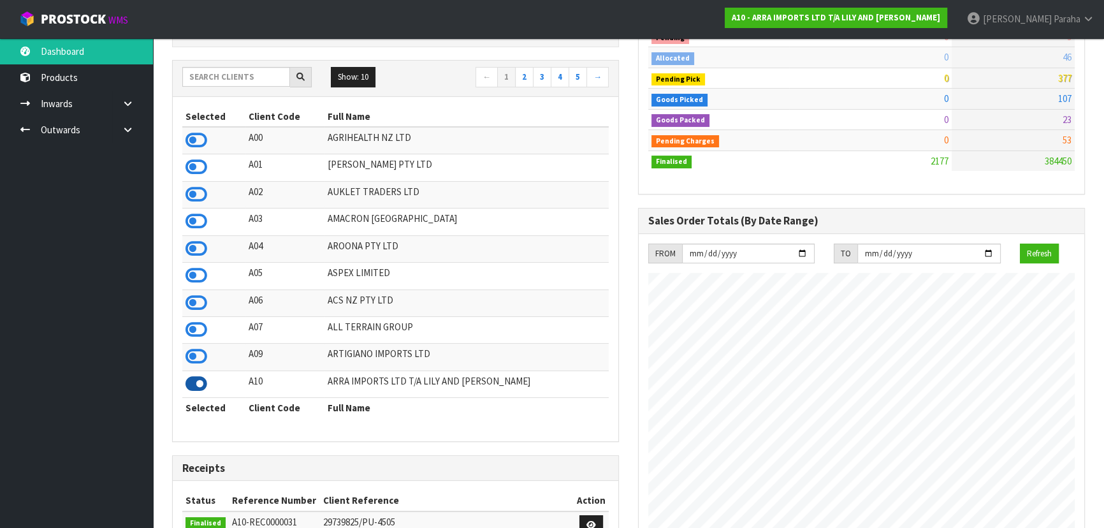
scroll to position [173, 0]
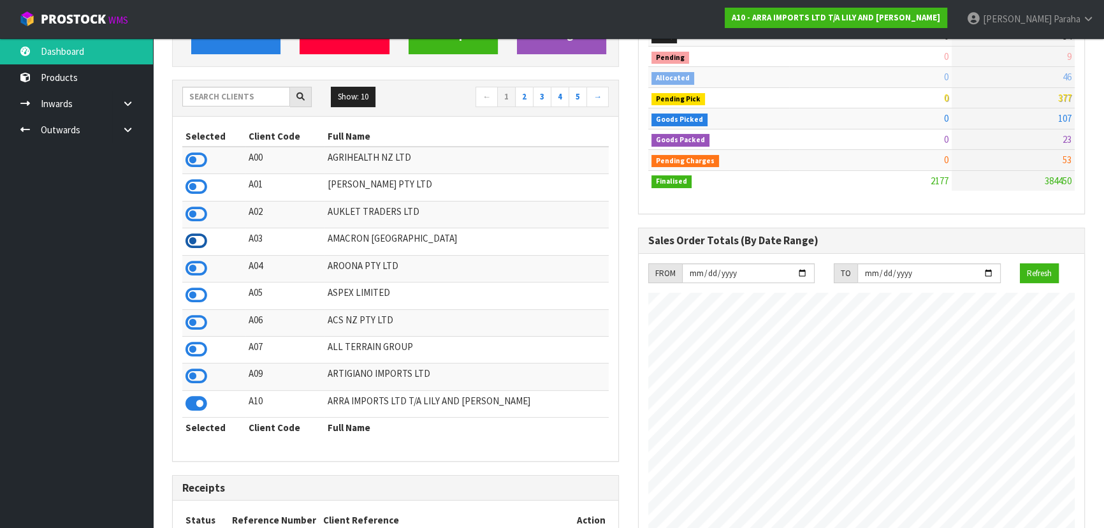
click at [199, 243] on icon at bounding box center [196, 240] width 22 height 19
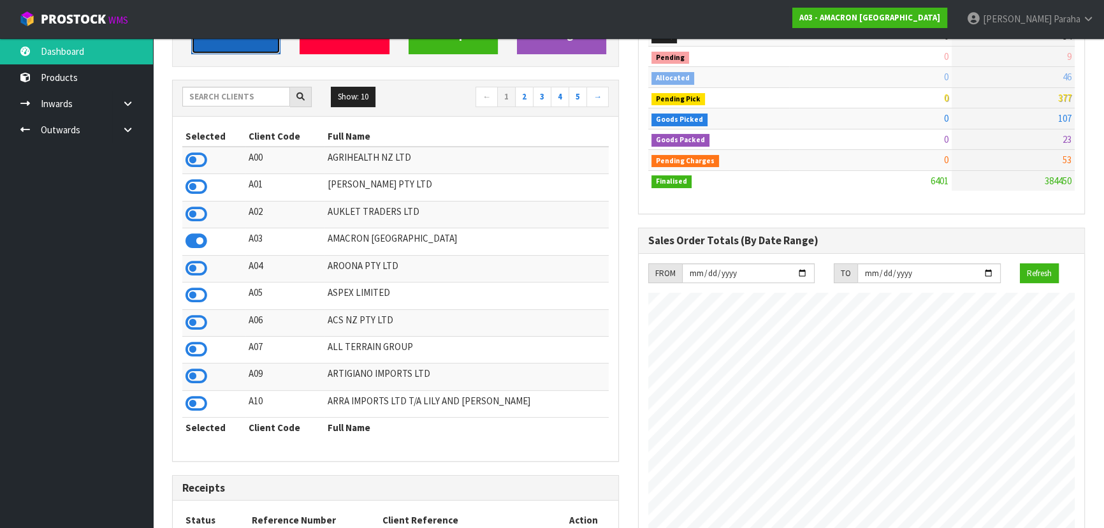
click at [226, 48] on link "View Orders" at bounding box center [235, 18] width 89 height 73
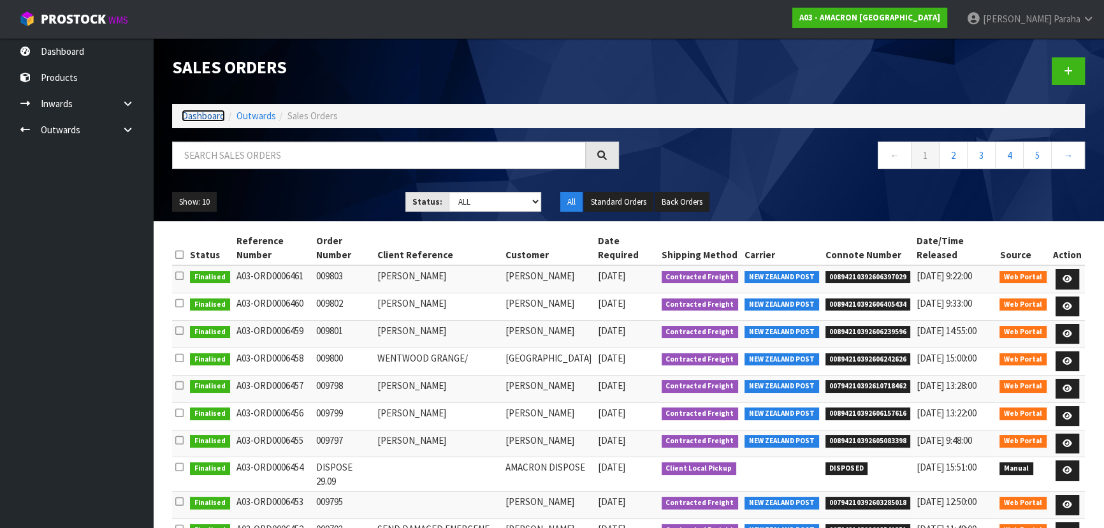
click at [196, 111] on link "Dashboard" at bounding box center [203, 116] width 43 height 12
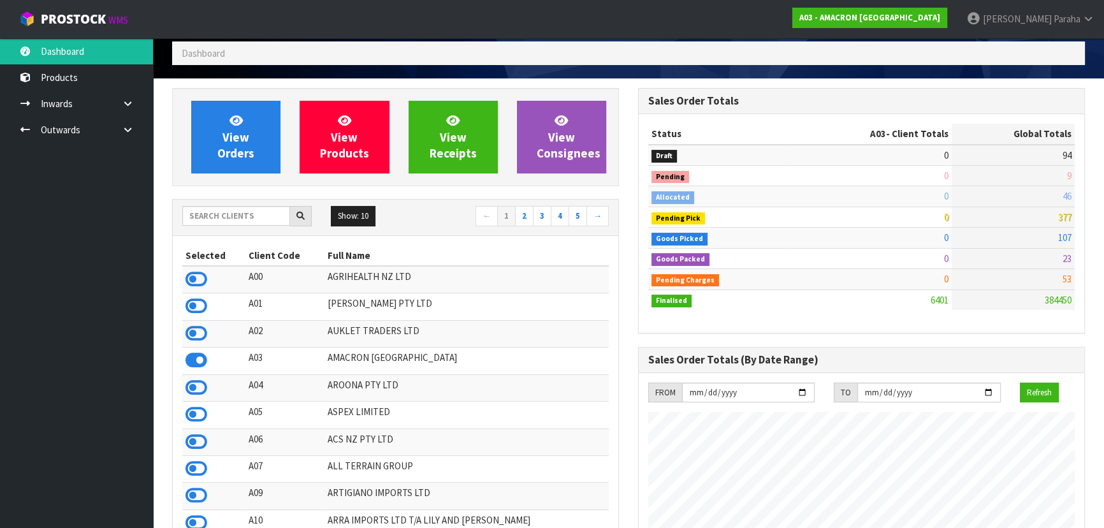
scroll to position [115, 0]
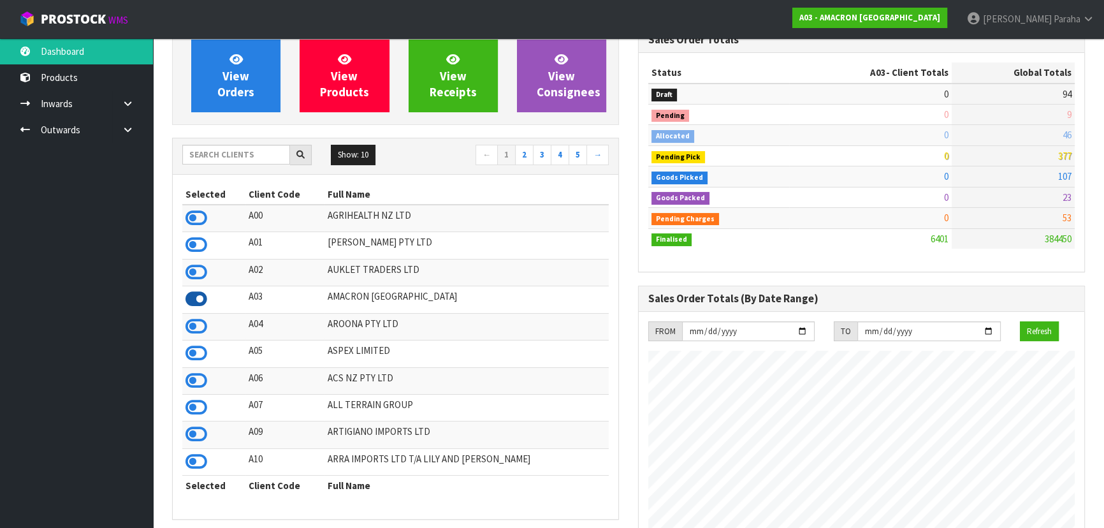
click at [188, 301] on icon at bounding box center [196, 298] width 22 height 19
click at [191, 301] on icon at bounding box center [196, 298] width 22 height 19
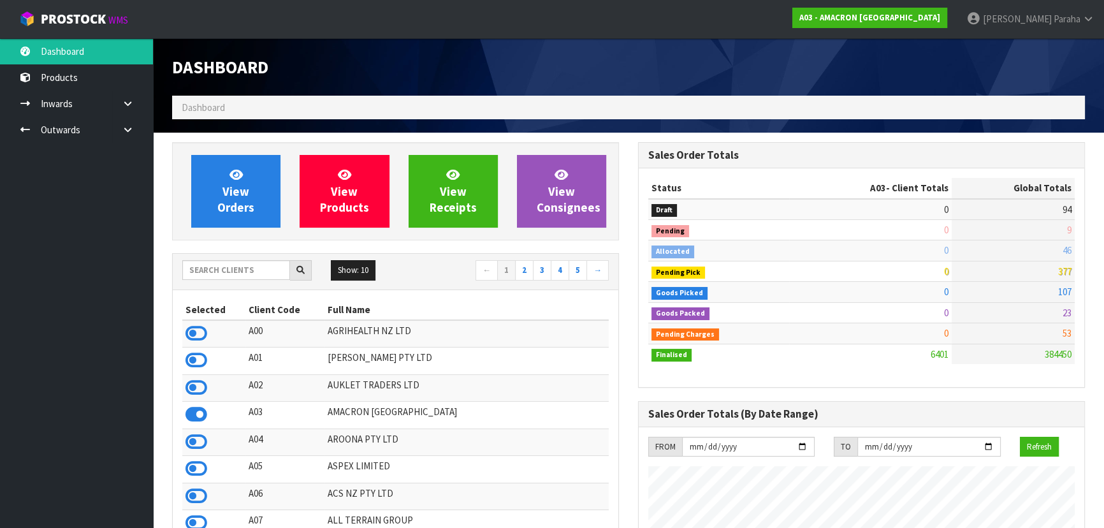
scroll to position [57, 0]
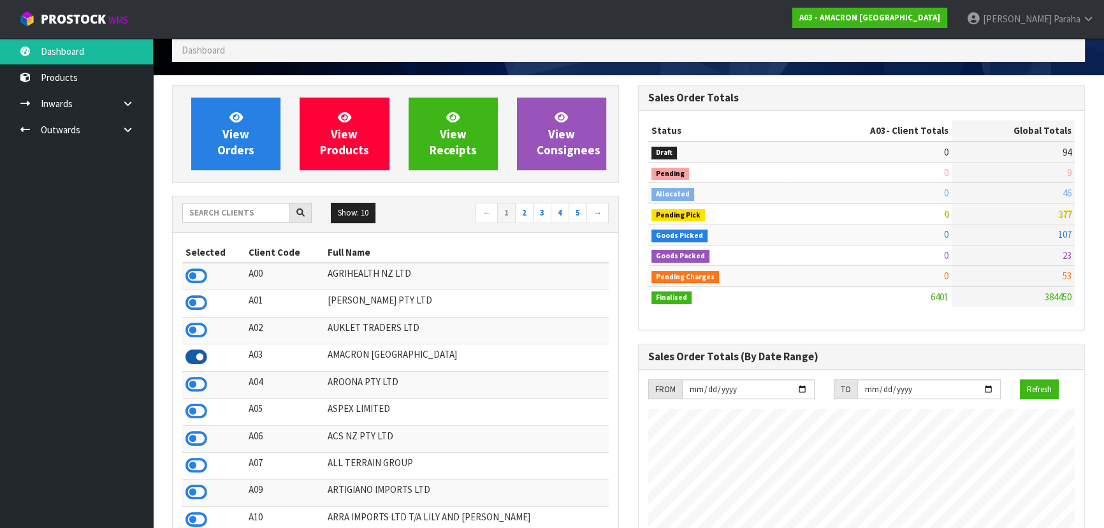
click at [191, 359] on icon at bounding box center [196, 356] width 22 height 19
click at [221, 215] on input "text" at bounding box center [236, 213] width 108 height 20
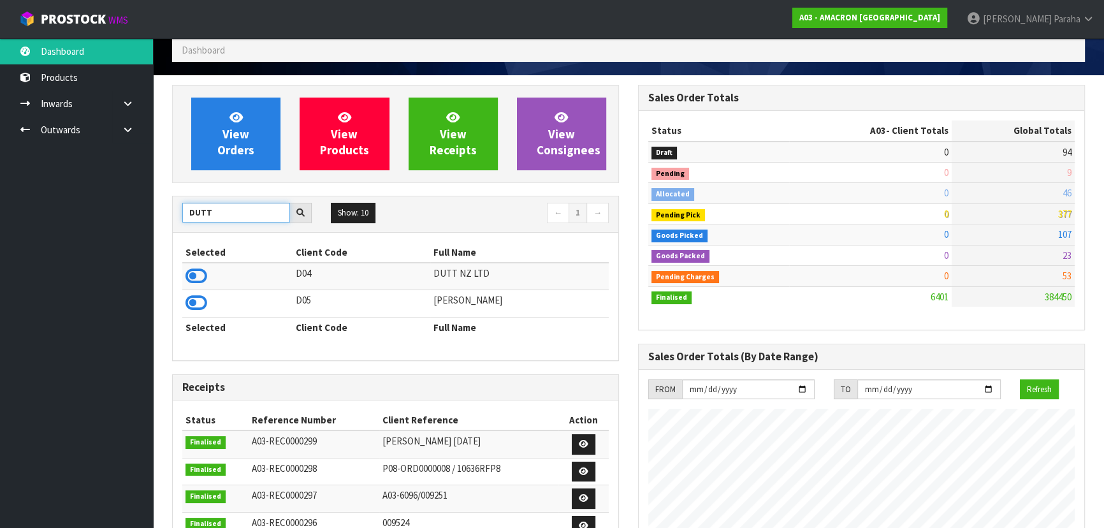
scroll to position [0, 0]
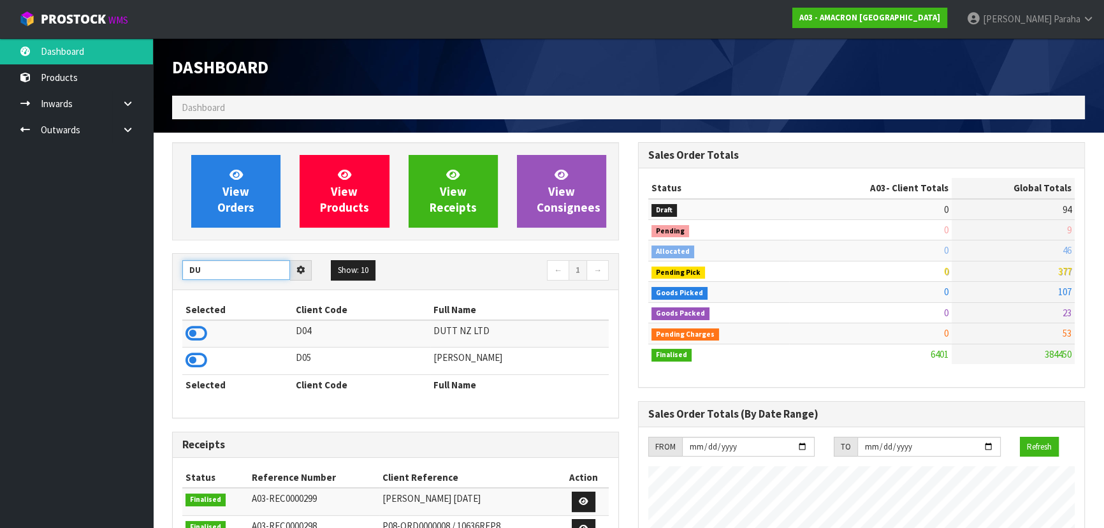
type input "D"
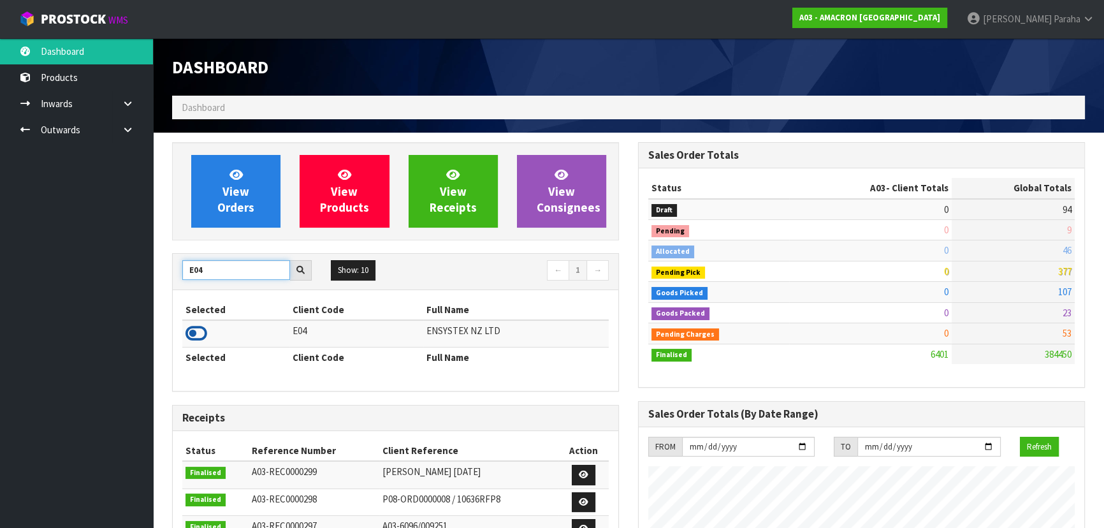
type input "E04"
click at [197, 331] on icon at bounding box center [196, 333] width 22 height 19
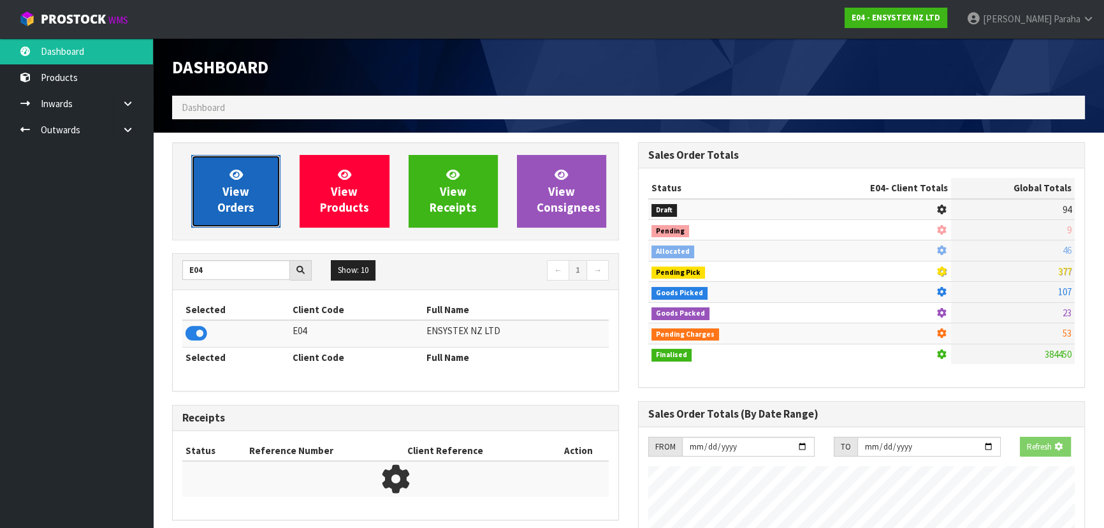
click at [240, 215] on link "View Orders" at bounding box center [235, 191] width 89 height 73
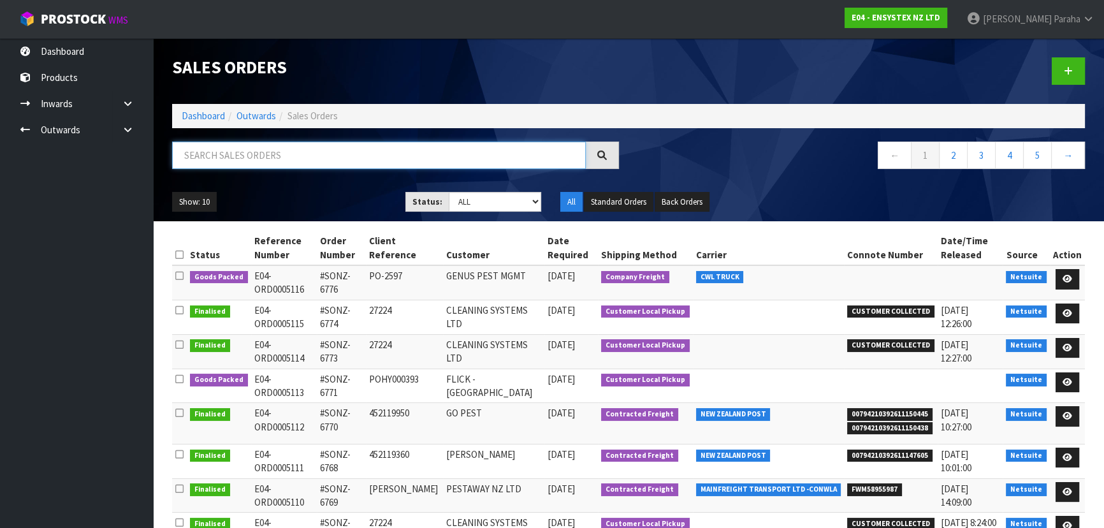
click at [281, 157] on input "text" at bounding box center [378, 154] width 413 height 27
click at [1072, 378] on icon at bounding box center [1067, 382] width 10 height 8
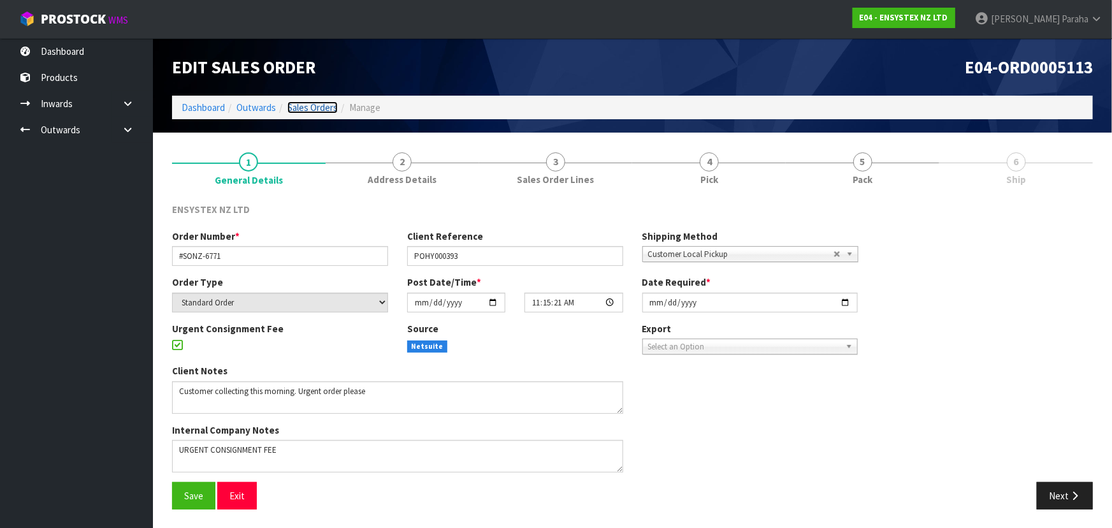
click at [318, 110] on link "Sales Orders" at bounding box center [312, 107] width 50 height 12
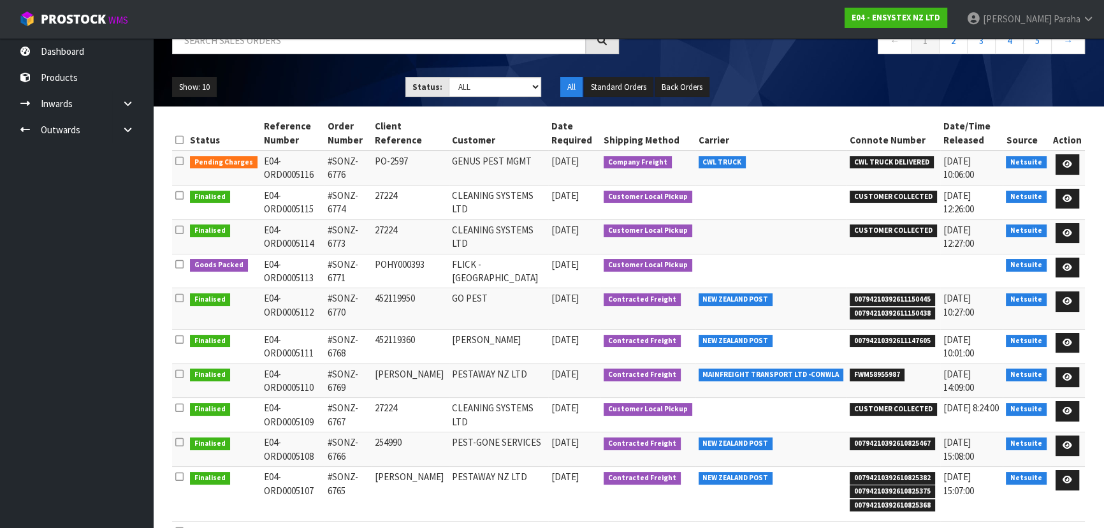
scroll to position [115, 0]
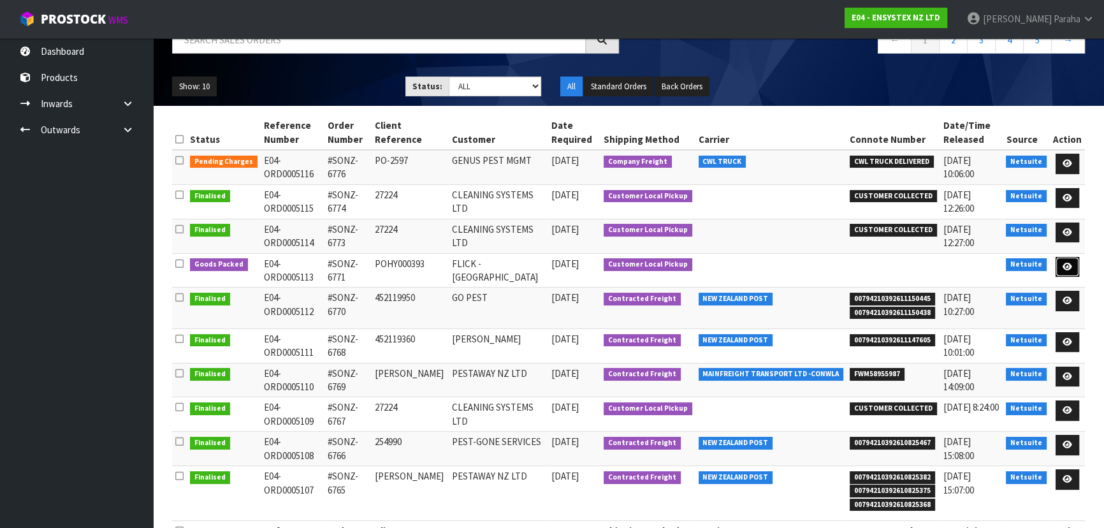
click at [1070, 266] on icon at bounding box center [1067, 266] width 10 height 8
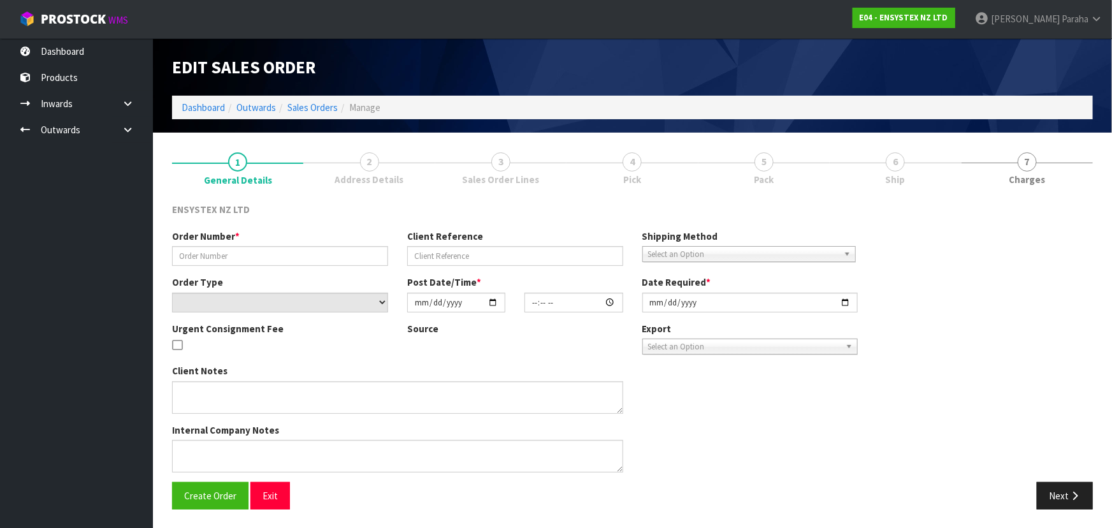
type input "#SONZ-6771"
type input "POHY000393"
select select "number:0"
type input "2025-10-03"
type input "11:15:21.000"
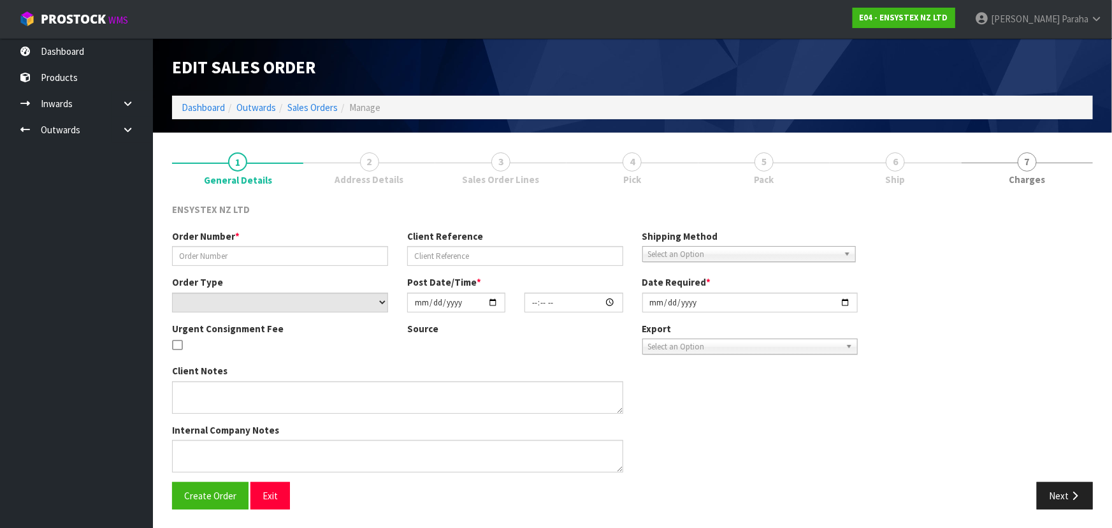
type input "2025-10-03"
type textarea "Customer collecting this morning. Urgent order please"
type textarea "URGENT CONSIGNMENT FEE"
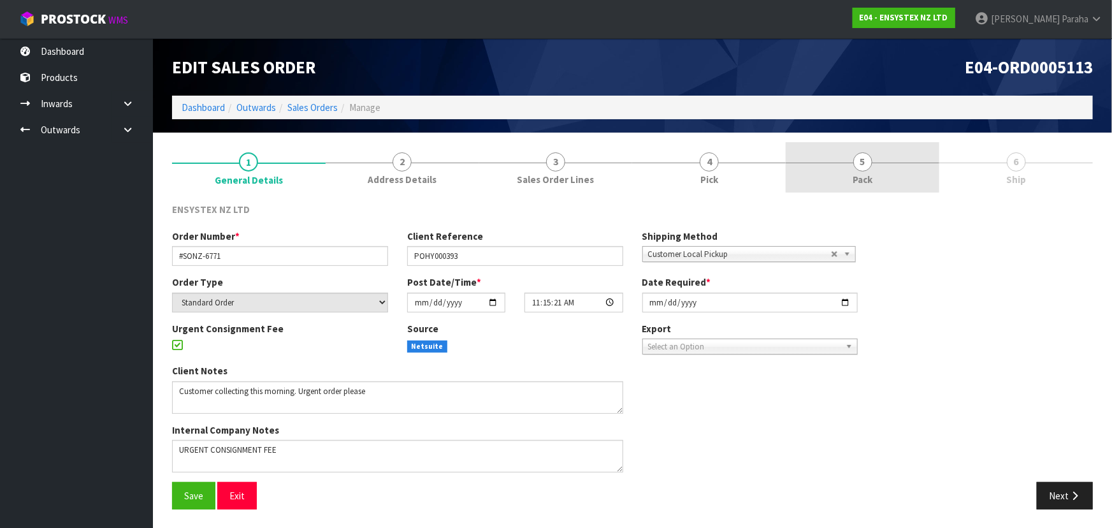
click at [866, 156] on span "5" at bounding box center [862, 161] width 19 height 19
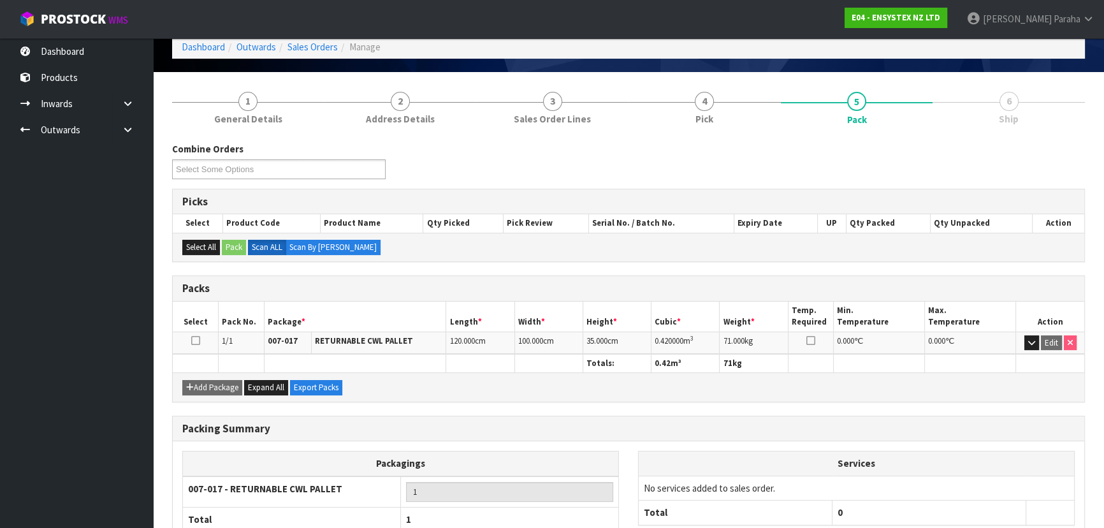
scroll to position [145, 0]
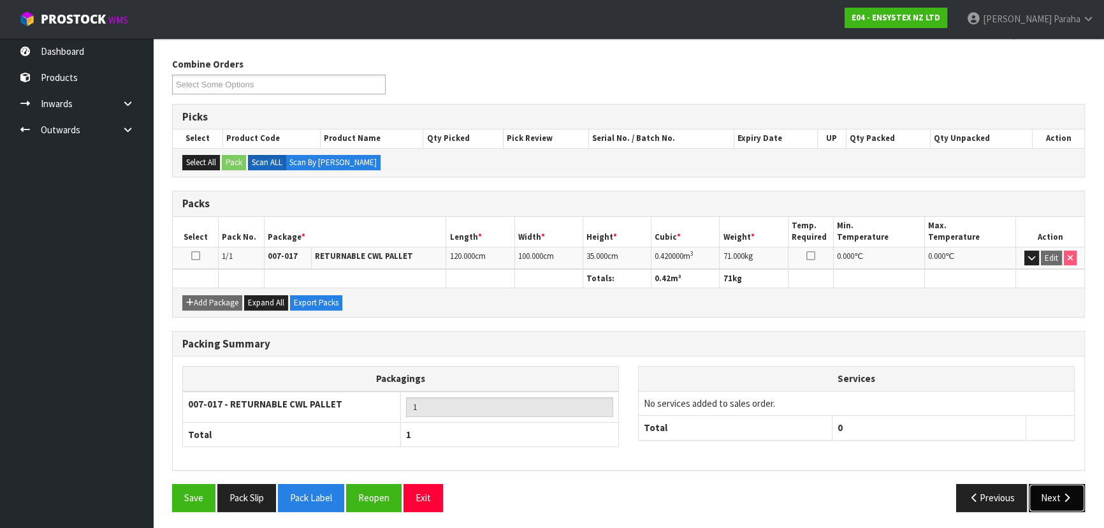
click at [1067, 501] on button "Next" at bounding box center [1056, 497] width 56 height 27
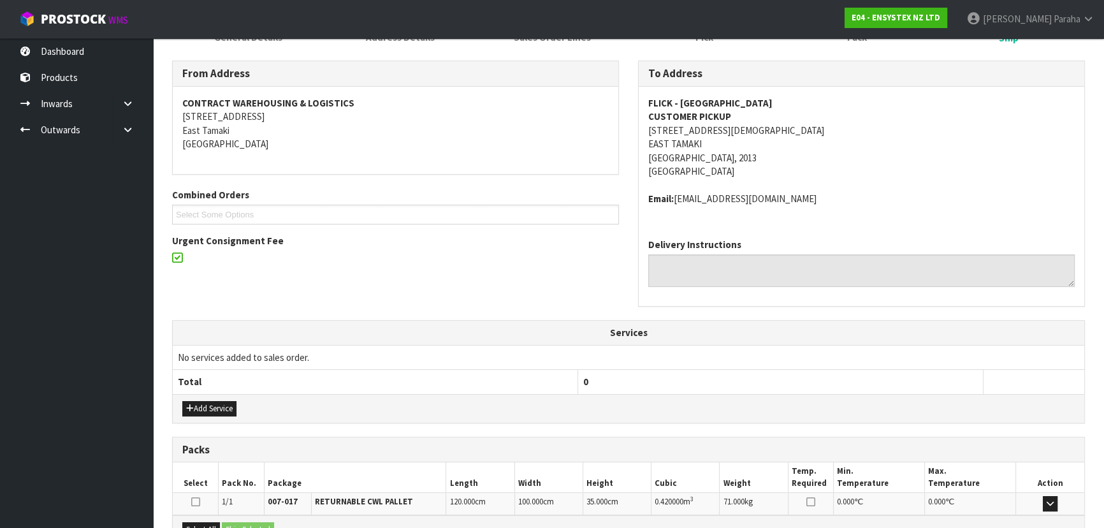
scroll to position [293, 0]
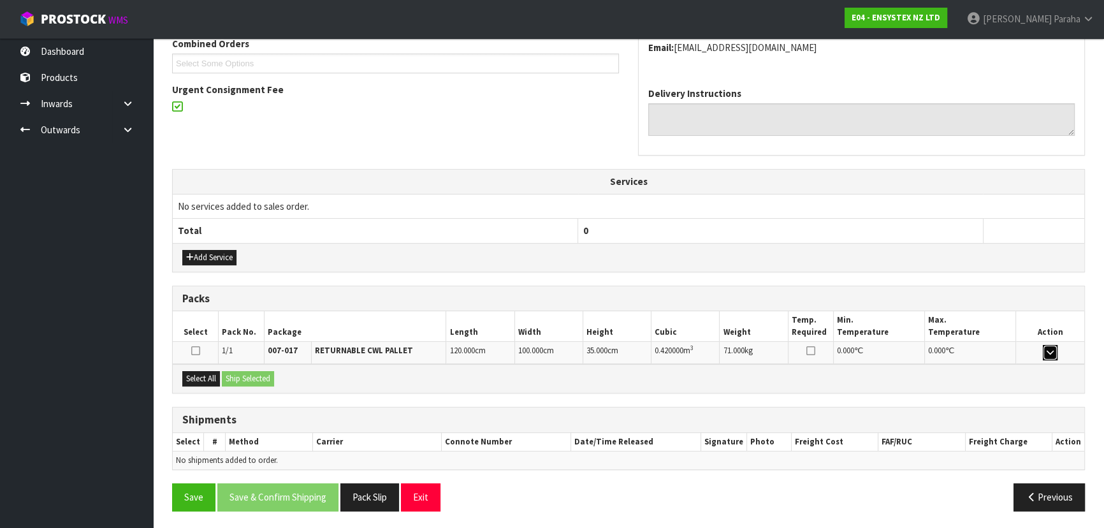
click at [1052, 350] on icon "button" at bounding box center [1049, 352] width 7 height 8
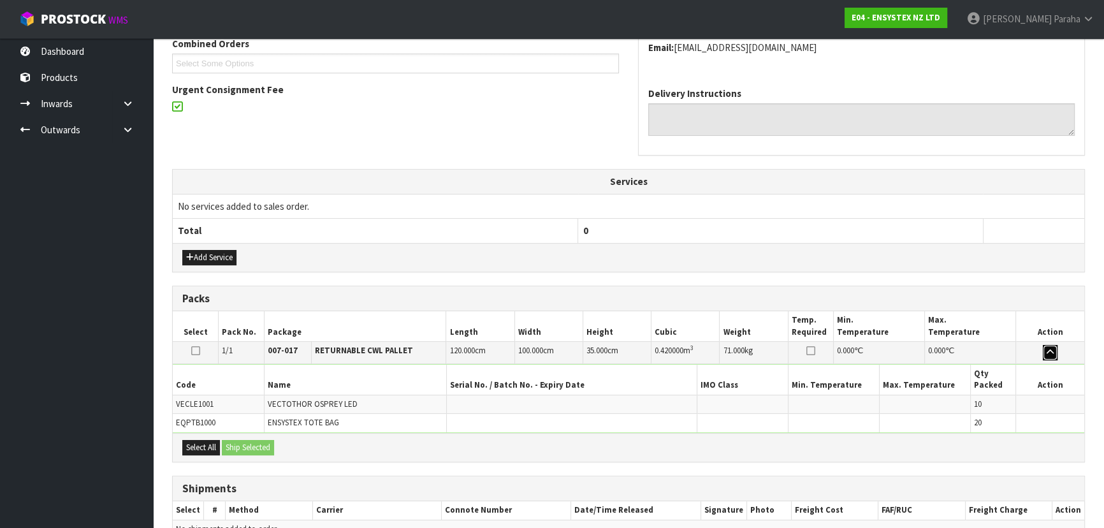
click at [1052, 350] on icon "button" at bounding box center [1049, 352] width 7 height 8
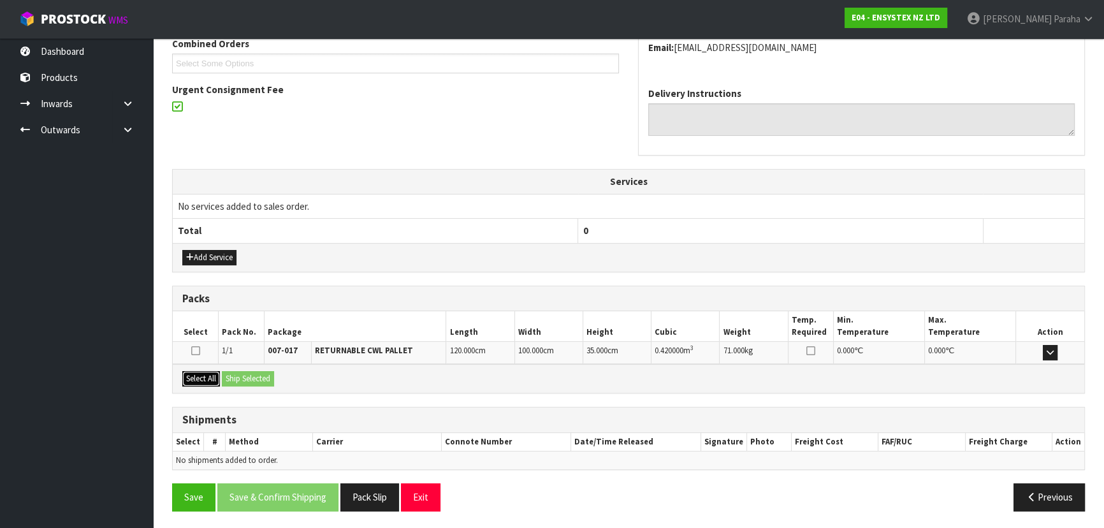
drag, startPoint x: 192, startPoint y: 375, endPoint x: 231, endPoint y: 379, distance: 39.8
click at [194, 375] on button "Select All" at bounding box center [201, 378] width 38 height 15
click at [245, 379] on button "Ship Selected" at bounding box center [248, 378] width 52 height 15
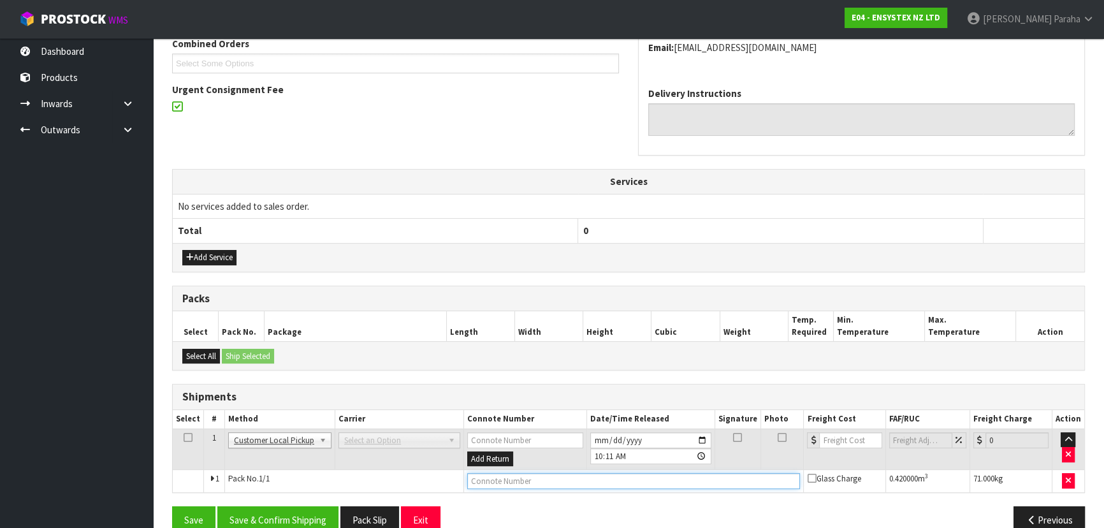
click at [533, 477] on input "text" at bounding box center [633, 481] width 333 height 16
type input "CUSTOMER COLLECTED"
click at [306, 515] on button "Save & Confirm Shipping" at bounding box center [277, 519] width 121 height 27
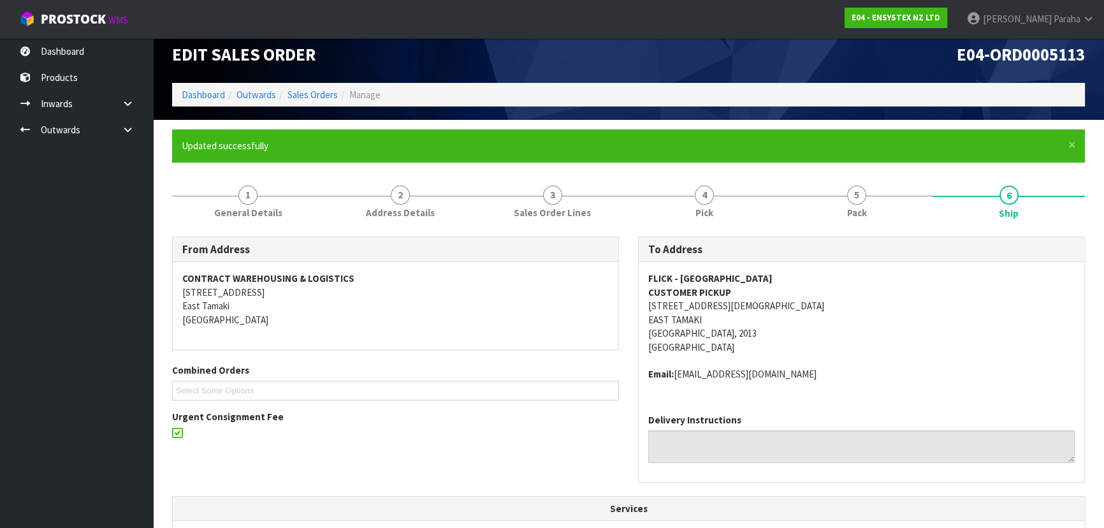
scroll to position [0, 0]
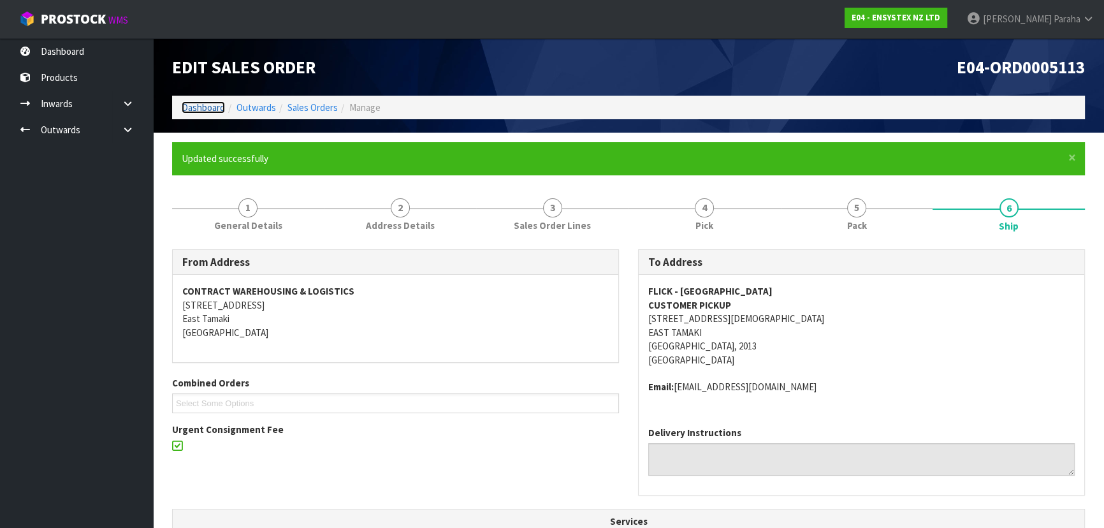
click at [217, 107] on link "Dashboard" at bounding box center [203, 107] width 43 height 12
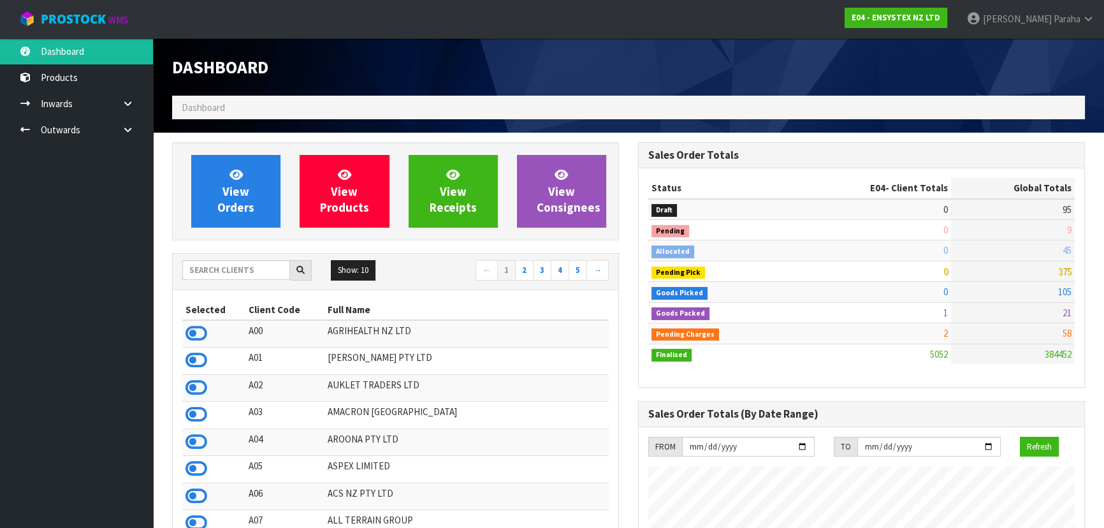
scroll to position [991, 465]
click at [210, 271] on input "text" at bounding box center [236, 270] width 108 height 20
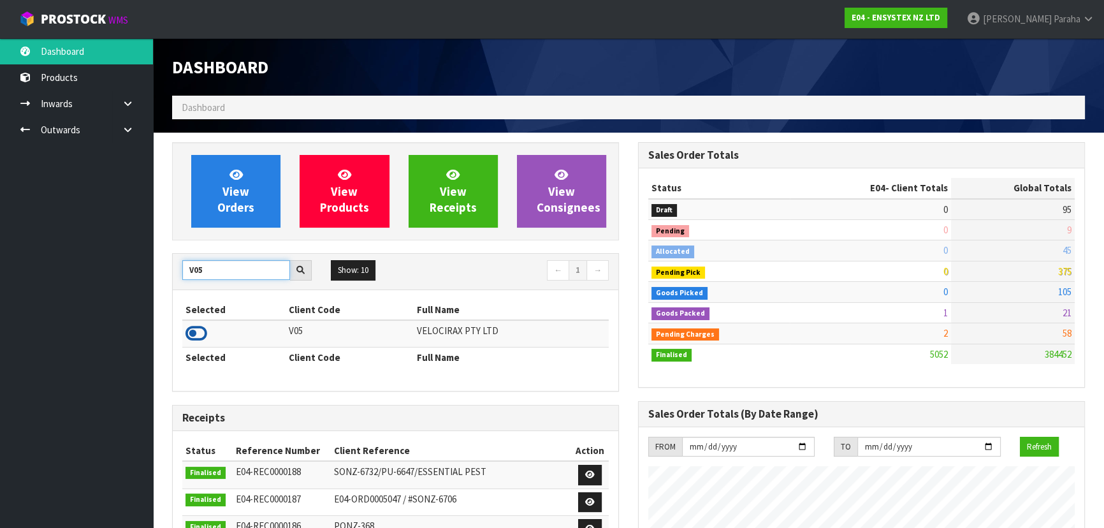
type input "V05"
click at [206, 334] on icon at bounding box center [196, 333] width 22 height 19
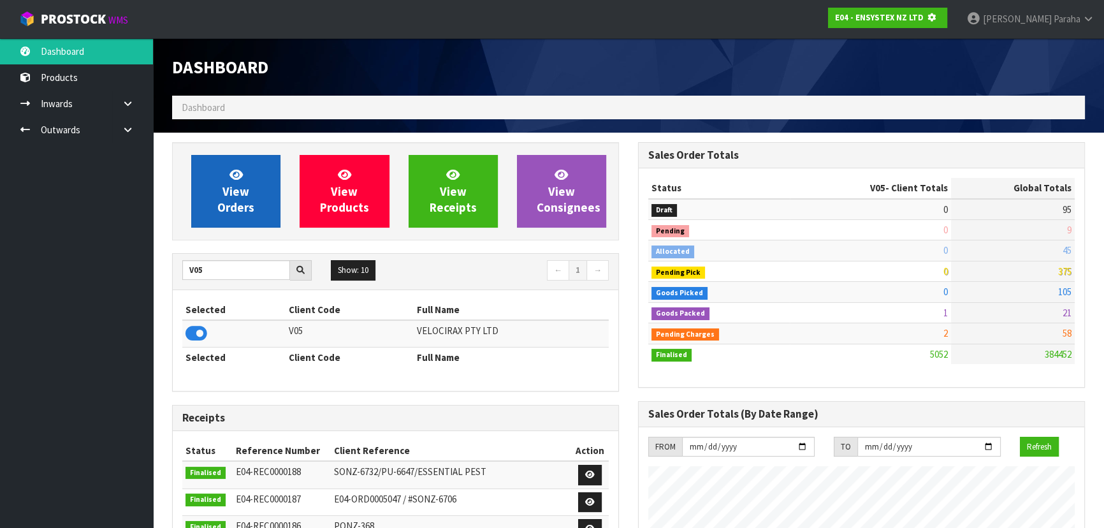
scroll to position [793, 465]
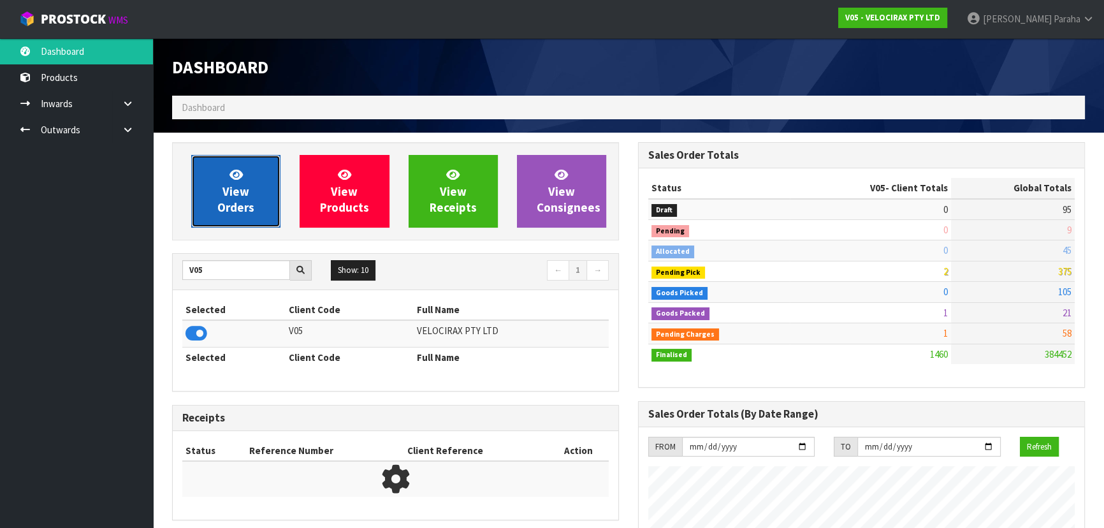
click at [252, 196] on link "View Orders" at bounding box center [235, 191] width 89 height 73
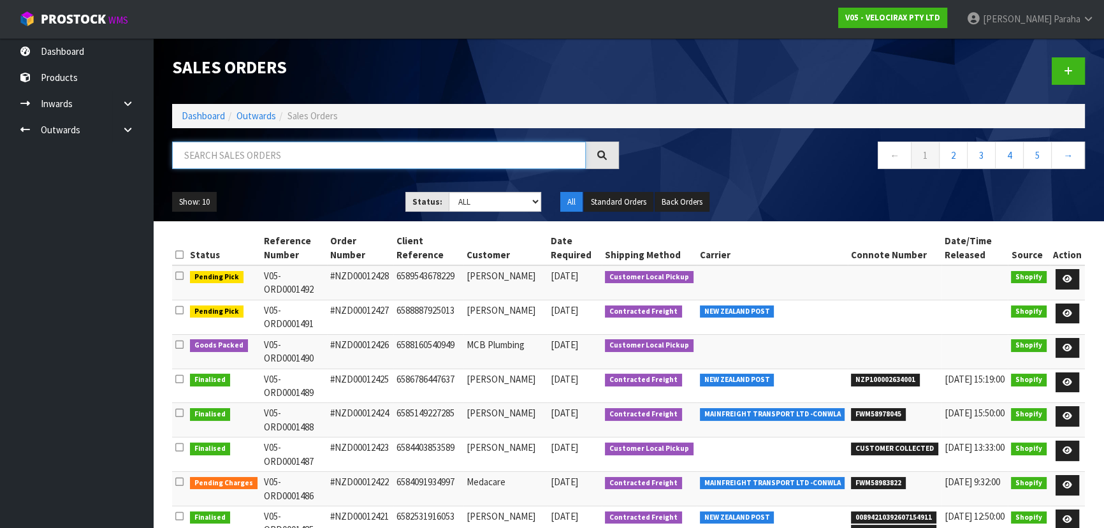
click at [278, 149] on input "text" at bounding box center [378, 154] width 413 height 27
click at [1072, 352] on link at bounding box center [1067, 348] width 24 height 20
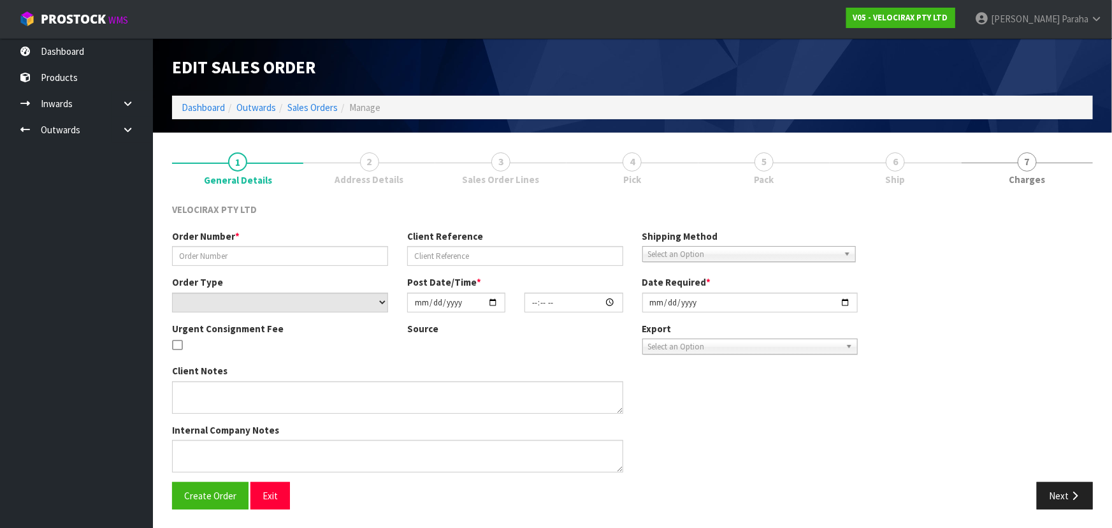
type input "#NZD00012426"
type input "6588160540949"
select select "number:0"
type input "2025-10-06"
type input "09:27:49.000"
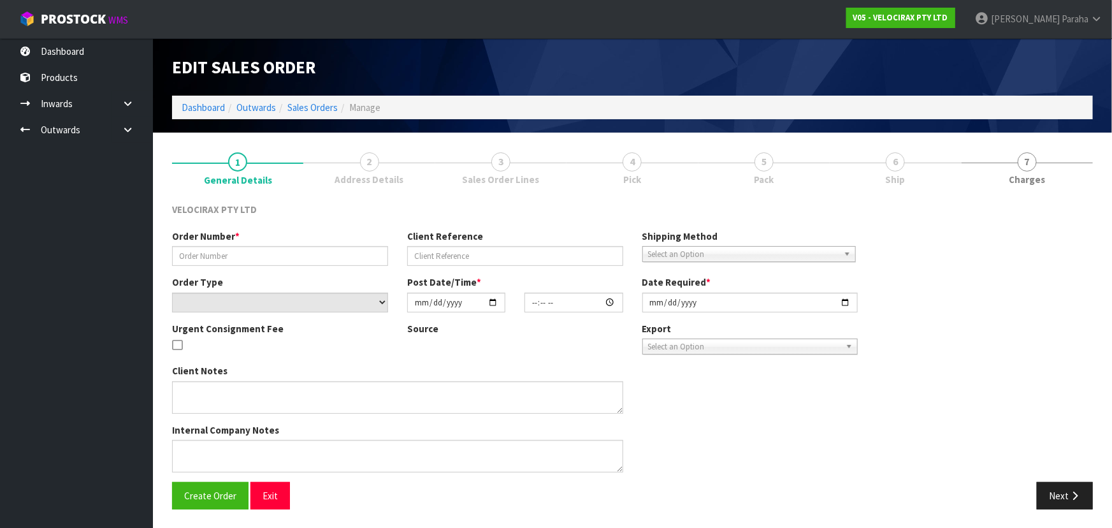
type input "2025-10-06"
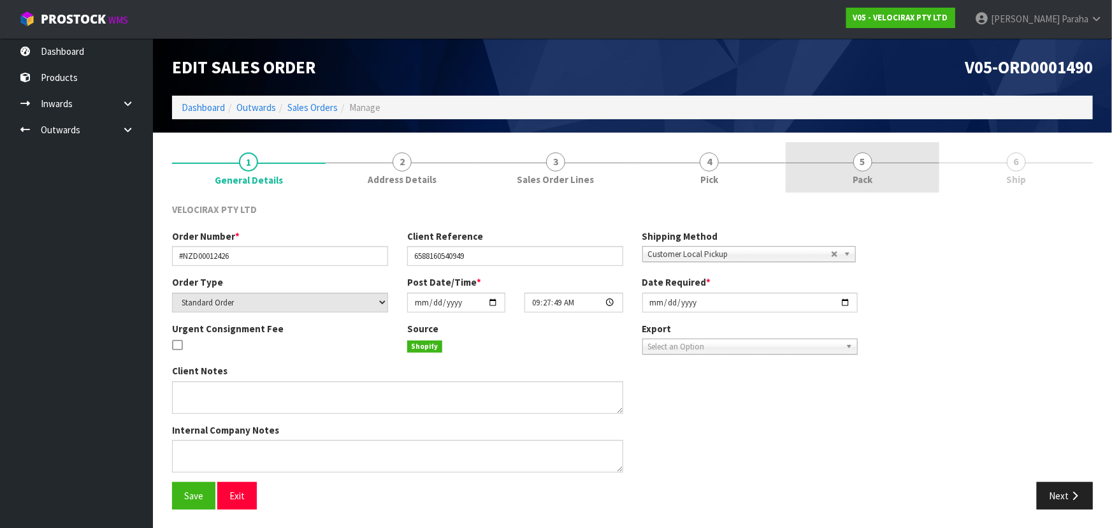
click at [866, 157] on span "5" at bounding box center [862, 161] width 19 height 19
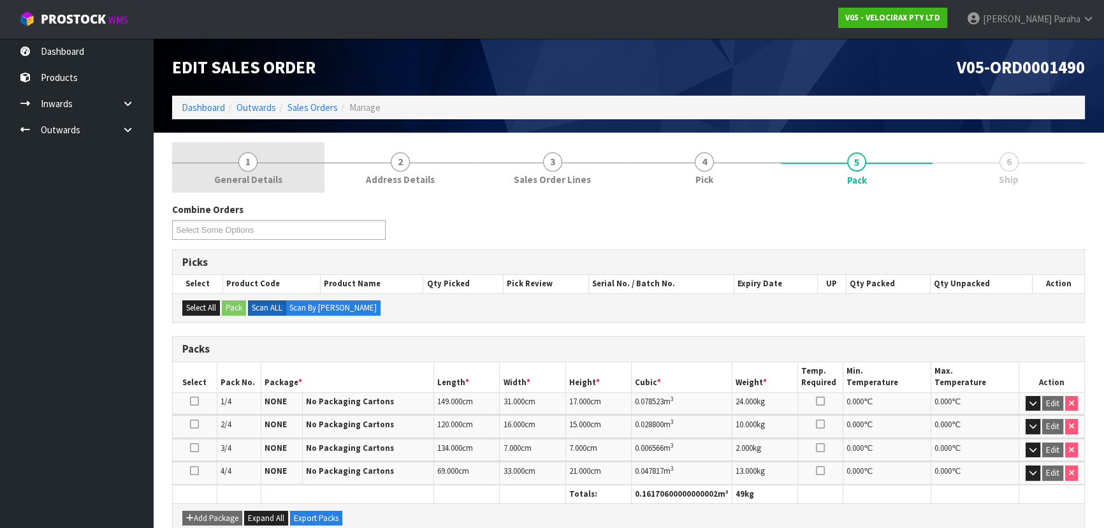
click at [238, 166] on link "1 General Details" at bounding box center [248, 167] width 152 height 50
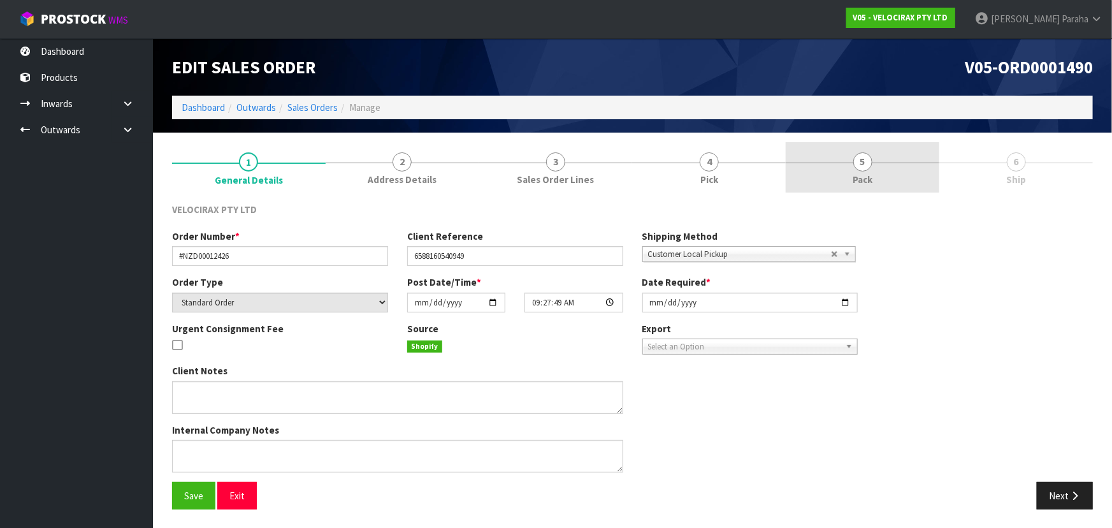
click at [879, 169] on link "5 Pack" at bounding box center [863, 167] width 154 height 50
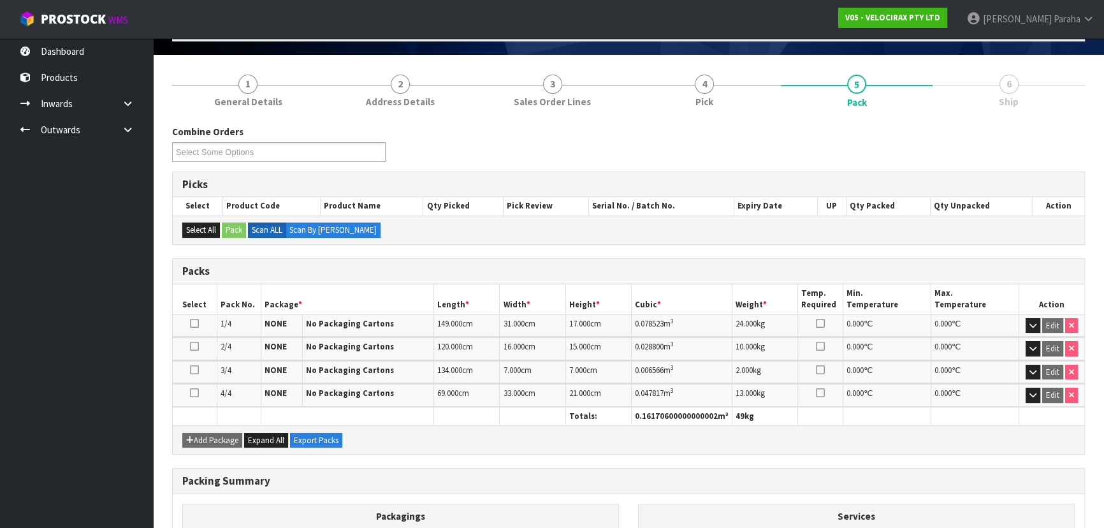
scroll to position [215, 0]
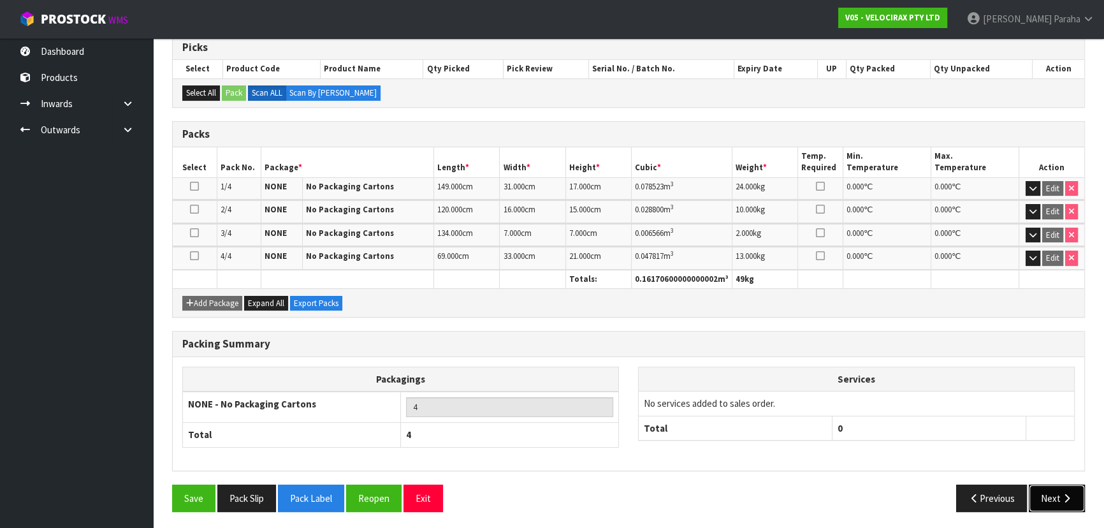
click at [1059, 493] on button "Next" at bounding box center [1056, 497] width 56 height 27
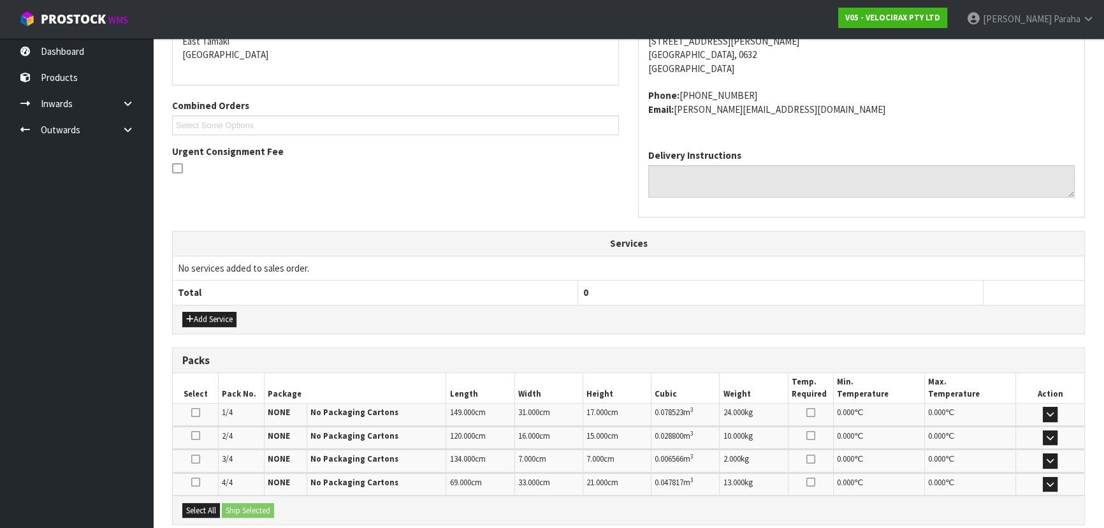
scroll to position [362, 0]
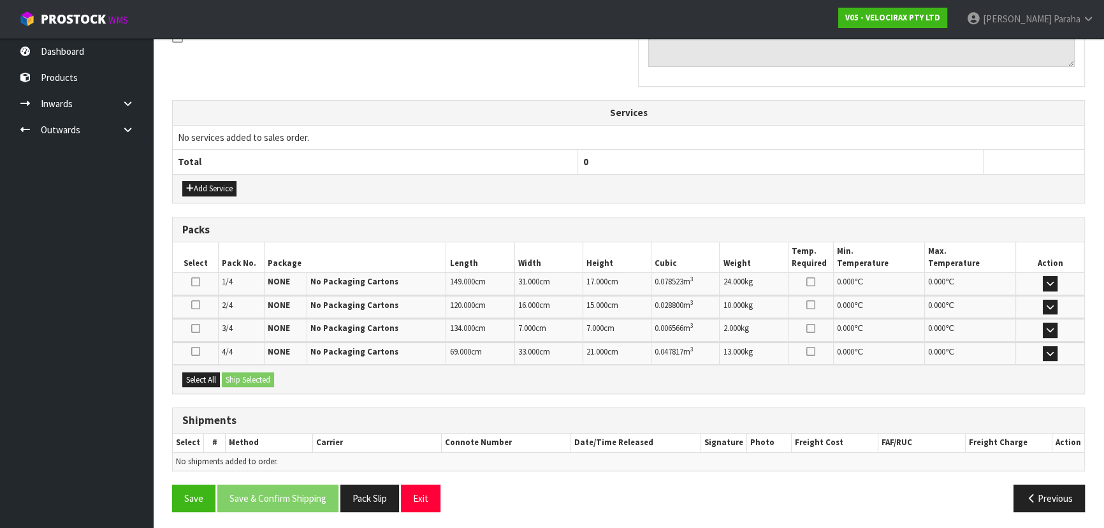
click at [198, 368] on div "Select All Ship Selected" at bounding box center [628, 378] width 911 height 29
click at [201, 377] on button "Select All" at bounding box center [201, 379] width 38 height 15
click at [237, 377] on button "Ship Selected" at bounding box center [248, 379] width 52 height 15
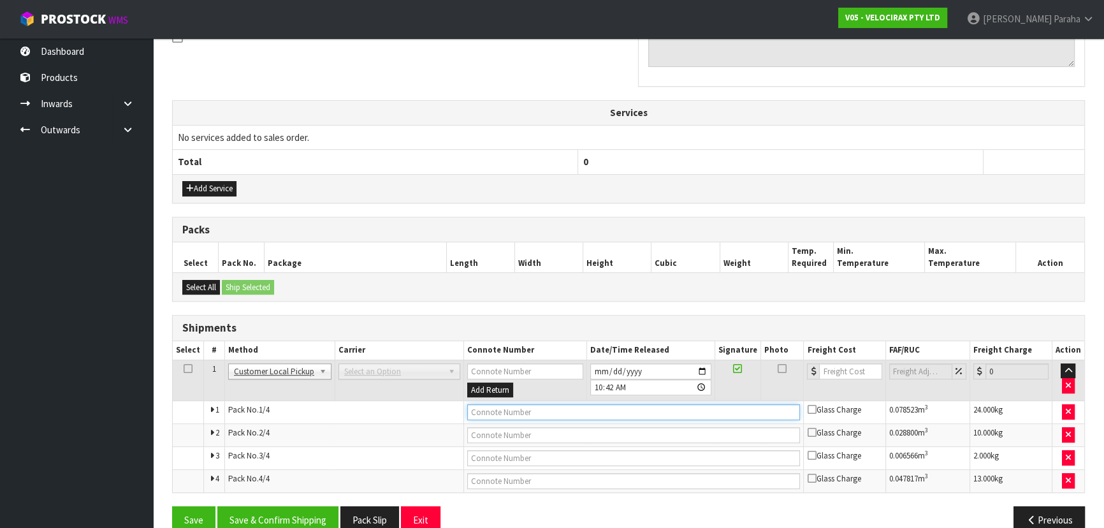
click at [524, 404] on input "text" at bounding box center [633, 412] width 333 height 16
type input "CUSTOMER COLLECTED"
click at [271, 515] on button "Save & Confirm Shipping" at bounding box center [277, 519] width 121 height 27
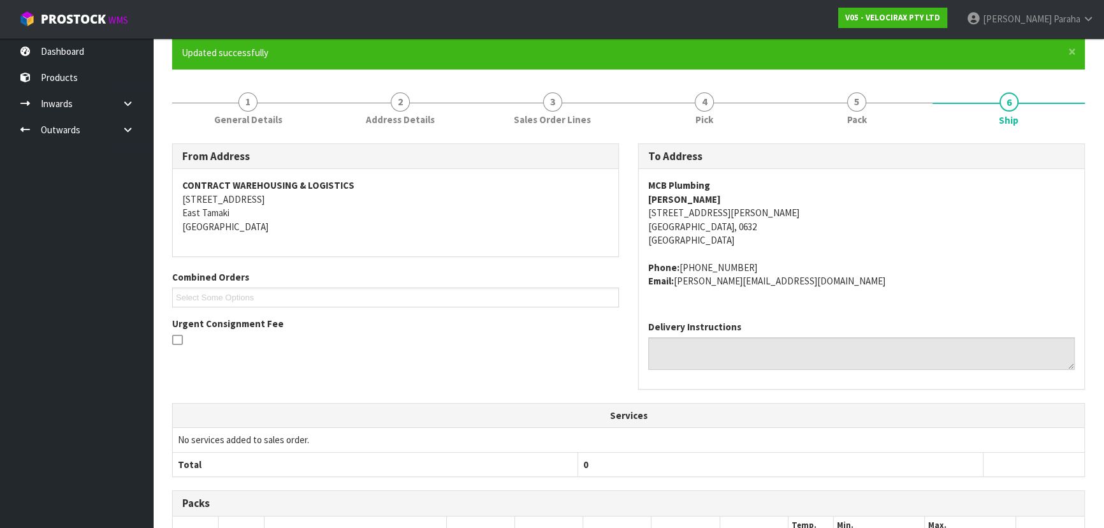
scroll to position [0, 0]
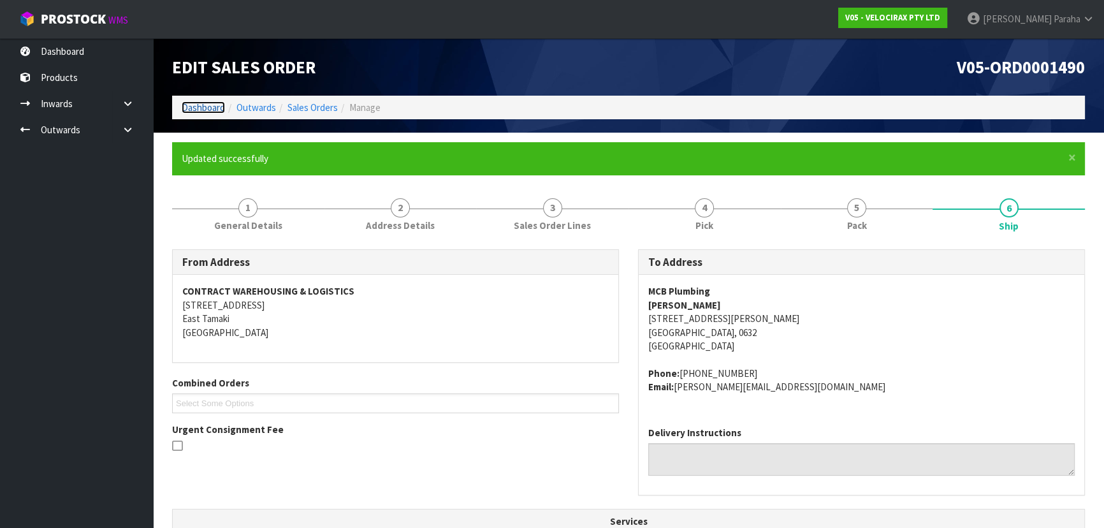
click at [203, 112] on link "Dashboard" at bounding box center [203, 107] width 43 height 12
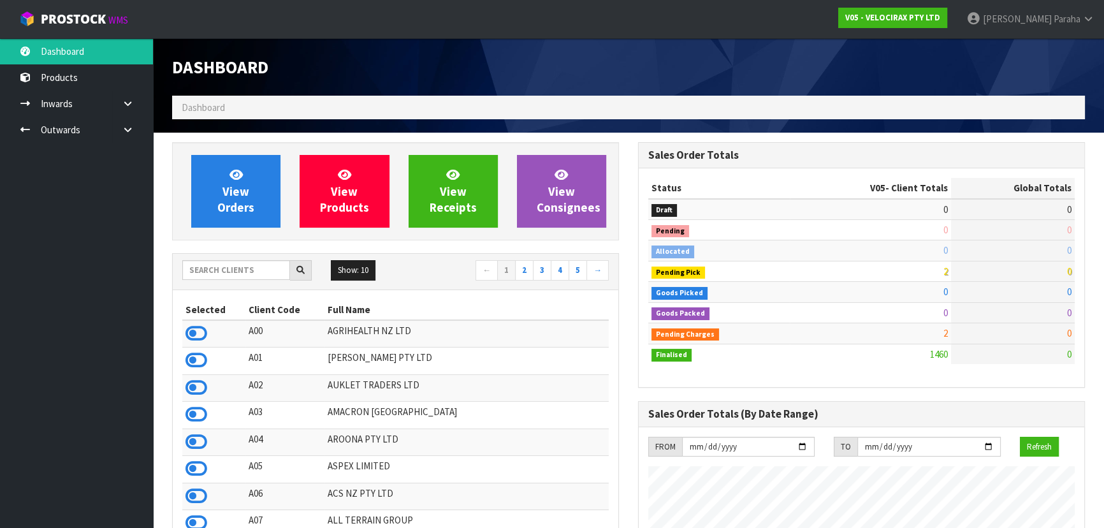
scroll to position [991, 465]
click at [268, 268] on input "text" at bounding box center [236, 270] width 108 height 20
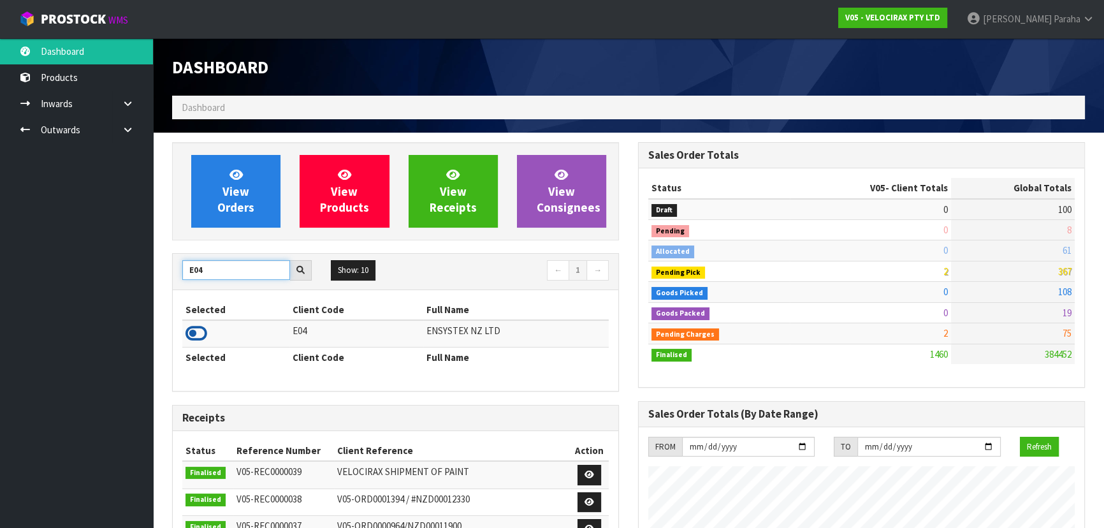
type input "E04"
click at [198, 333] on icon at bounding box center [196, 333] width 22 height 19
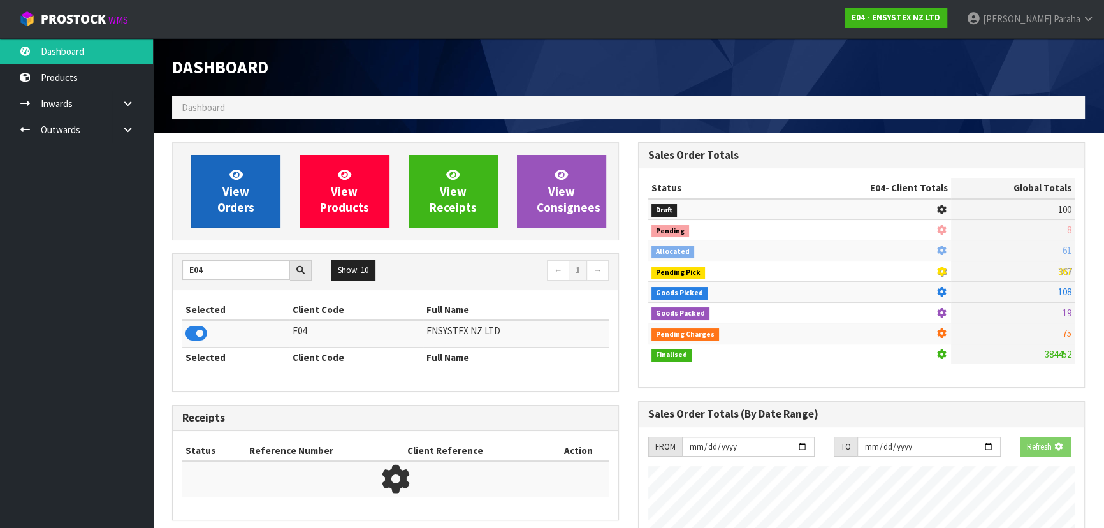
scroll to position [793, 465]
click at [222, 206] on span "View Orders" at bounding box center [235, 191] width 37 height 48
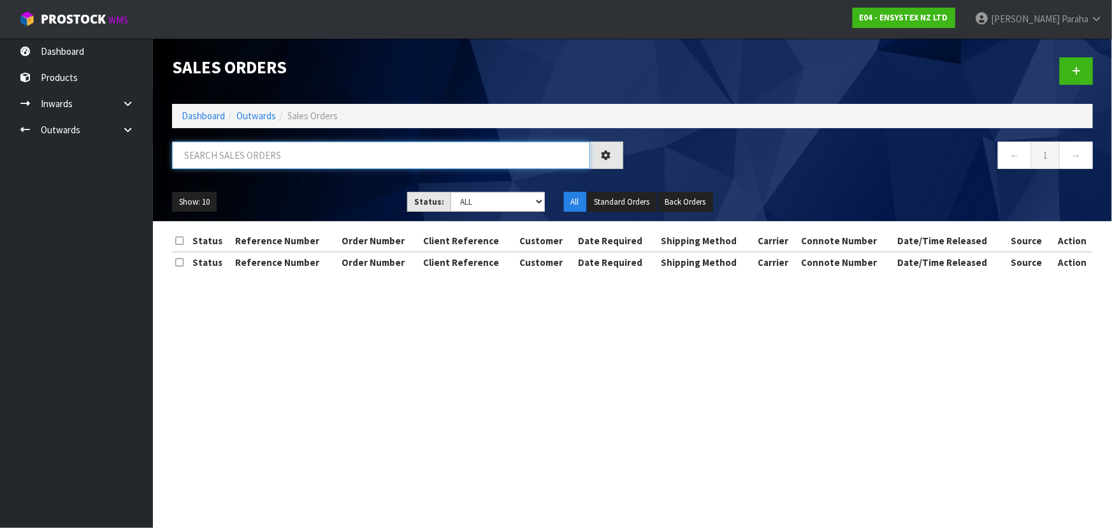
click at [248, 153] on input "text" at bounding box center [381, 154] width 418 height 27
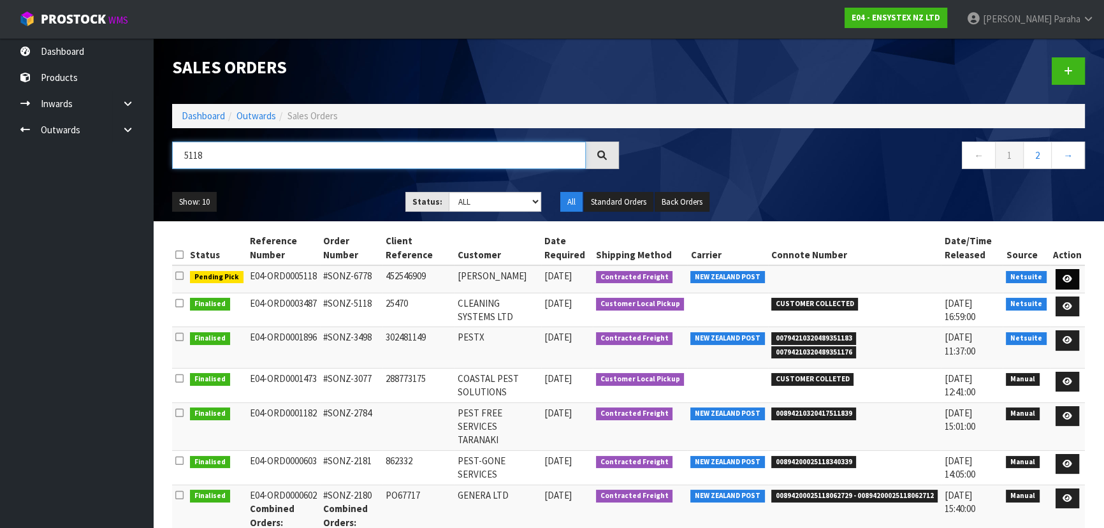
type input "5118"
click at [1069, 279] on icon at bounding box center [1067, 279] width 10 height 8
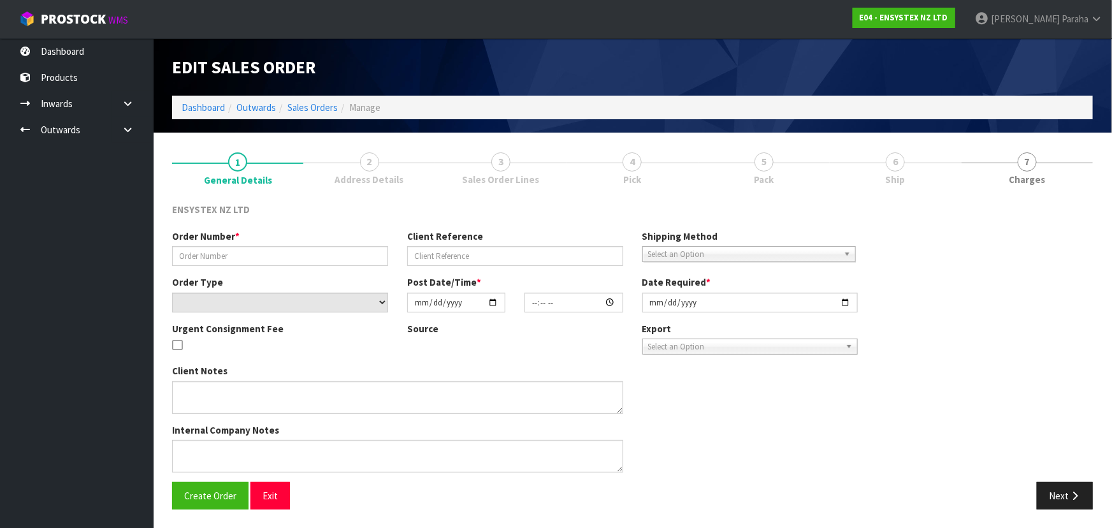
type input "#SONZ-6778"
type input "452546909"
select select "number:0"
type input "[DATE]"
type input "10:30:18.000"
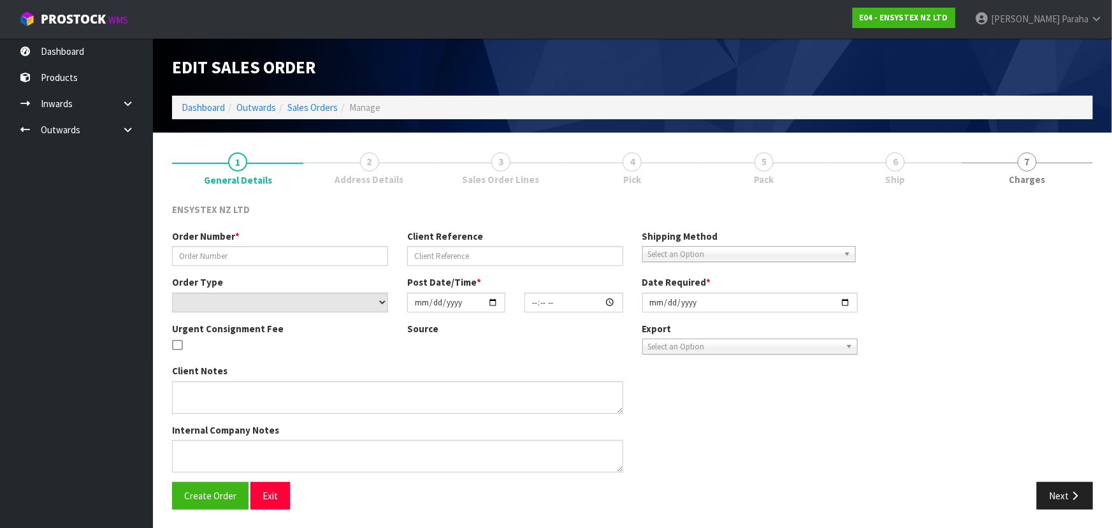
type input "[DATE]"
type textarea "Tech's house - [PERSON_NAME], contact [PHONE_NUMBER] NOTE : DG'S"
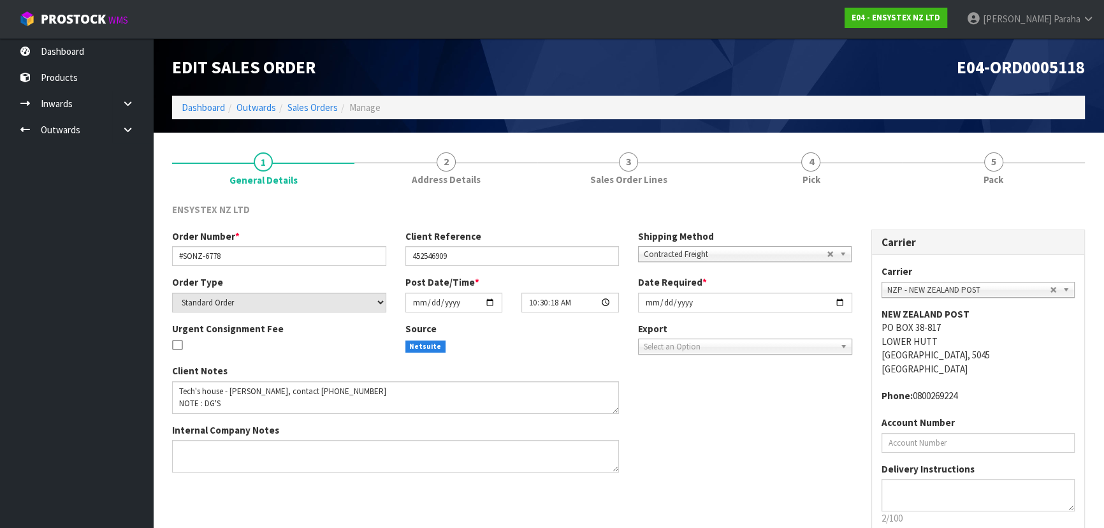
scroll to position [76, 0]
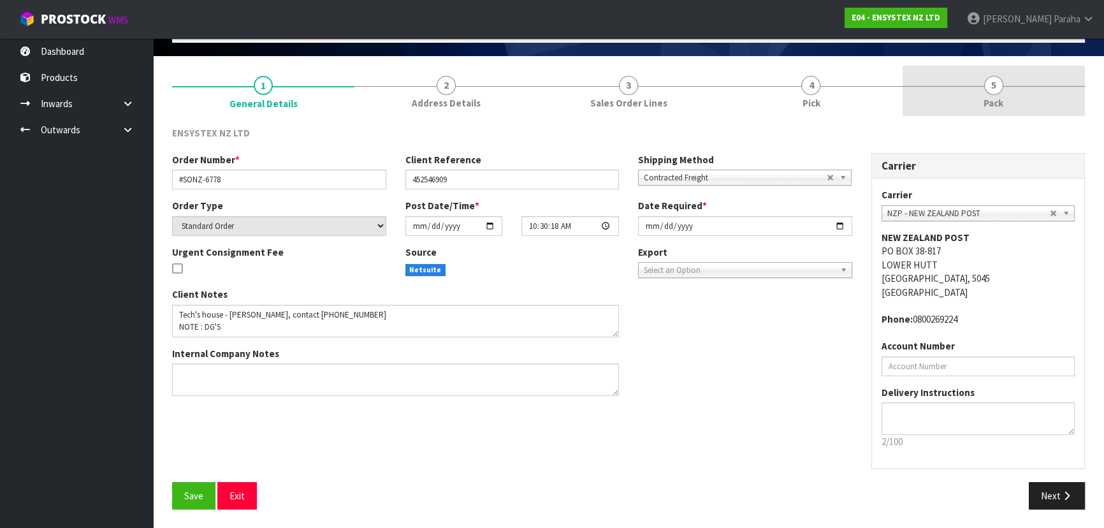
click at [996, 89] on span "5" at bounding box center [993, 85] width 19 height 19
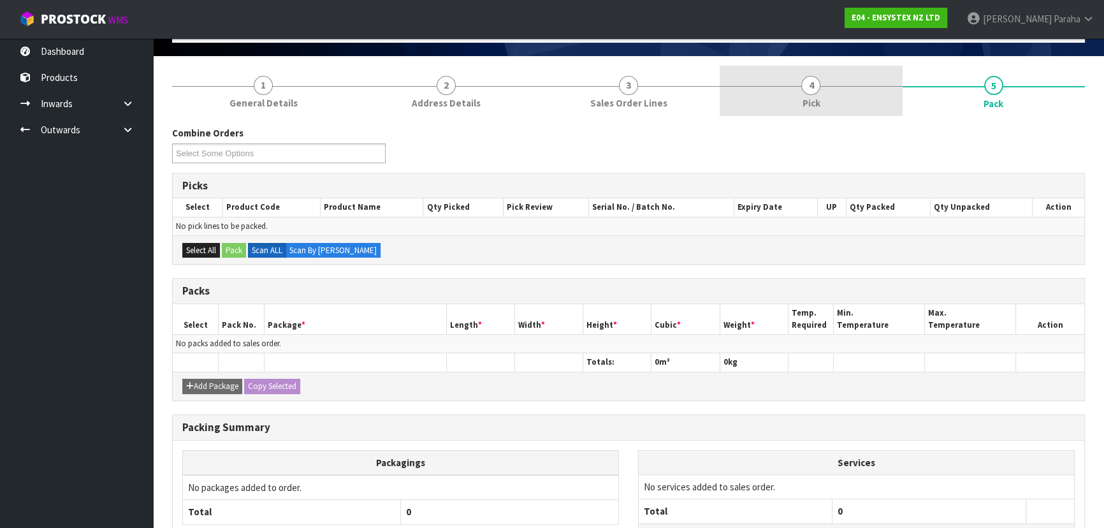
click at [830, 91] on link "4 Pick" at bounding box center [810, 91] width 182 height 50
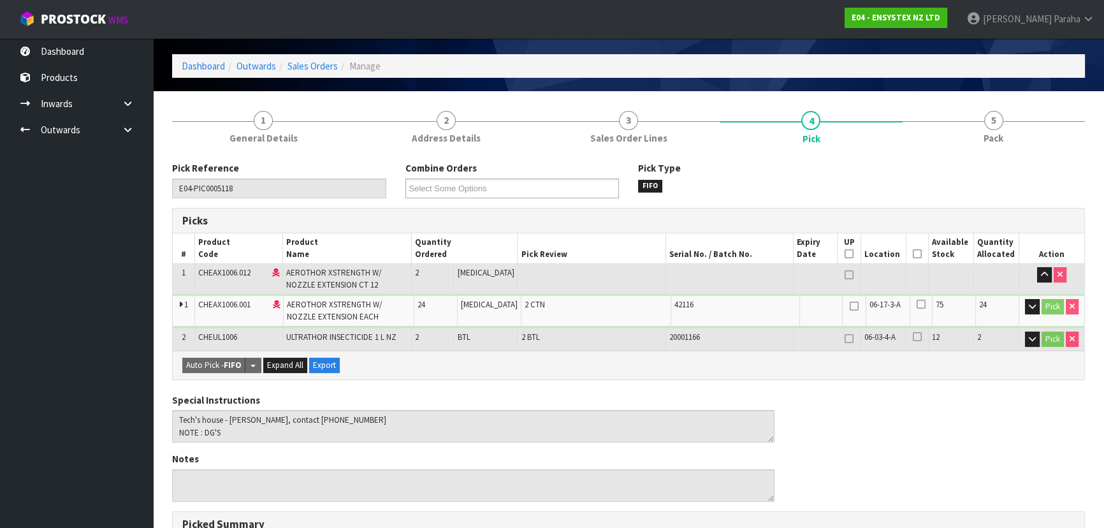
scroll to position [0, 0]
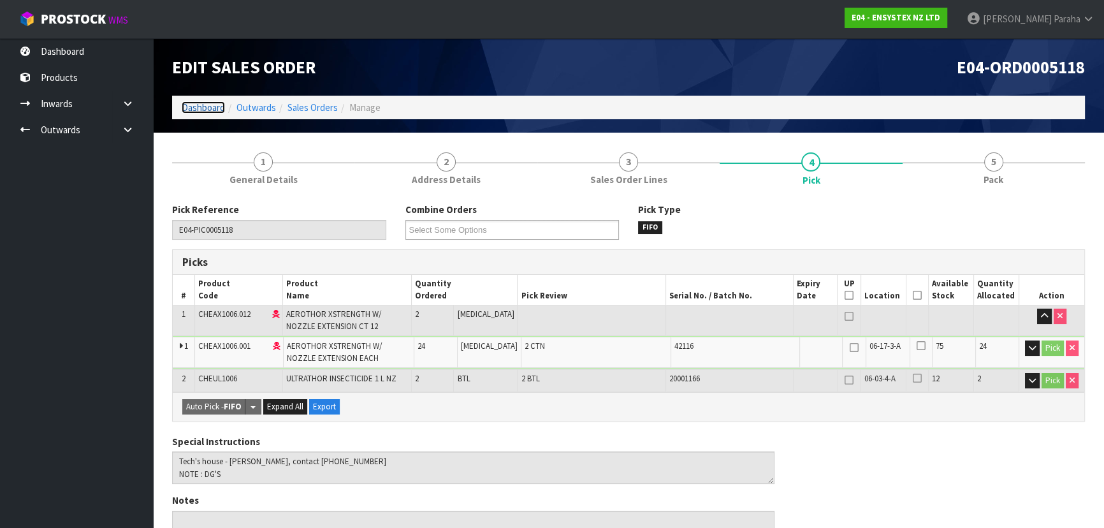
click at [203, 107] on link "Dashboard" at bounding box center [203, 107] width 43 height 12
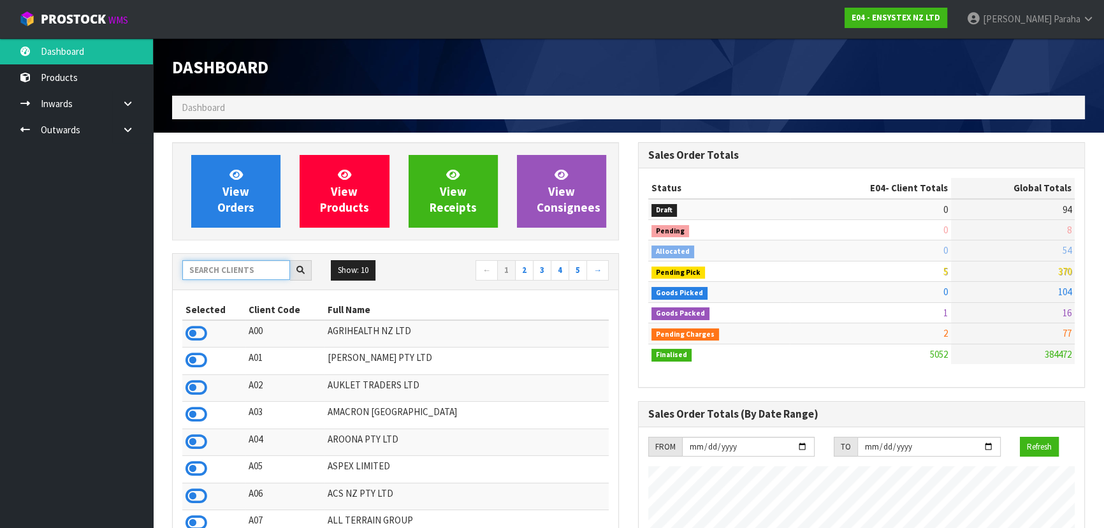
click at [257, 266] on input "text" at bounding box center [236, 270] width 108 height 20
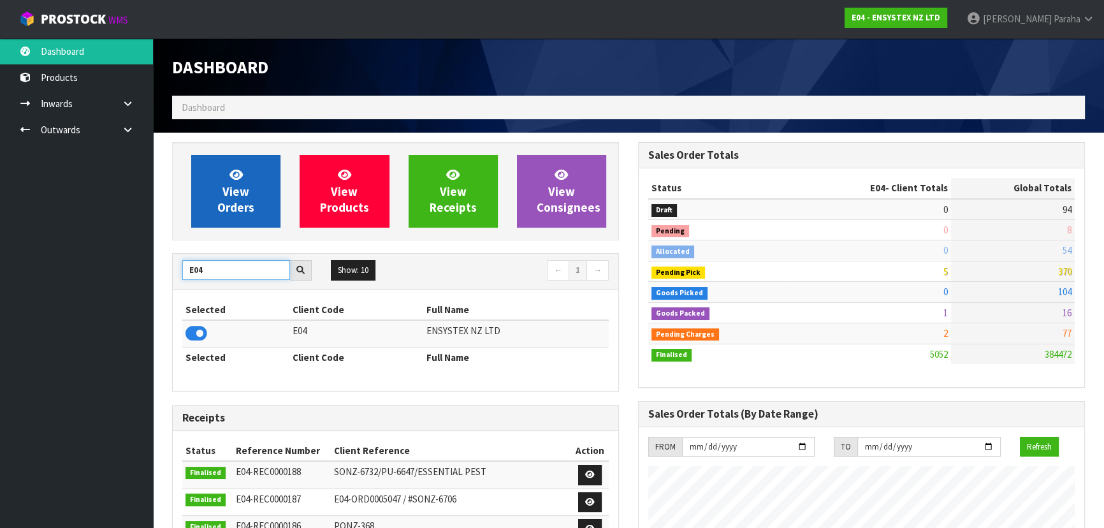
type input "E04"
click at [222, 208] on span "View Orders" at bounding box center [235, 191] width 37 height 48
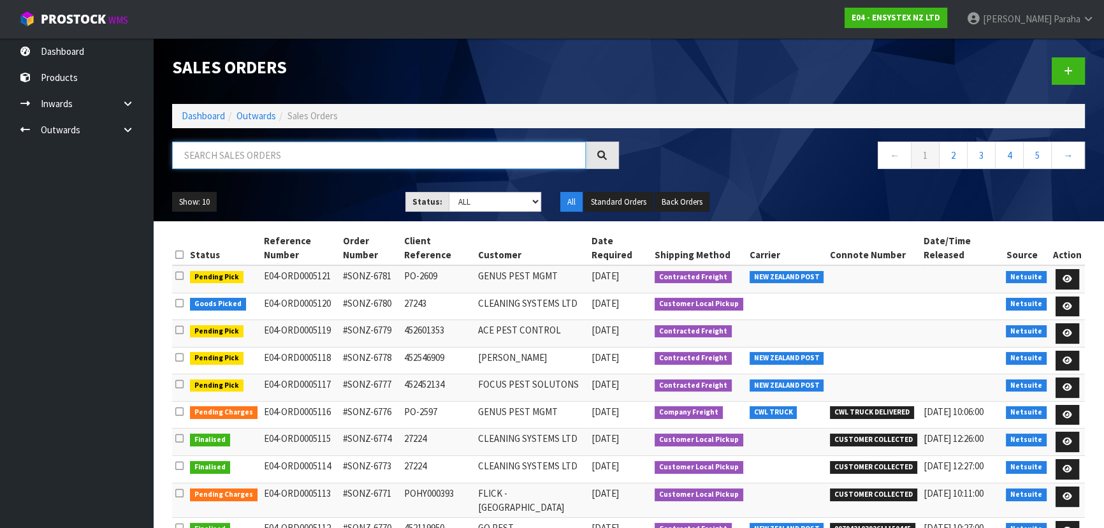
click at [248, 155] on input "text" at bounding box center [378, 154] width 413 height 27
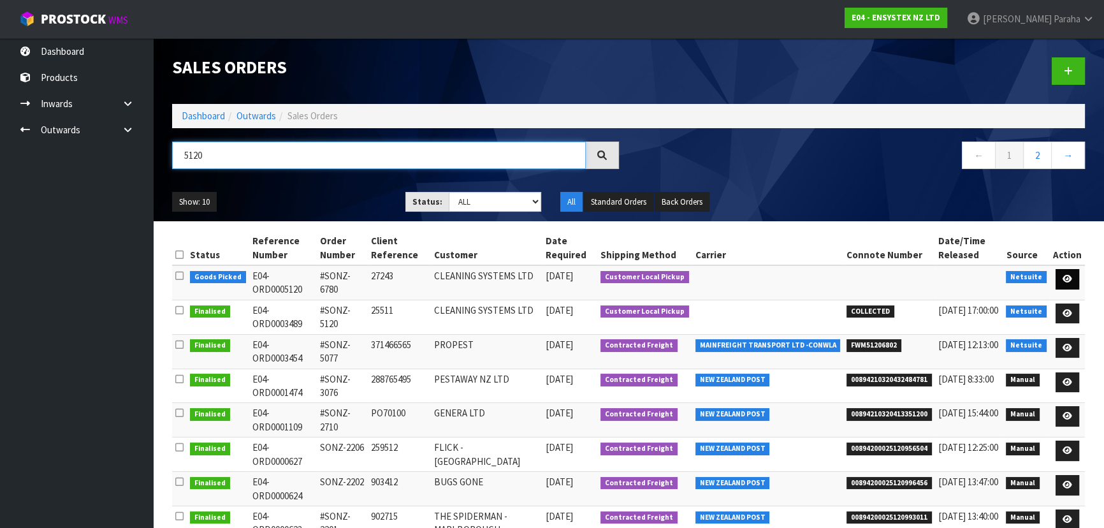
type input "5120"
click at [1073, 277] on link at bounding box center [1067, 279] width 24 height 20
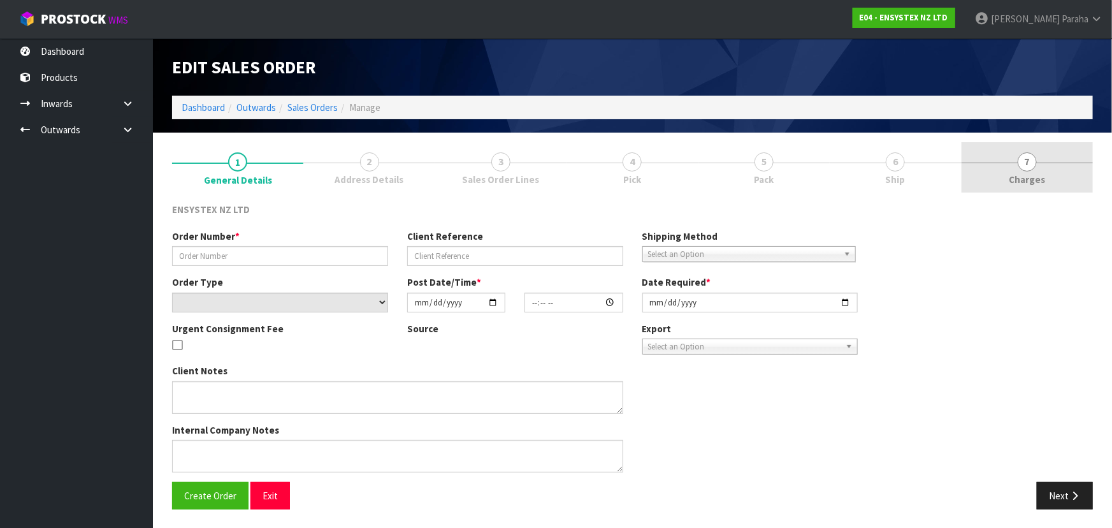
type input "#SONZ-6780"
type input "27243"
select select "number:0"
type input "[DATE]"
type input "10:30:22.000"
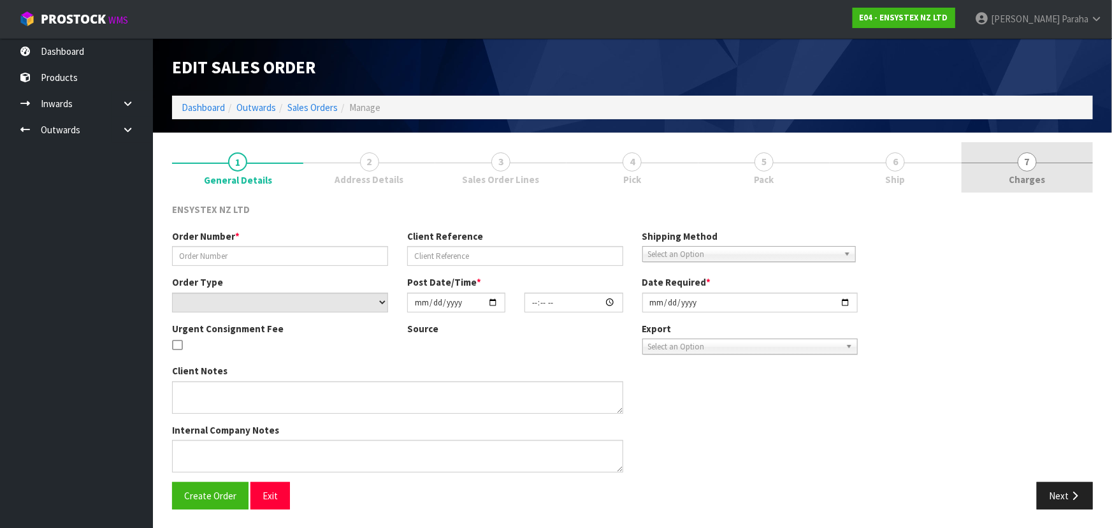
type input "[DATE]"
type textarea "CUSTOMER PICKUP"
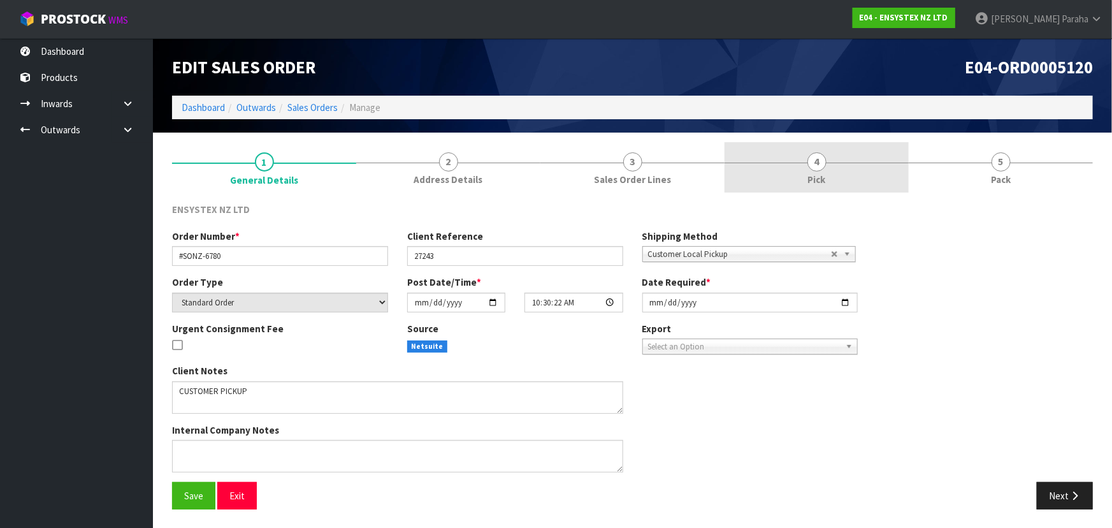
click at [824, 166] on span "4" at bounding box center [816, 161] width 19 height 19
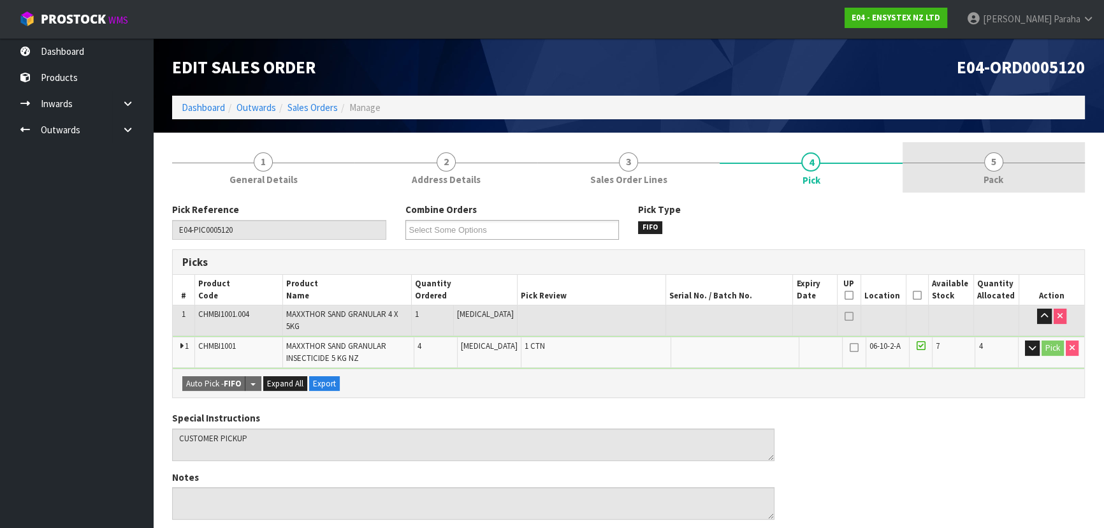
click at [993, 164] on span "5" at bounding box center [993, 161] width 19 height 19
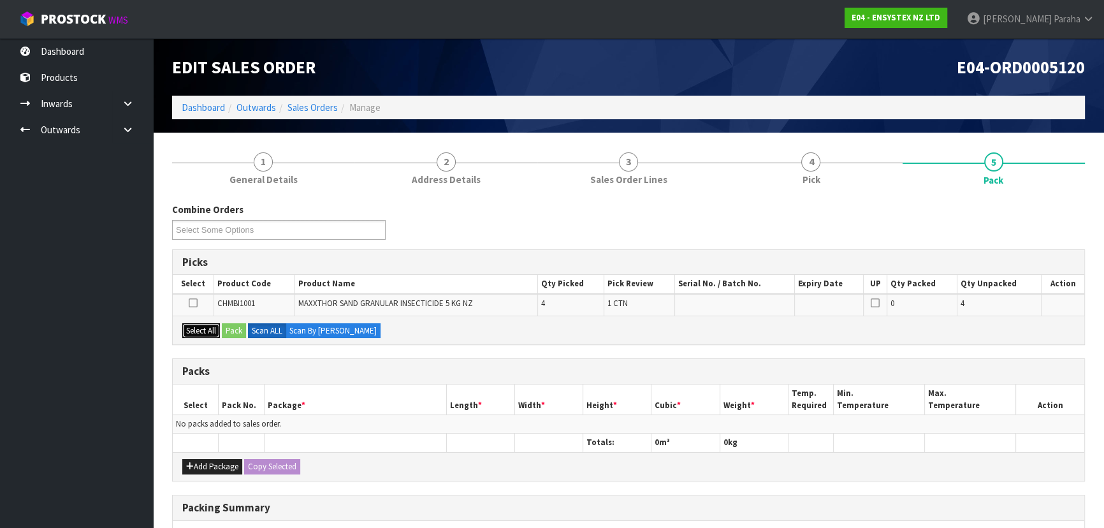
click at [210, 331] on button "Select All" at bounding box center [201, 330] width 38 height 15
click at [230, 329] on button "Pack" at bounding box center [234, 330] width 24 height 15
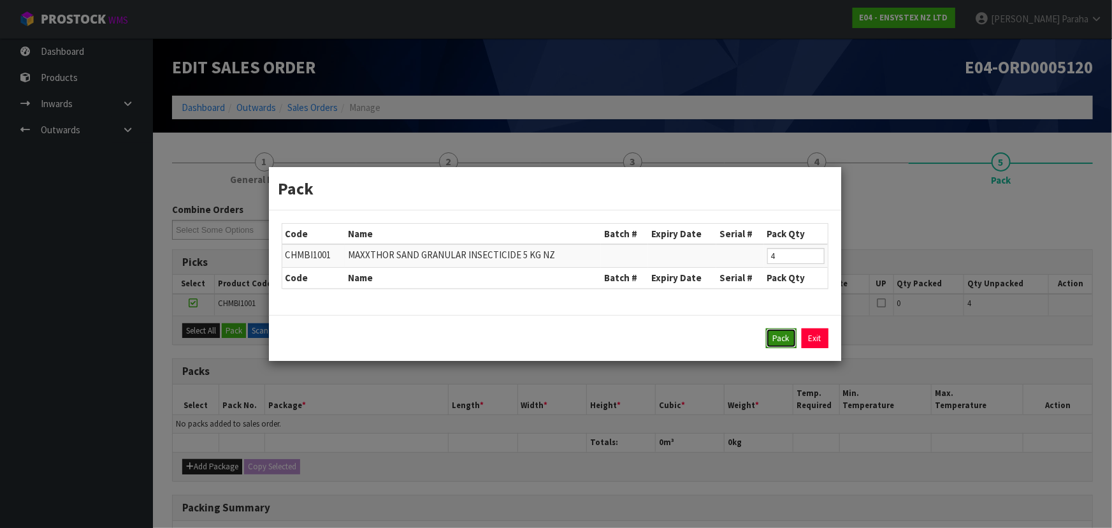
click at [773, 342] on button "Pack" at bounding box center [781, 338] width 31 height 20
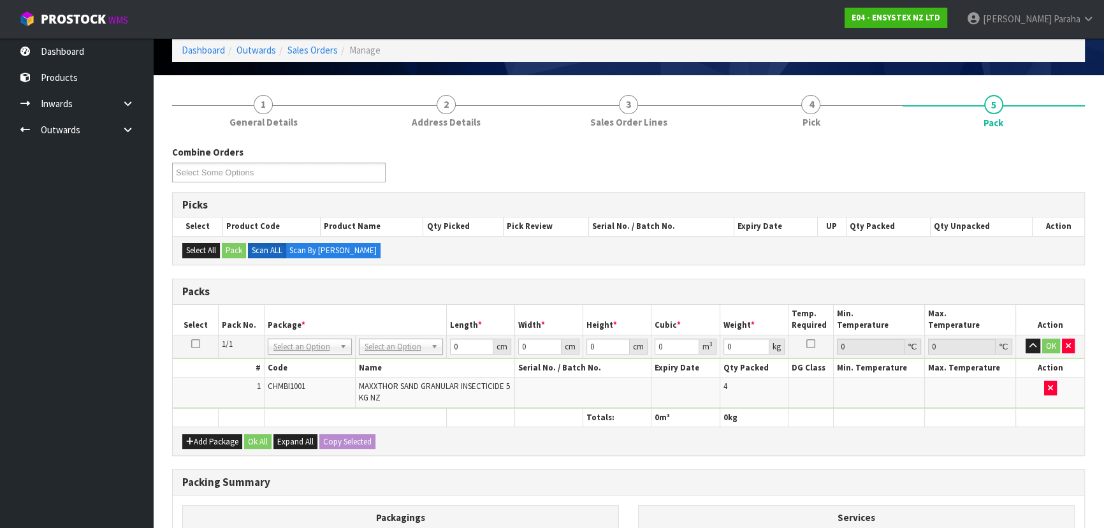
scroll to position [115, 0]
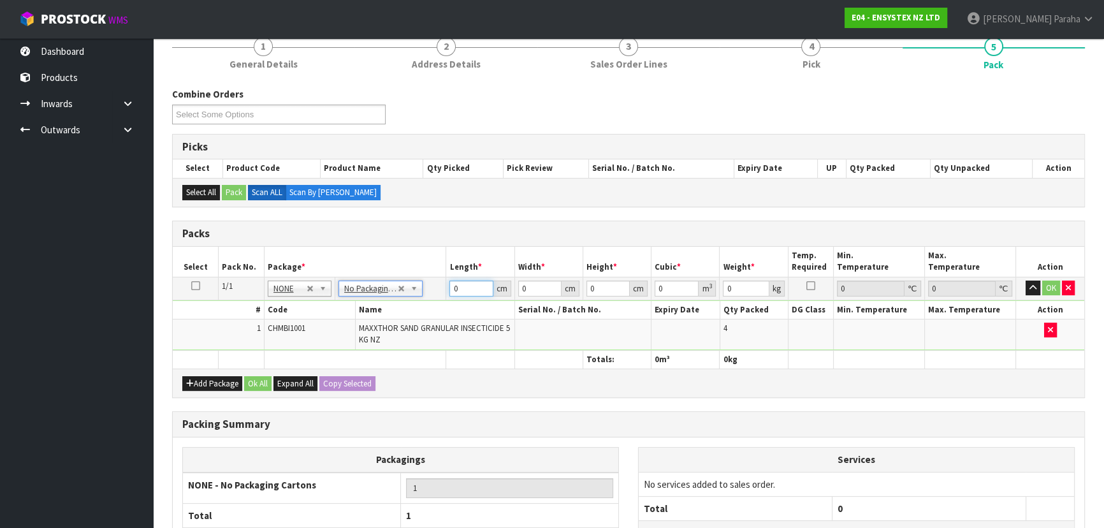
click at [459, 286] on input "0" at bounding box center [470, 288] width 43 height 16
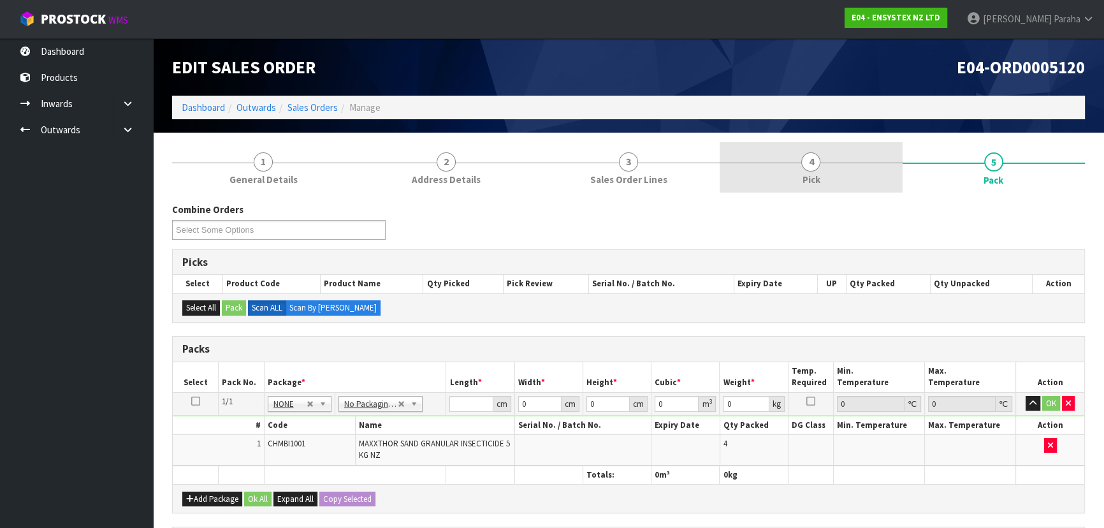
click at [817, 162] on span "4" at bounding box center [810, 161] width 19 height 19
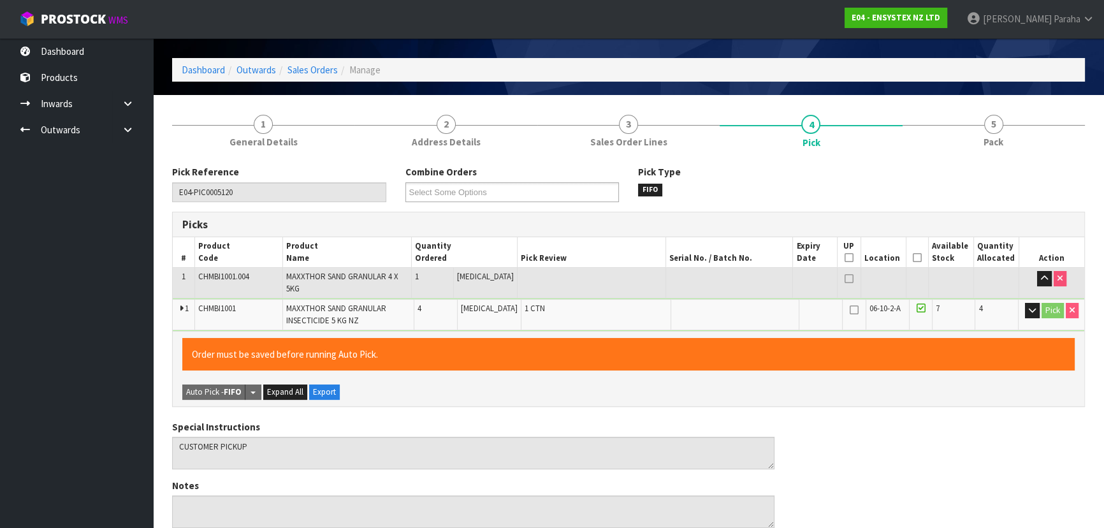
scroll to position [57, 0]
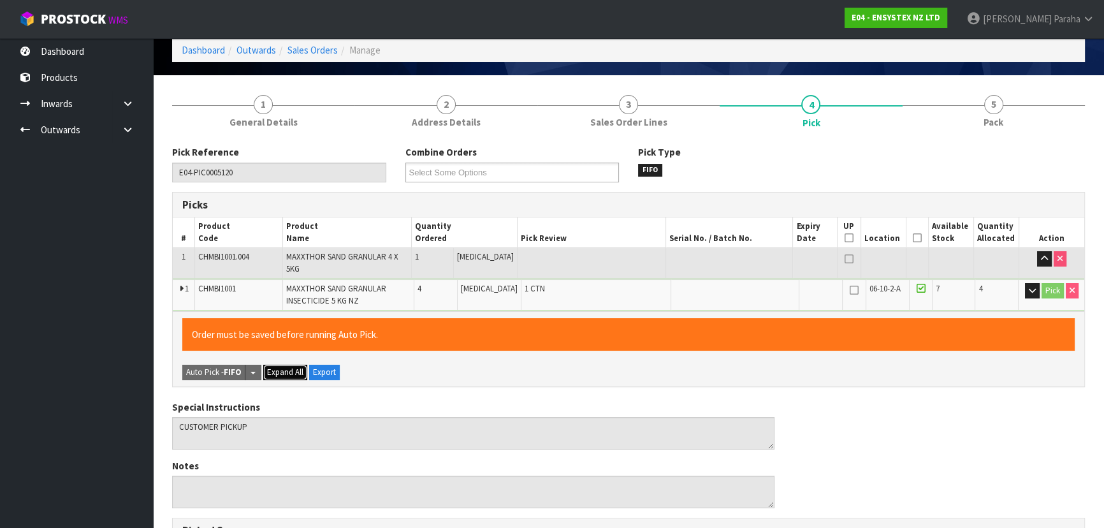
click at [292, 366] on span "Expand All" at bounding box center [285, 371] width 36 height 11
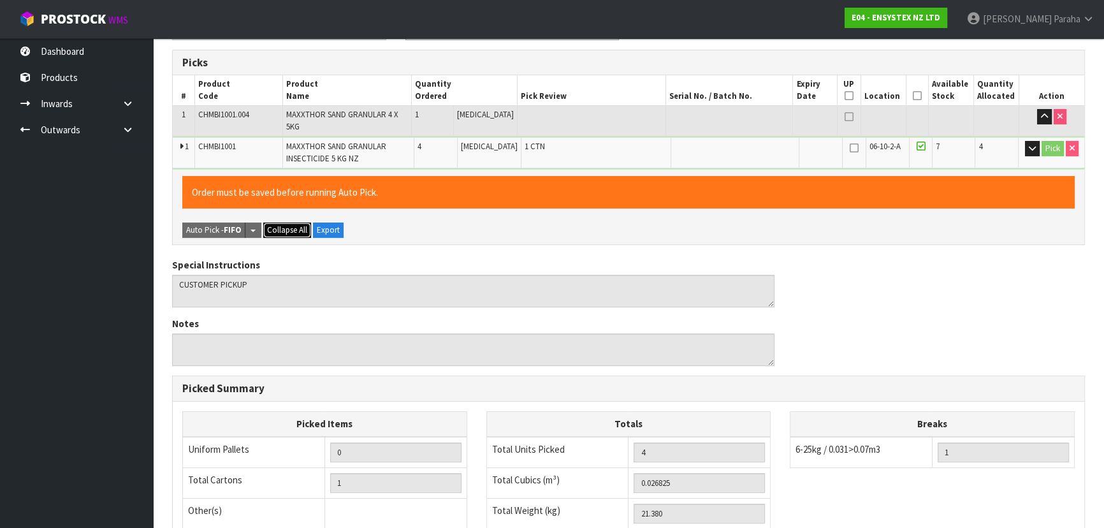
scroll to position [40, 0]
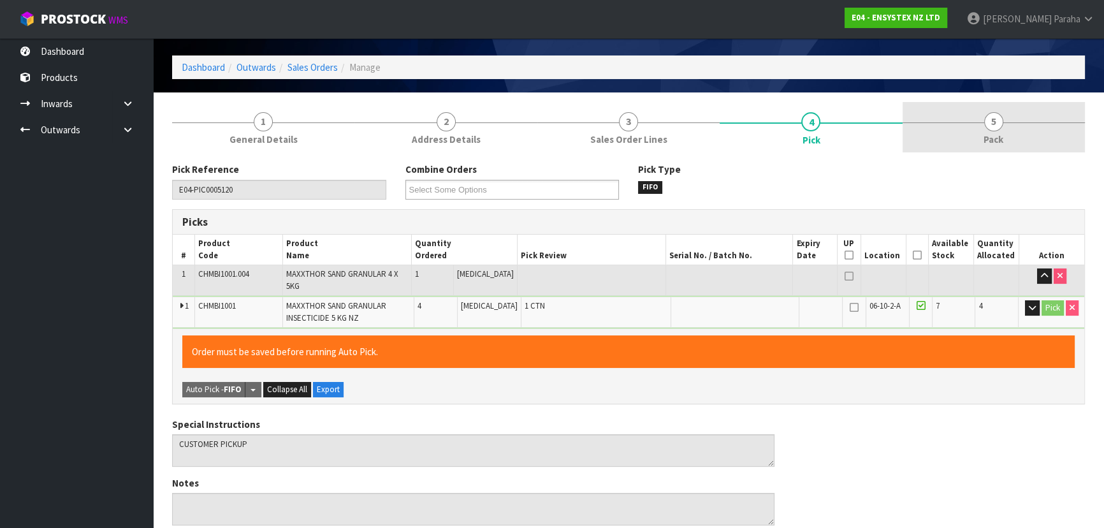
click at [996, 120] on span "5" at bounding box center [993, 121] width 19 height 19
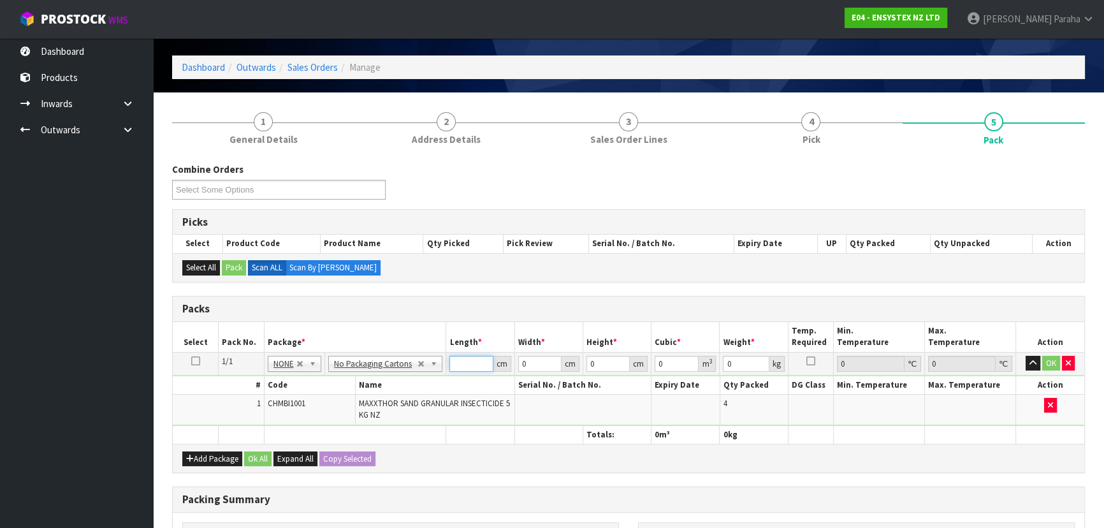
click at [470, 363] on input "number" at bounding box center [470, 364] width 43 height 16
type input "38"
type input "26"
type input "3"
type input "0.002964"
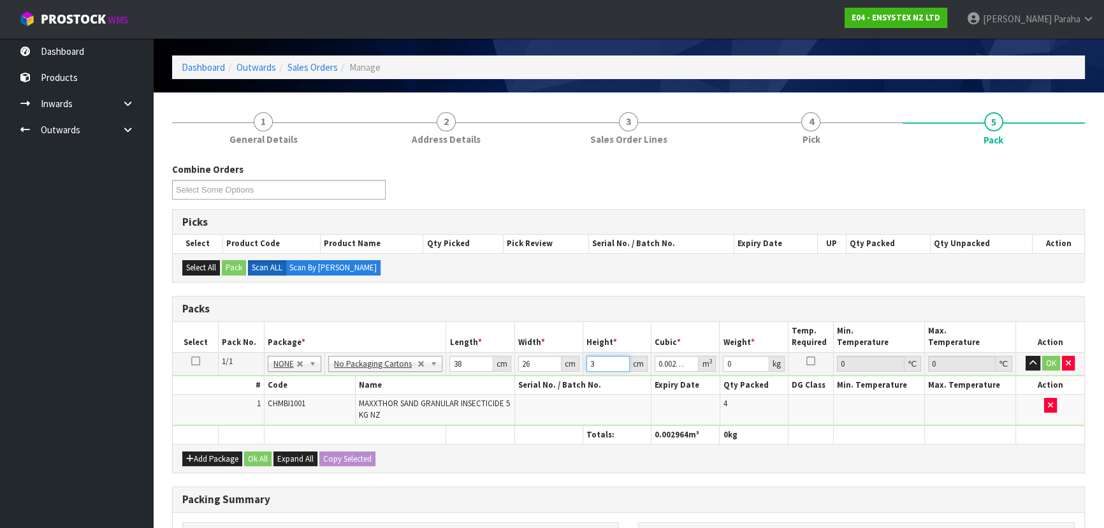
type input "30"
type input "0.02964"
type input "30"
type input "22"
click at [1025, 356] on button "button" at bounding box center [1032, 363] width 15 height 15
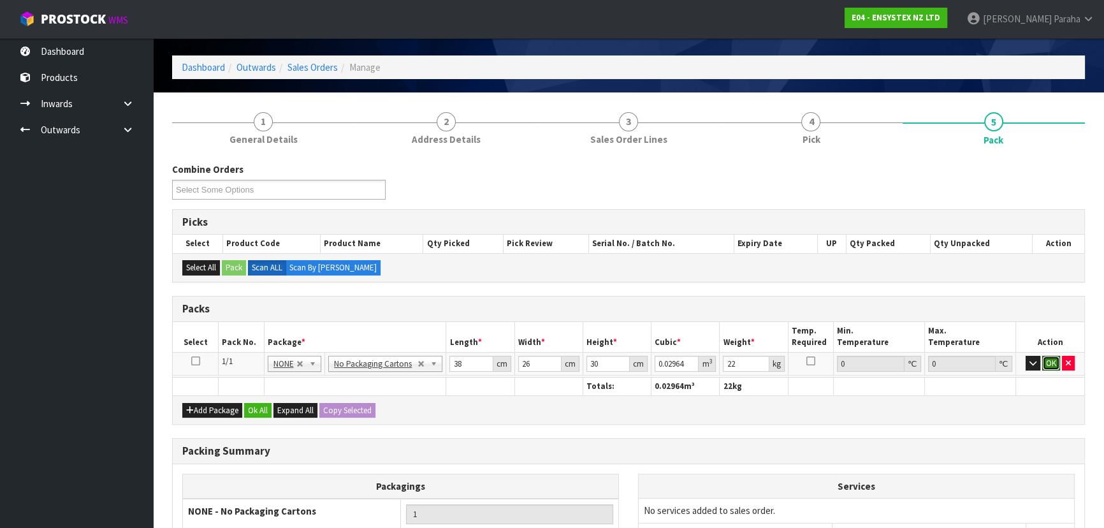
click button "OK" at bounding box center [1051, 363] width 18 height 15
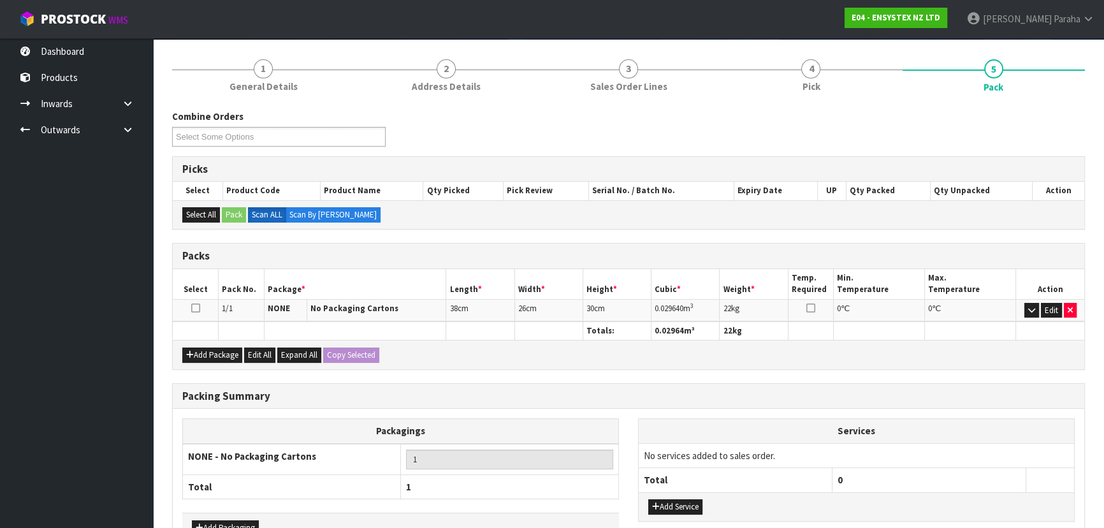
scroll to position [173, 0]
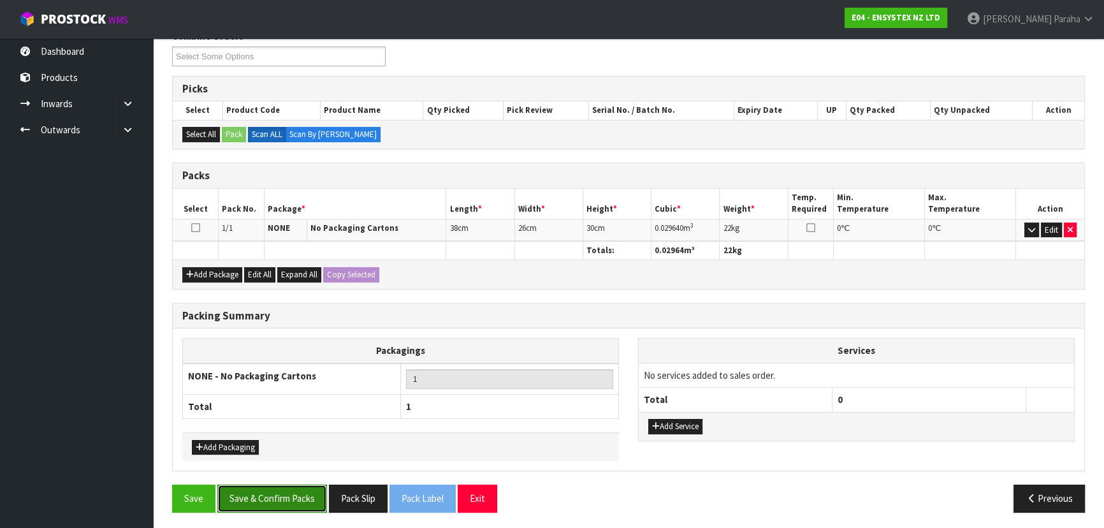
click at [280, 497] on button "Save & Confirm Packs" at bounding box center [272, 497] width 110 height 27
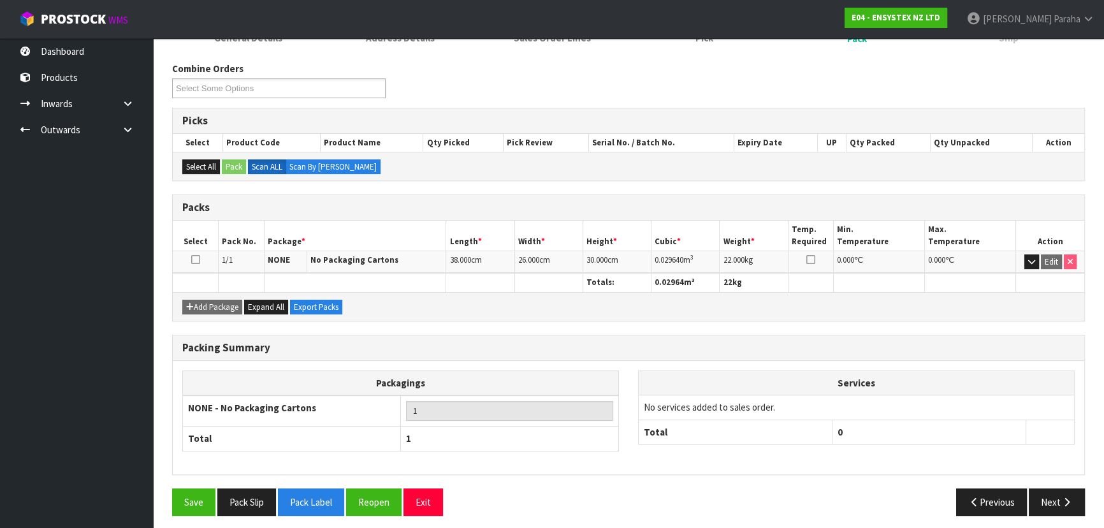
scroll to position [191, 0]
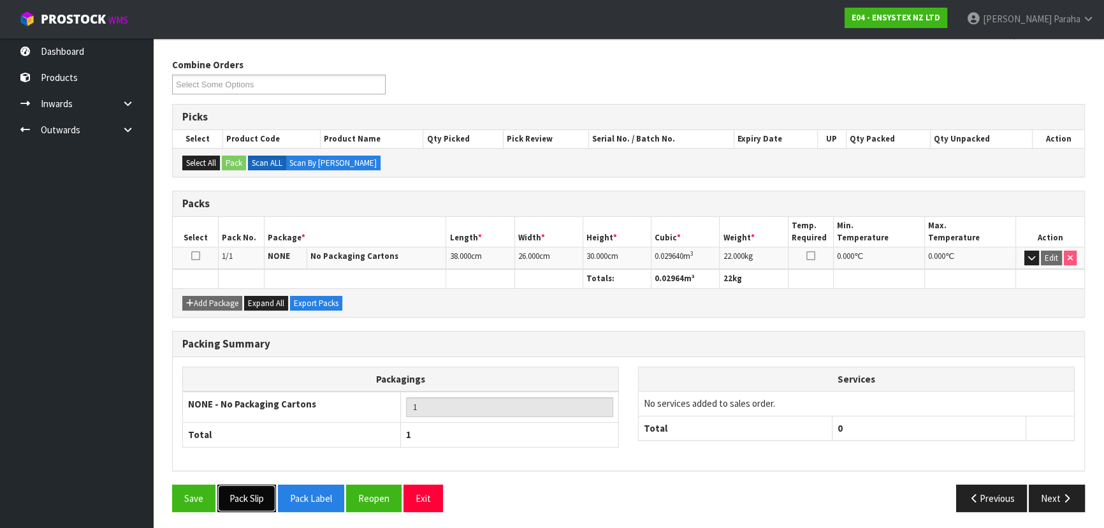
click at [265, 501] on button "Pack Slip" at bounding box center [246, 497] width 59 height 27
click at [1068, 498] on icon "button" at bounding box center [1066, 498] width 12 height 10
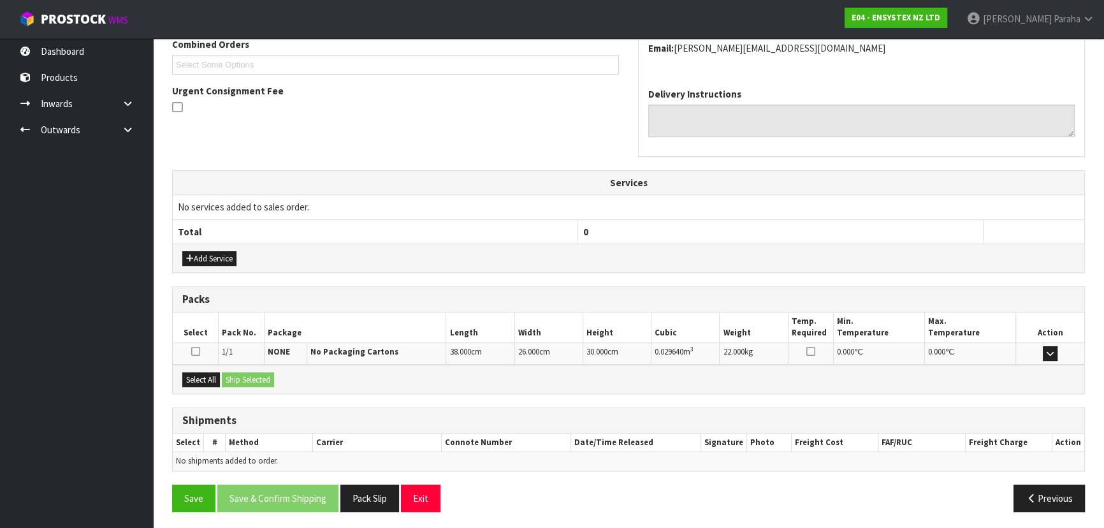
scroll to position [339, 0]
click at [1033, 493] on icon "button" at bounding box center [1031, 498] width 12 height 10
